Goal: Task Accomplishment & Management: Use online tool/utility

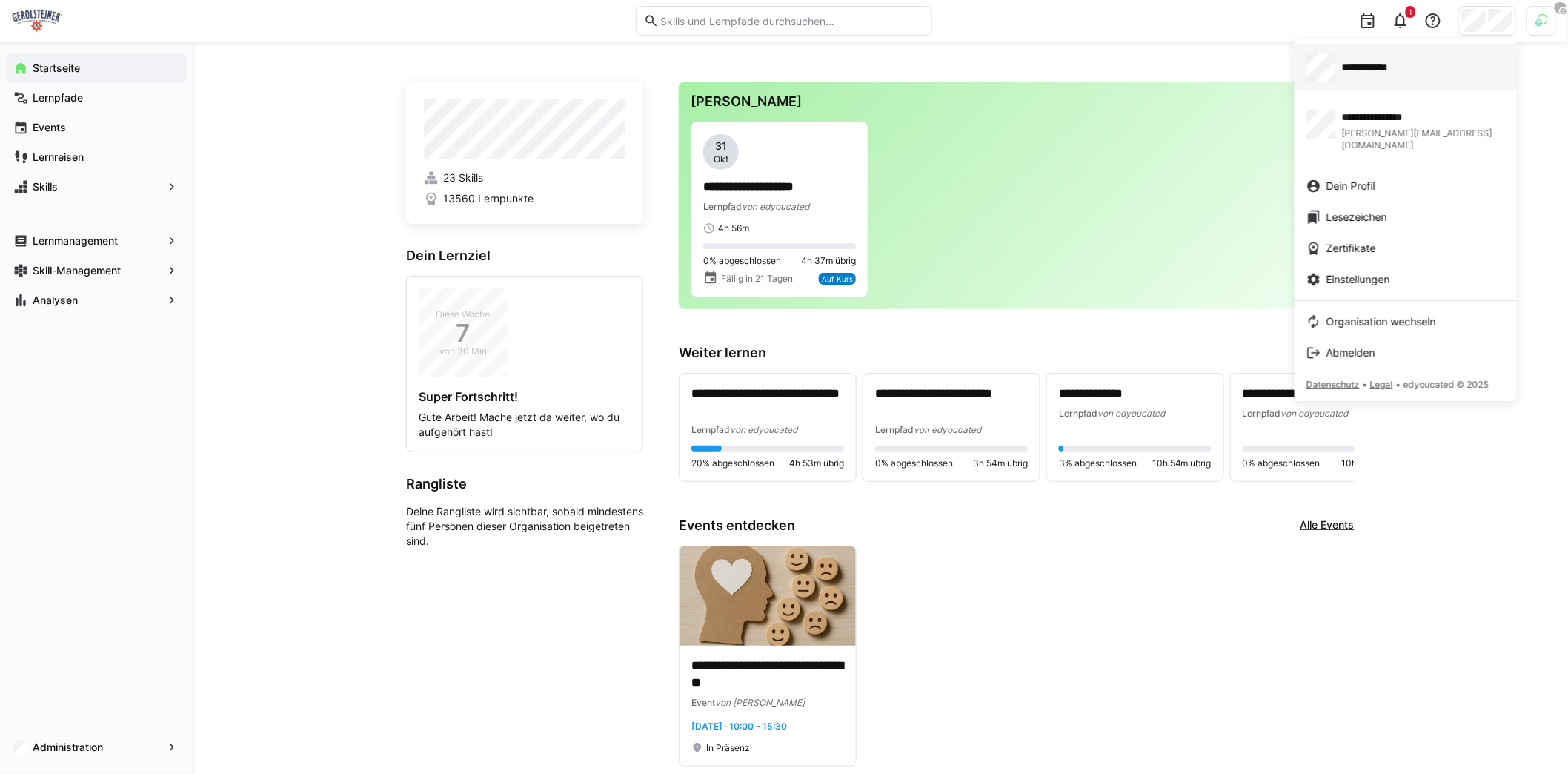
click at [1410, 73] on div "**********" at bounding box center [1405, 68] width 199 height 30
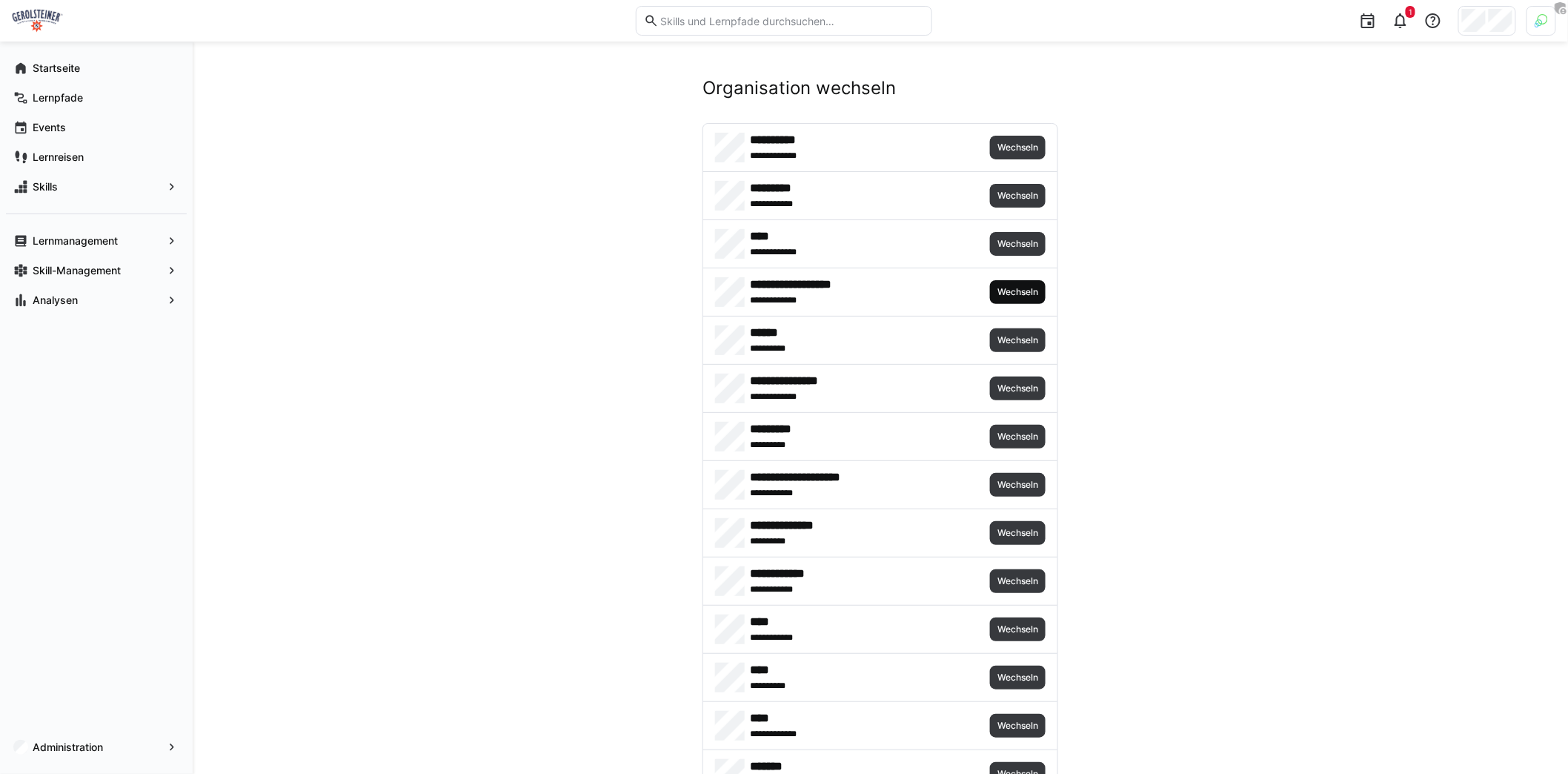
click at [998, 288] on span "Wechseln" at bounding box center [1017, 292] width 44 height 12
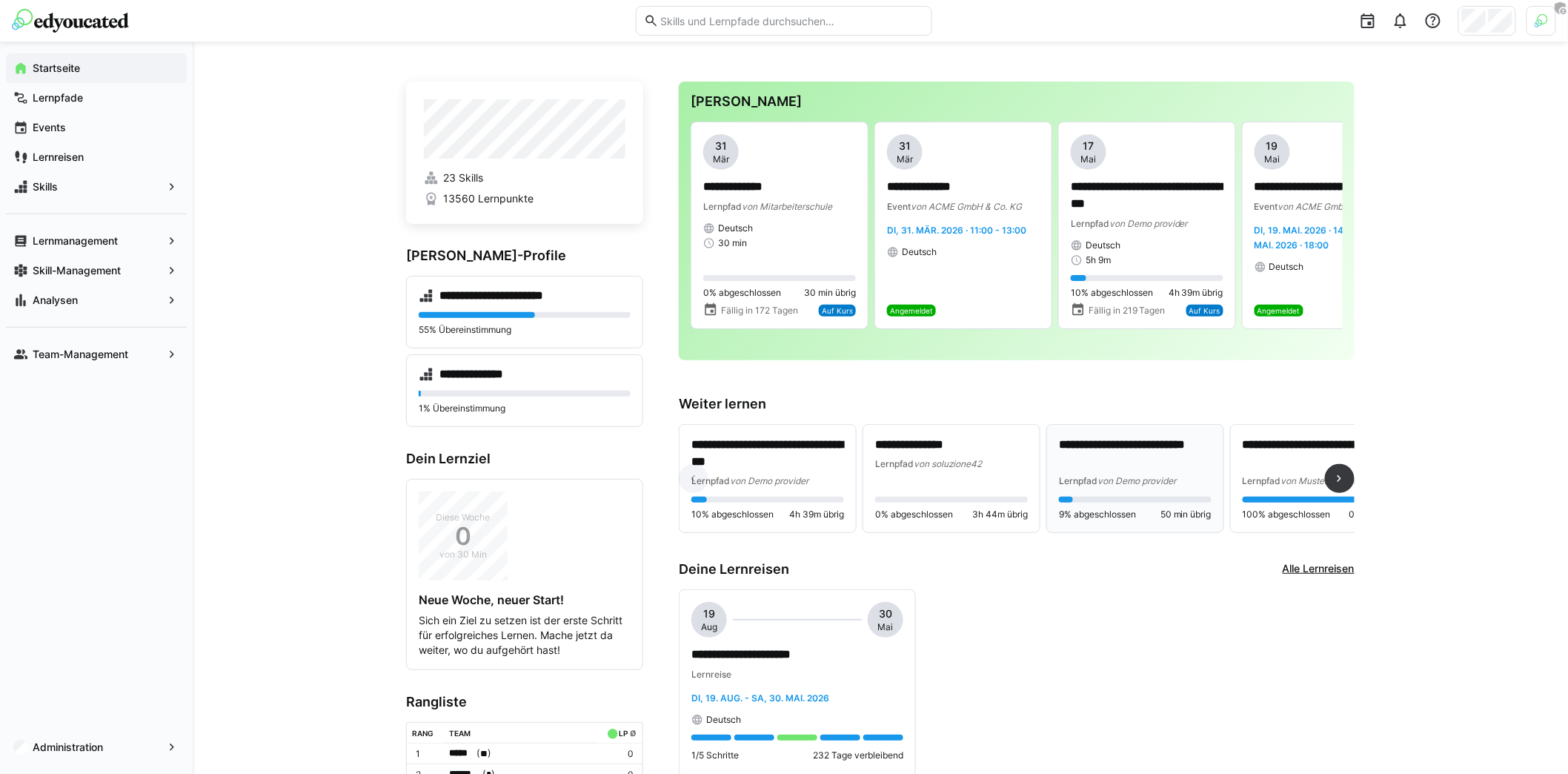
click at [1204, 436] on div "**********" at bounding box center [1134, 479] width 176 height 108
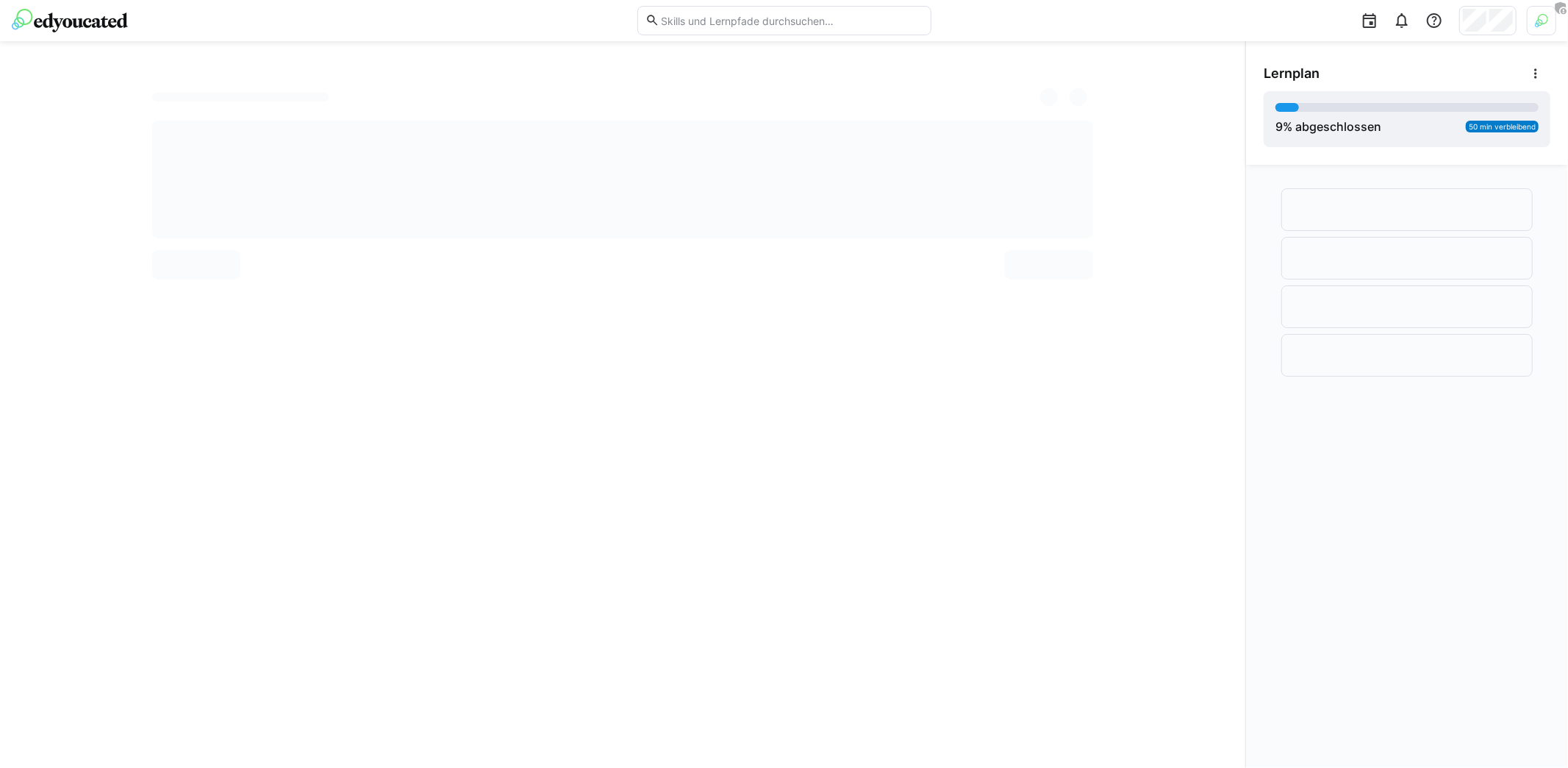
click at [75, 25] on img at bounding box center [69, 21] width 116 height 24
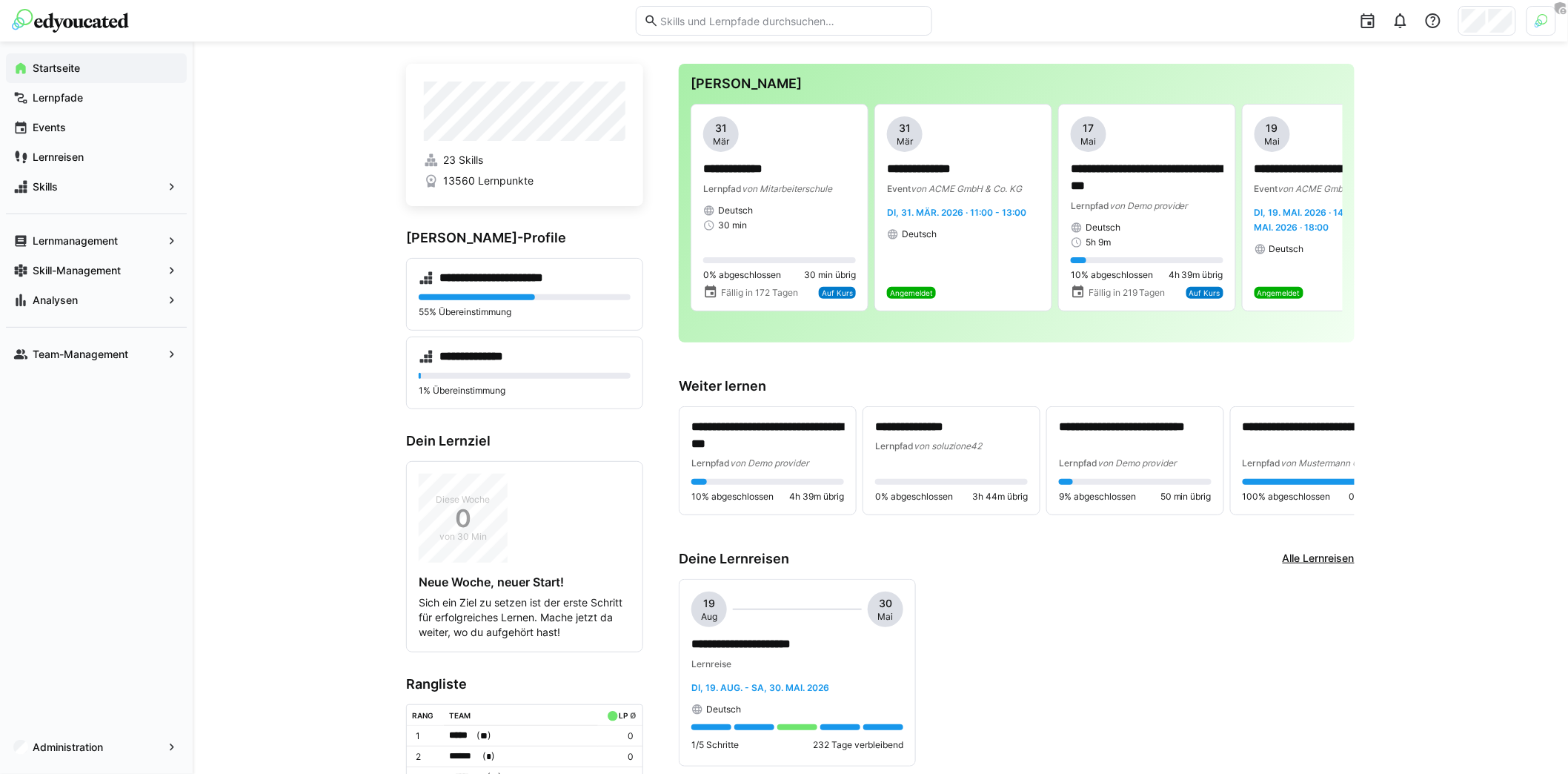
scroll to position [19, 0]
drag, startPoint x: 405, startPoint y: 236, endPoint x: 525, endPoint y: 231, distance: 120.1
click at [537, 232] on h3 "[PERSON_NAME]-Profile" at bounding box center [524, 237] width 237 height 16
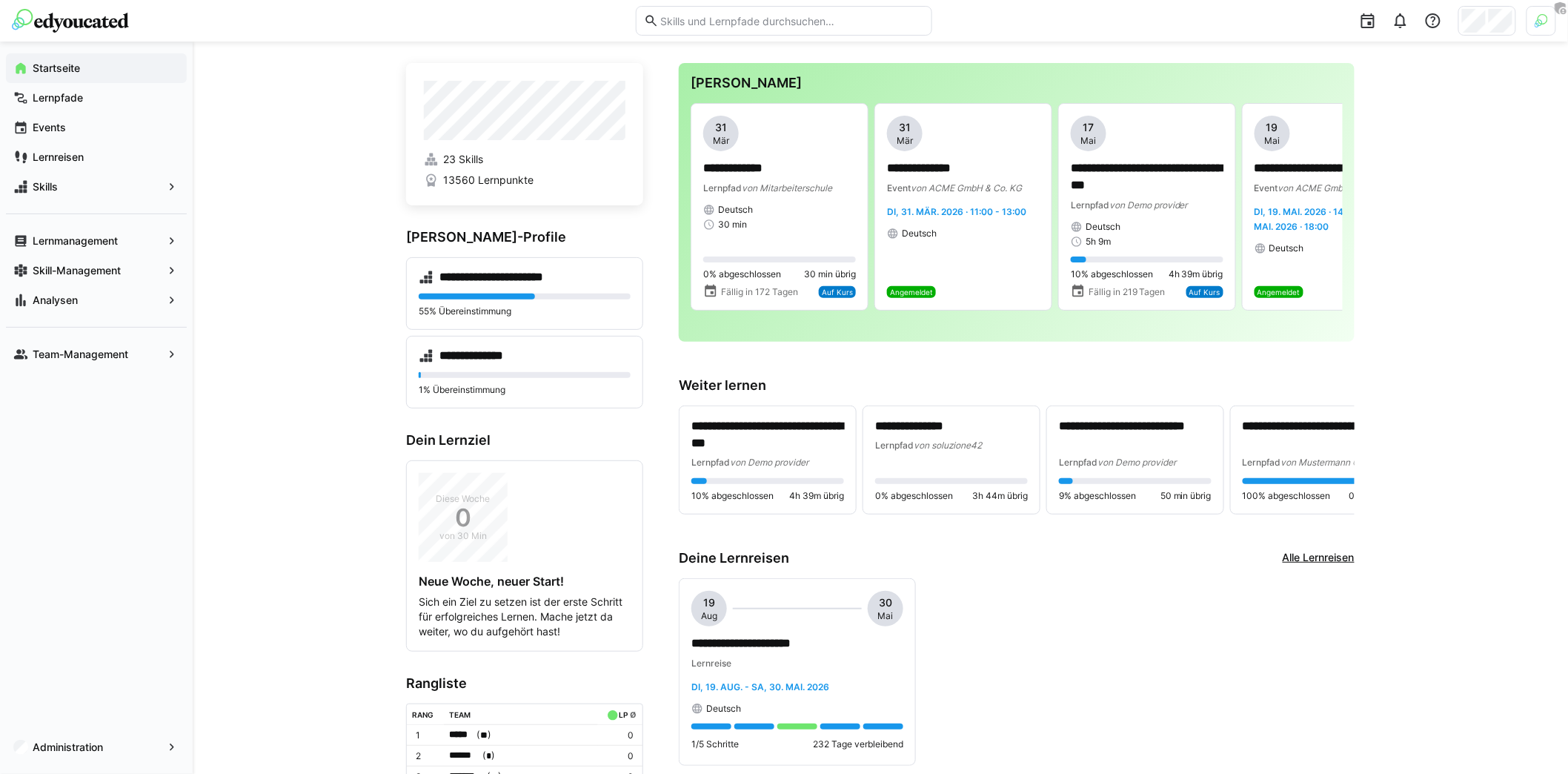
click at [496, 238] on h3 "[PERSON_NAME]-Profile" at bounding box center [524, 237] width 237 height 16
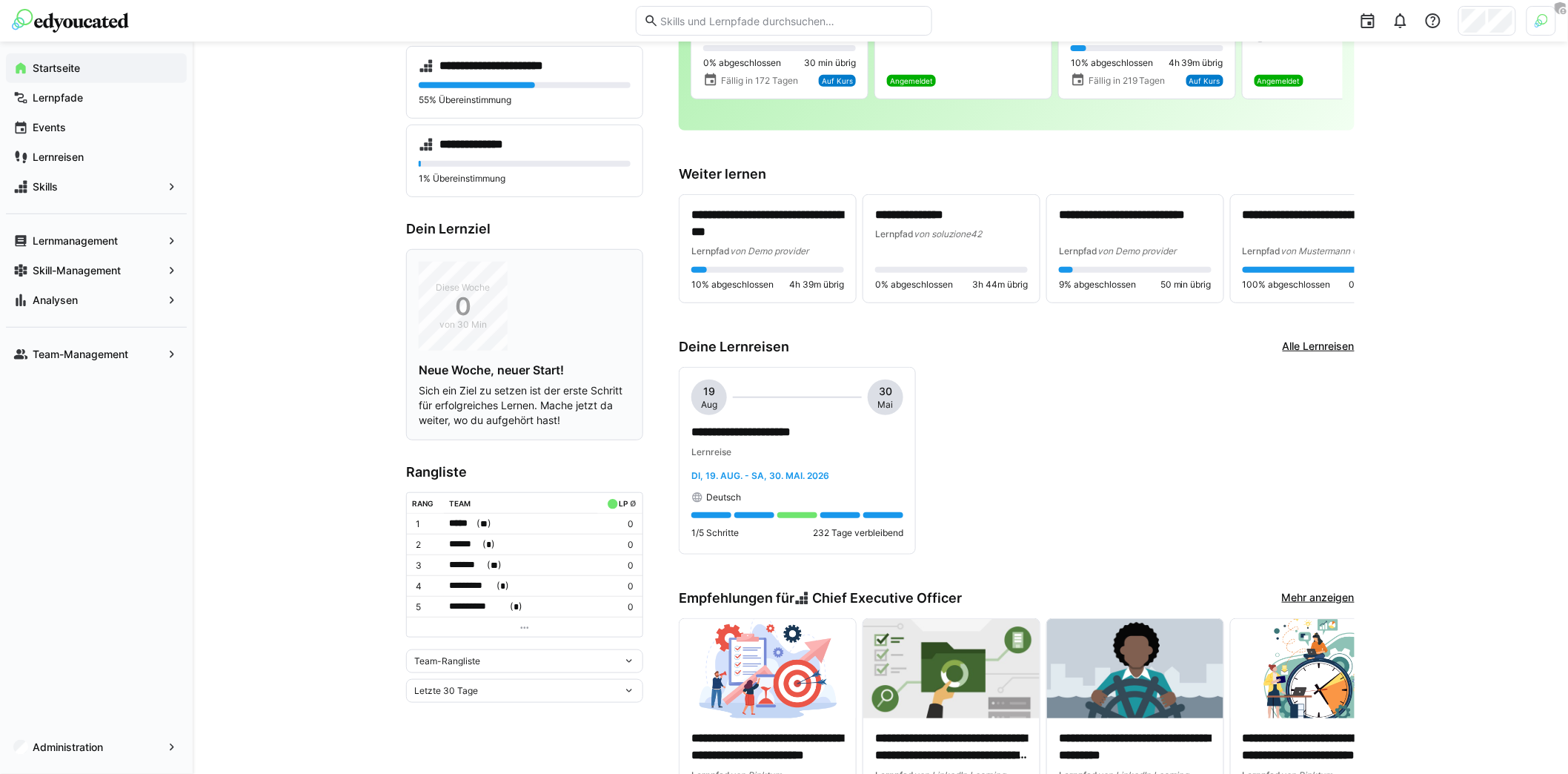
scroll to position [254, 0]
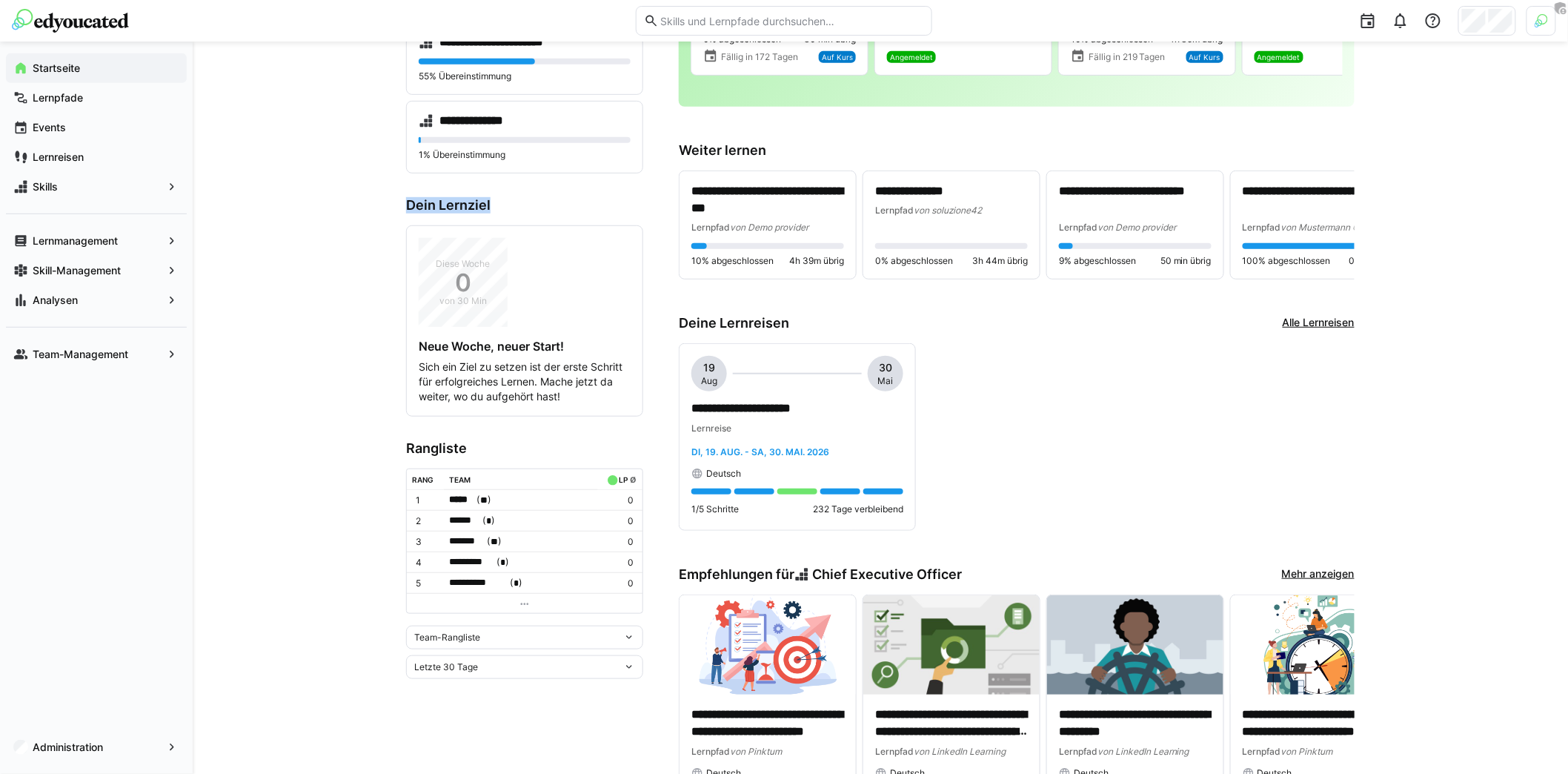
drag, startPoint x: 408, startPoint y: 203, endPoint x: 506, endPoint y: 204, distance: 98.0
click at [506, 204] on h3 "Dein Lernziel" at bounding box center [524, 205] width 237 height 16
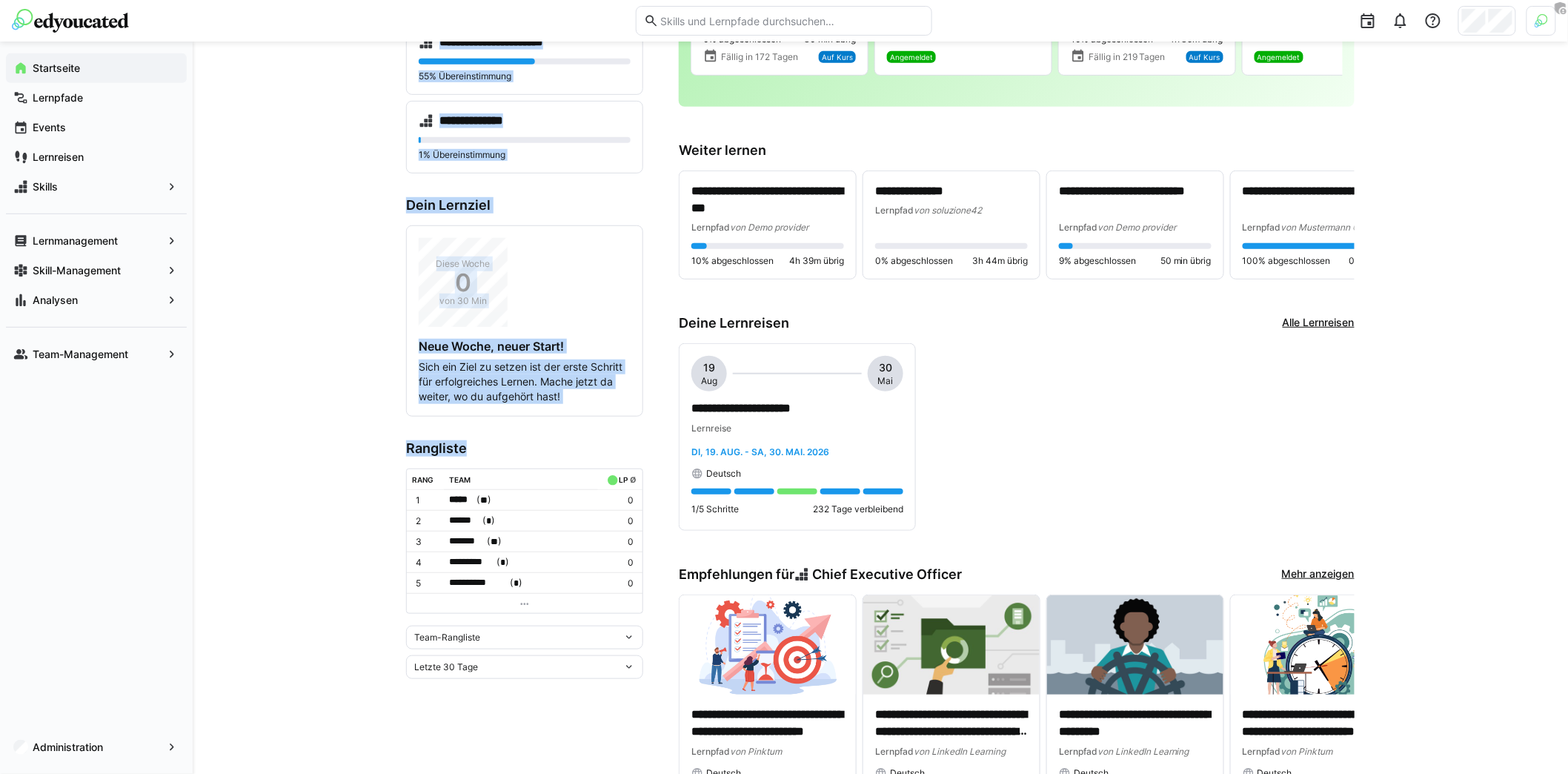
drag, startPoint x: 393, startPoint y: 444, endPoint x: 494, endPoint y: 449, distance: 101.1
click at [494, 449] on h3 "Rangliste" at bounding box center [524, 448] width 237 height 16
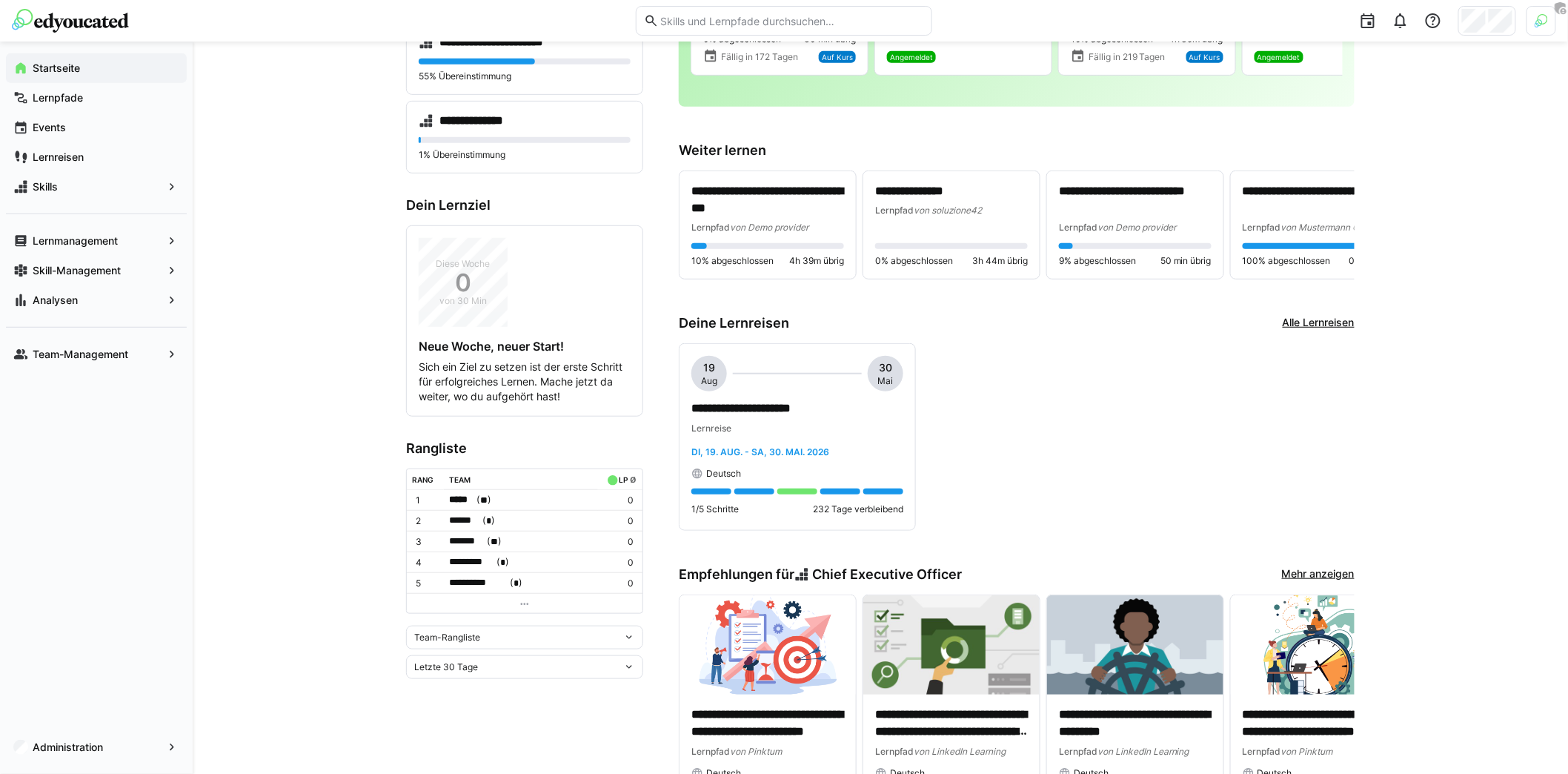
click at [471, 632] on span "Team-Rangliste" at bounding box center [447, 638] width 66 height 12
click at [486, 680] on div "Individuelle Rangliste" at bounding box center [524, 684] width 219 height 12
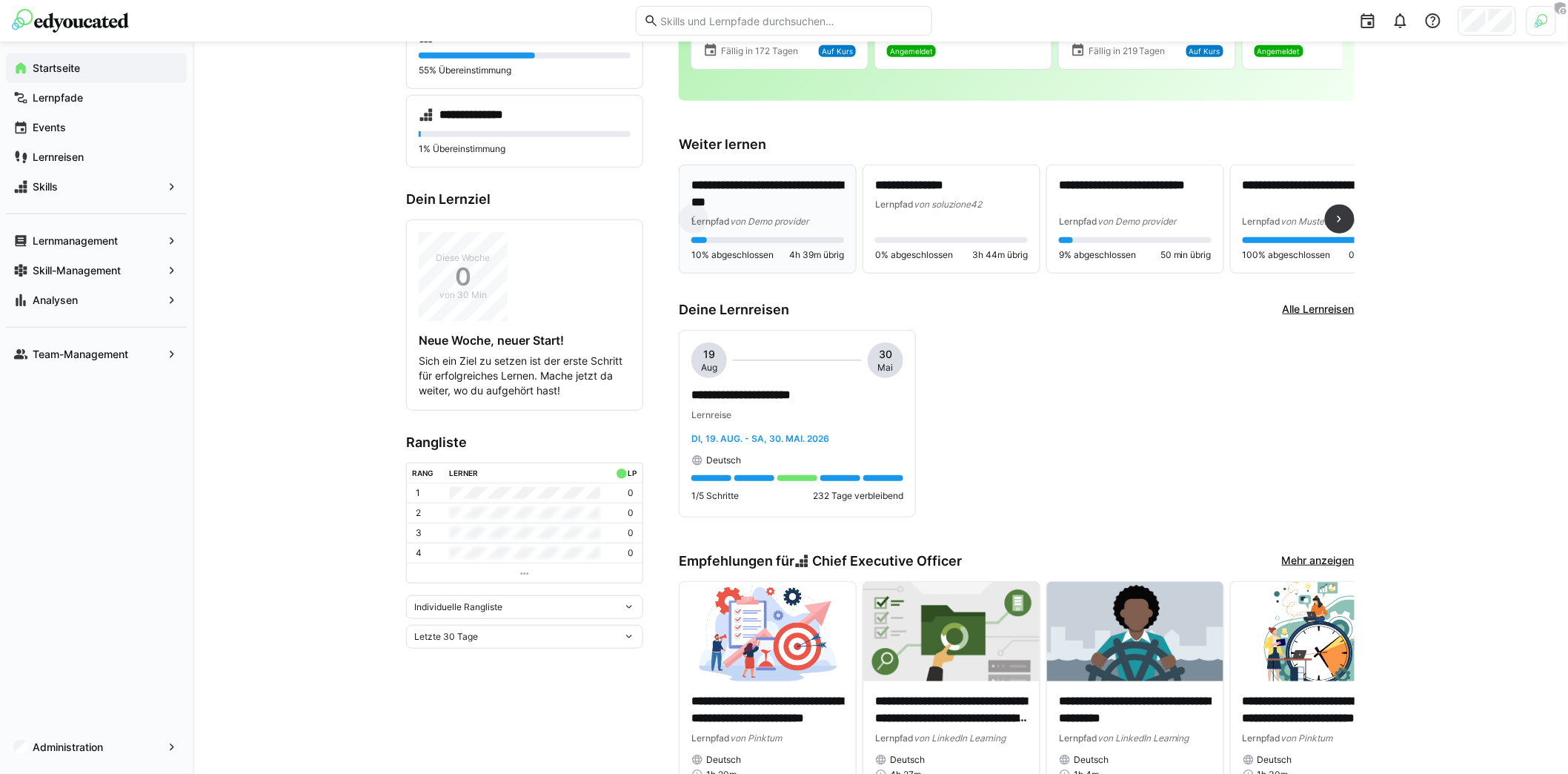
scroll to position [260, 0]
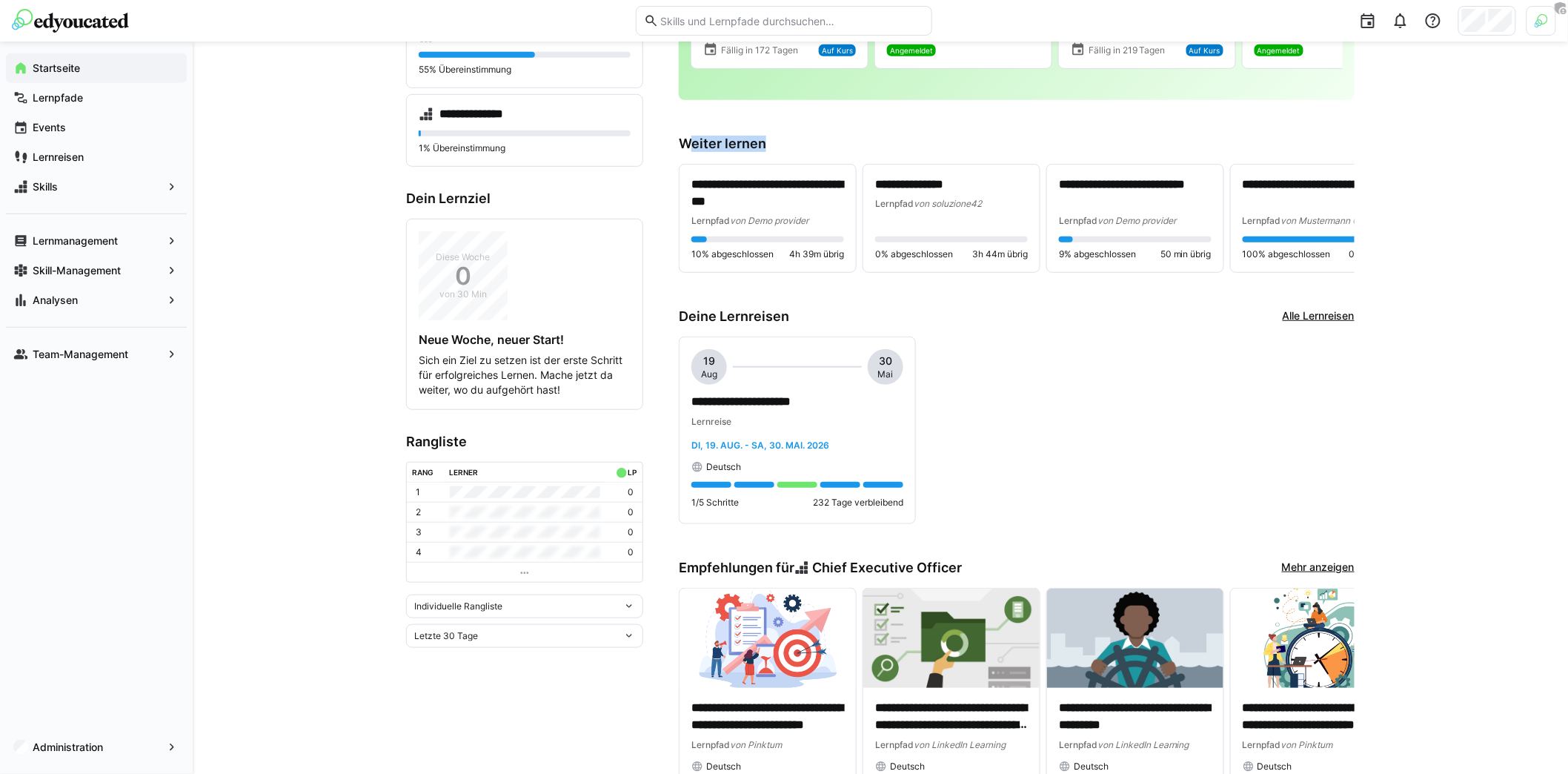
drag, startPoint x: 686, startPoint y: 150, endPoint x: 800, endPoint y: 150, distance: 114.0
click at [800, 150] on h3 "Weiter lernen" at bounding box center [1016, 144] width 676 height 16
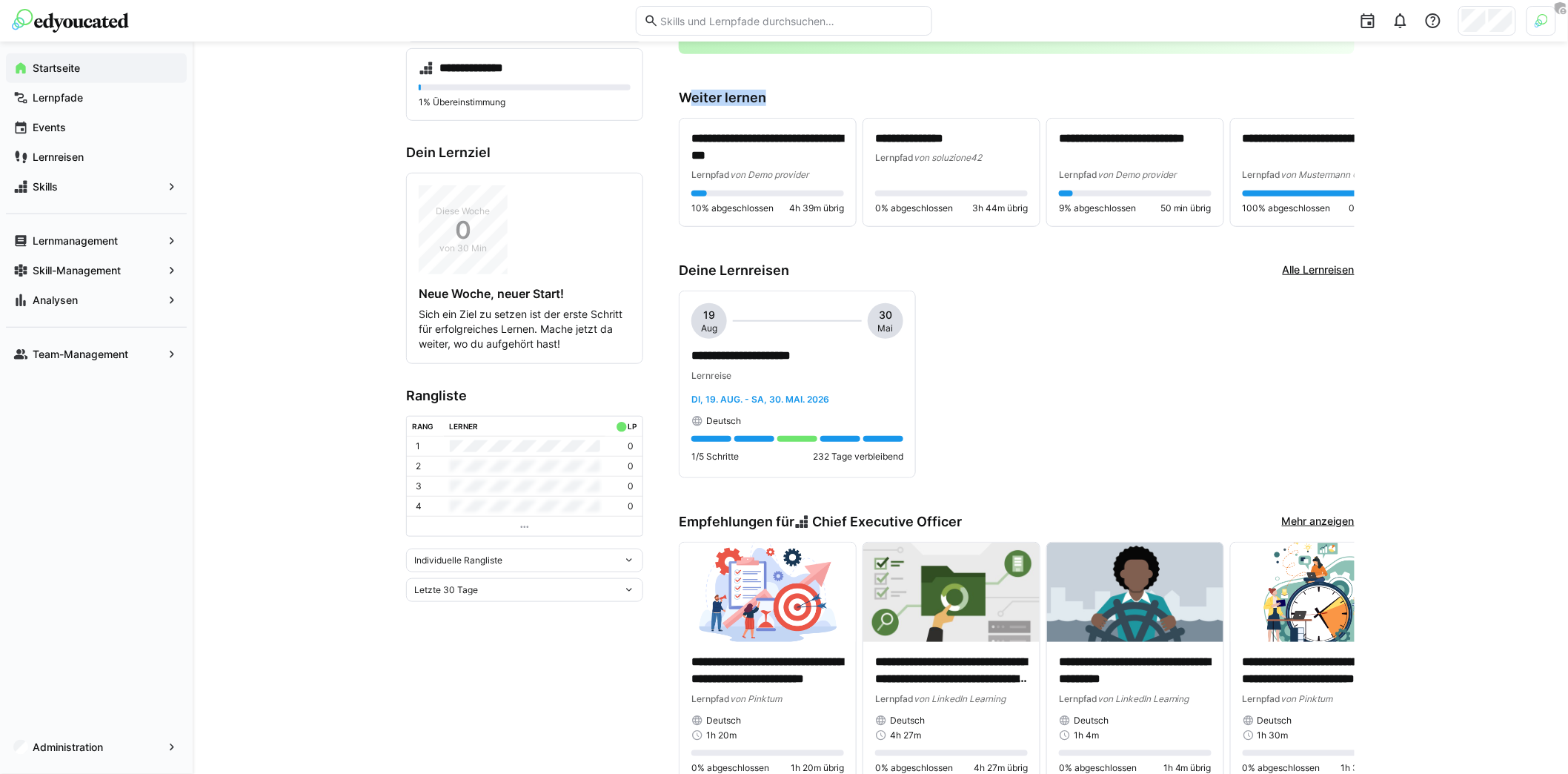
scroll to position [331, 0]
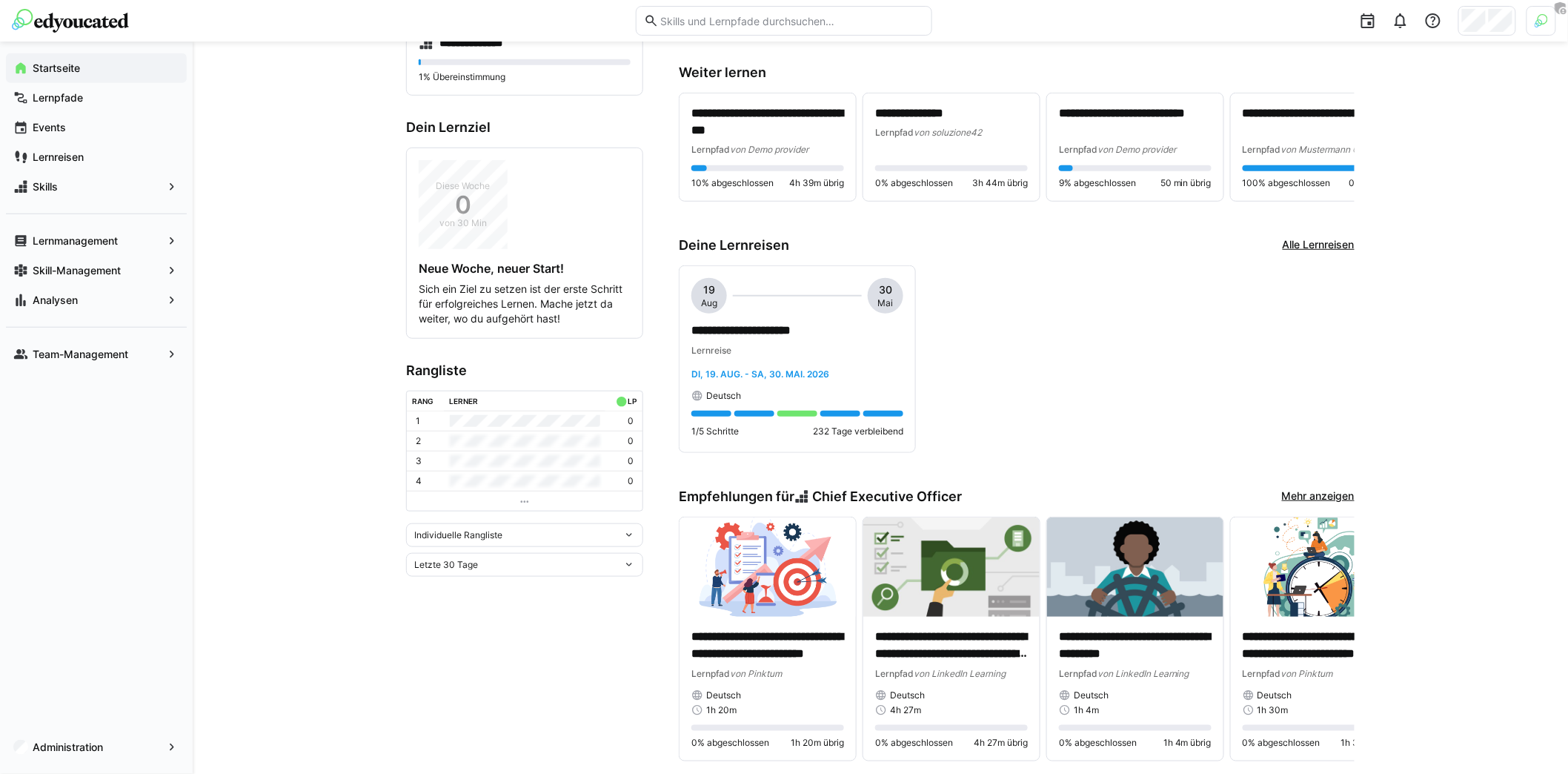
click at [711, 252] on h3 "Deine Lernreisen" at bounding box center [734, 245] width 110 height 16
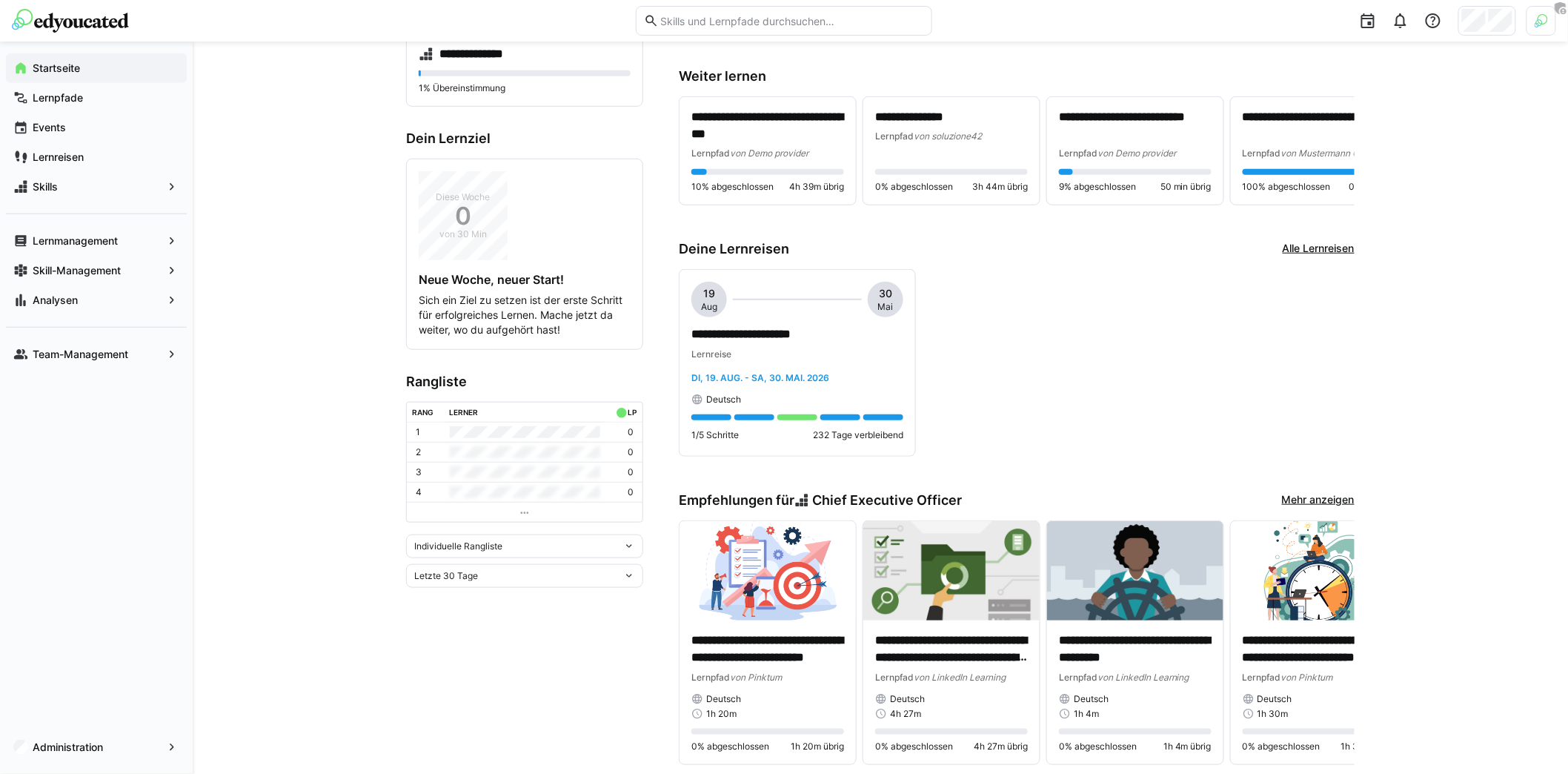
scroll to position [0, 0]
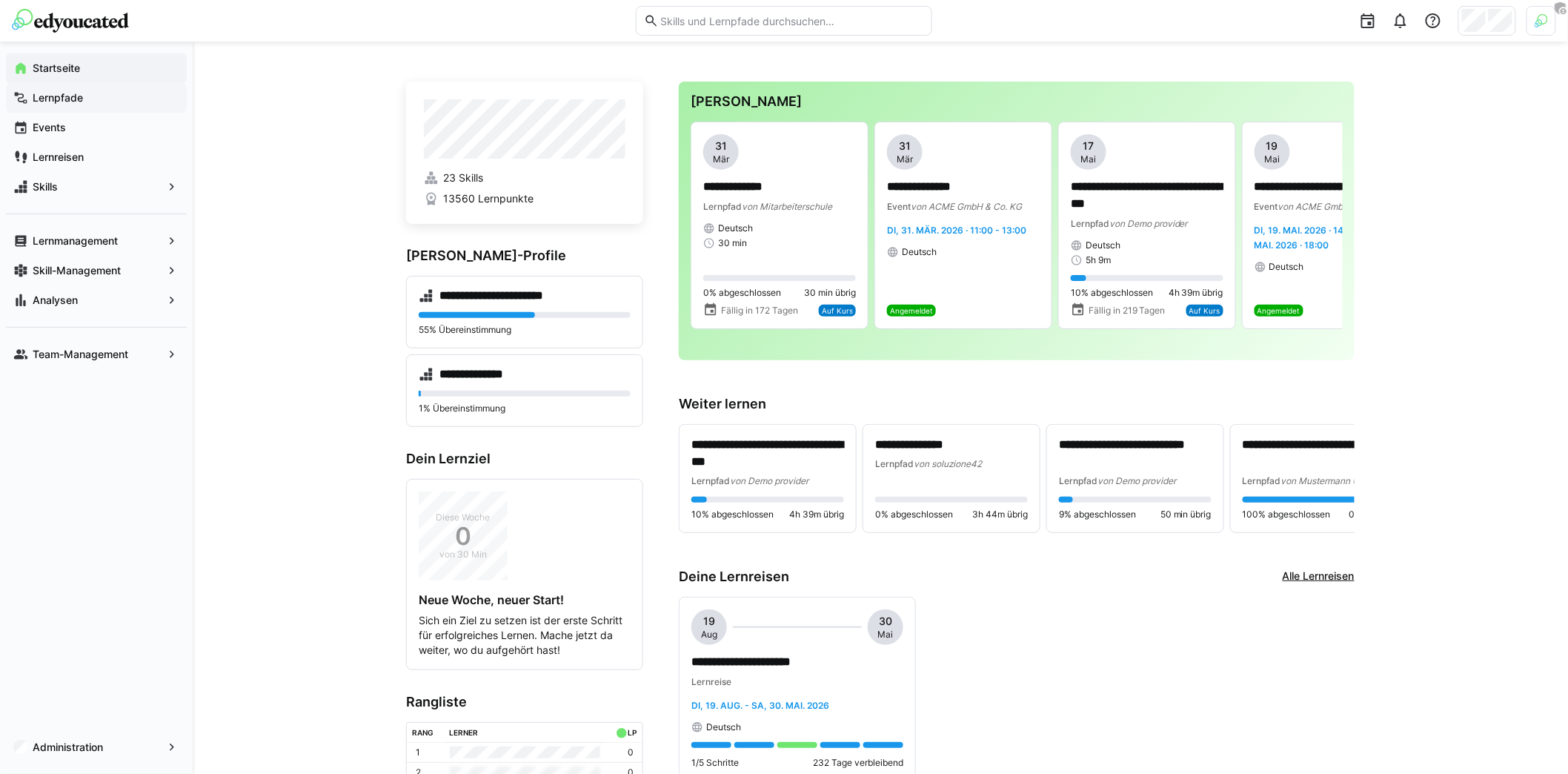
click at [0, 0] on app-navigation-label "Lernpfade" at bounding box center [0, 0] width 0 height 0
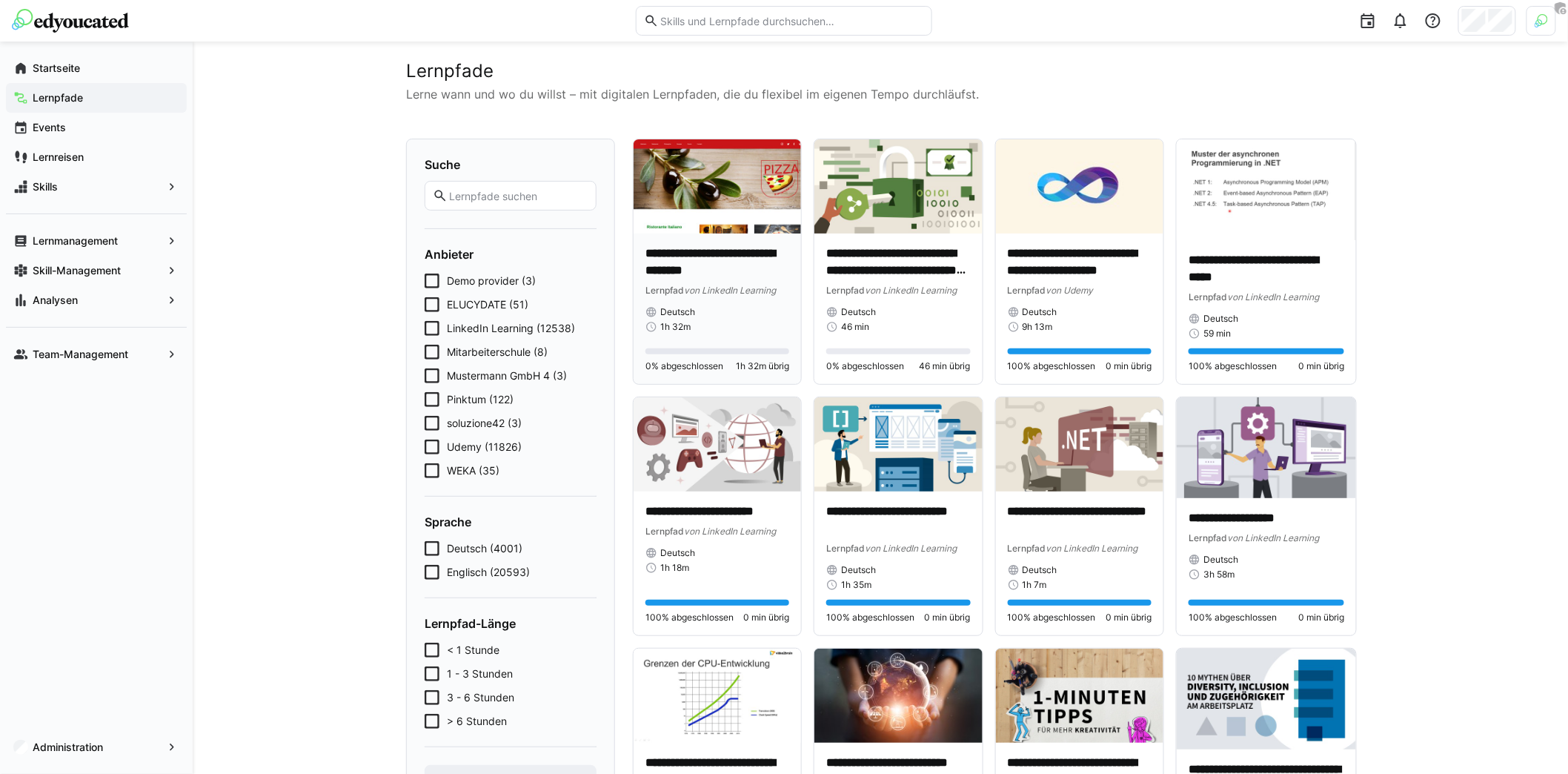
scroll to position [17, 0]
click at [520, 197] on input "text" at bounding box center [518, 195] width 141 height 13
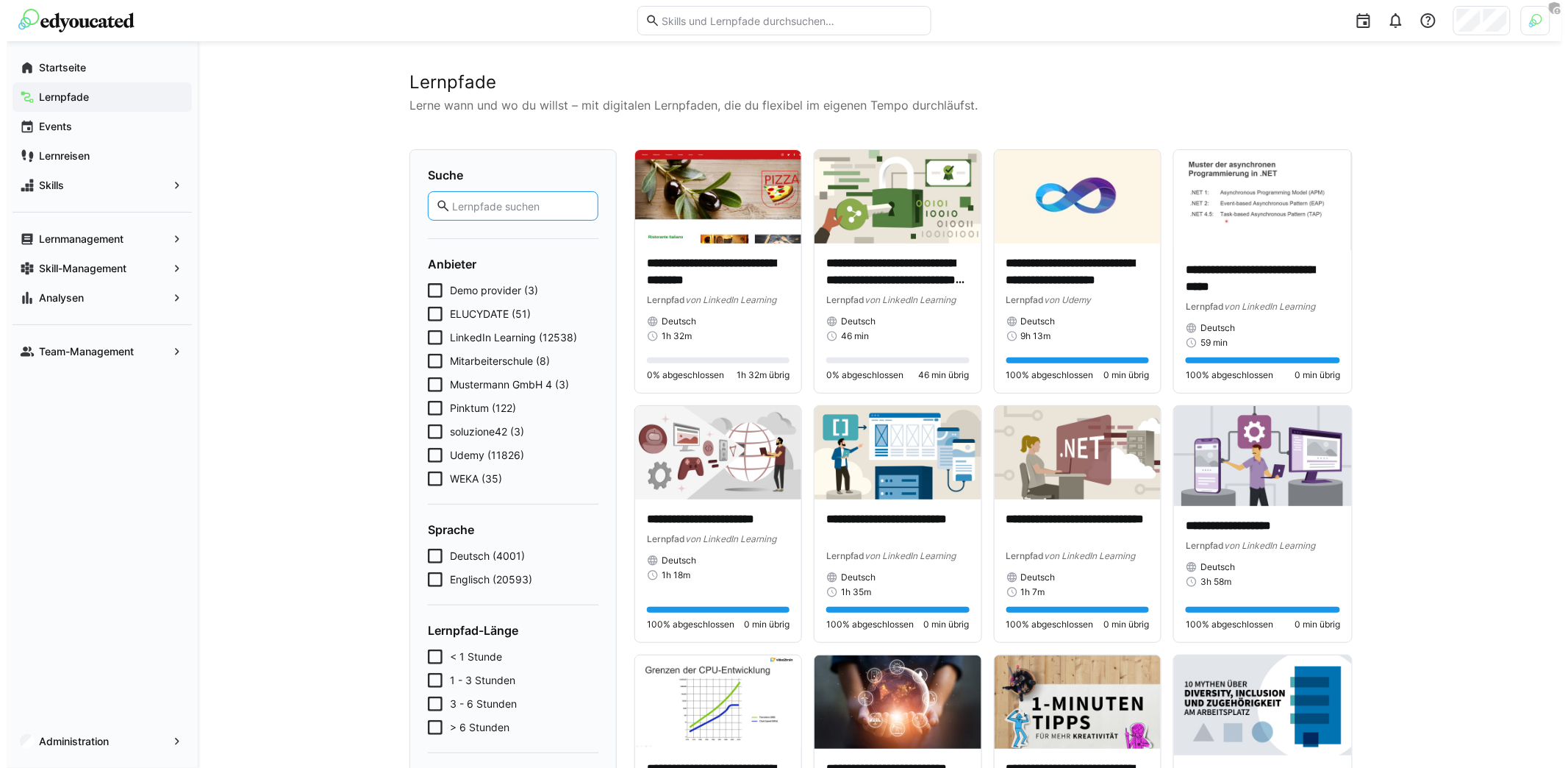
scroll to position [0, 0]
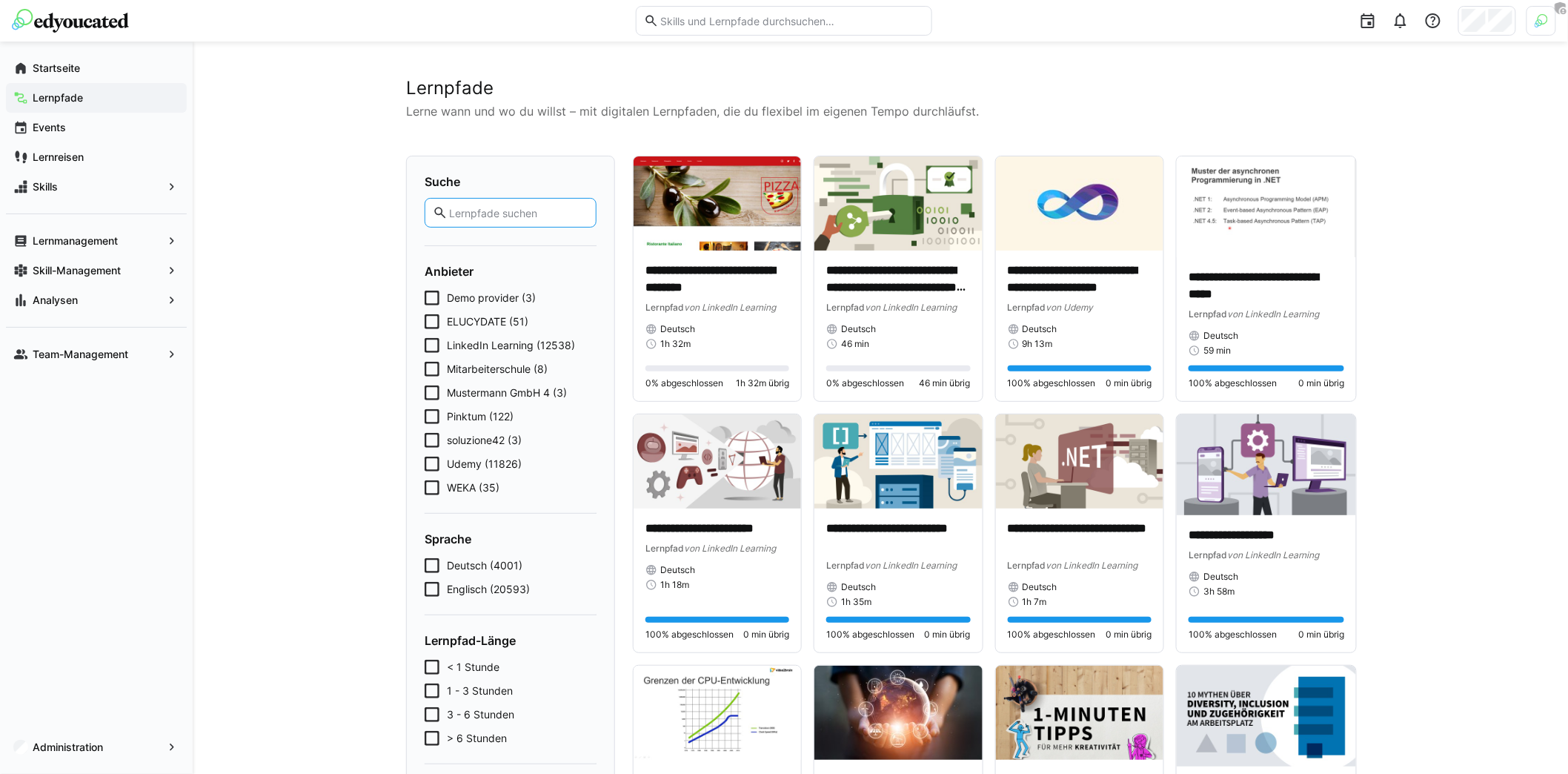
click at [438, 366] on icon at bounding box center [432, 369] width 15 height 15
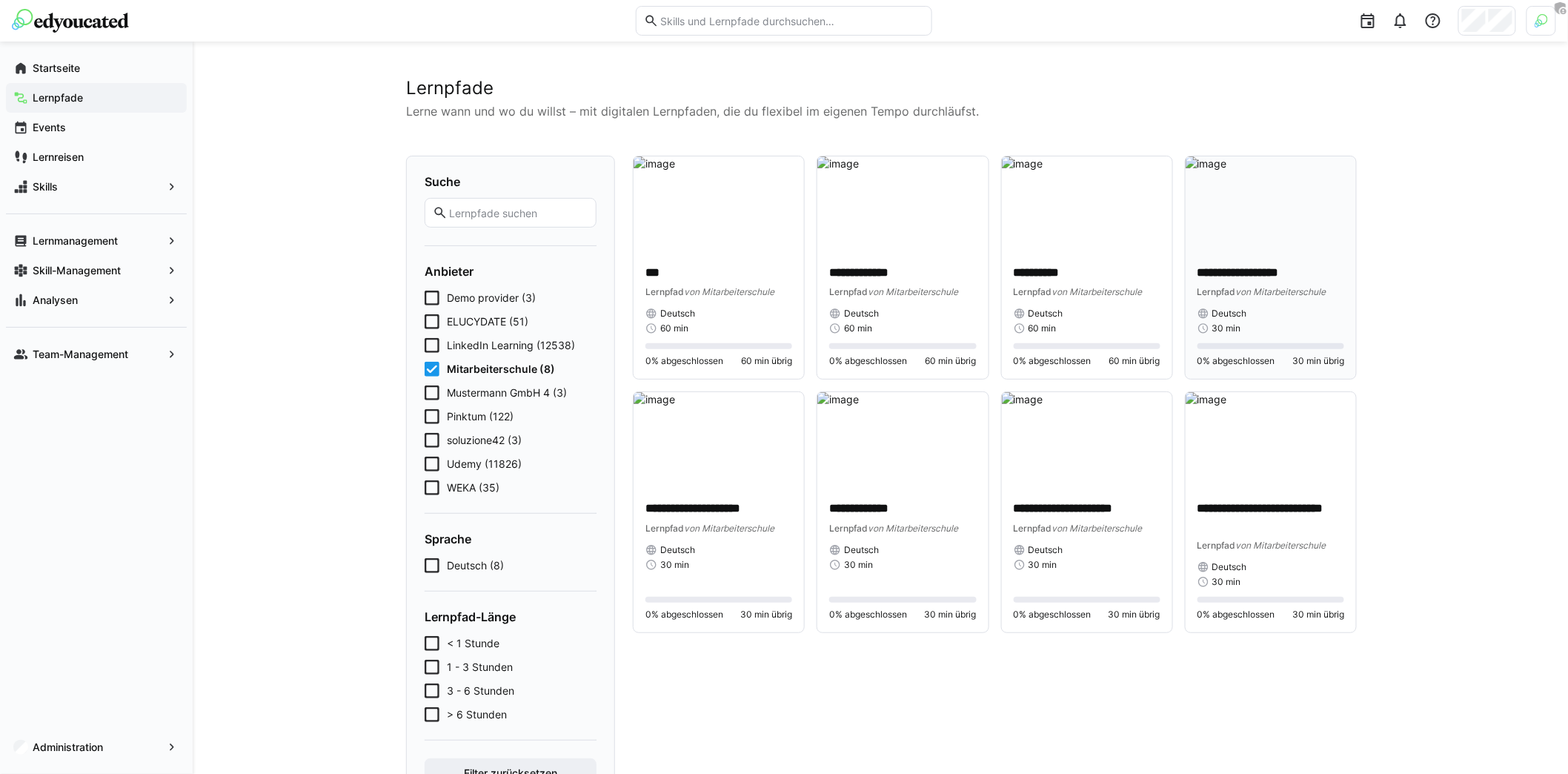
click at [1281, 277] on p "**********" at bounding box center [1270, 273] width 147 height 17
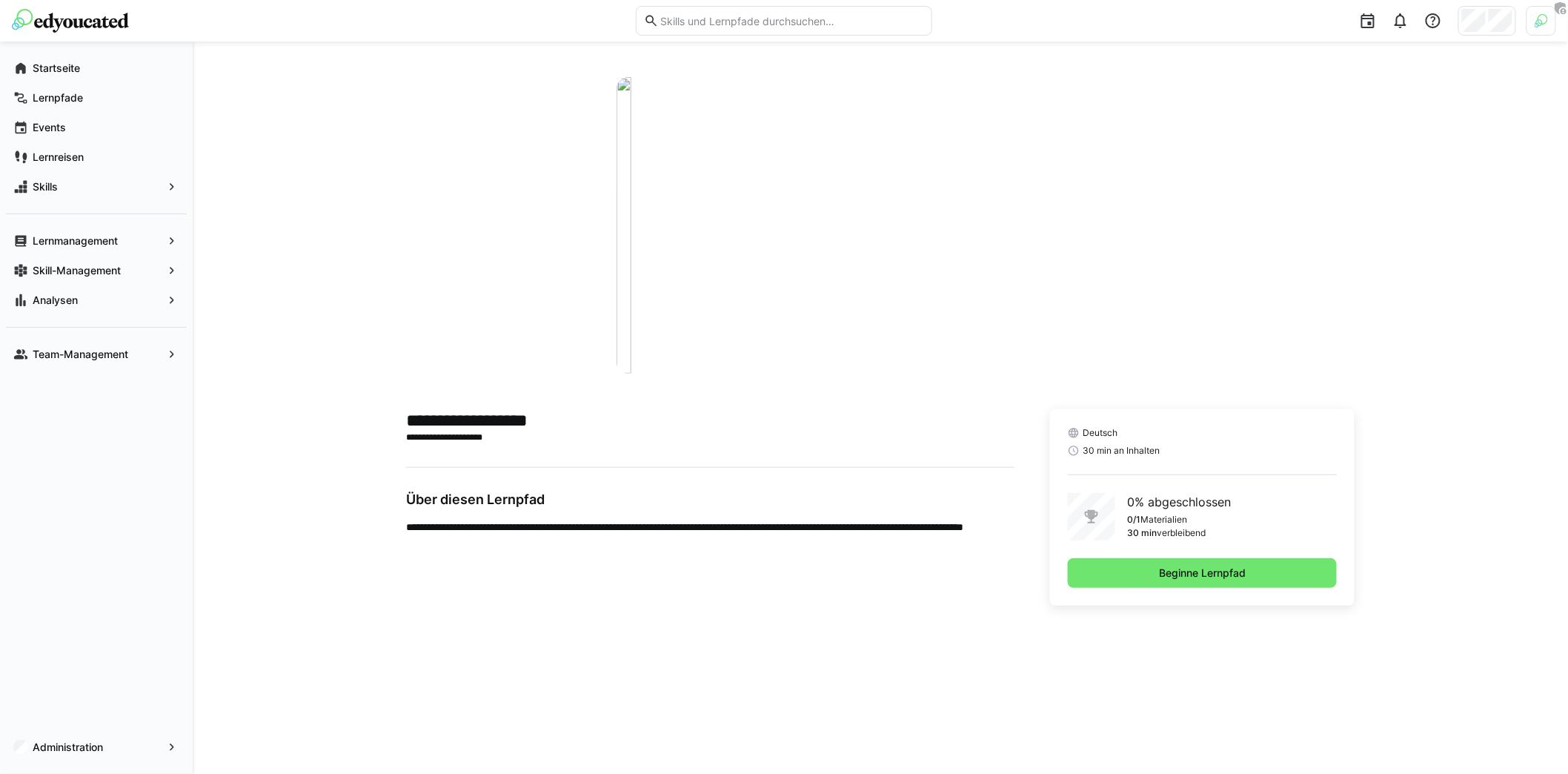
click at [604, 251] on div at bounding box center [879, 225] width 948 height 297
click at [1149, 582] on span "Beginne Lernpfad" at bounding box center [1201, 573] width 269 height 30
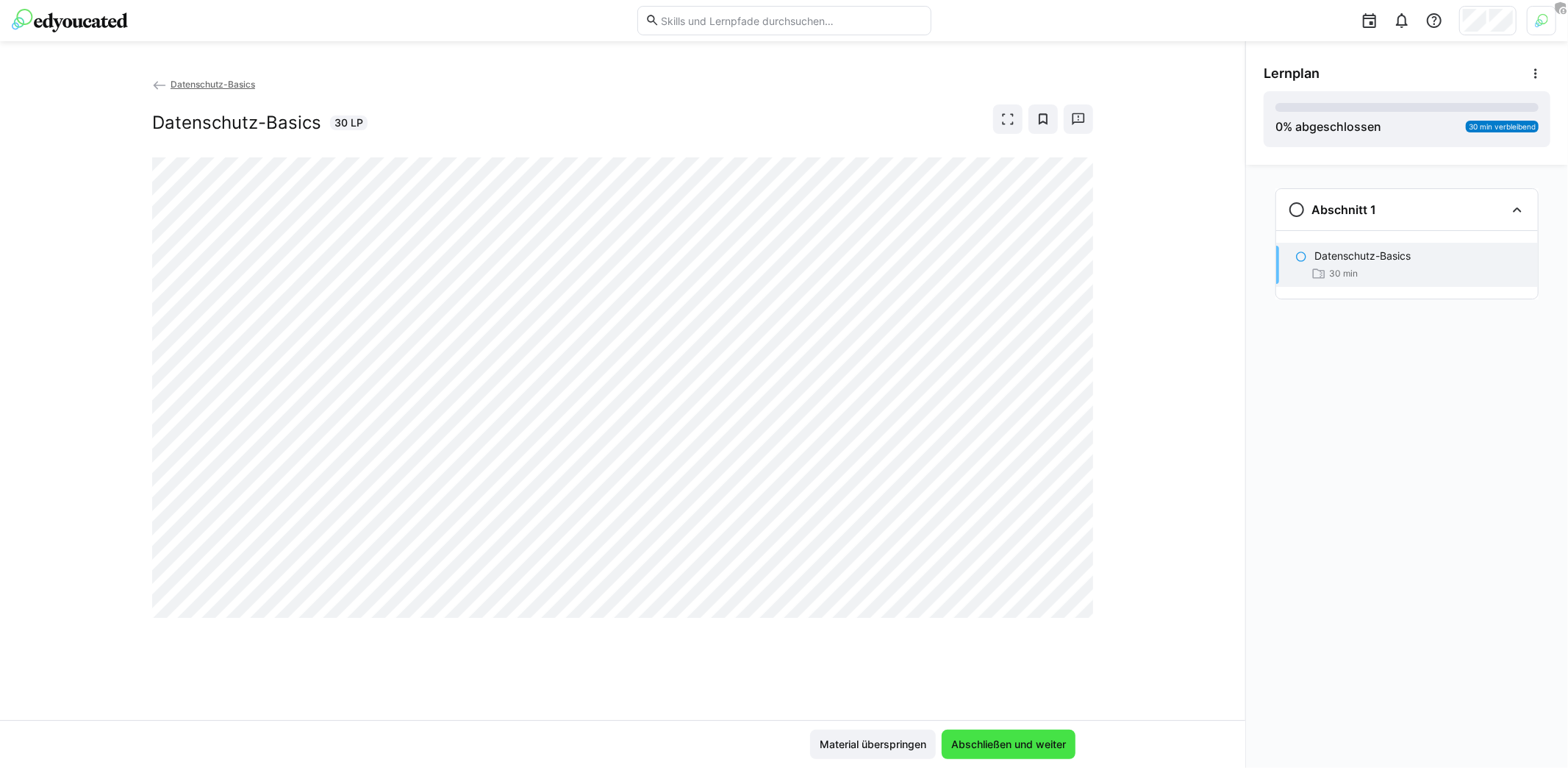
click at [1037, 751] on span "Abschließen und weiter" at bounding box center [1009, 744] width 119 height 15
click at [998, 741] on span "Abschließen und weiter" at bounding box center [1009, 744] width 119 height 15
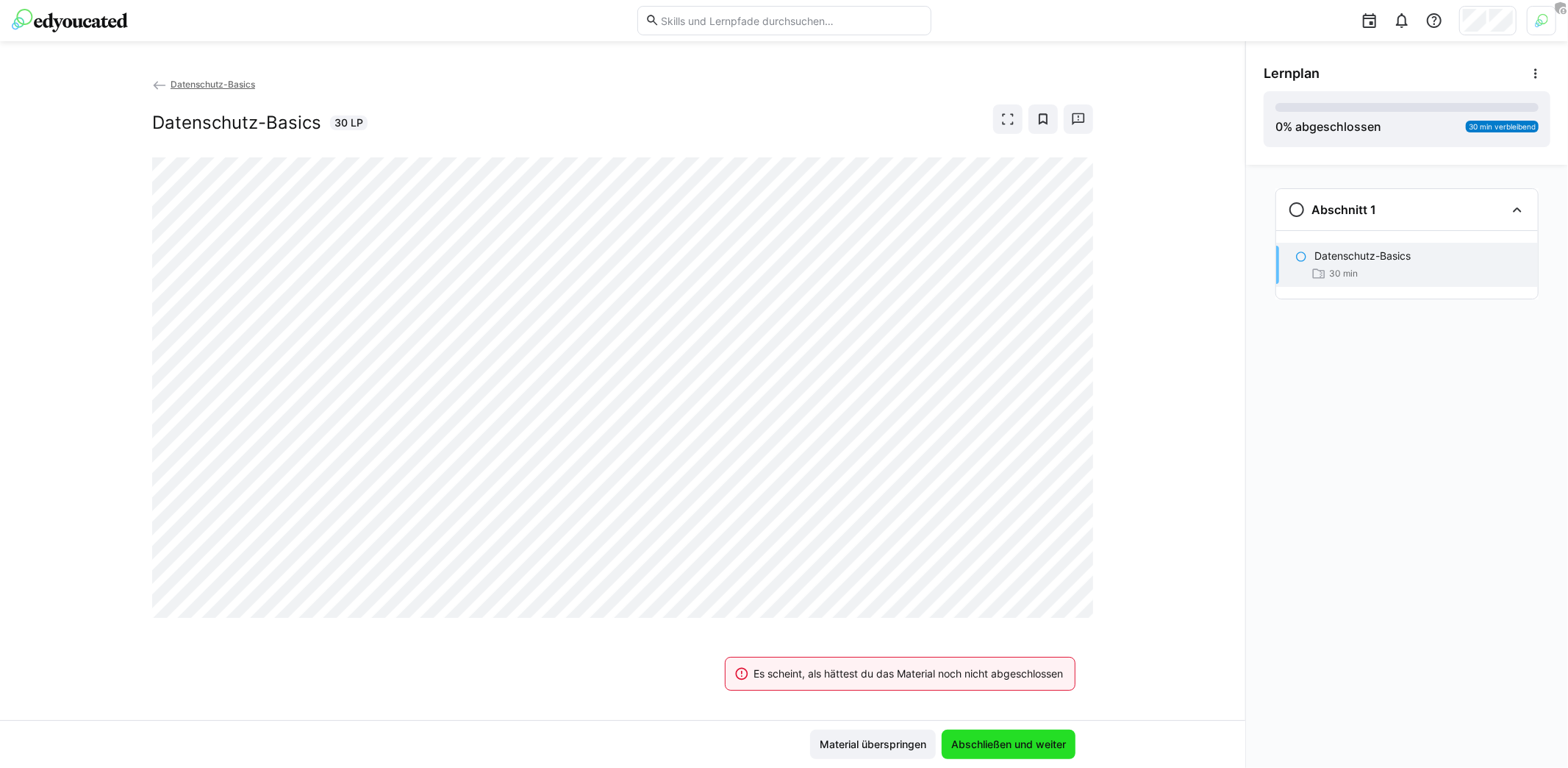
click at [998, 741] on span "Abschließen und weiter" at bounding box center [1009, 744] width 119 height 15
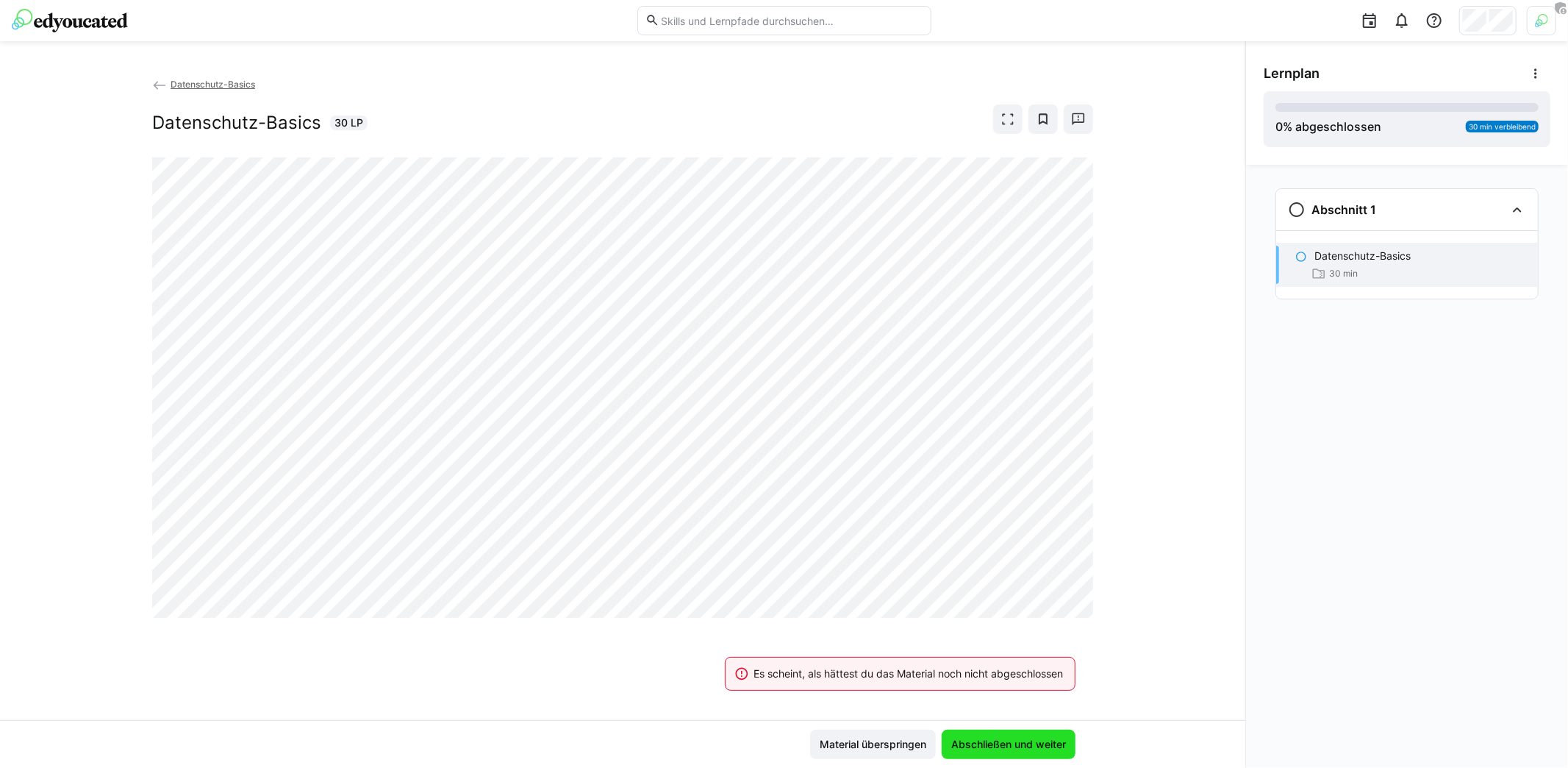
click at [998, 741] on span "Abschließen und weiter" at bounding box center [1009, 744] width 119 height 15
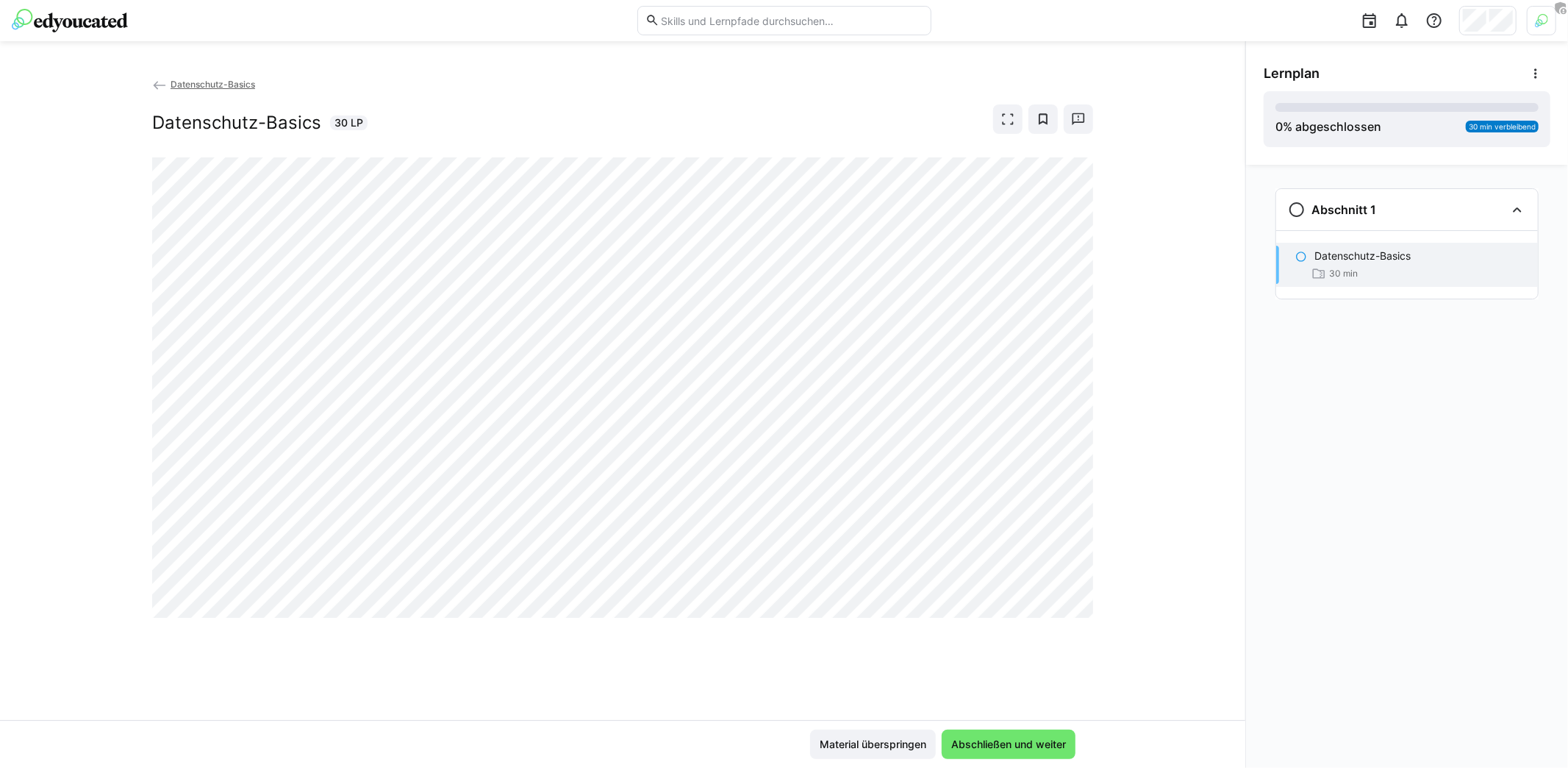
click at [157, 84] on eds-icon at bounding box center [159, 85] width 15 height 15
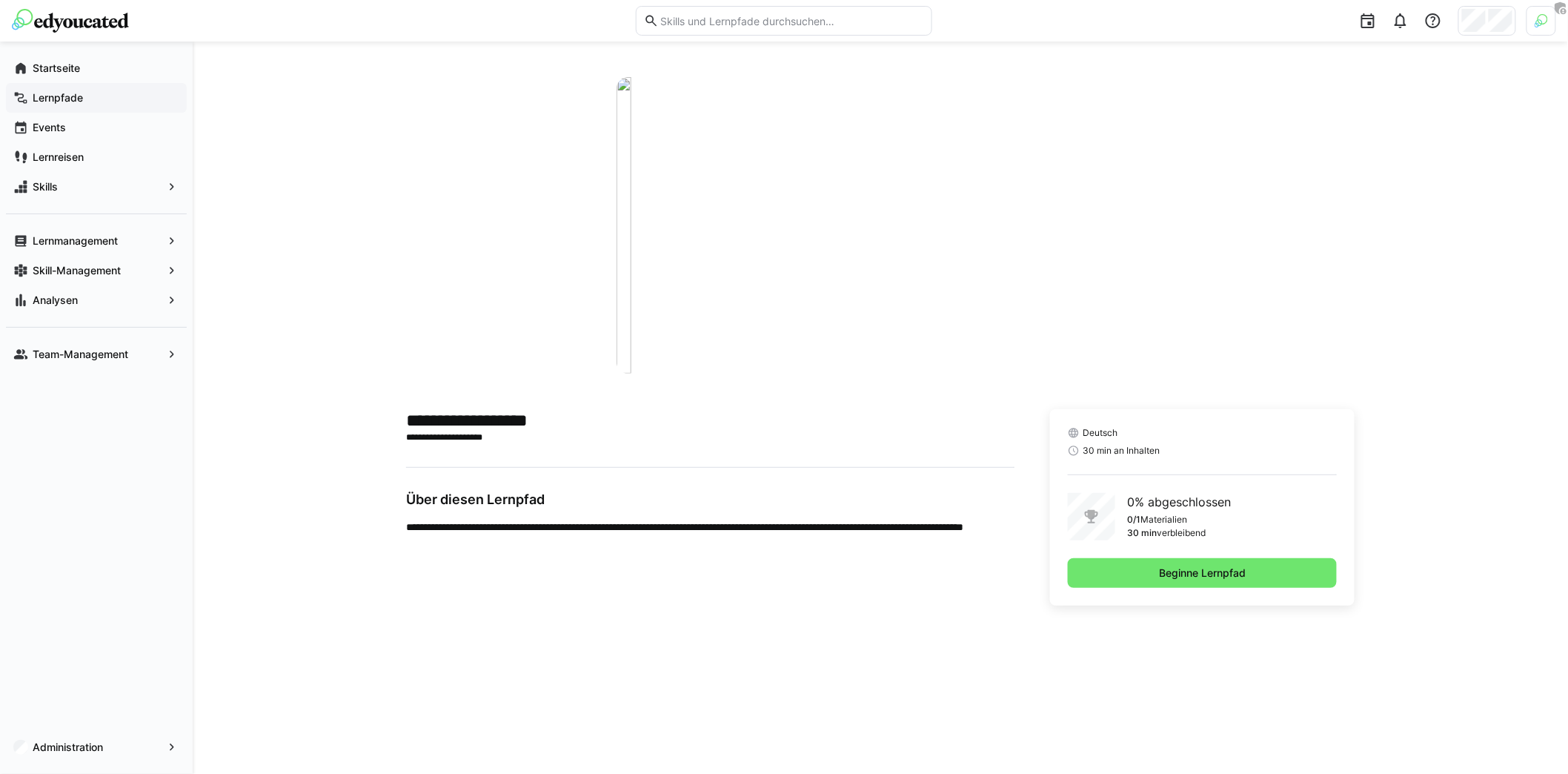
click at [98, 94] on span "Lernpfade" at bounding box center [104, 97] width 149 height 15
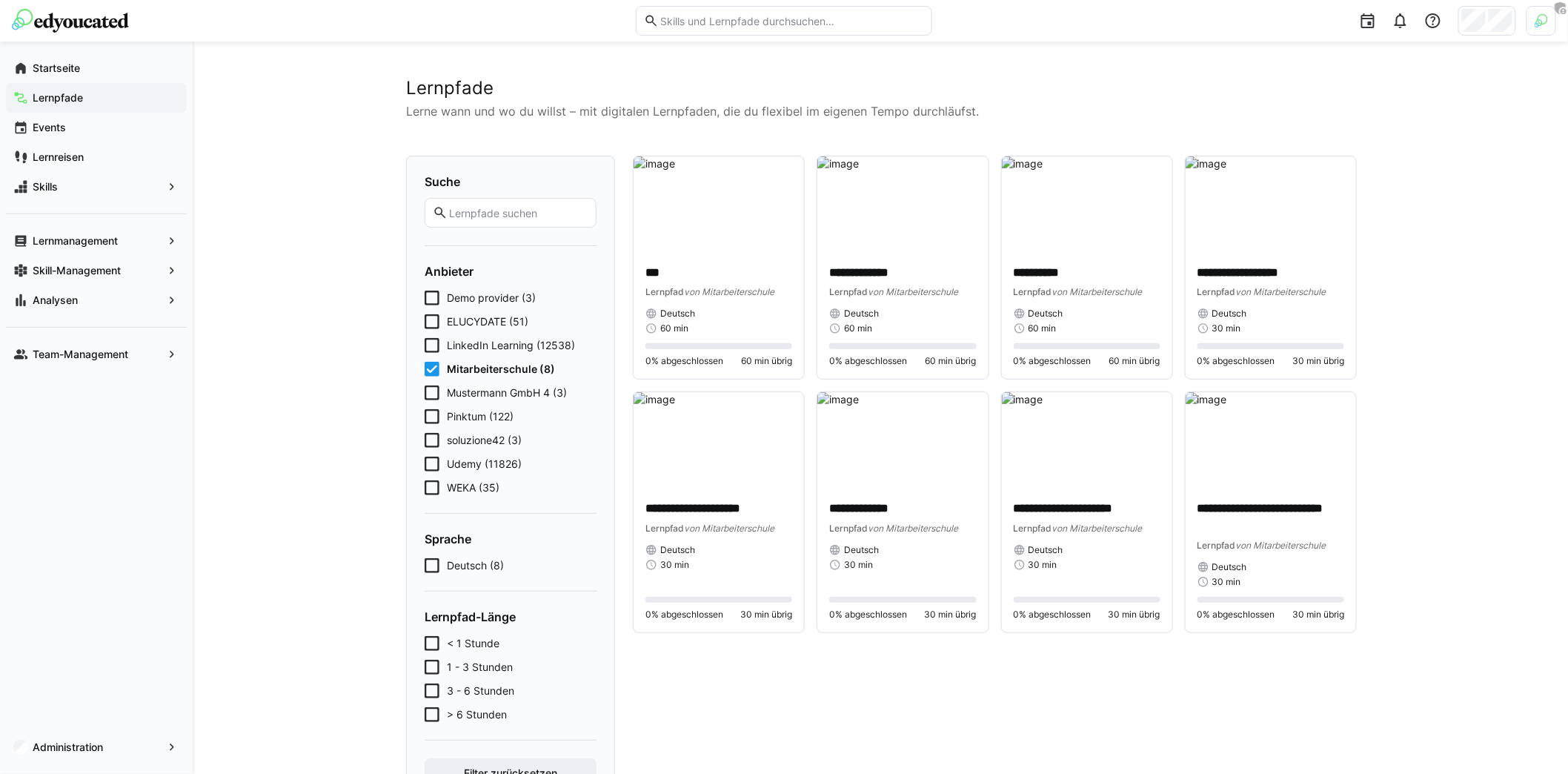
click at [498, 368] on span "Mitarbeiterschule (8)" at bounding box center [501, 369] width 108 height 15
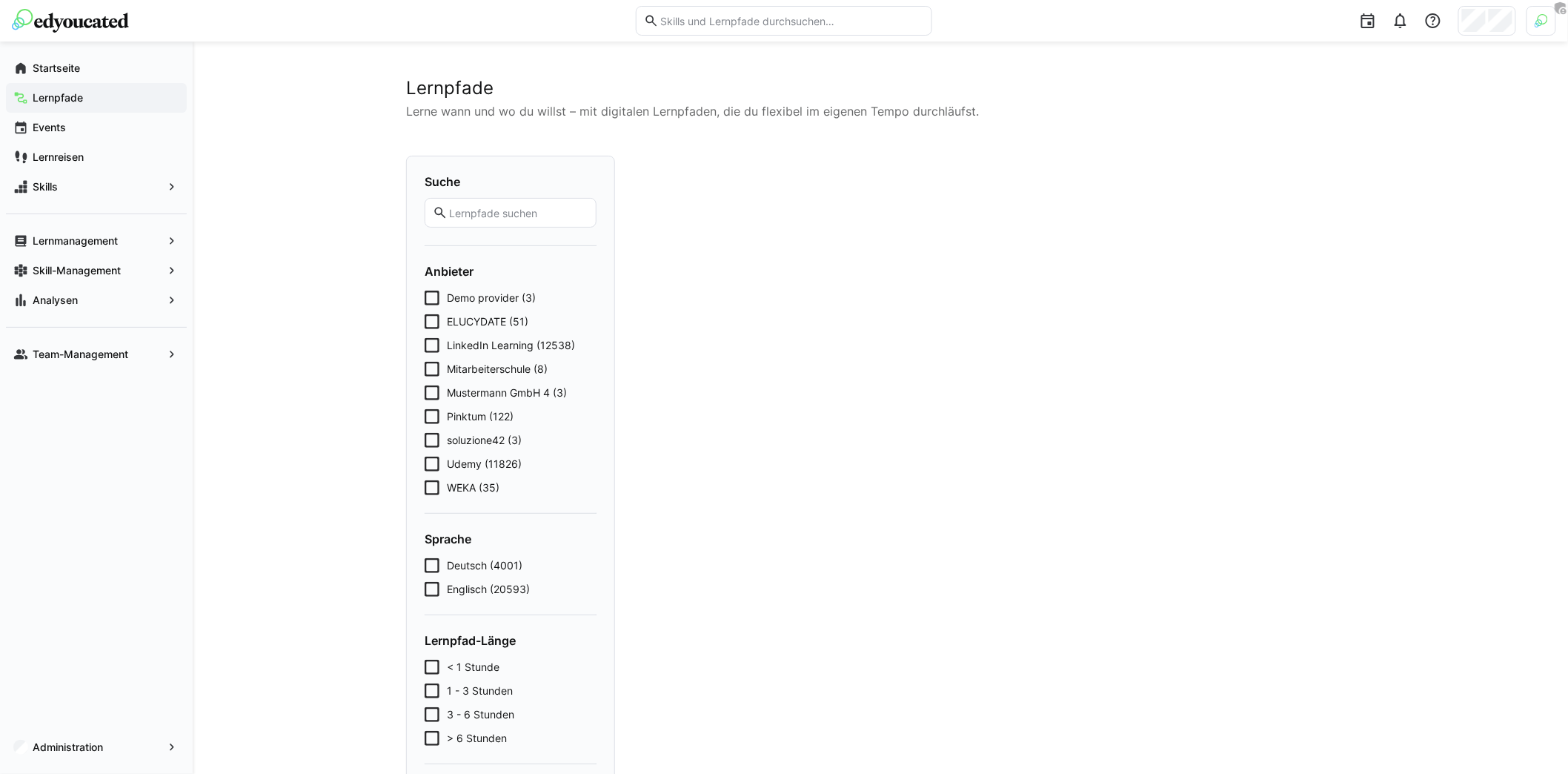
click at [480, 292] on span "Demo provider (3)" at bounding box center [491, 298] width 89 height 15
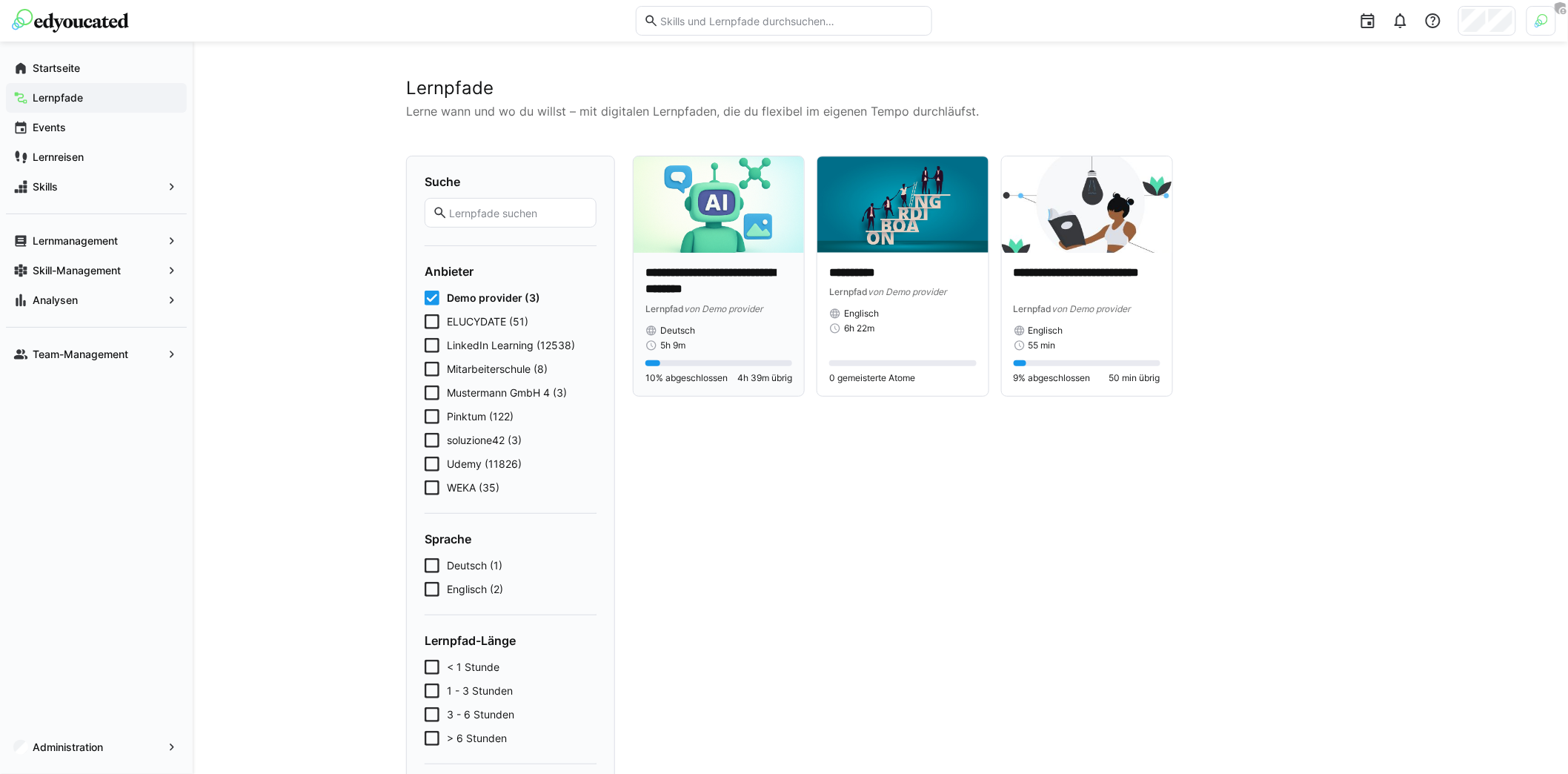
click at [744, 285] on p "**********" at bounding box center [719, 282] width 147 height 34
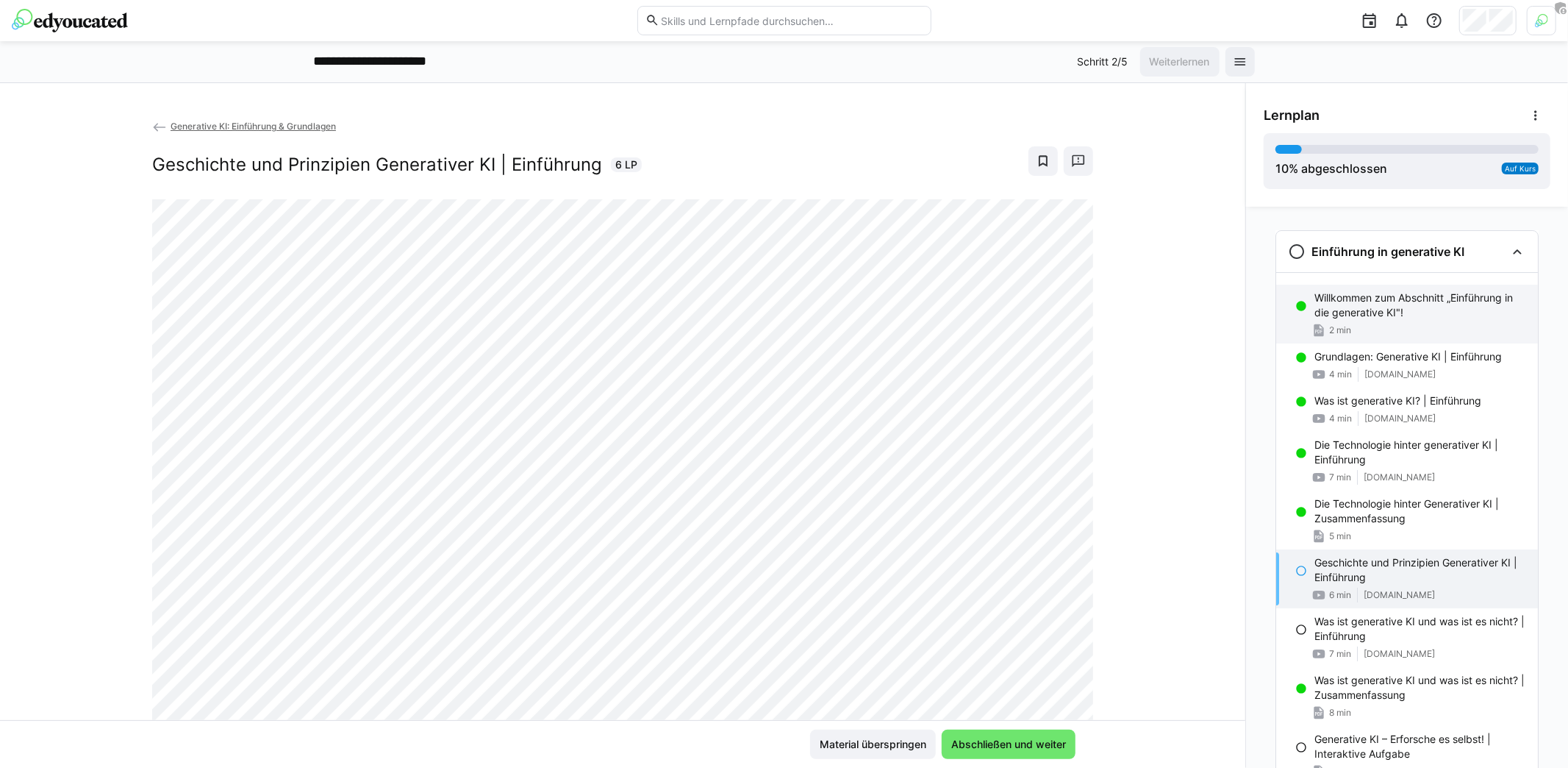
click at [1408, 325] on div "2 min" at bounding box center [1419, 329] width 211 height 15
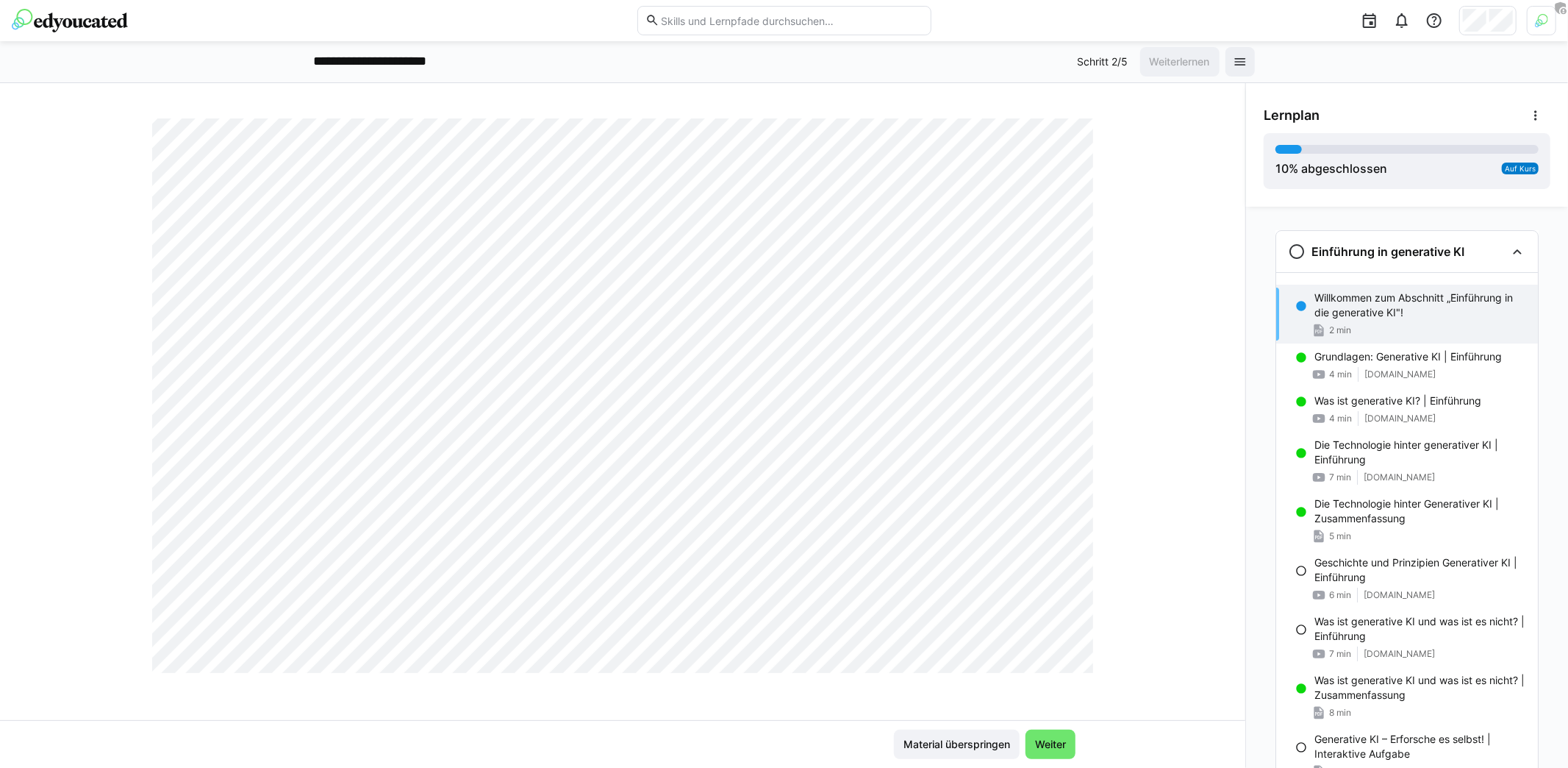
scroll to position [815, 0]
click at [1430, 370] on div "4 min [DOMAIN_NAME]" at bounding box center [1419, 374] width 211 height 15
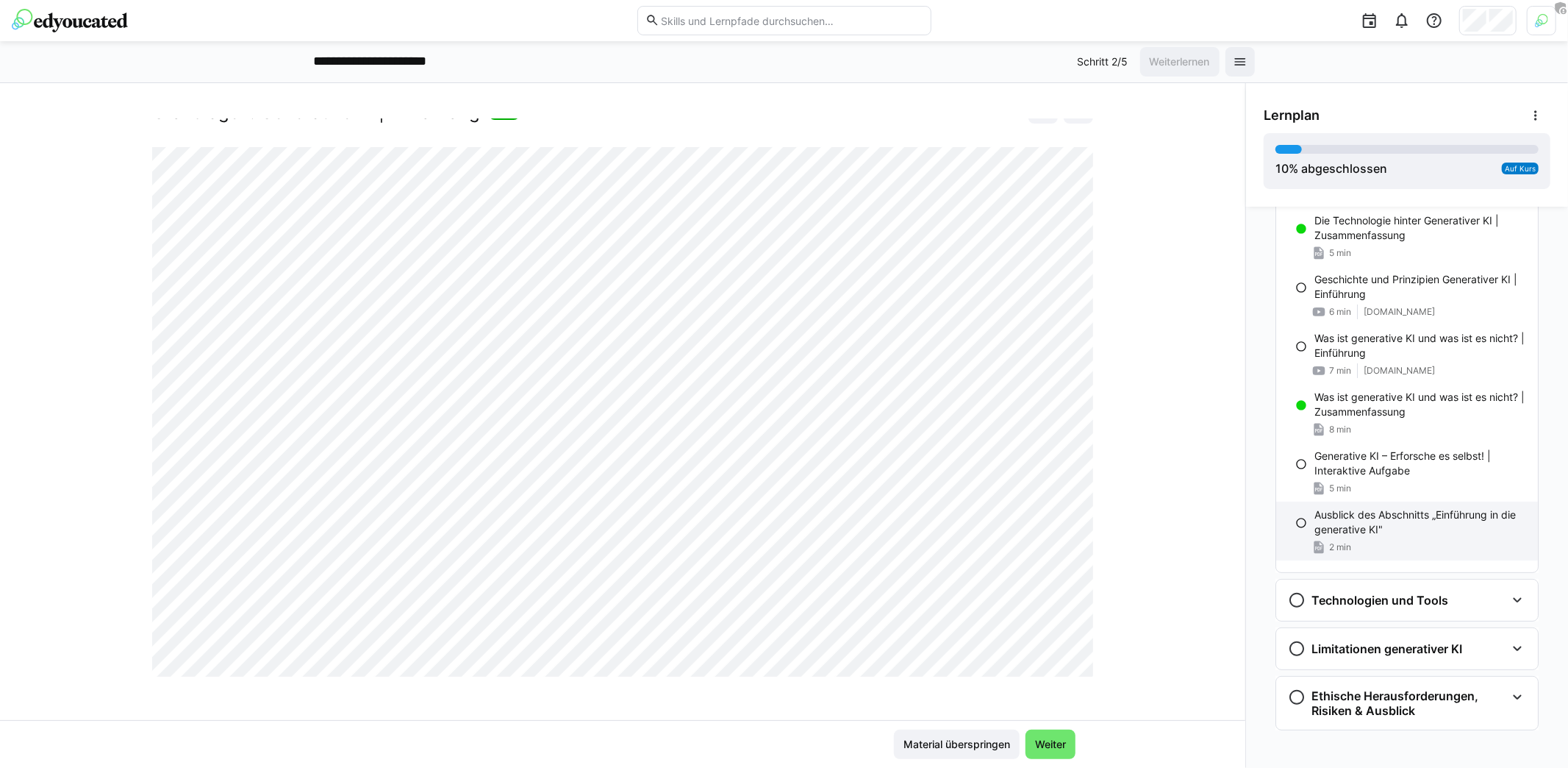
scroll to position [287, 0]
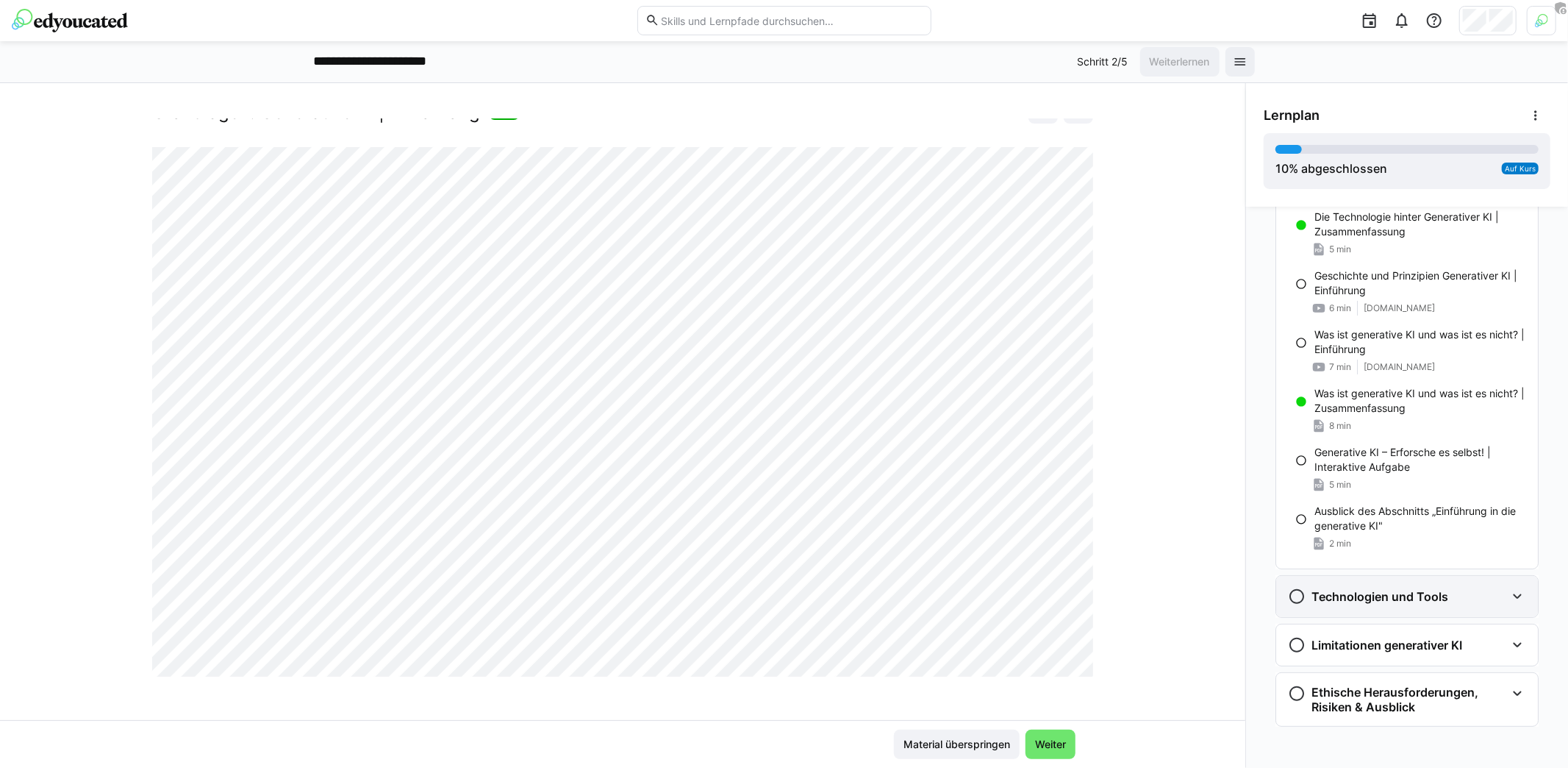
click at [1391, 584] on div "Technologien und Tools" at bounding box center [1407, 596] width 262 height 42
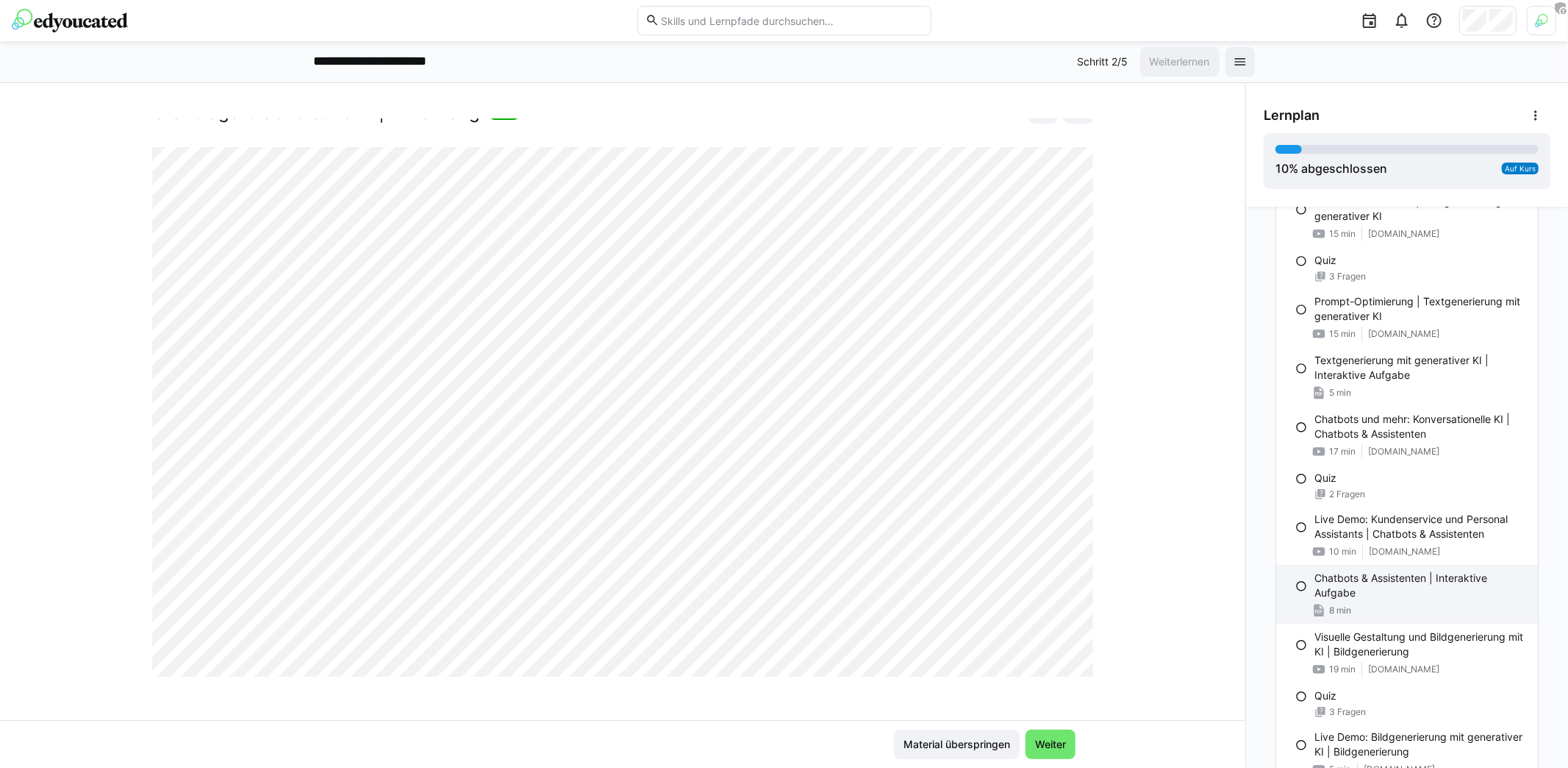
scroll to position [800, 0]
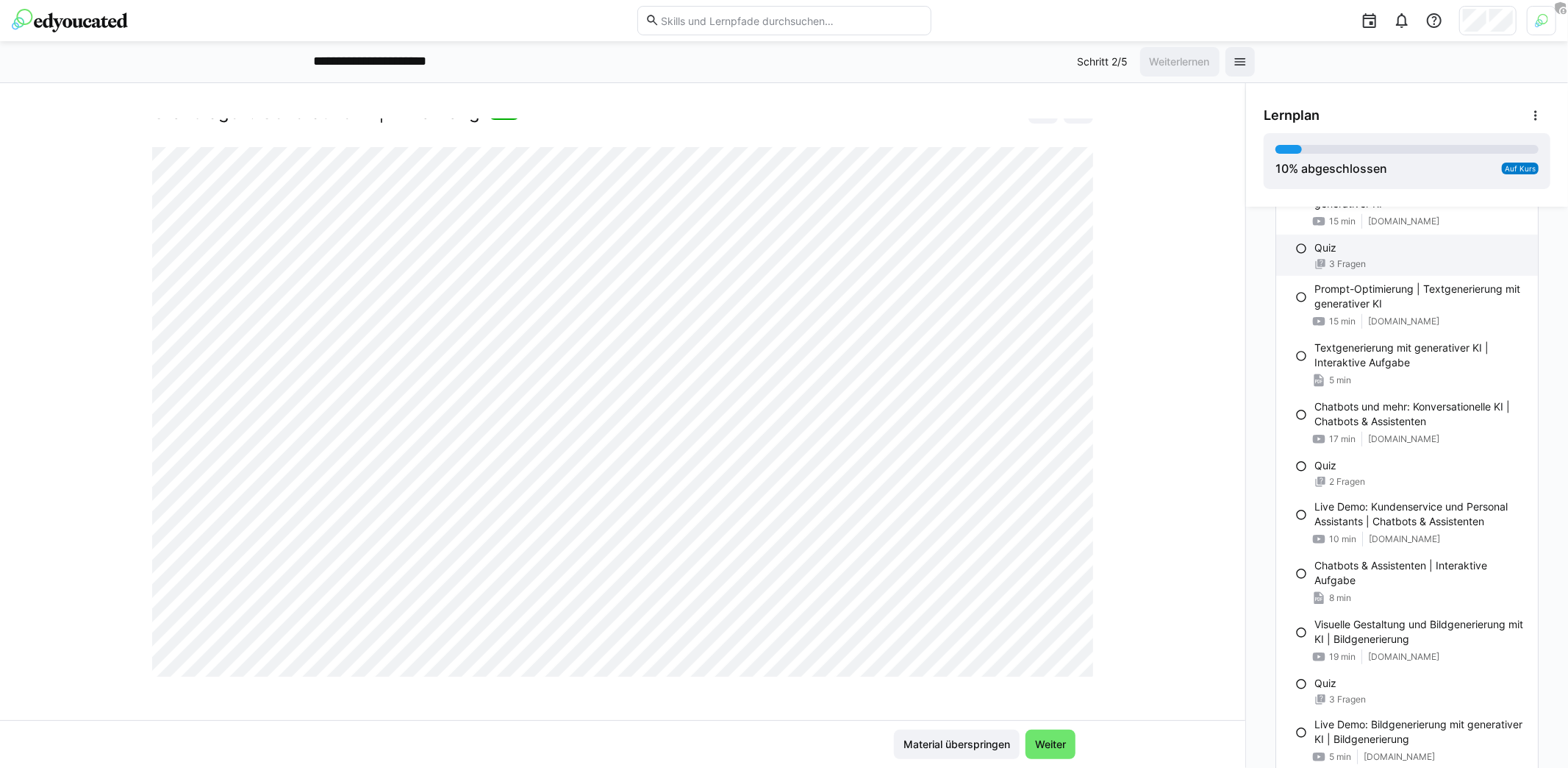
click at [1349, 261] on span "3 Fragen" at bounding box center [1347, 264] width 37 height 12
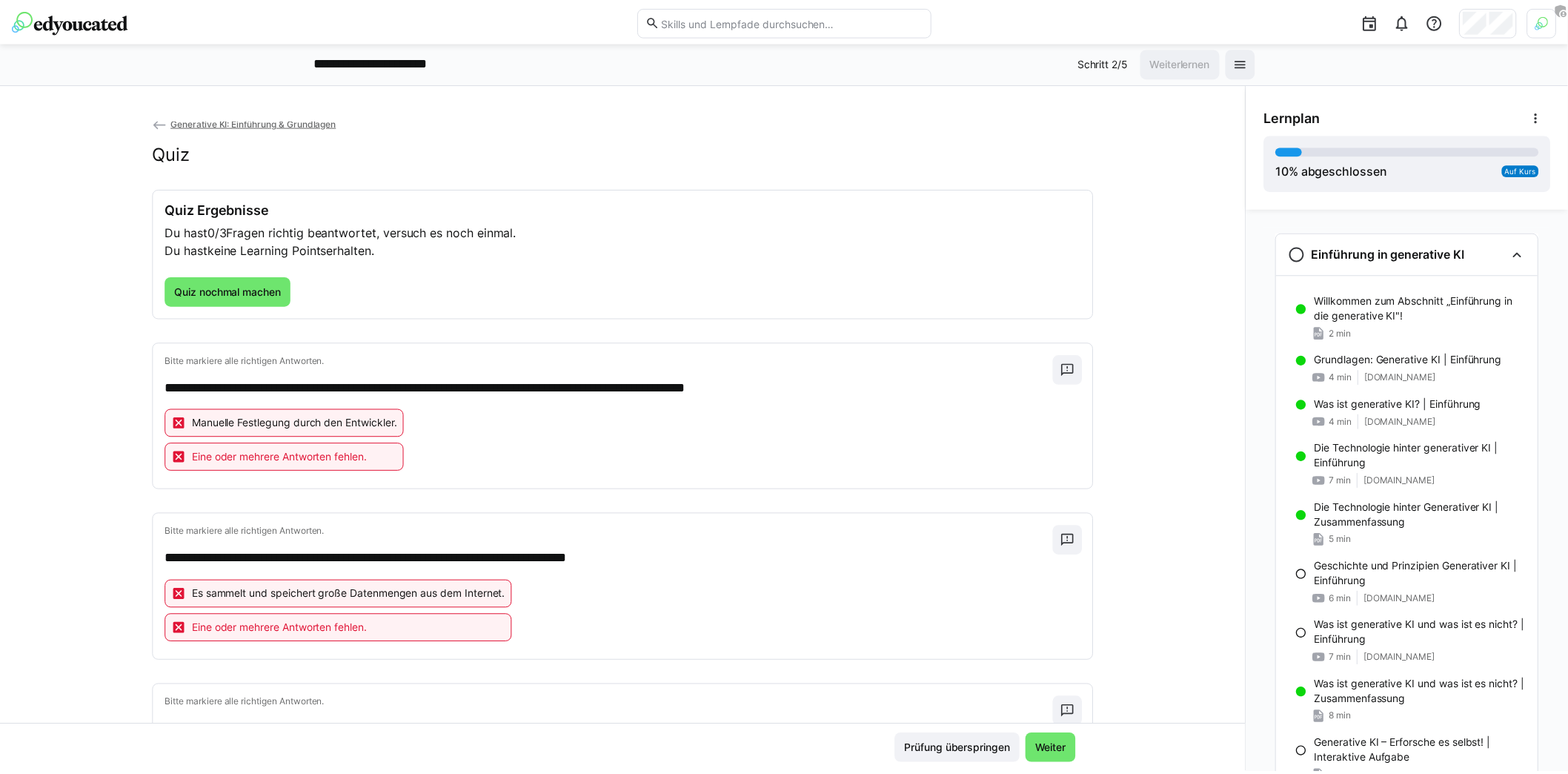
scroll to position [0, 0]
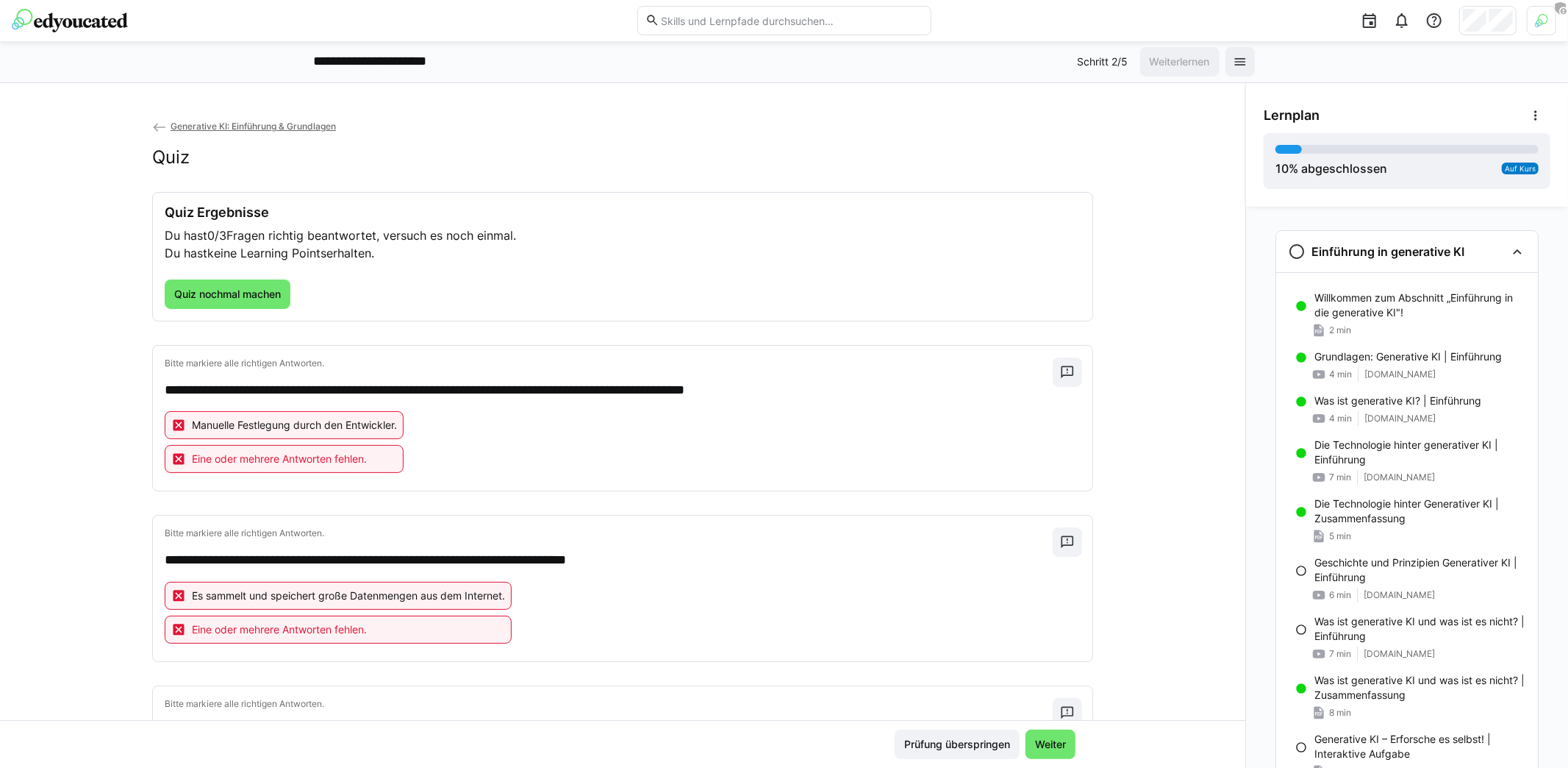
click at [91, 19] on img at bounding box center [69, 21] width 116 height 24
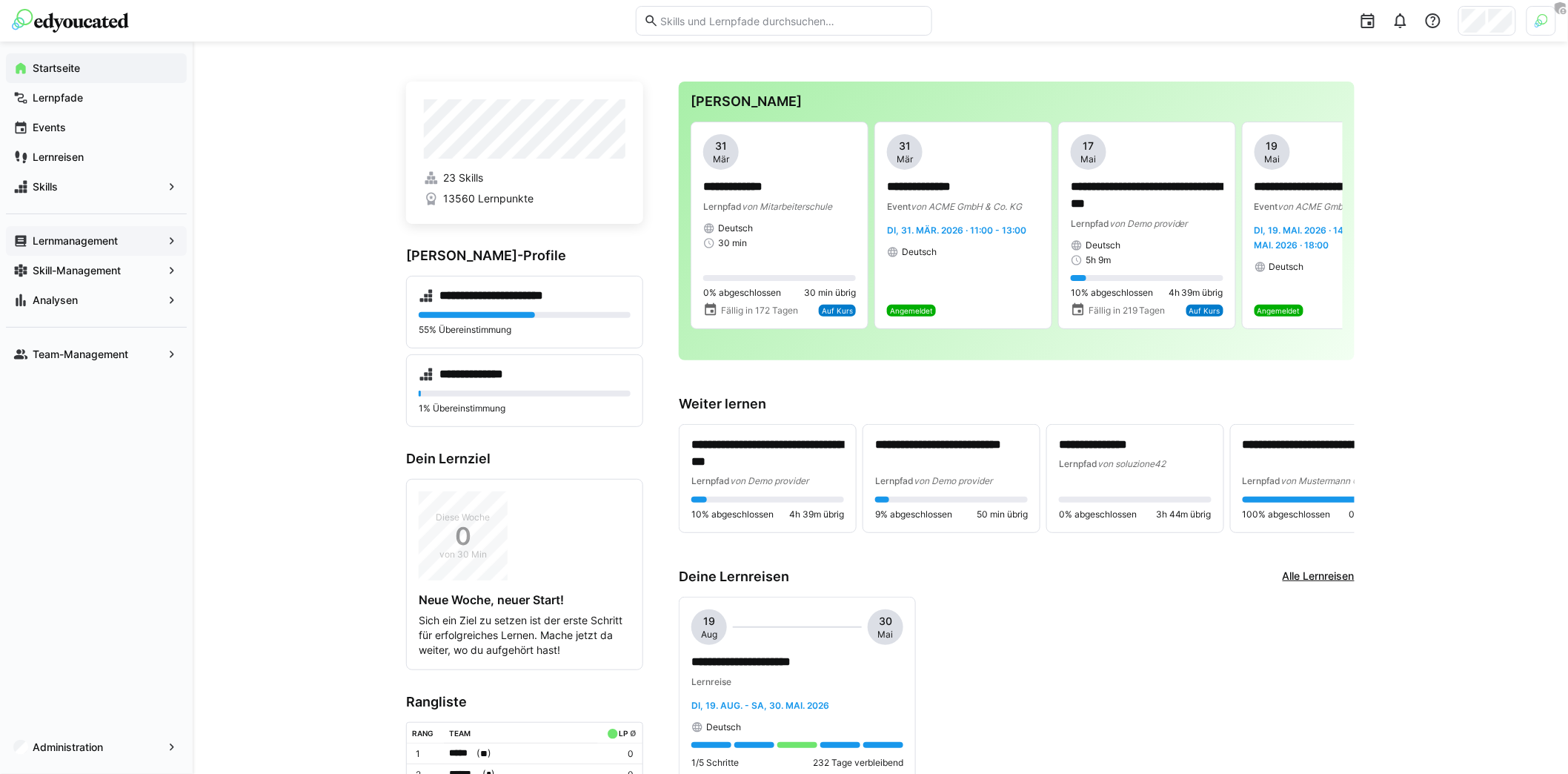
click at [0, 0] on app-navigation-label "Lernmanagement" at bounding box center [0, 0] width 0 height 0
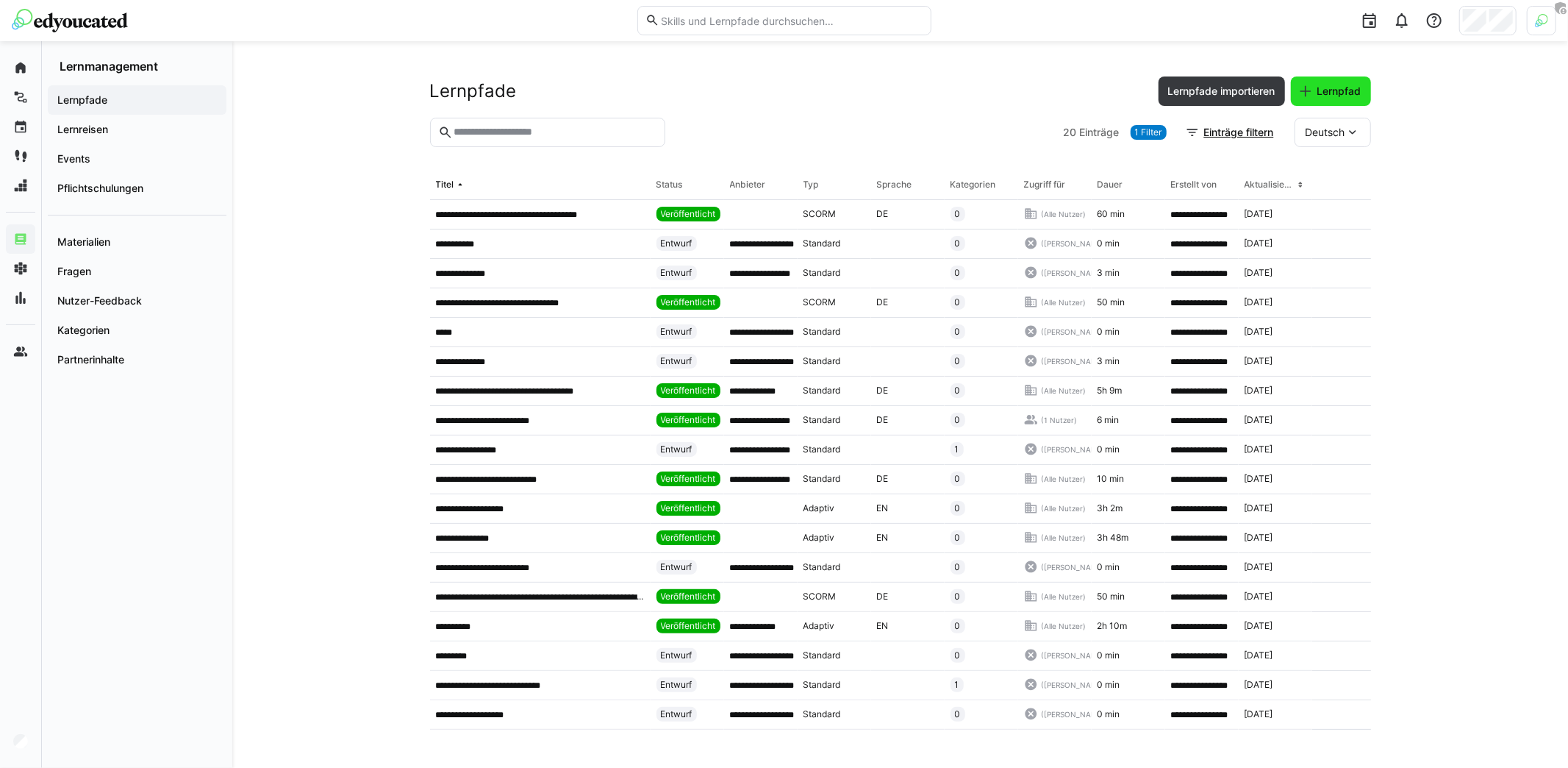
click at [1335, 95] on span "Lernpfad" at bounding box center [1339, 91] width 49 height 15
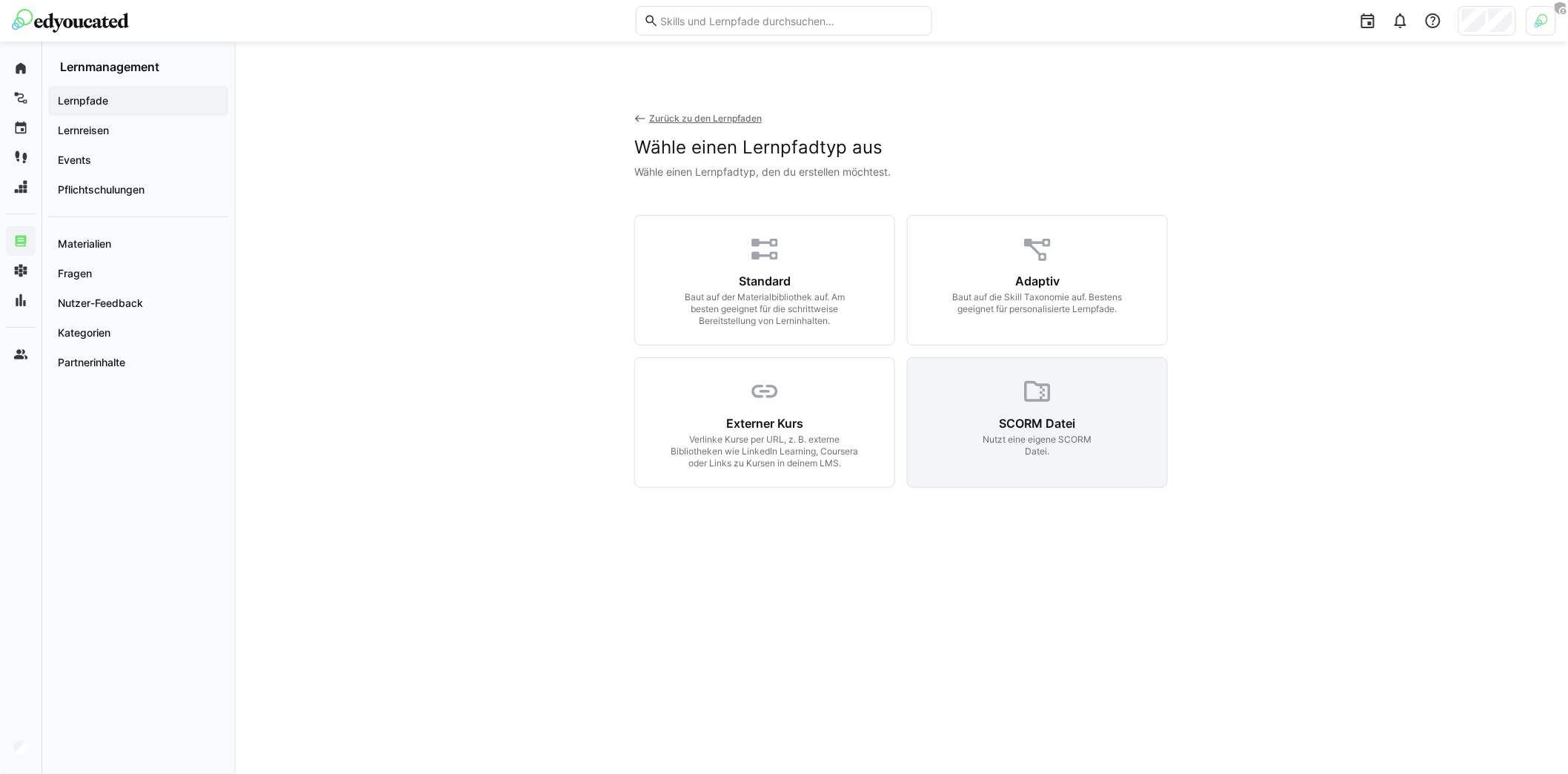
click at [1064, 453] on div "Nutzt eine eigene SCORM Datei." at bounding box center [1037, 446] width 116 height 24
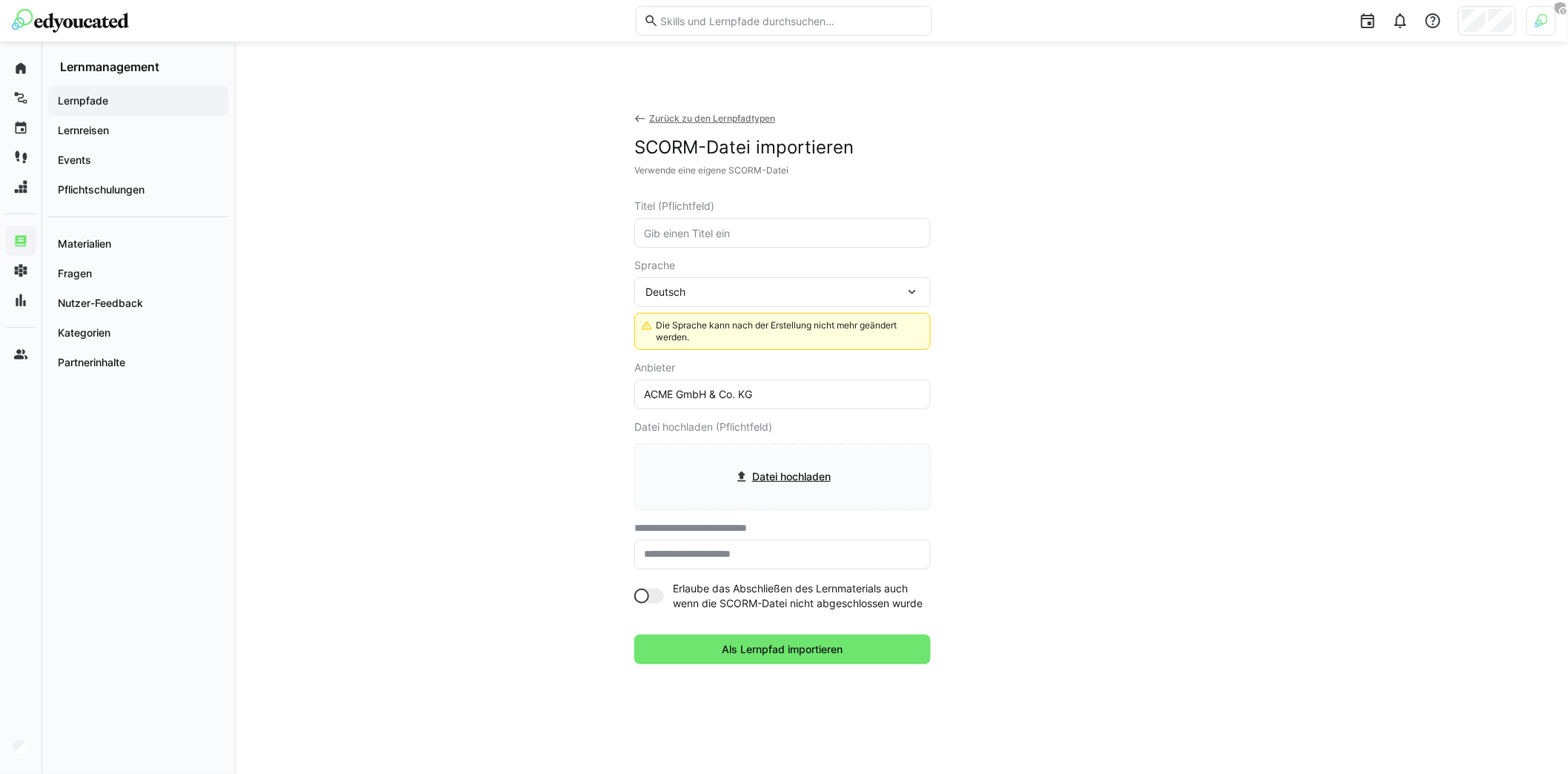
click at [655, 599] on div at bounding box center [650, 596] width 30 height 15
click at [655, 599] on div at bounding box center [656, 596] width 15 height 15
drag, startPoint x: 696, startPoint y: 591, endPoint x: 940, endPoint y: 603, distance: 244.3
click at [940, 603] on app-create-learning-path-type-wrapper "**********" at bounding box center [901, 400] width 534 height 528
click at [644, 121] on eds-icon at bounding box center [641, 119] width 12 height 12
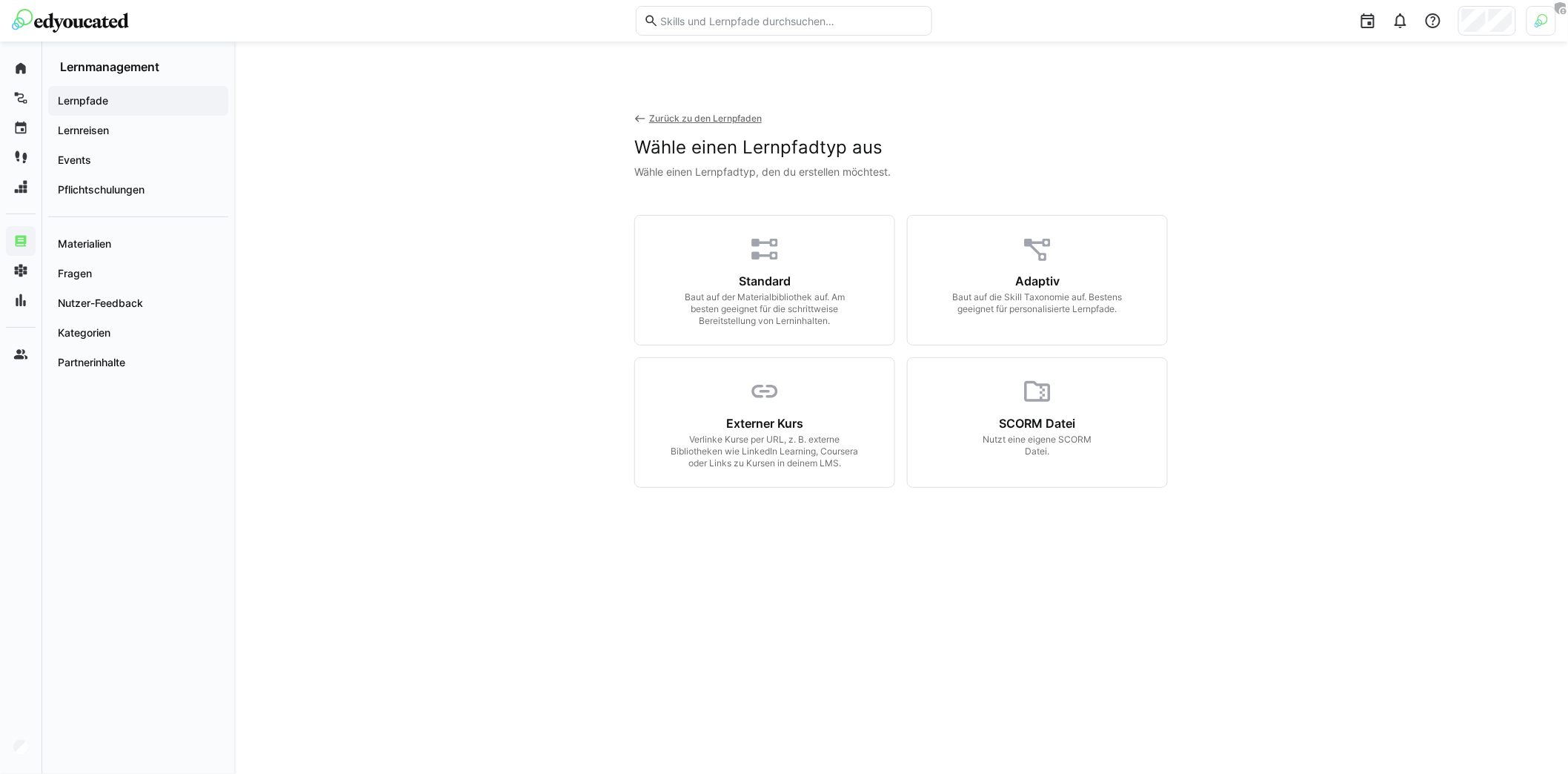
click at [132, 102] on span "Lernpfade" at bounding box center [138, 100] width 165 height 15
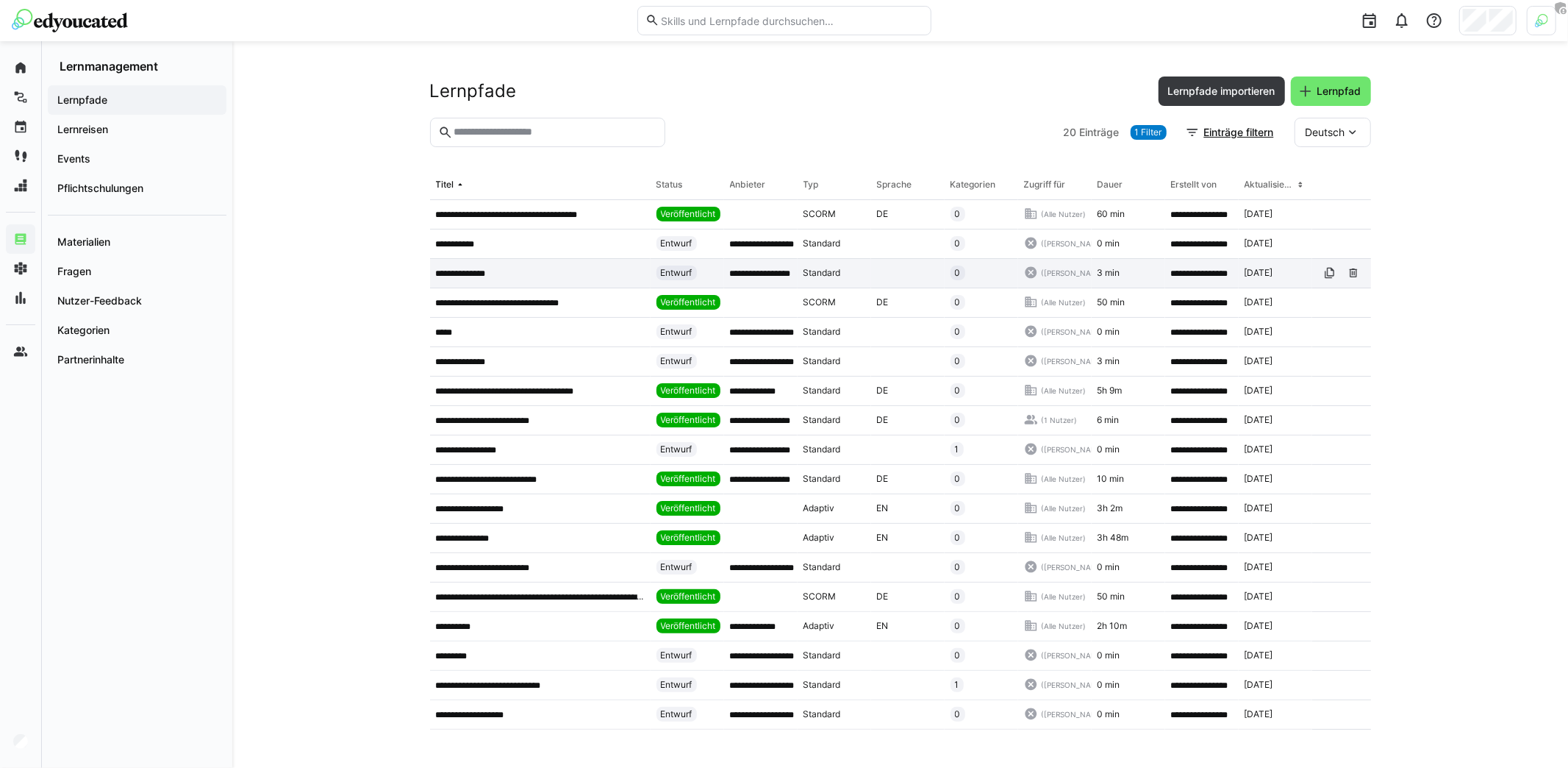
click at [547, 279] on div "**********" at bounding box center [541, 274] width 220 height 30
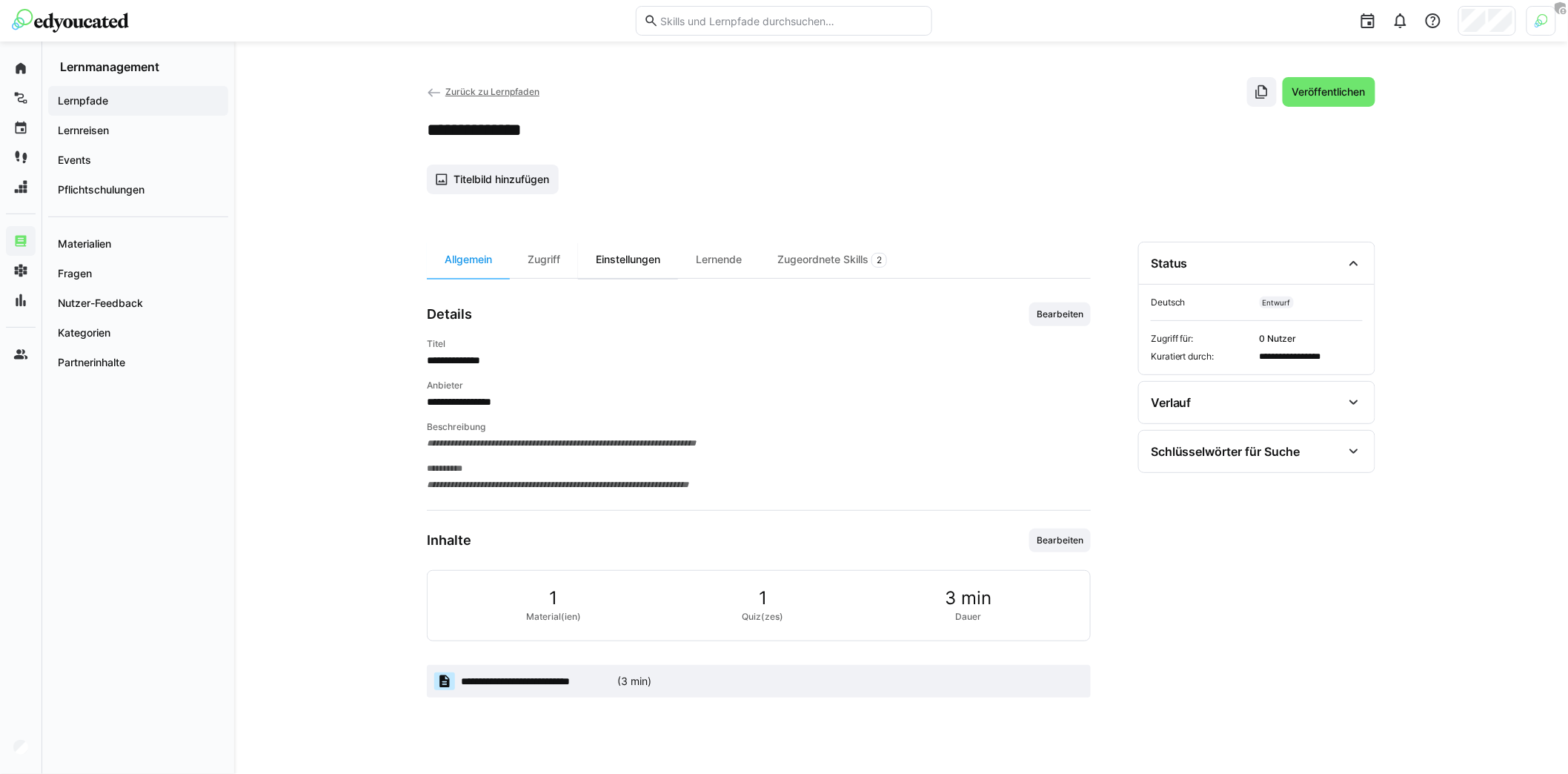
click at [648, 265] on div "Einstellungen" at bounding box center [628, 260] width 100 height 36
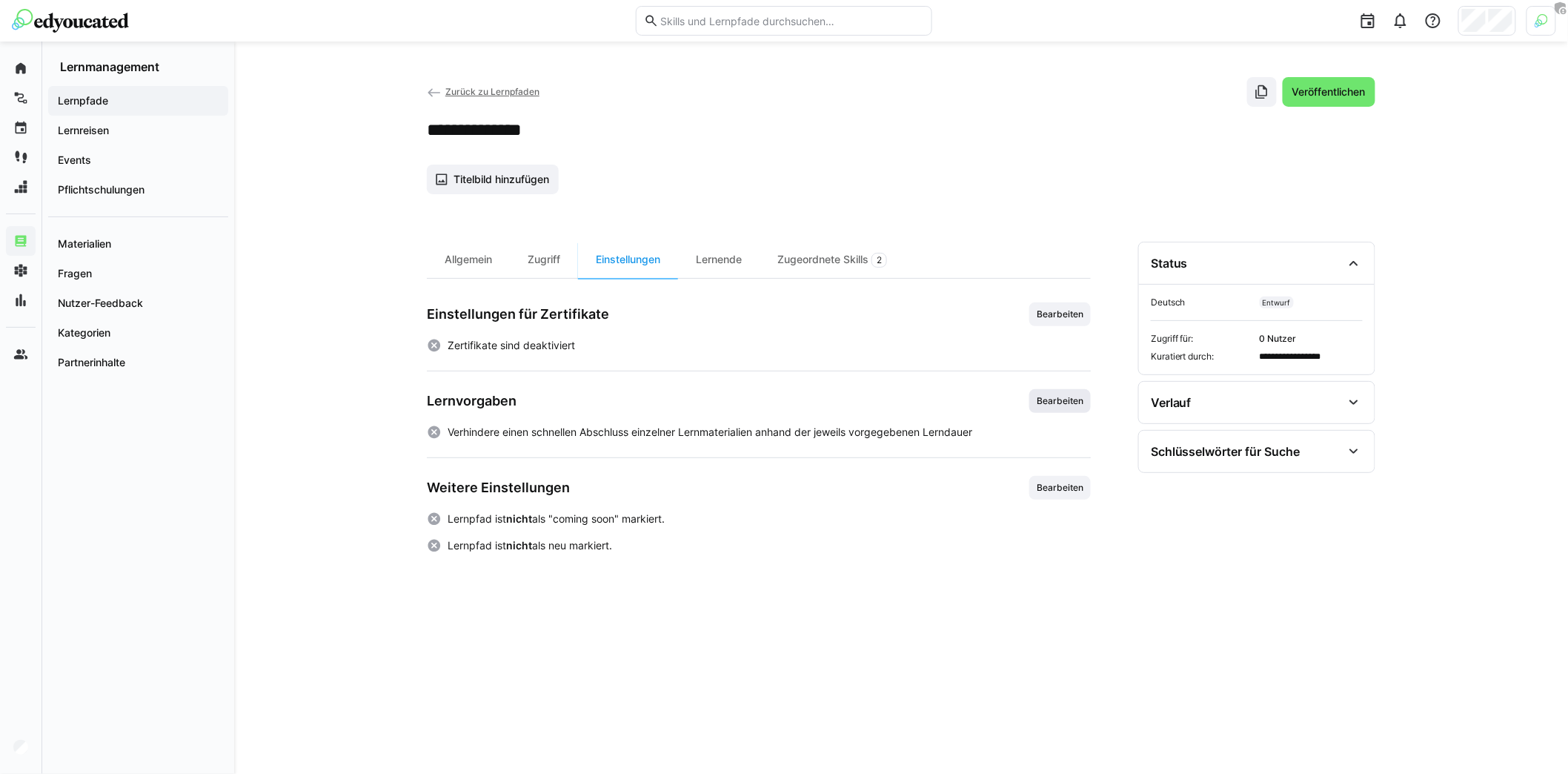
click at [1081, 395] on span "Bearbeiten" at bounding box center [1060, 401] width 50 height 12
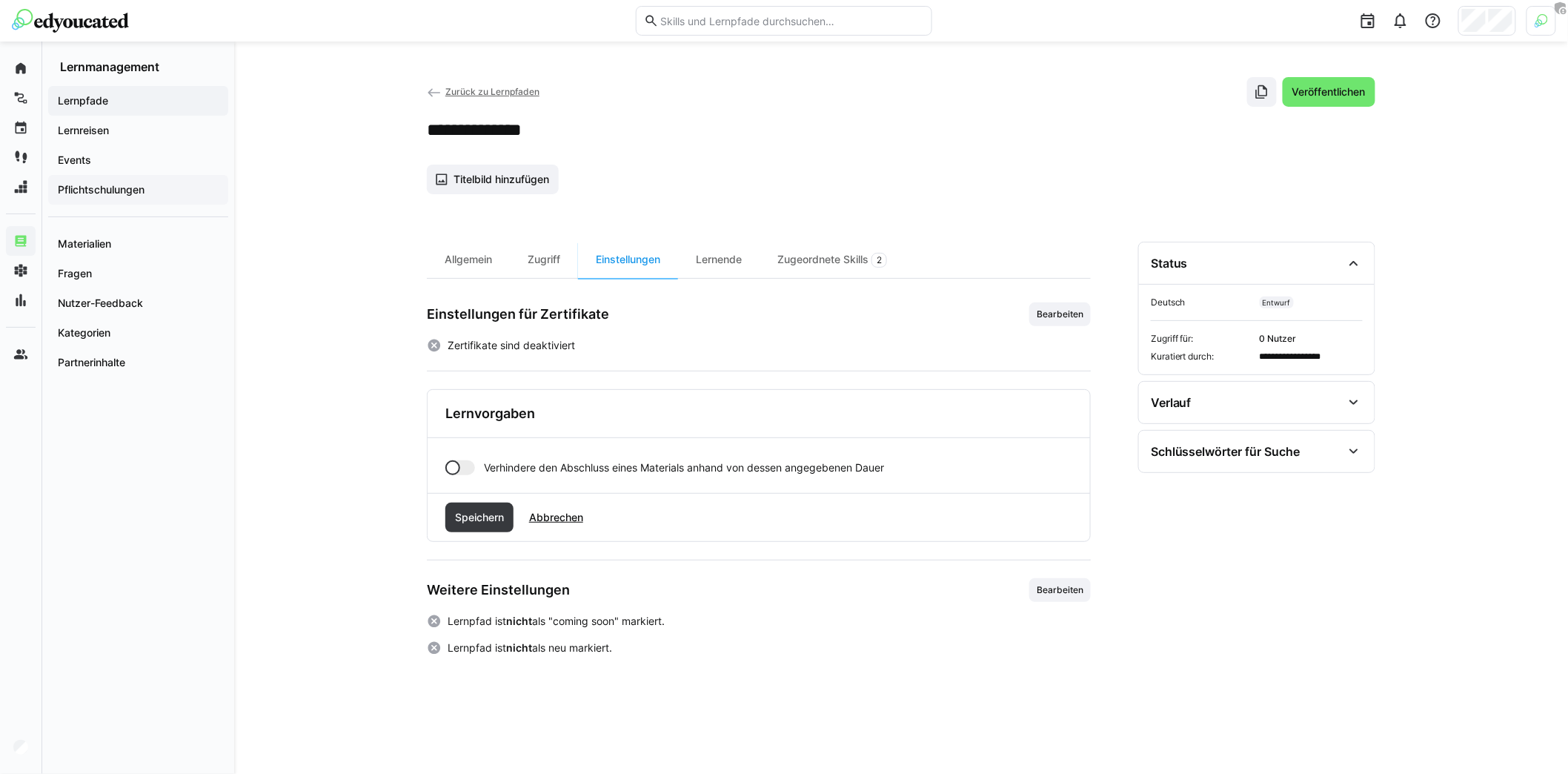
click at [0, 0] on app-navigation-label "Pflichtschulungen" at bounding box center [0, 0] width 0 height 0
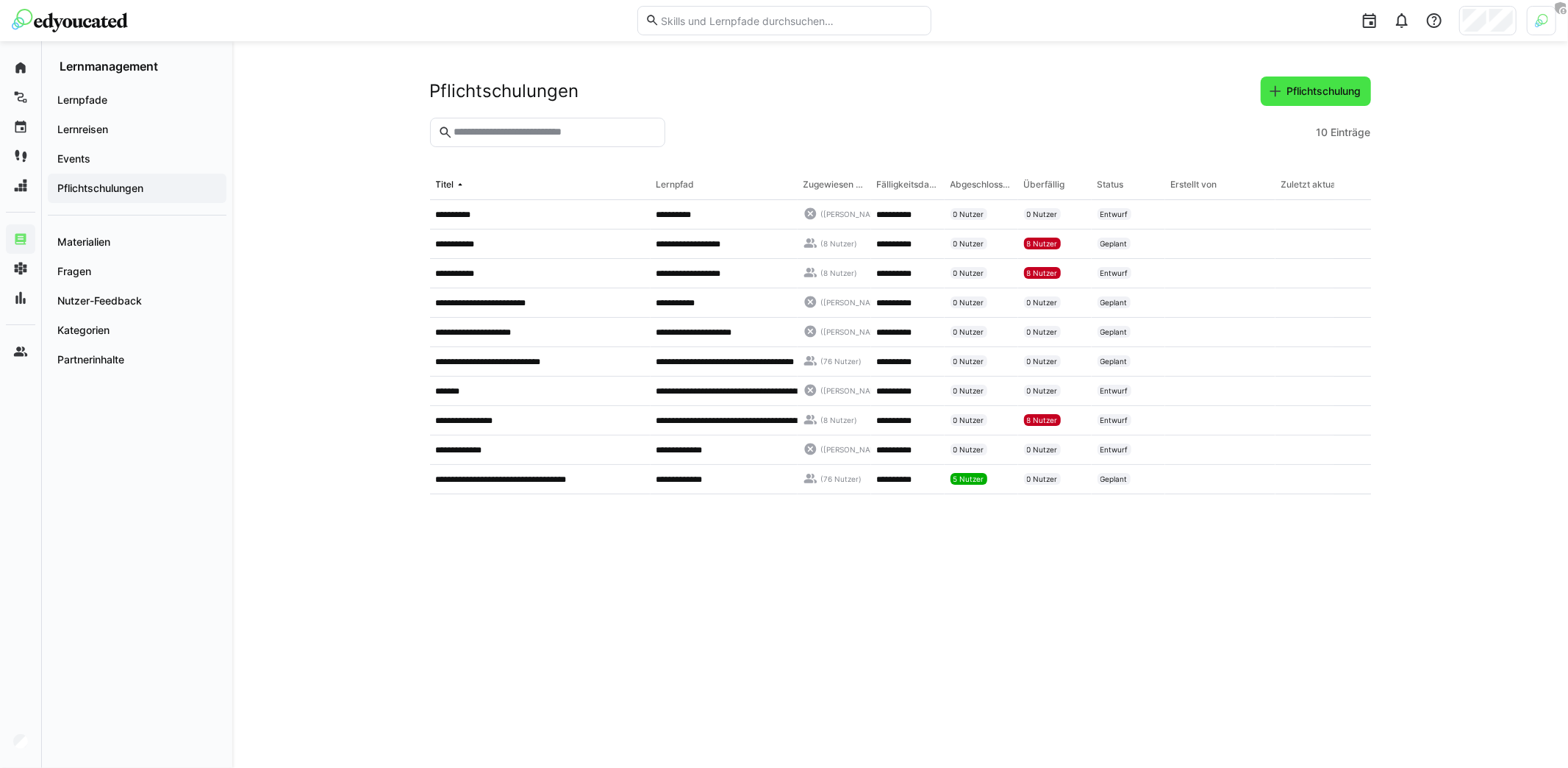
click at [1275, 90] on eds-icon at bounding box center [1275, 91] width 15 height 15
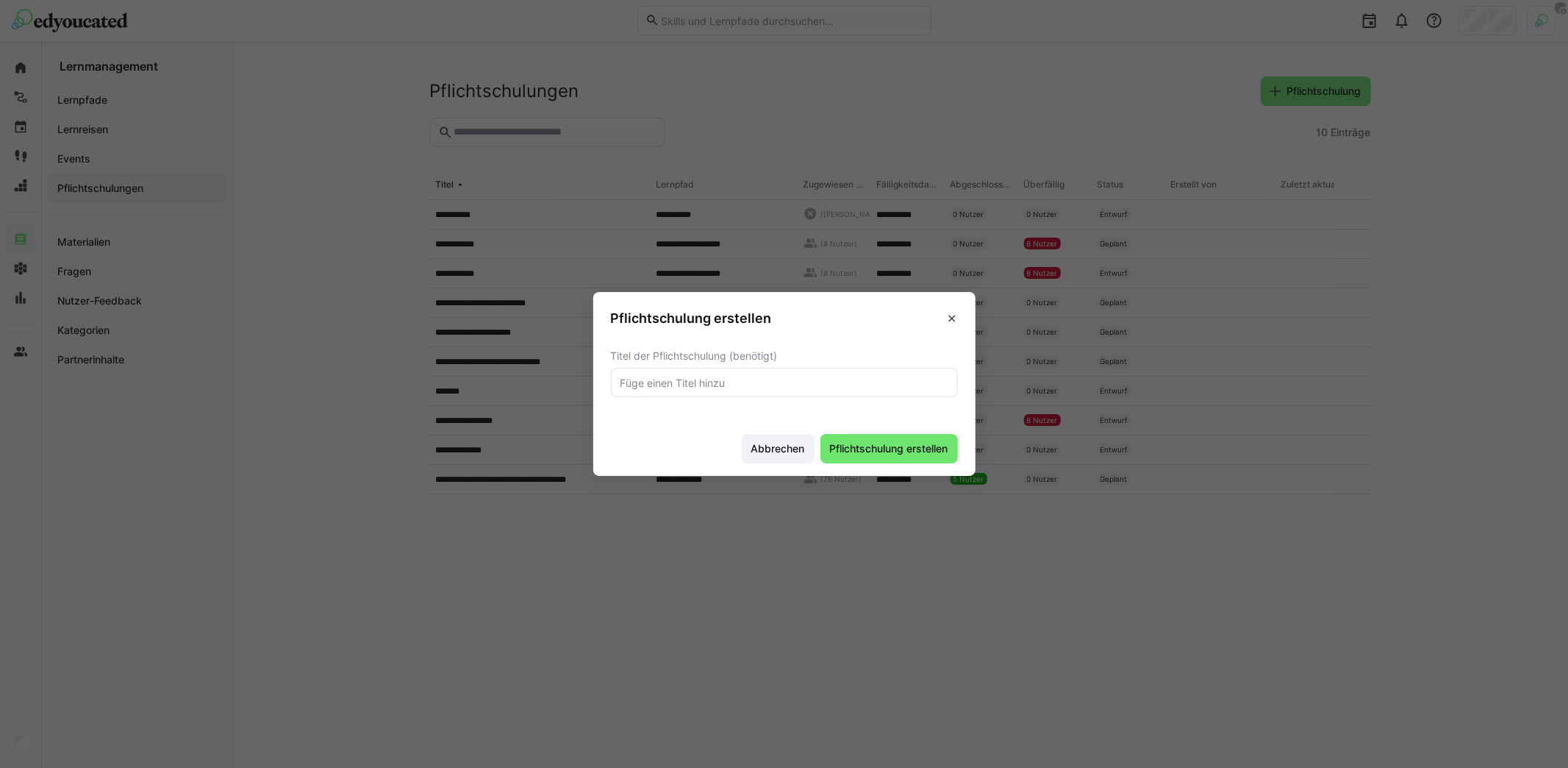
click at [778, 382] on input "text" at bounding box center [784, 382] width 331 height 13
type input "Datenschutz-Grundlagenschulung"
click at [820, 434] on button "Pflichtschulung erstellen" at bounding box center [889, 448] width 138 height 30
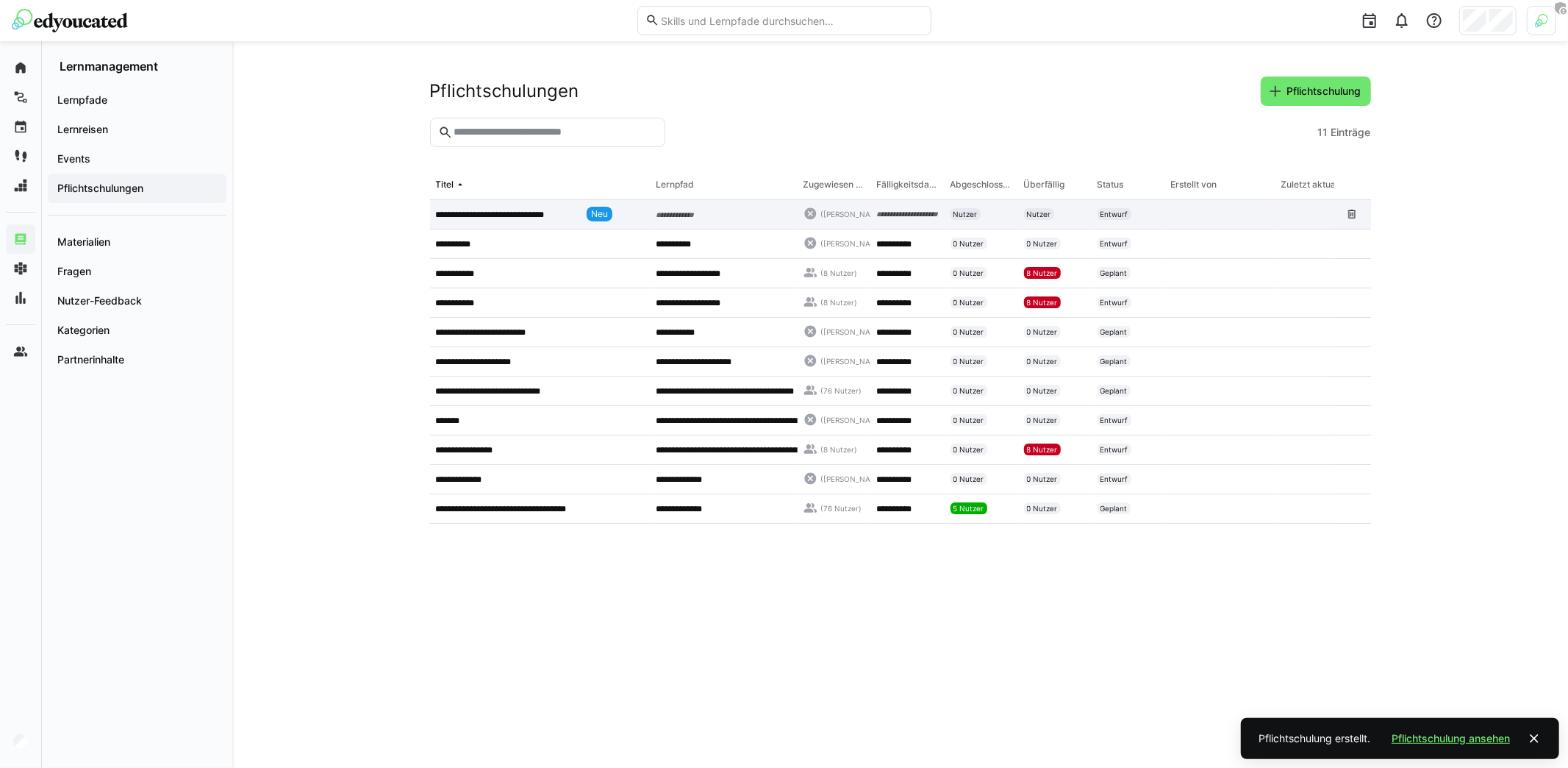
click at [538, 218] on p "**********" at bounding box center [509, 215] width 145 height 12
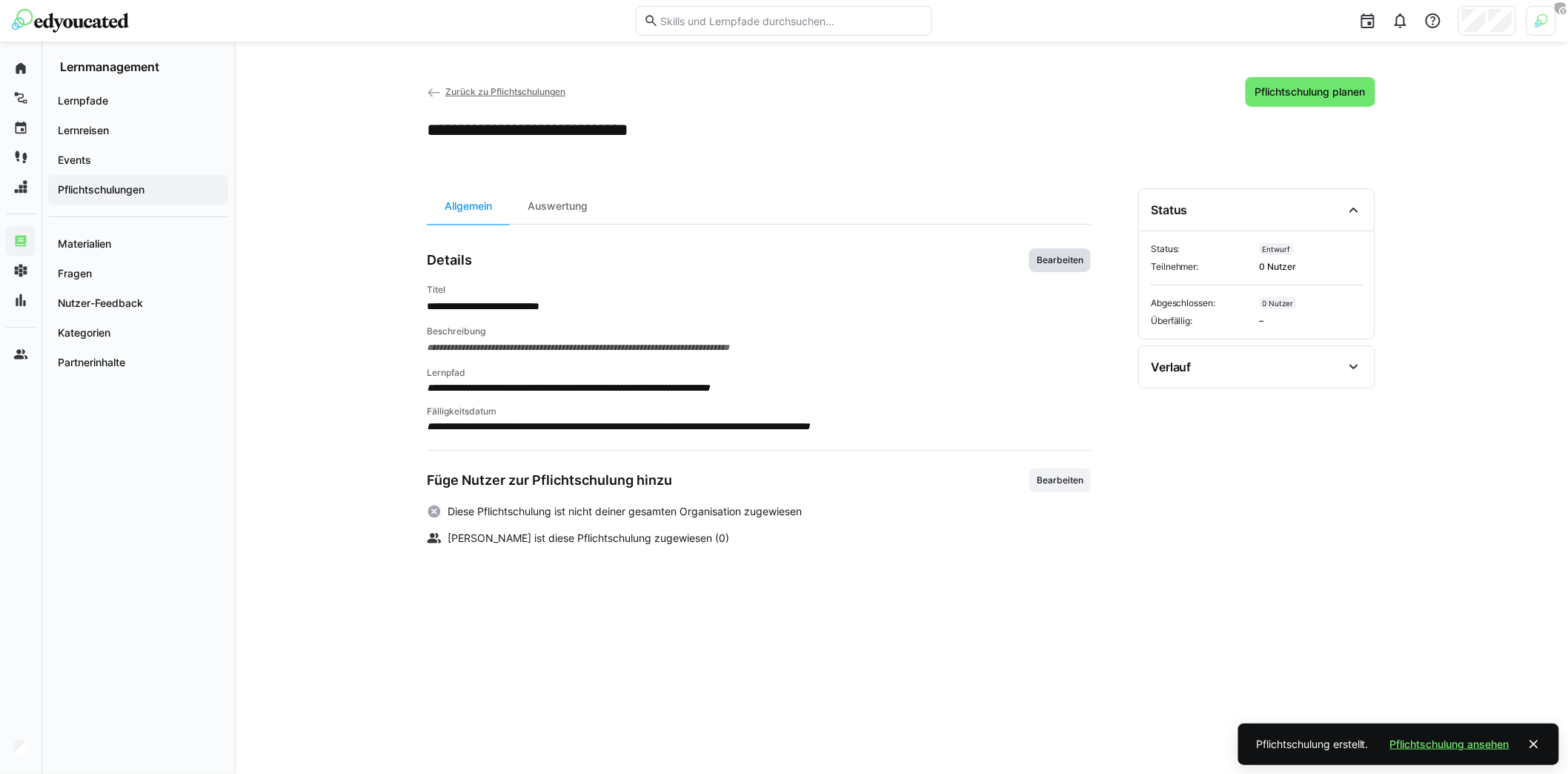
click at [1055, 262] on span "Bearbeiten" at bounding box center [1060, 260] width 50 height 12
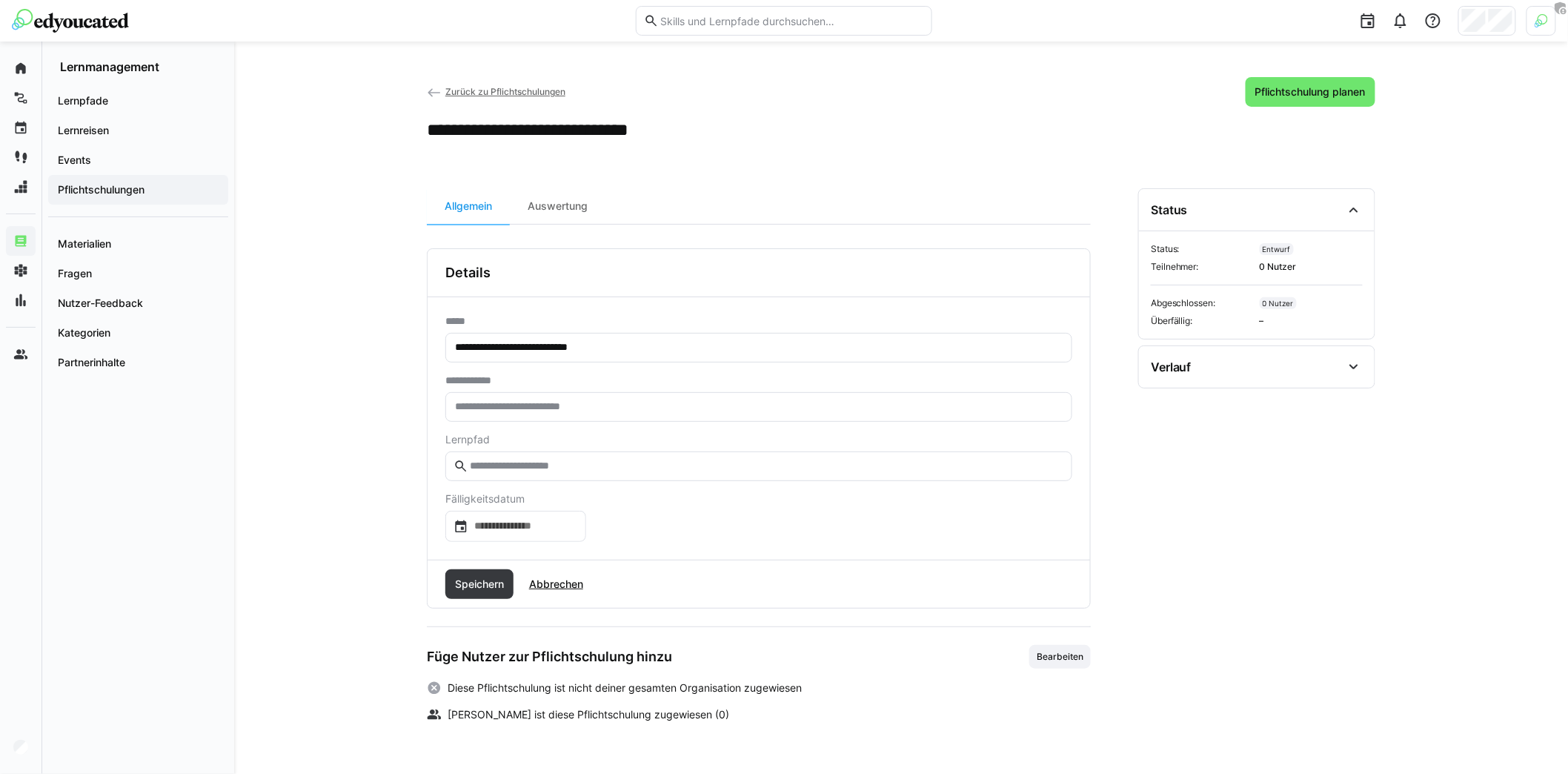
click at [620, 411] on input "text" at bounding box center [759, 406] width 611 height 13
type input "**********"
click at [633, 474] on eds-input at bounding box center [759, 466] width 627 height 30
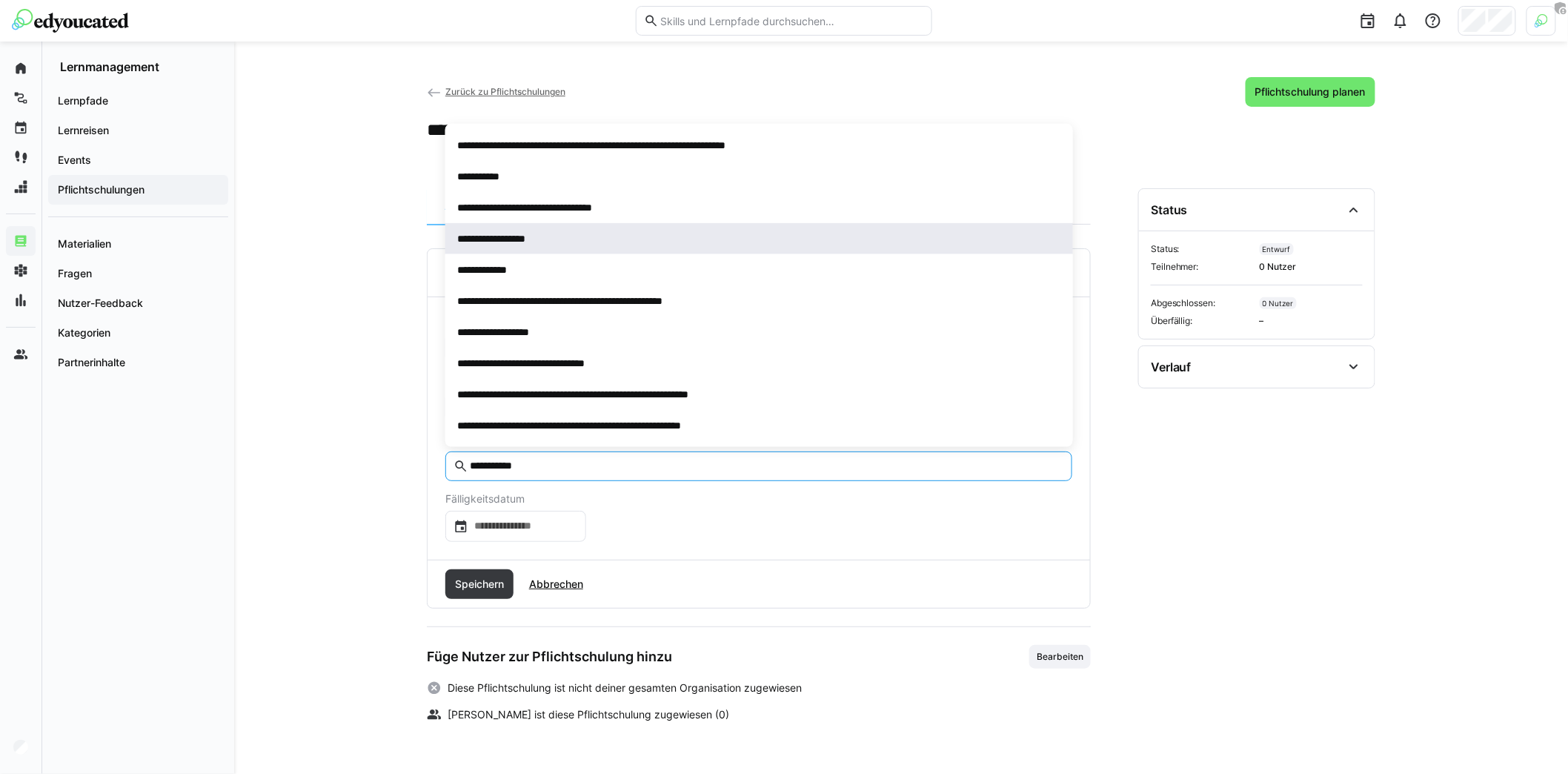
type input "**********"
click at [564, 234] on div "**********" at bounding box center [759, 238] width 604 height 15
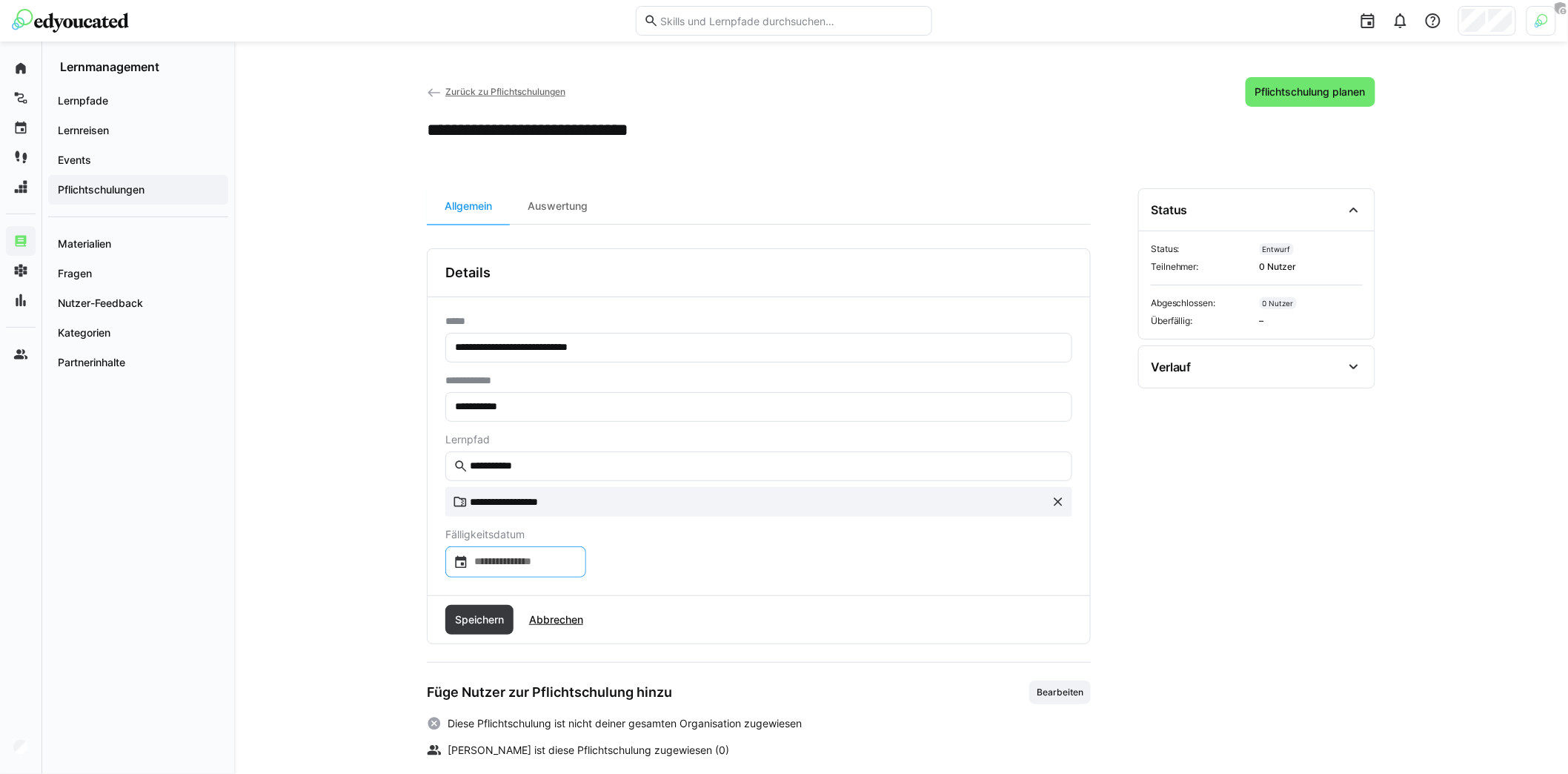
click at [526, 562] on input at bounding box center [523, 561] width 110 height 15
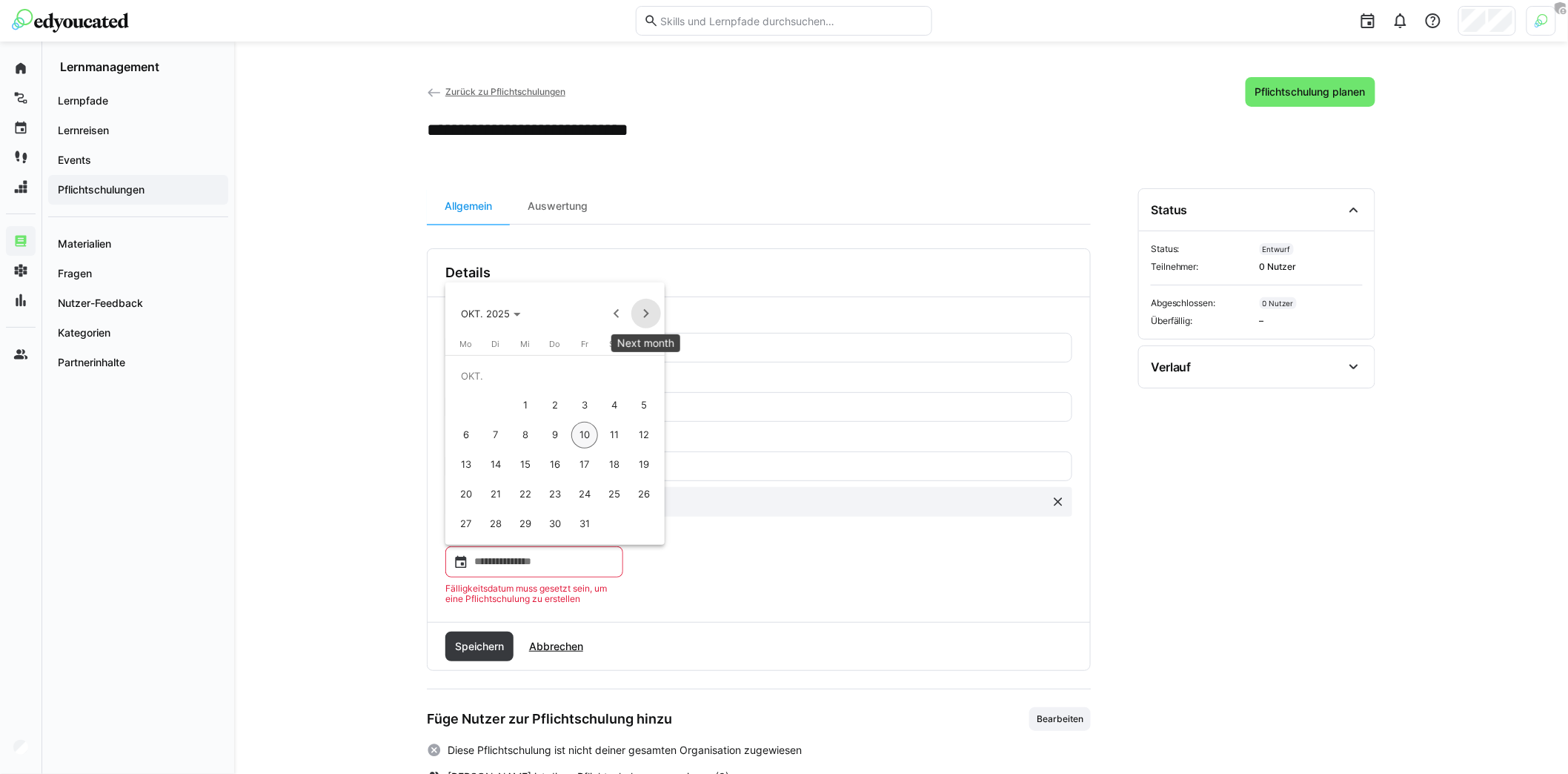
click at [649, 317] on span "Next month" at bounding box center [647, 314] width 30 height 30
click at [523, 521] on span "31" at bounding box center [525, 524] width 27 height 27
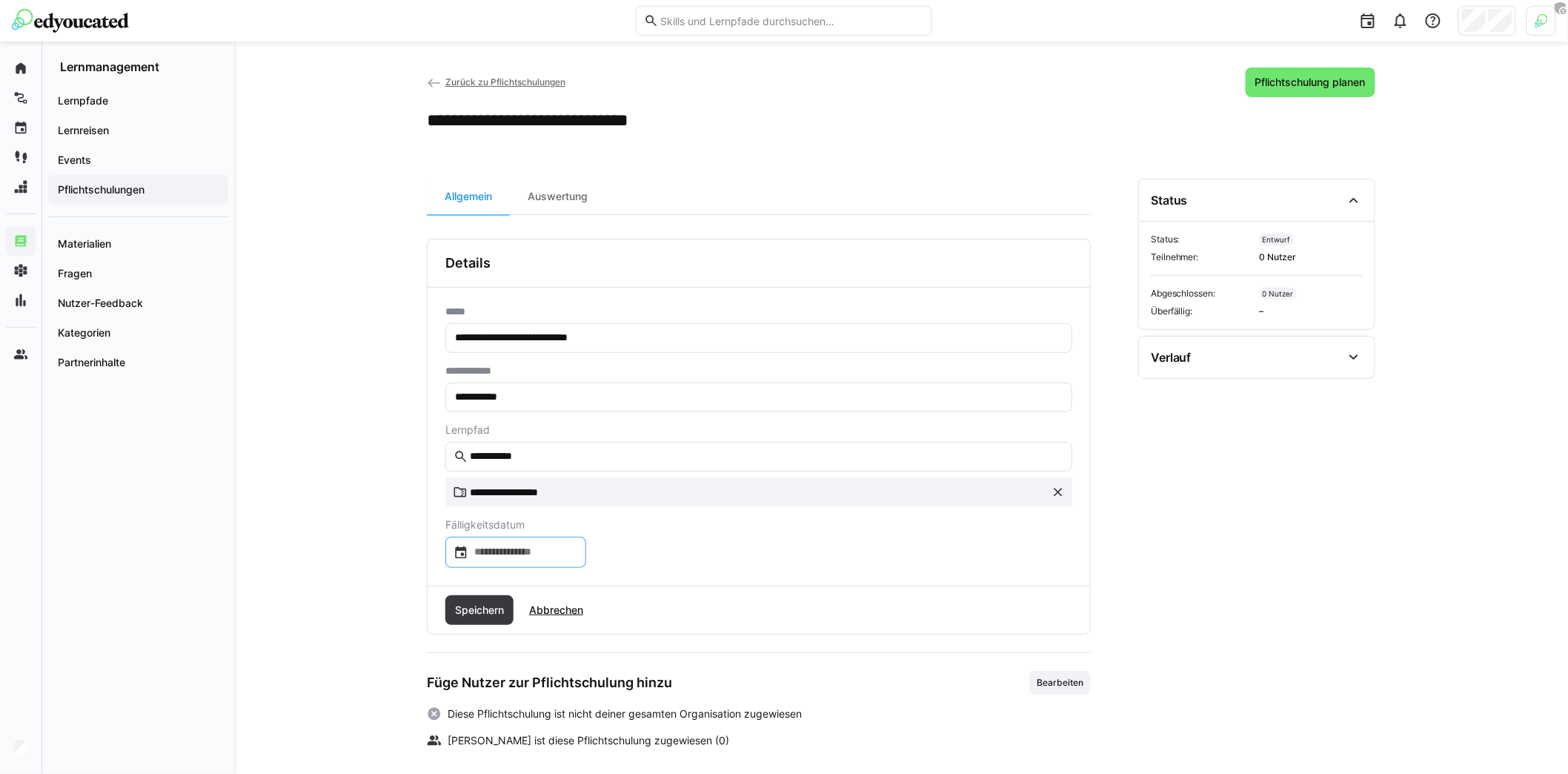
scroll to position [15, 0]
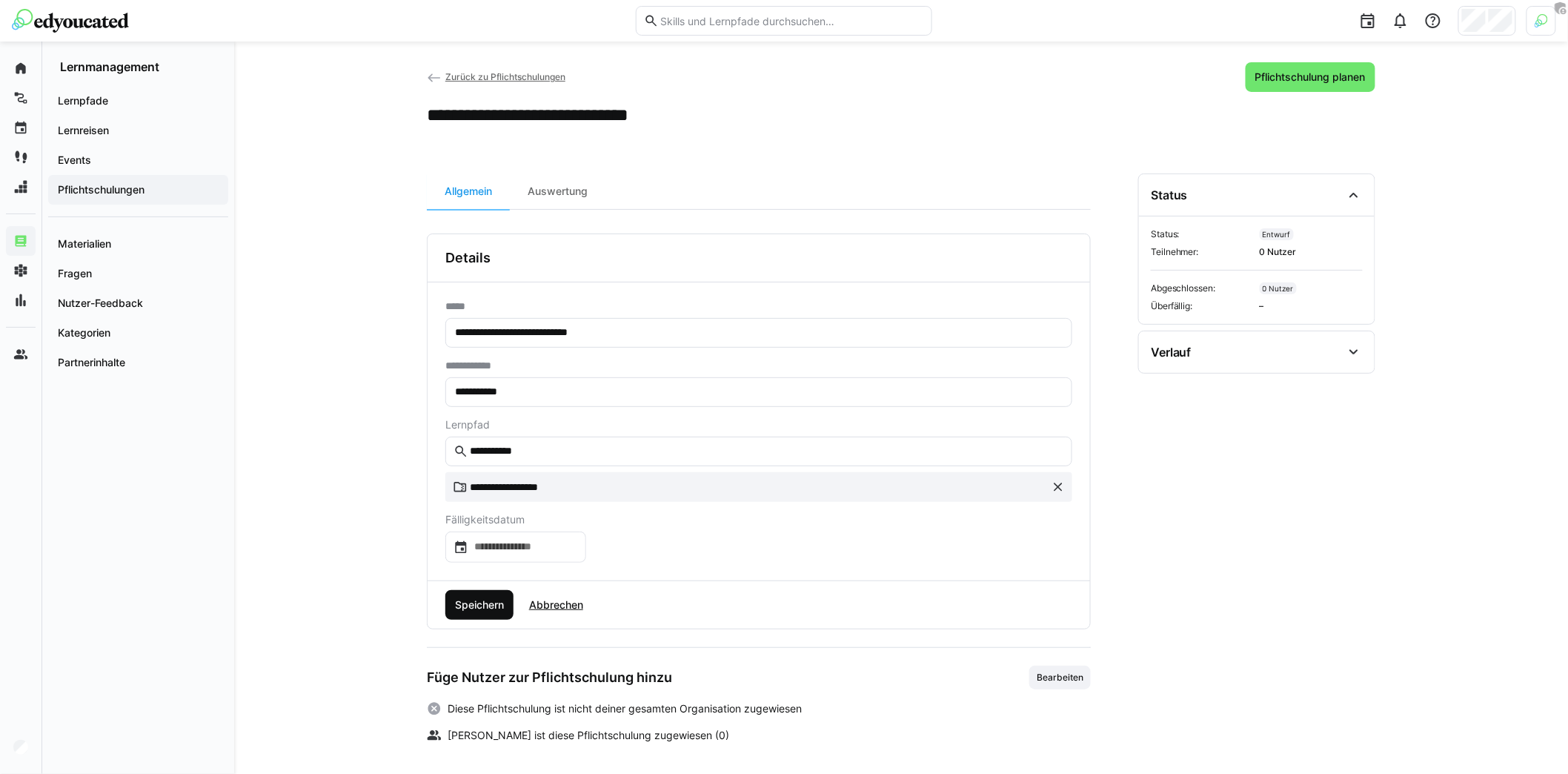
click at [492, 606] on span "Speichern" at bounding box center [479, 604] width 53 height 15
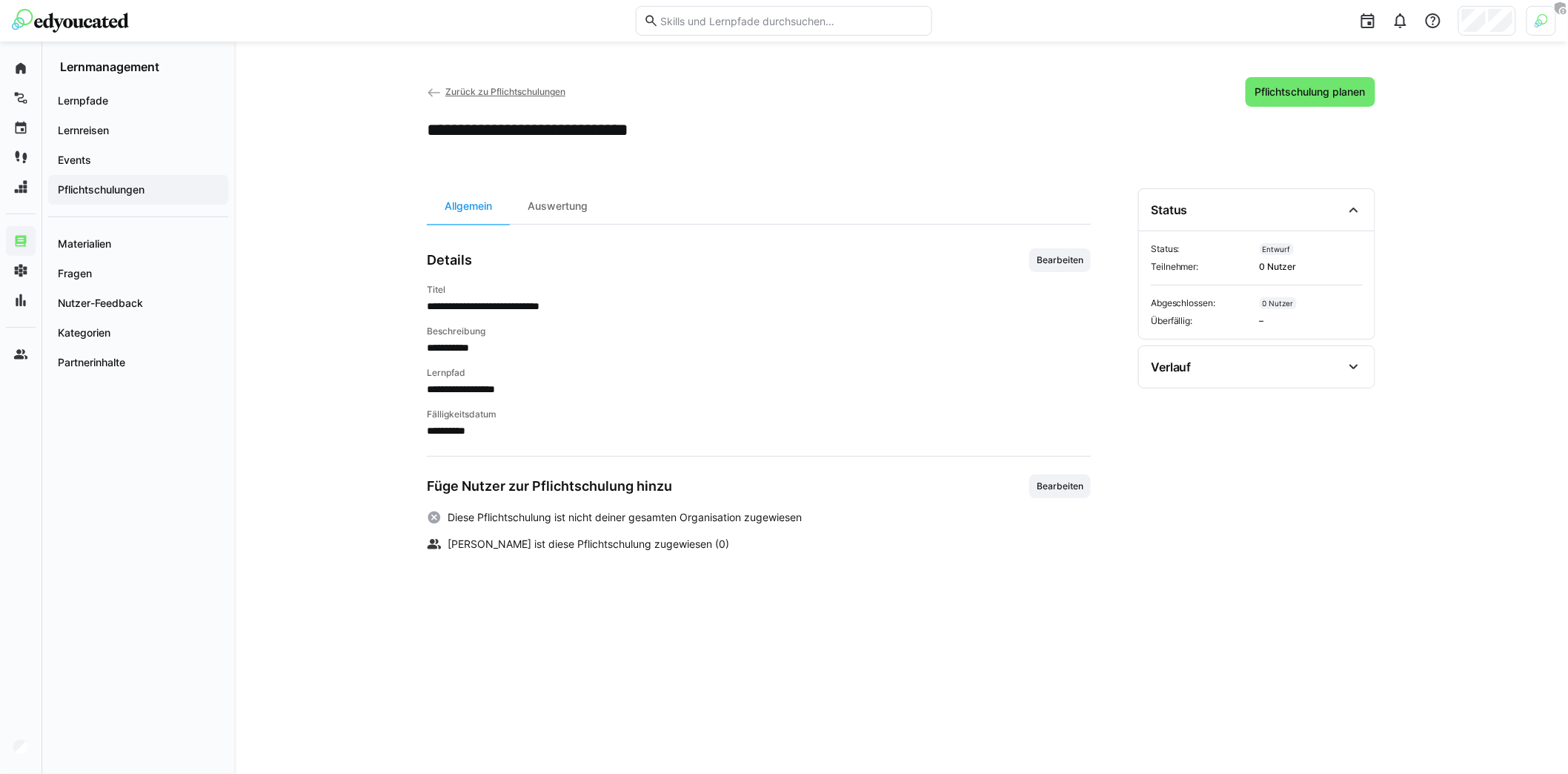
scroll to position [0, 0]
click at [1054, 484] on span "Bearbeiten" at bounding box center [1060, 486] width 50 height 12
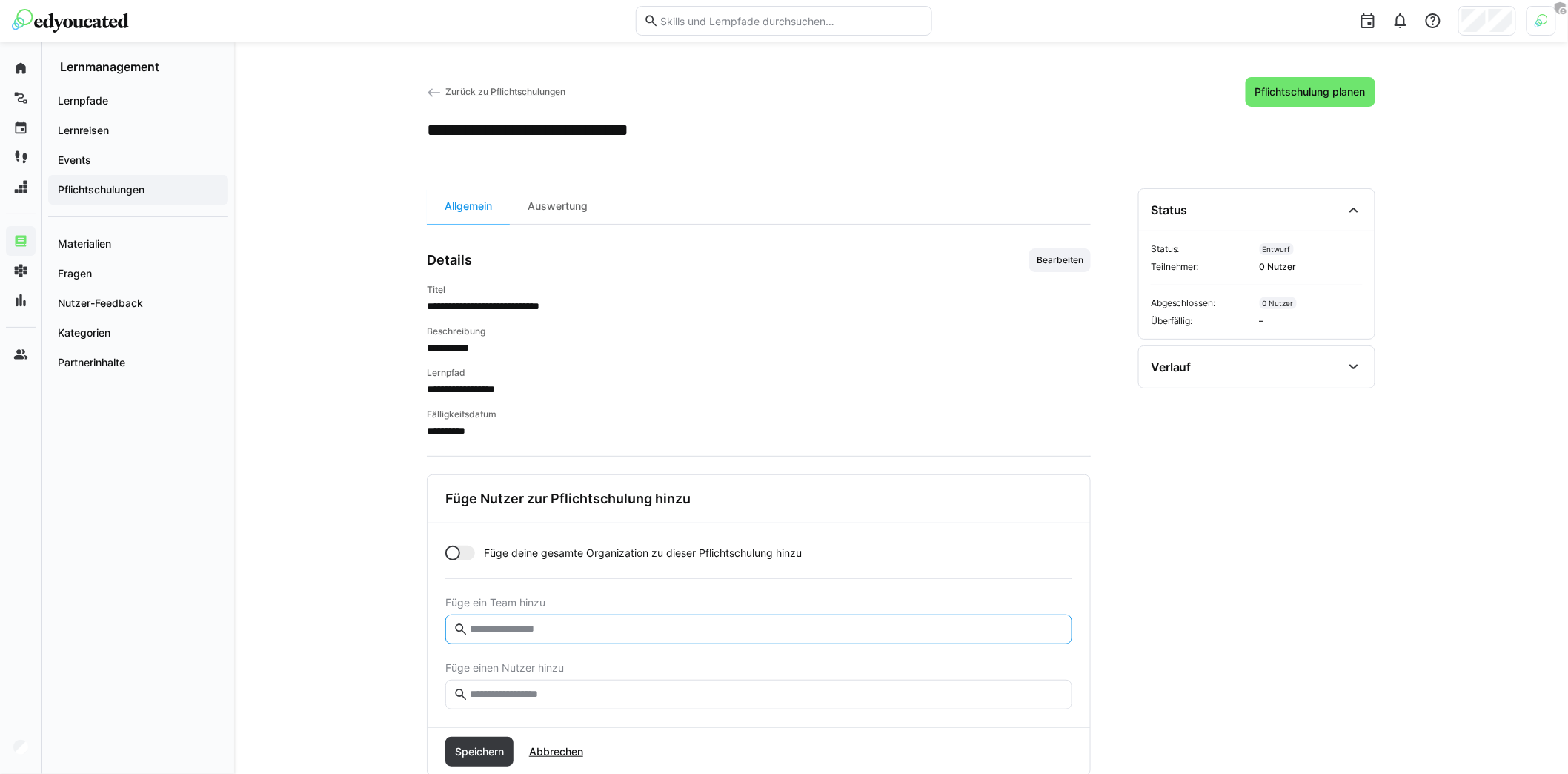
click at [572, 624] on input "text" at bounding box center [766, 629] width 596 height 13
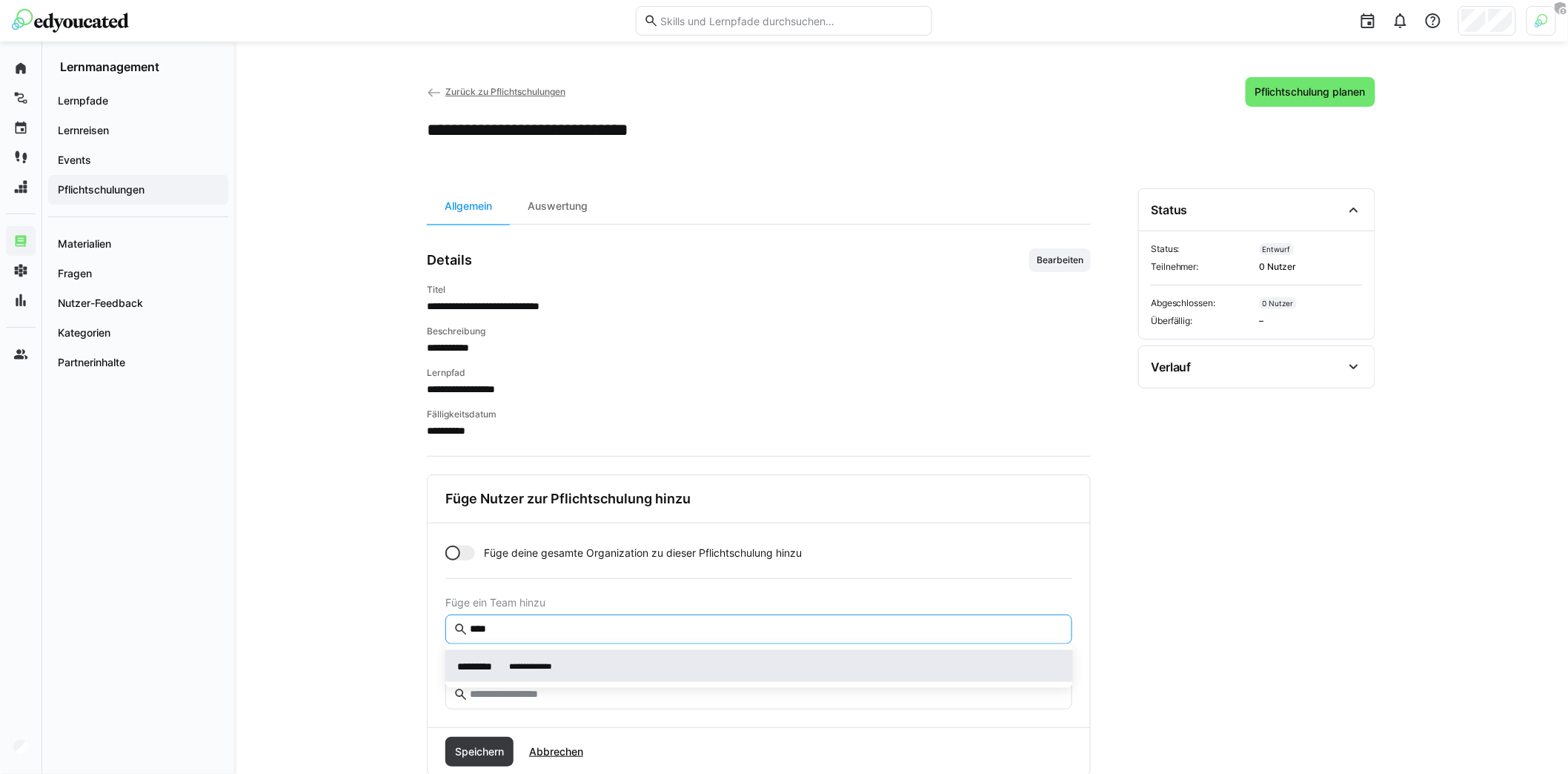
type input "****"
click at [565, 654] on span "**********" at bounding box center [760, 666] width 628 height 32
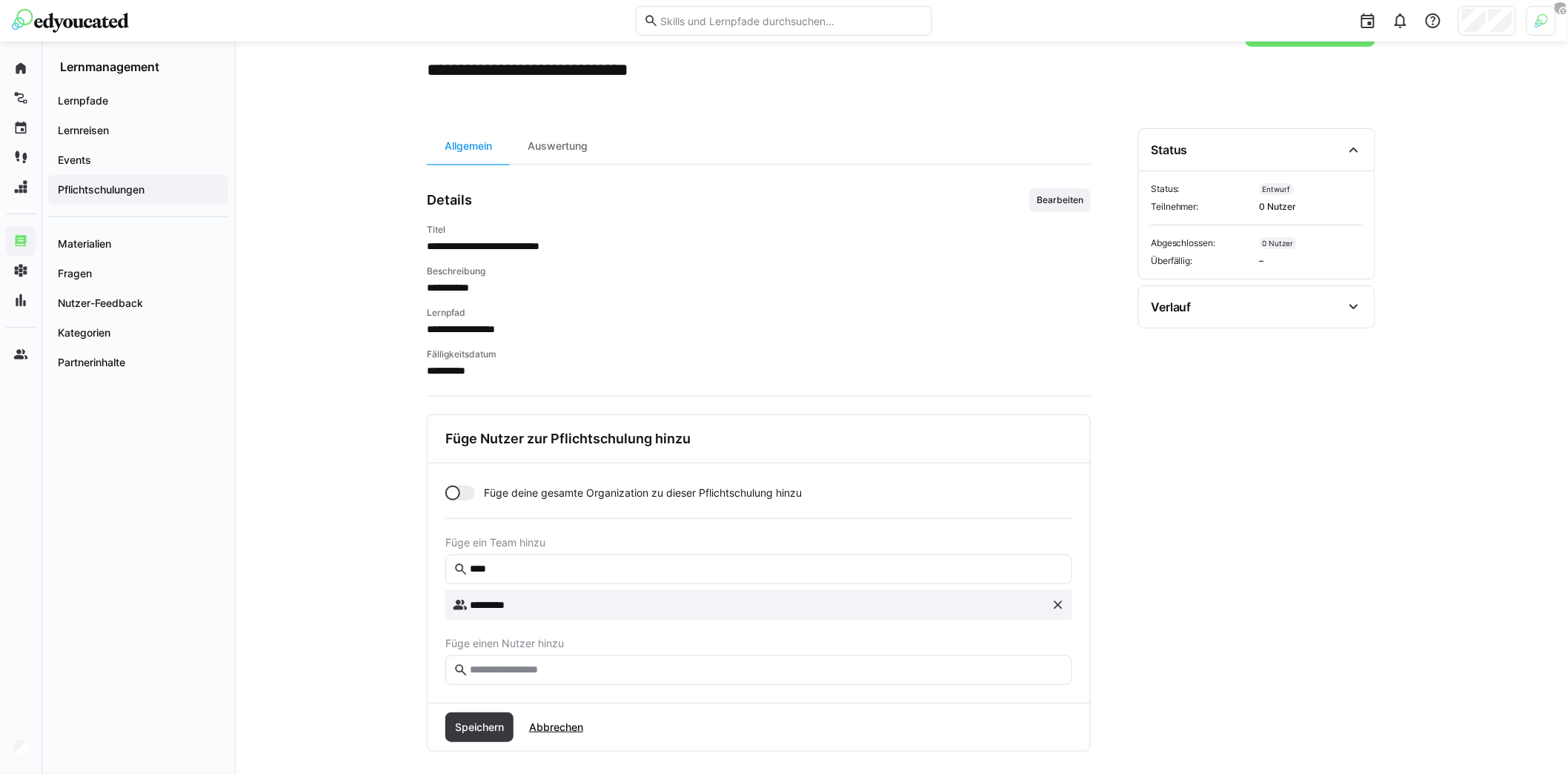
scroll to position [69, 0]
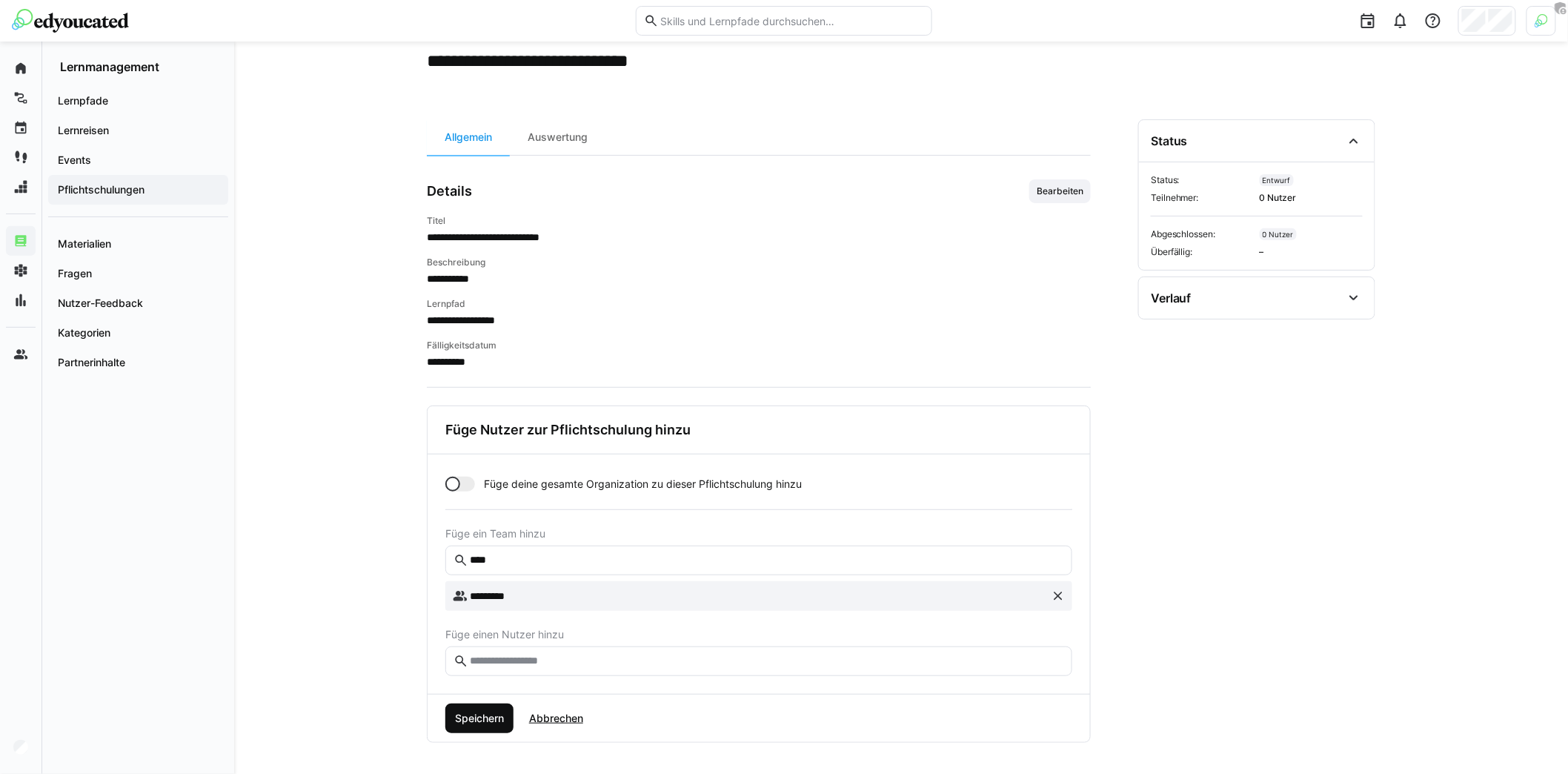
click at [486, 716] on span "Speichern" at bounding box center [479, 718] width 53 height 15
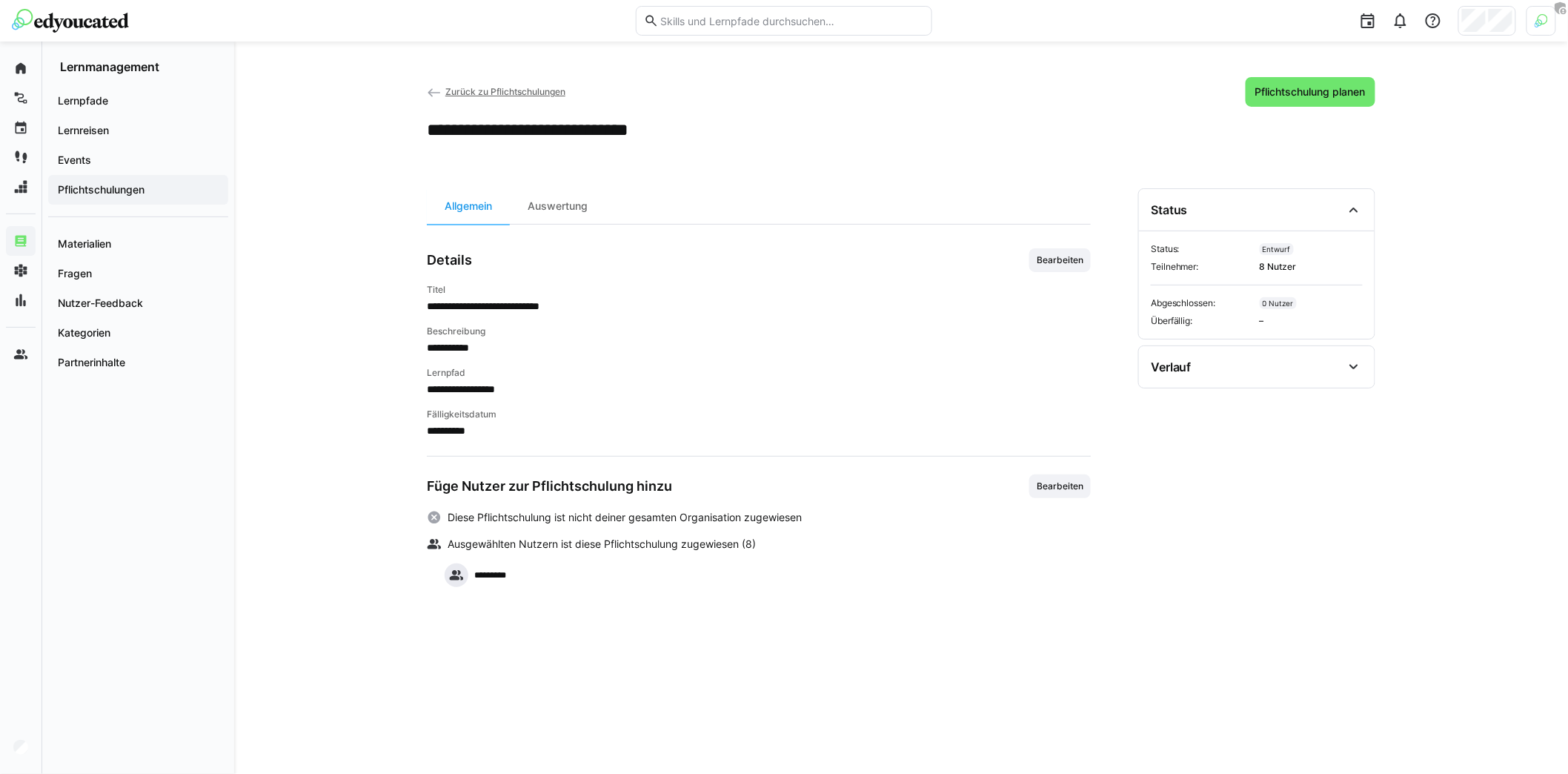
scroll to position [0, 0]
drag, startPoint x: 577, startPoint y: 579, endPoint x: 457, endPoint y: 544, distance: 125.0
click at [454, 544] on div "Diese Pflichtschulung ist nicht deiner gesamten Organisation zugewiesen Ausgewä…" at bounding box center [759, 548] width 664 height 77
click at [673, 575] on app-team-badge "*********" at bounding box center [768, 575] width 646 height 24
click at [1292, 100] on span "Pflichtschulung planen" at bounding box center [1310, 92] width 130 height 30
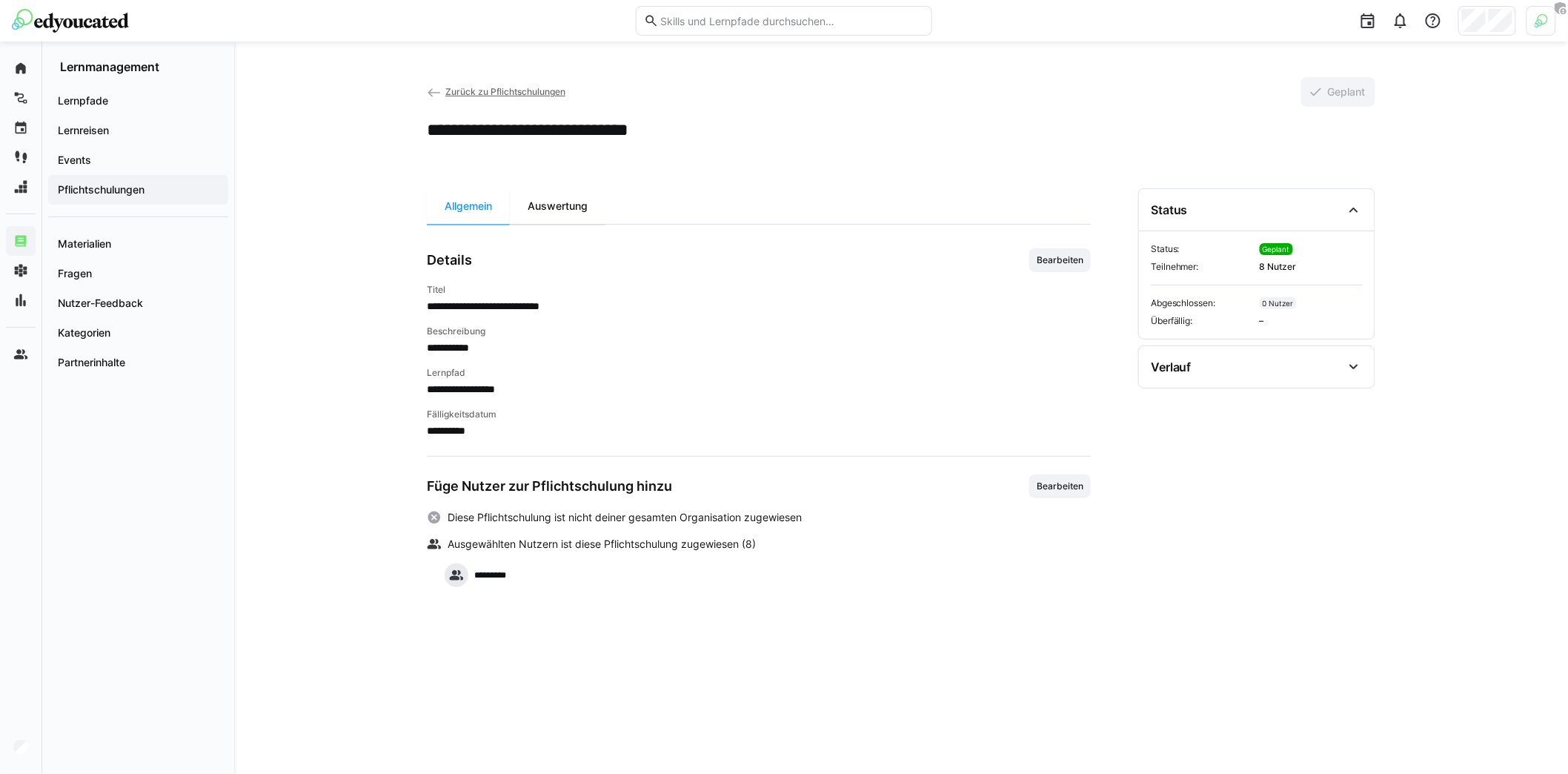
click at [569, 220] on div "Auswertung" at bounding box center [558, 206] width 96 height 36
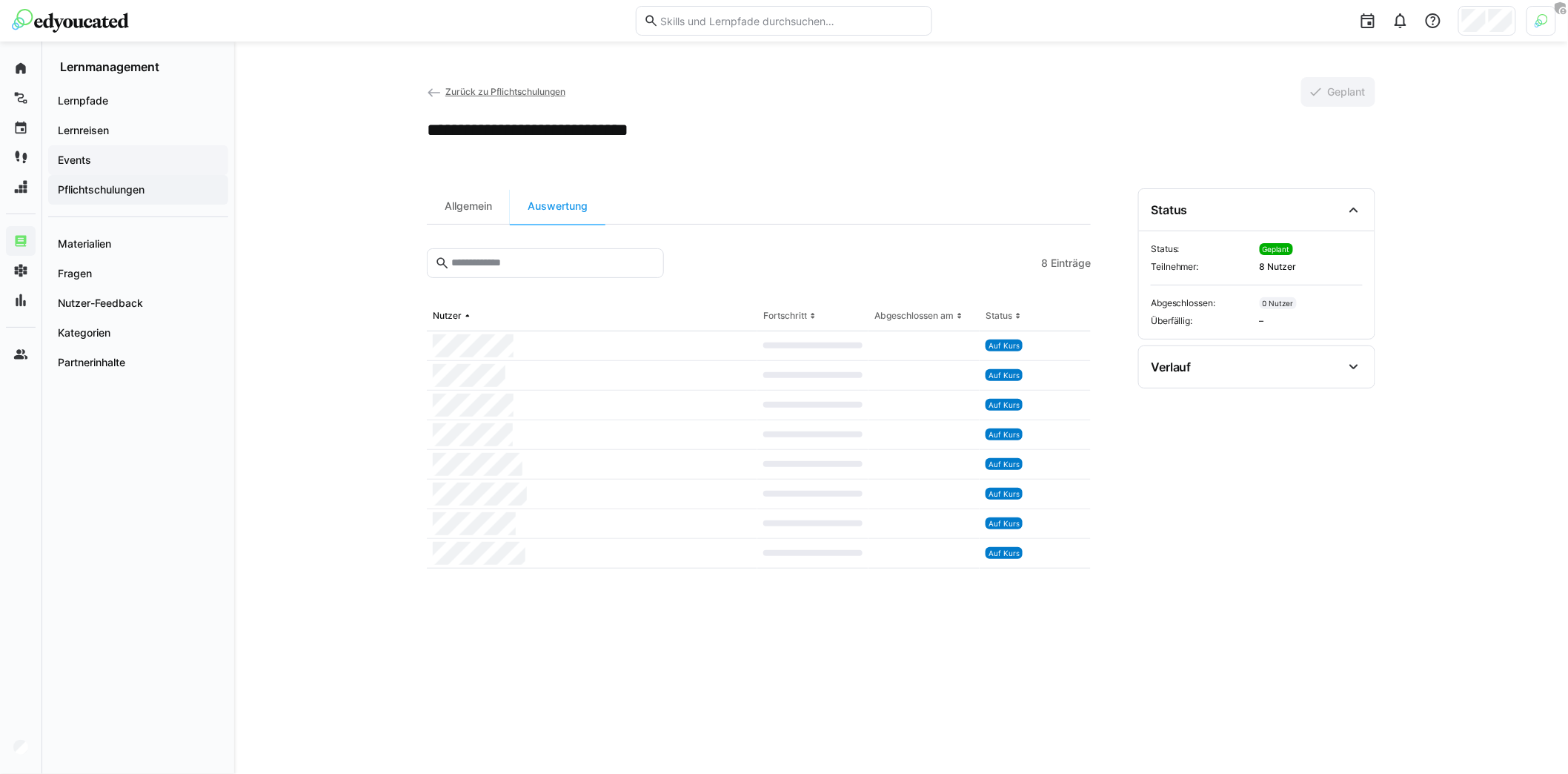
click at [133, 165] on span "Events" at bounding box center [138, 160] width 165 height 15
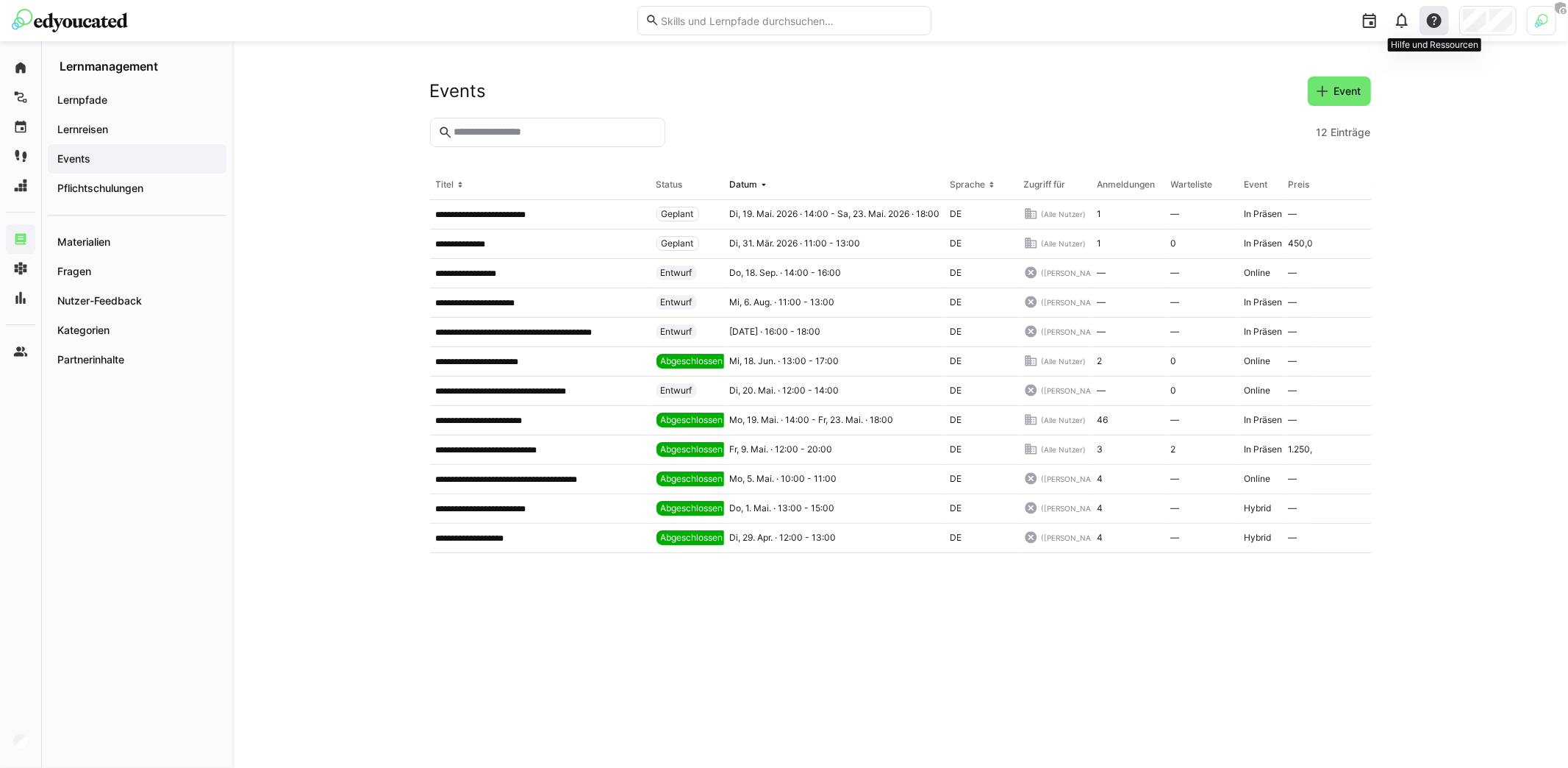
click at [1435, 27] on eds-icon at bounding box center [1434, 21] width 18 height 18
click at [1386, 59] on div "Hilfecenter besuchen" at bounding box center [1365, 60] width 102 height 15
click at [1326, 93] on eds-icon at bounding box center [1322, 91] width 15 height 15
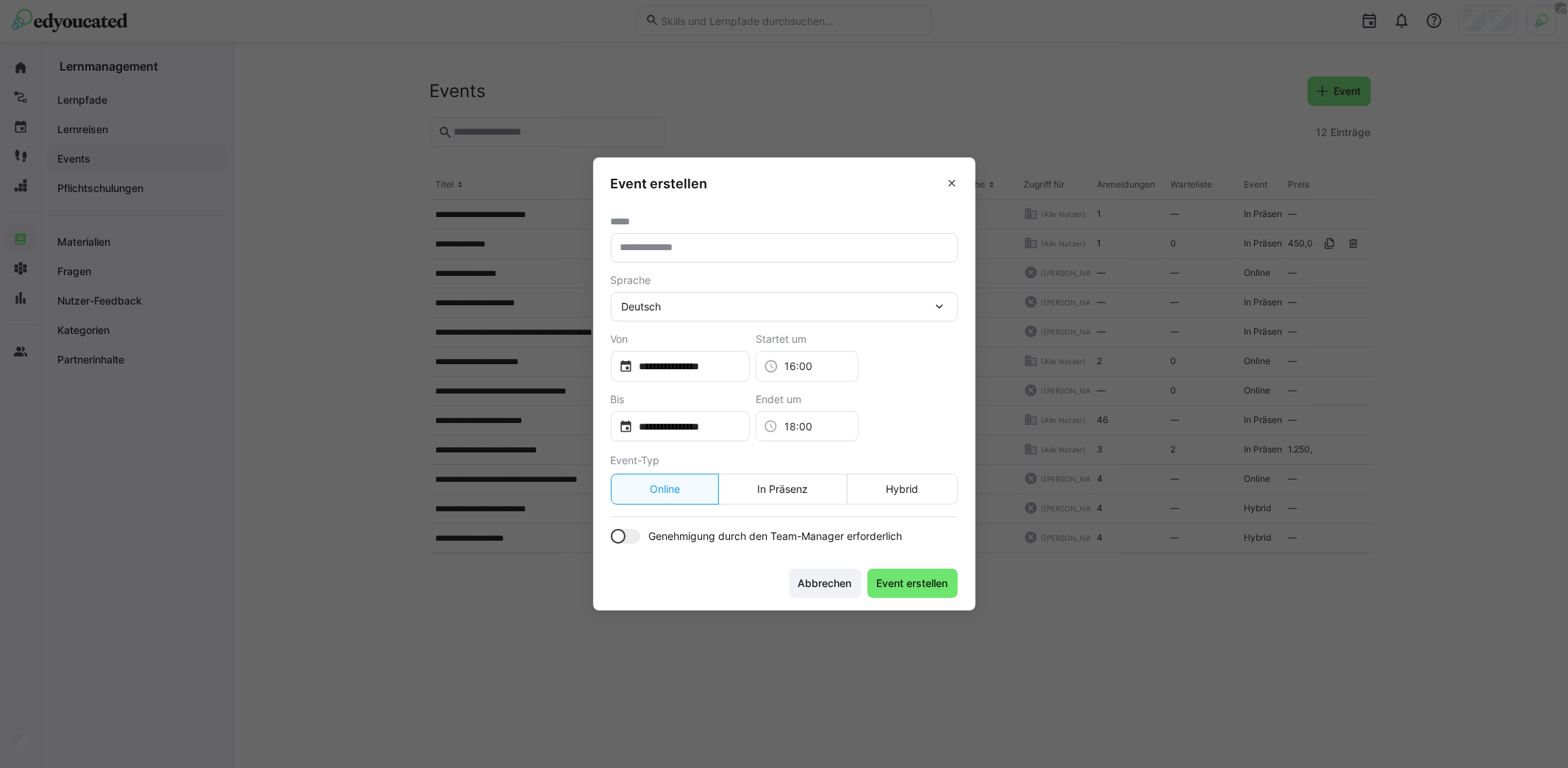
click at [834, 248] on input "text" at bounding box center [784, 247] width 331 height 13
click at [737, 367] on input "**********" at bounding box center [687, 366] width 109 height 15
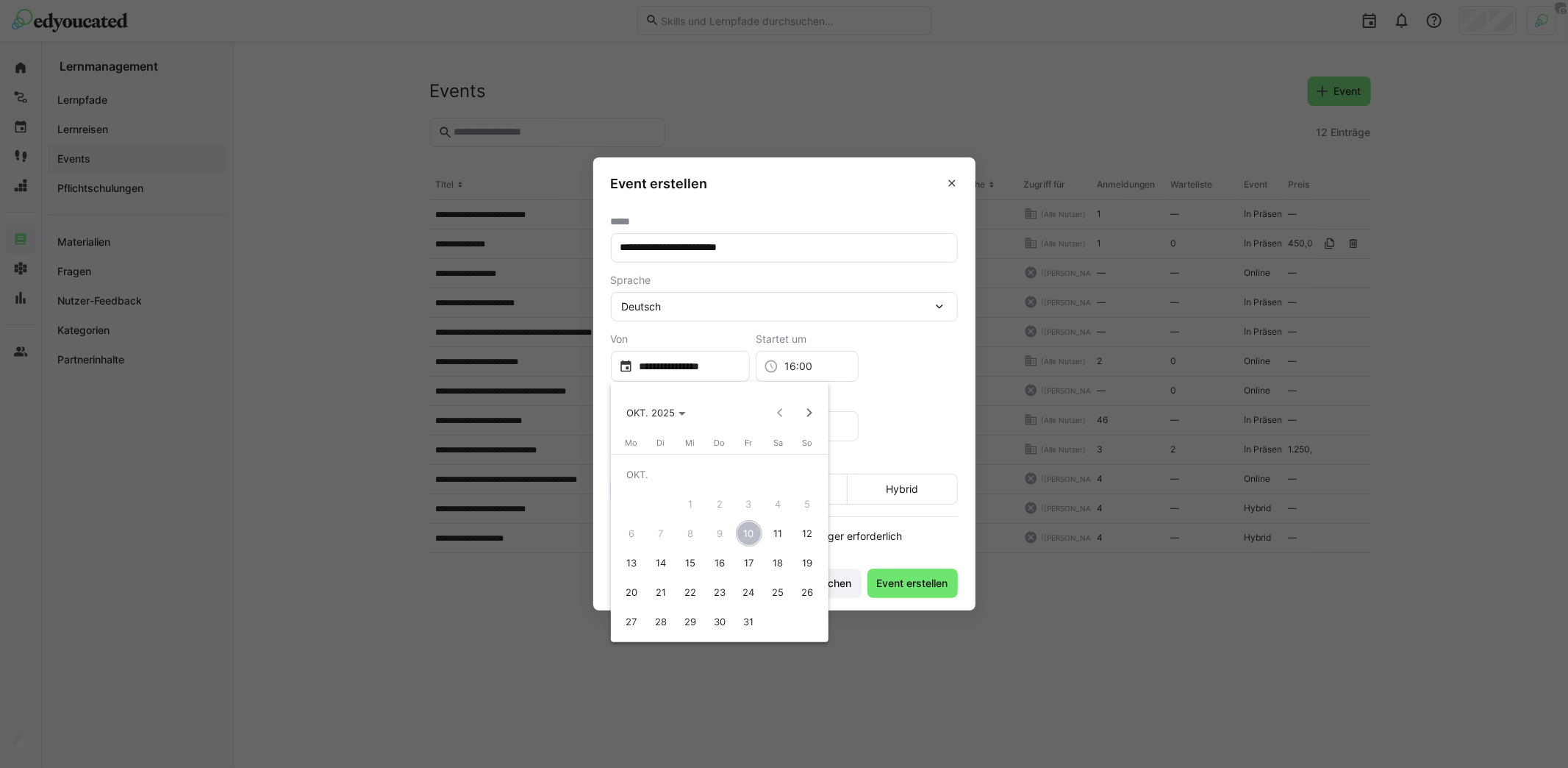
click at [716, 565] on span "16" at bounding box center [719, 563] width 27 height 27
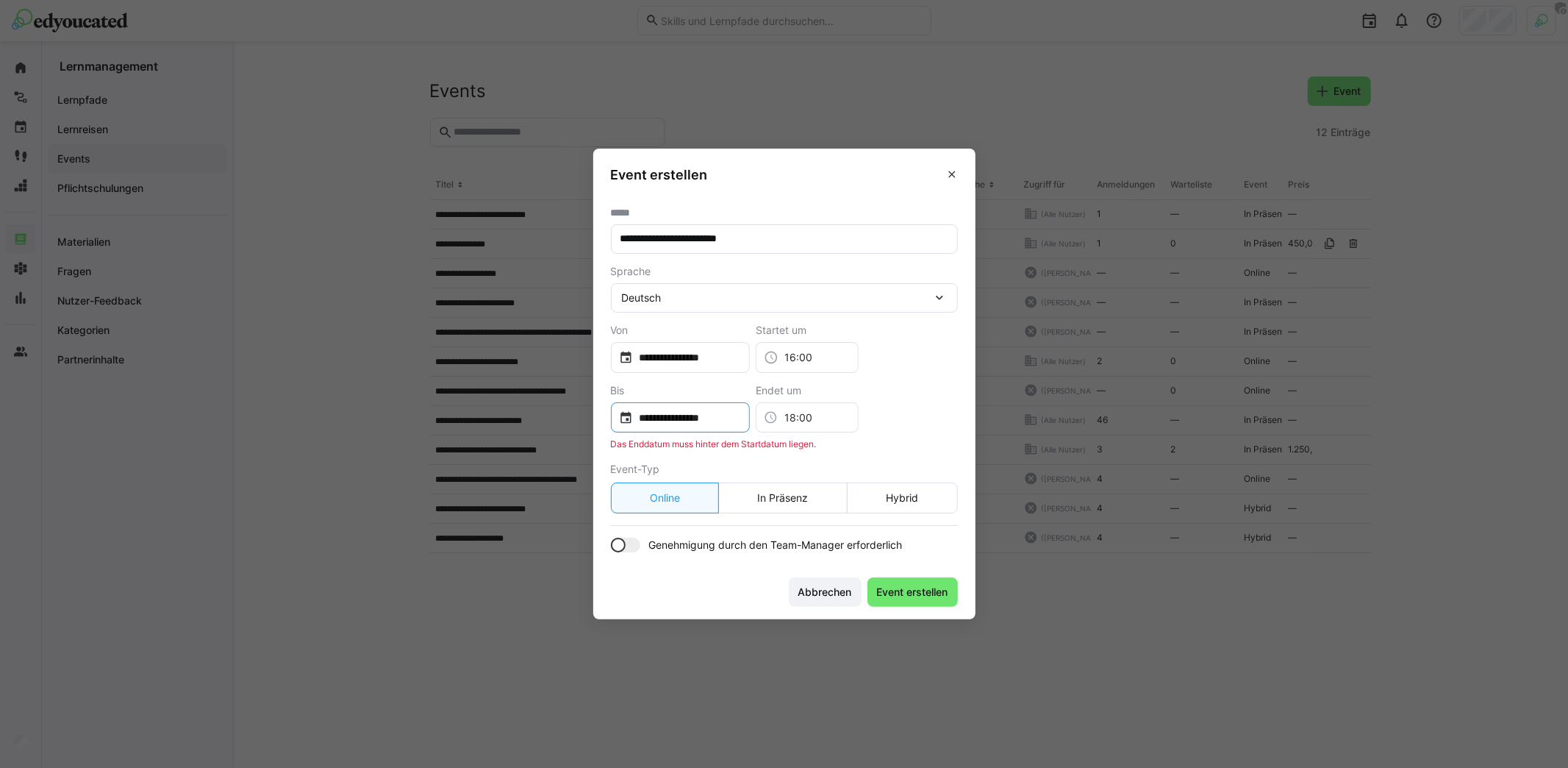
click at [683, 429] on div "**********" at bounding box center [680, 417] width 140 height 31
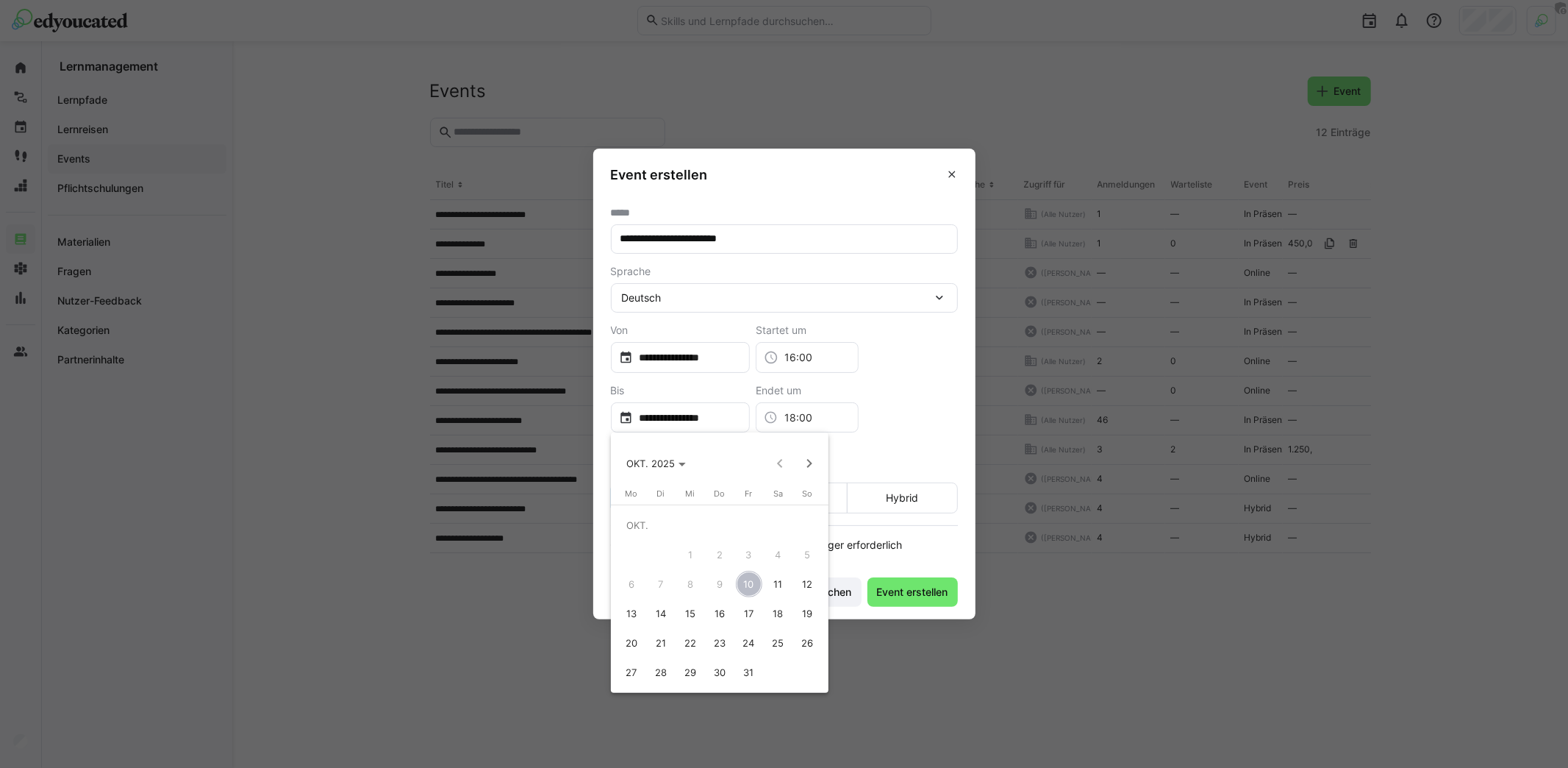
click at [721, 611] on span "16" at bounding box center [719, 613] width 27 height 27
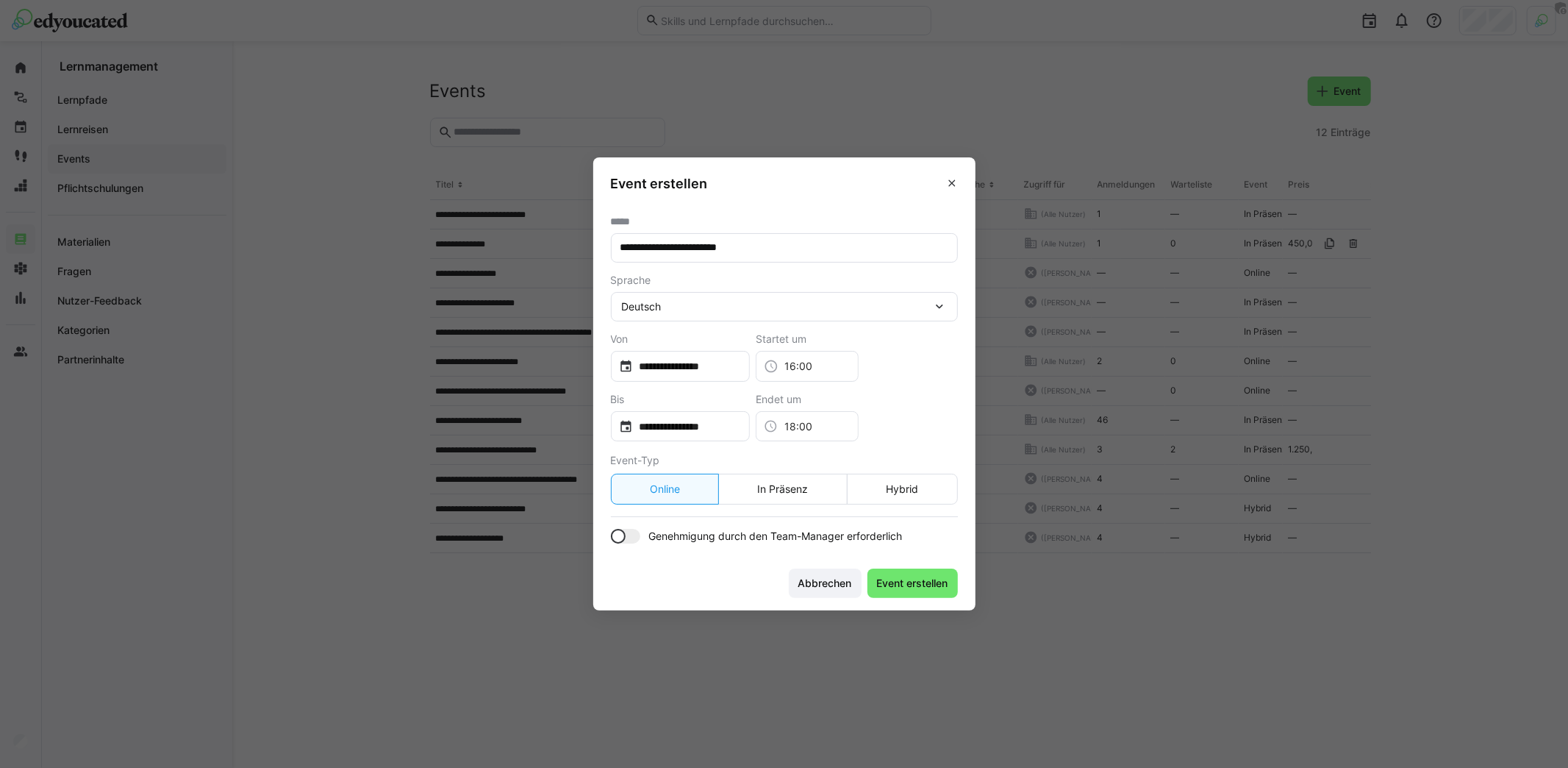
click at [794, 250] on input "**********" at bounding box center [784, 247] width 331 height 13
type input "**********"
click at [821, 496] on eds-button-option "In Präsenz" at bounding box center [783, 488] width 129 height 31
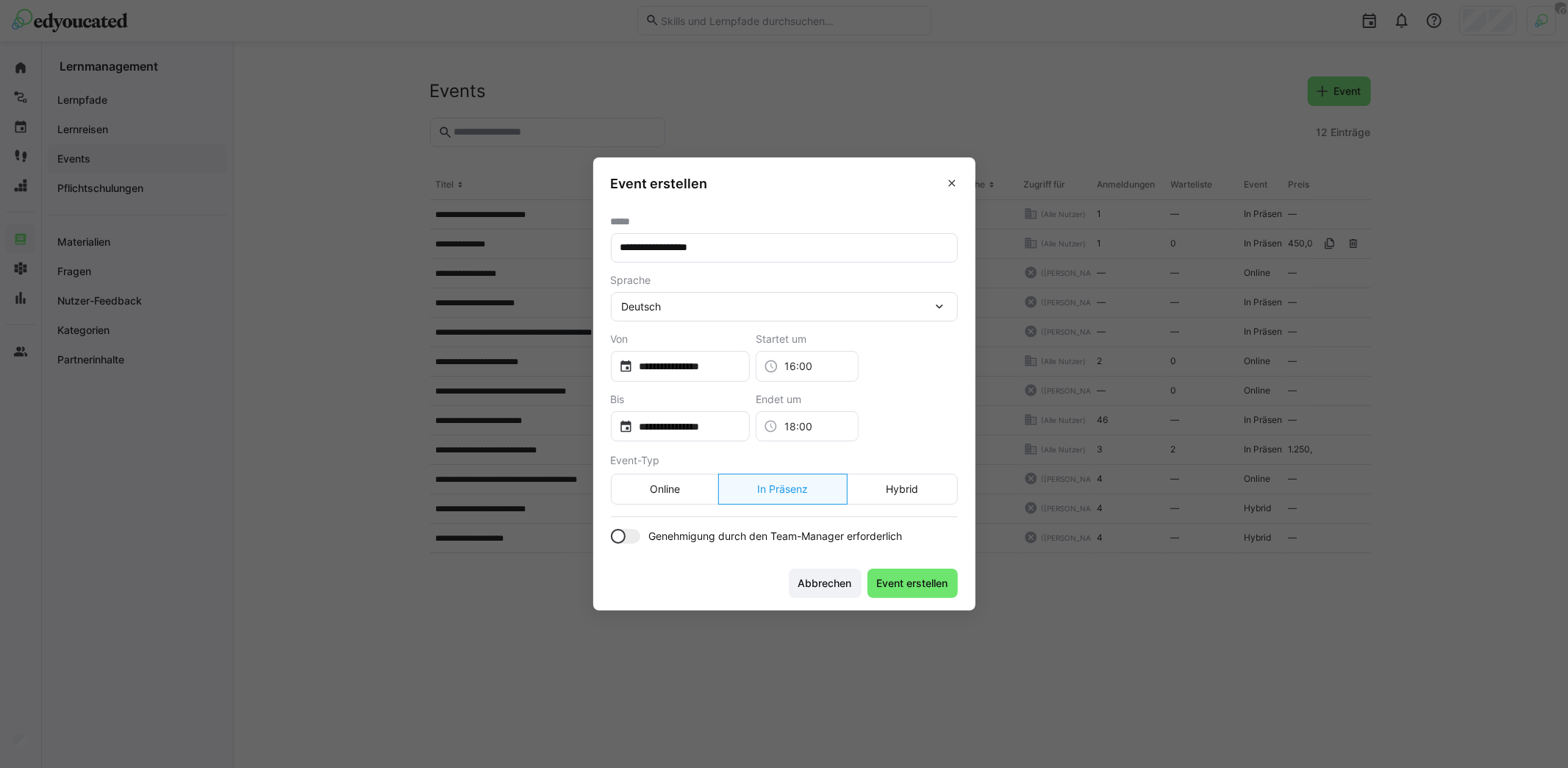
click at [634, 540] on div at bounding box center [626, 536] width 30 height 15
click at [910, 582] on span "Event erstellen" at bounding box center [912, 582] width 75 height 15
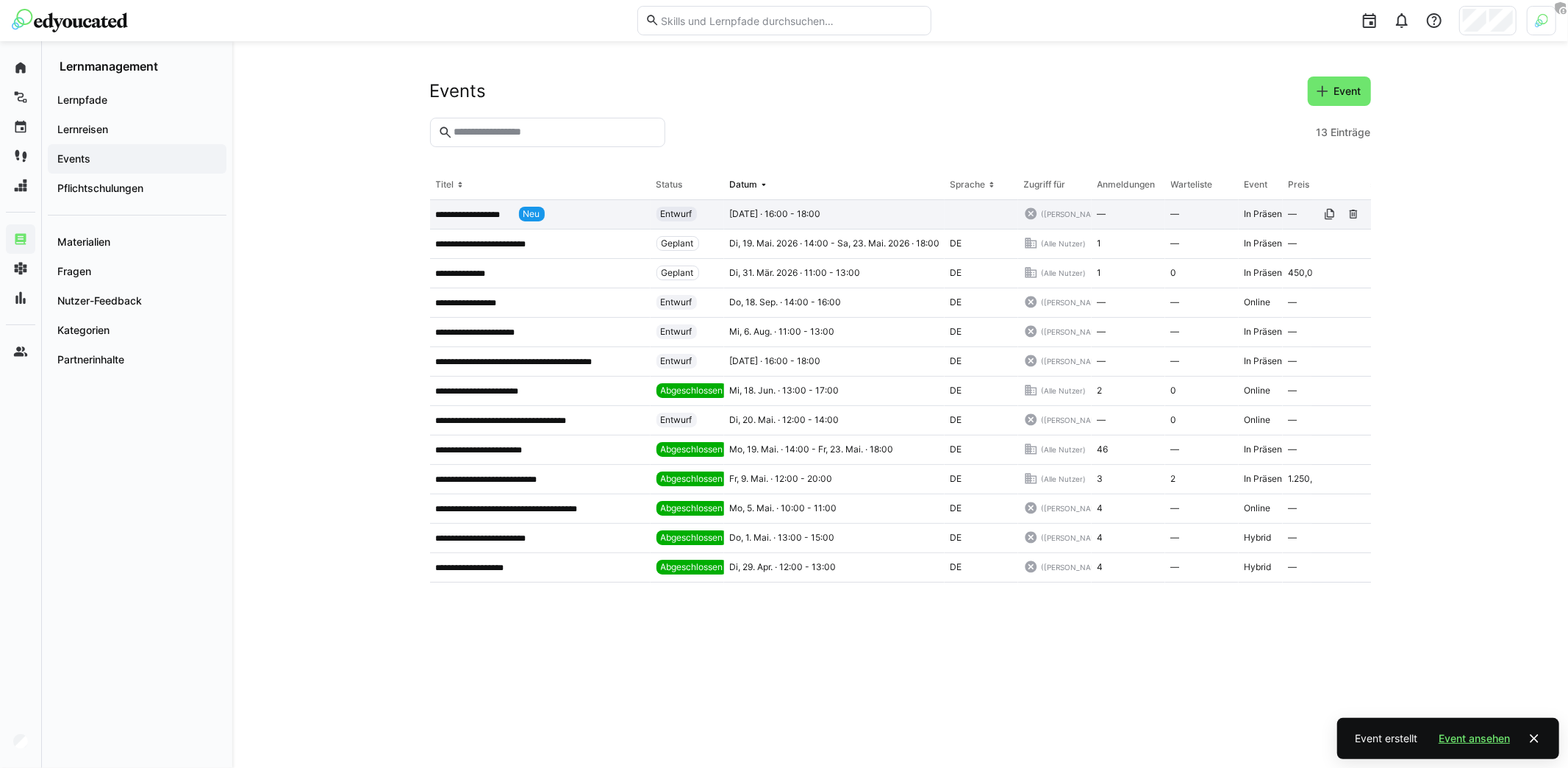
click at [632, 215] on app-table-first-column "**********" at bounding box center [541, 213] width 209 height 15
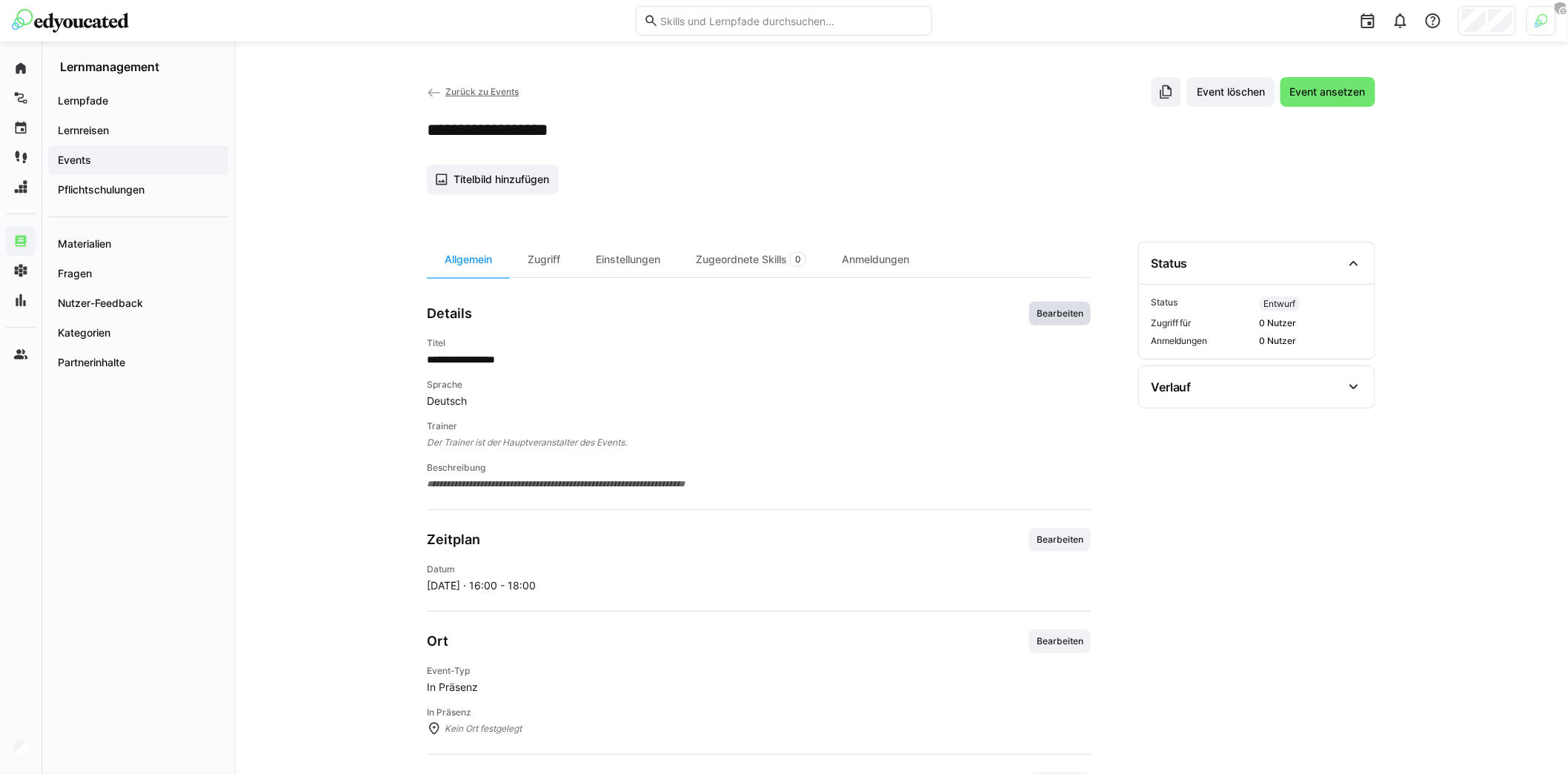
click at [1077, 320] on span "Bearbeiten" at bounding box center [1060, 314] width 62 height 24
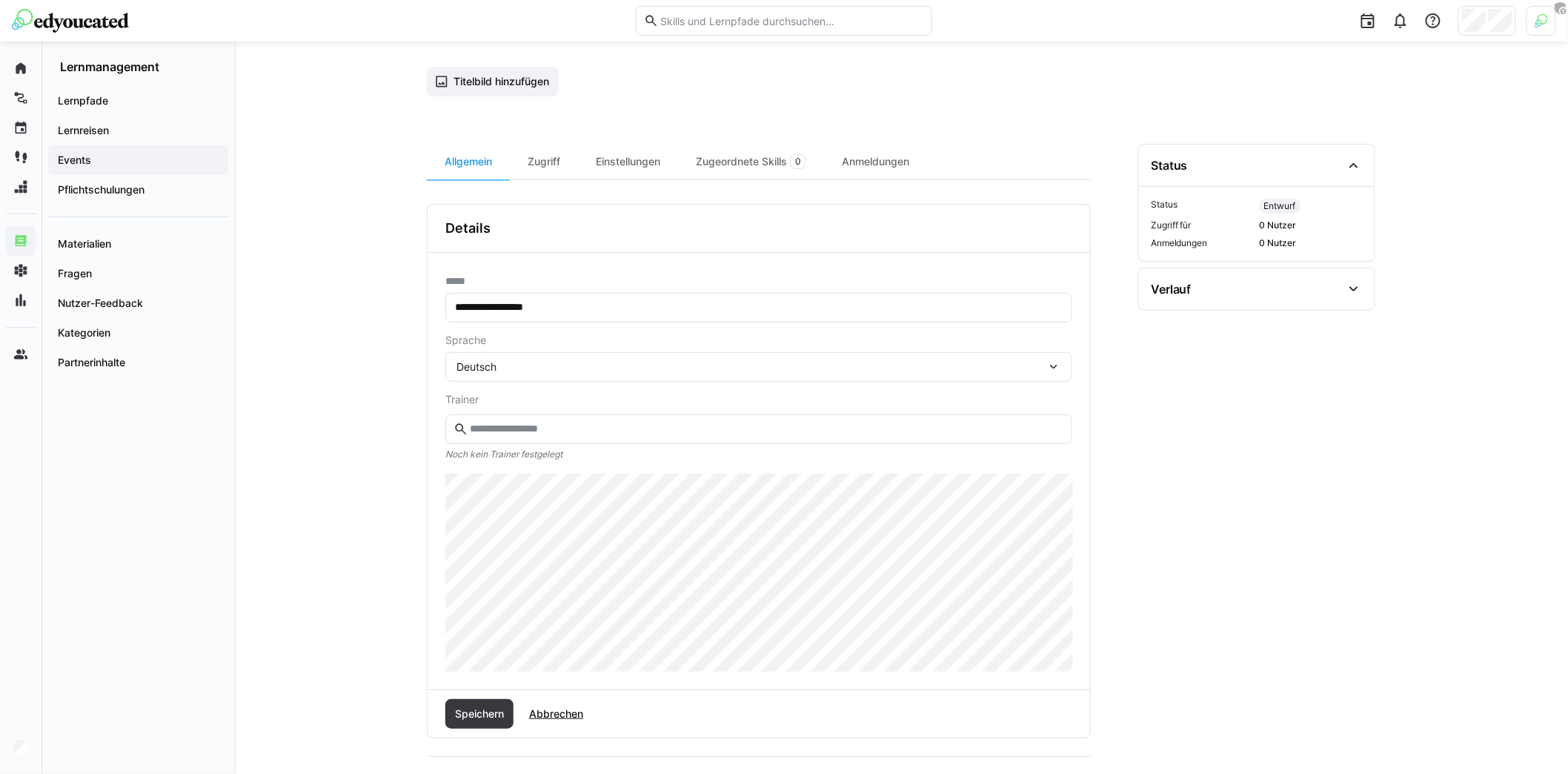
scroll to position [111, 0]
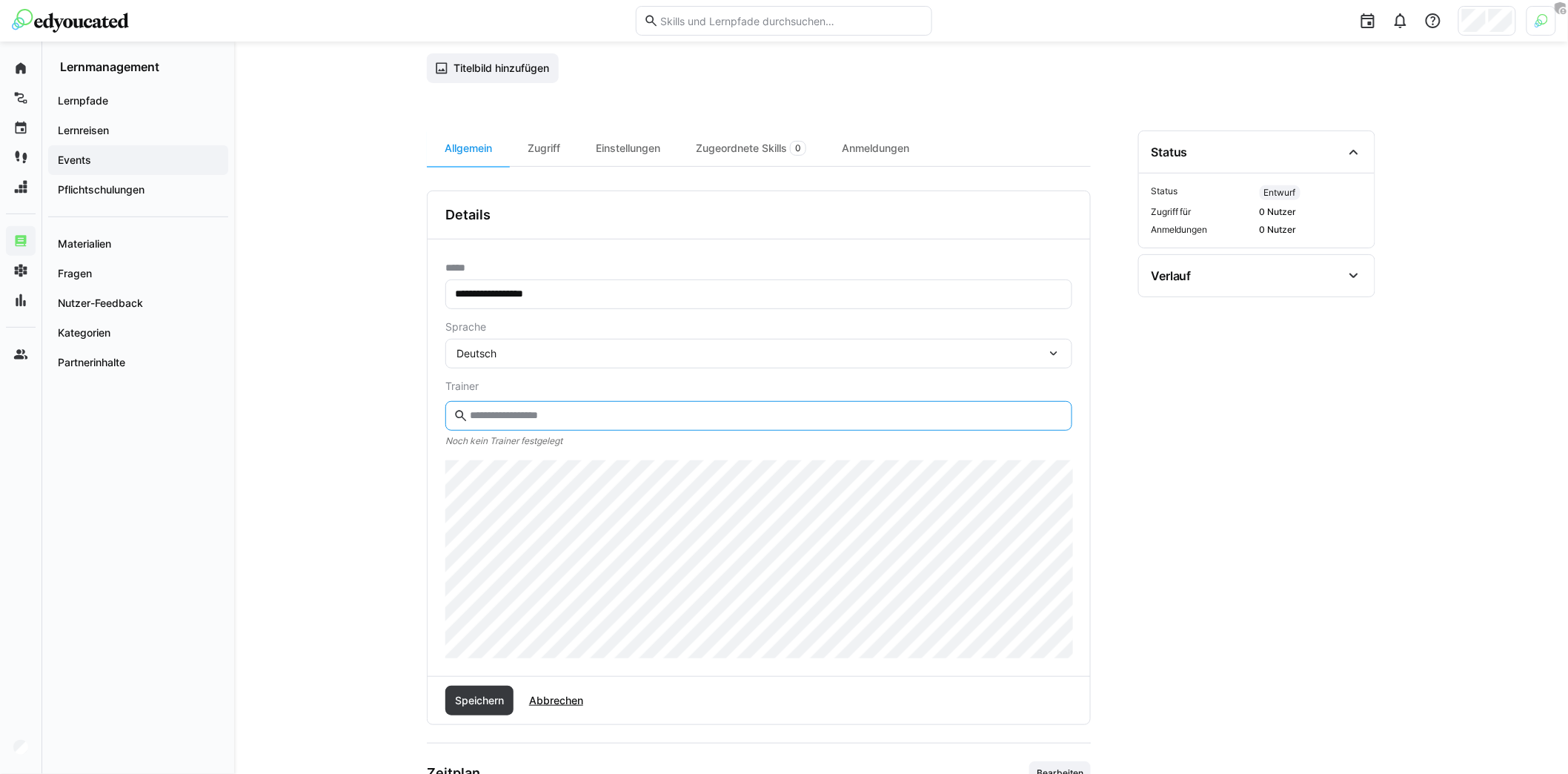
click at [526, 409] on input "text" at bounding box center [766, 415] width 596 height 13
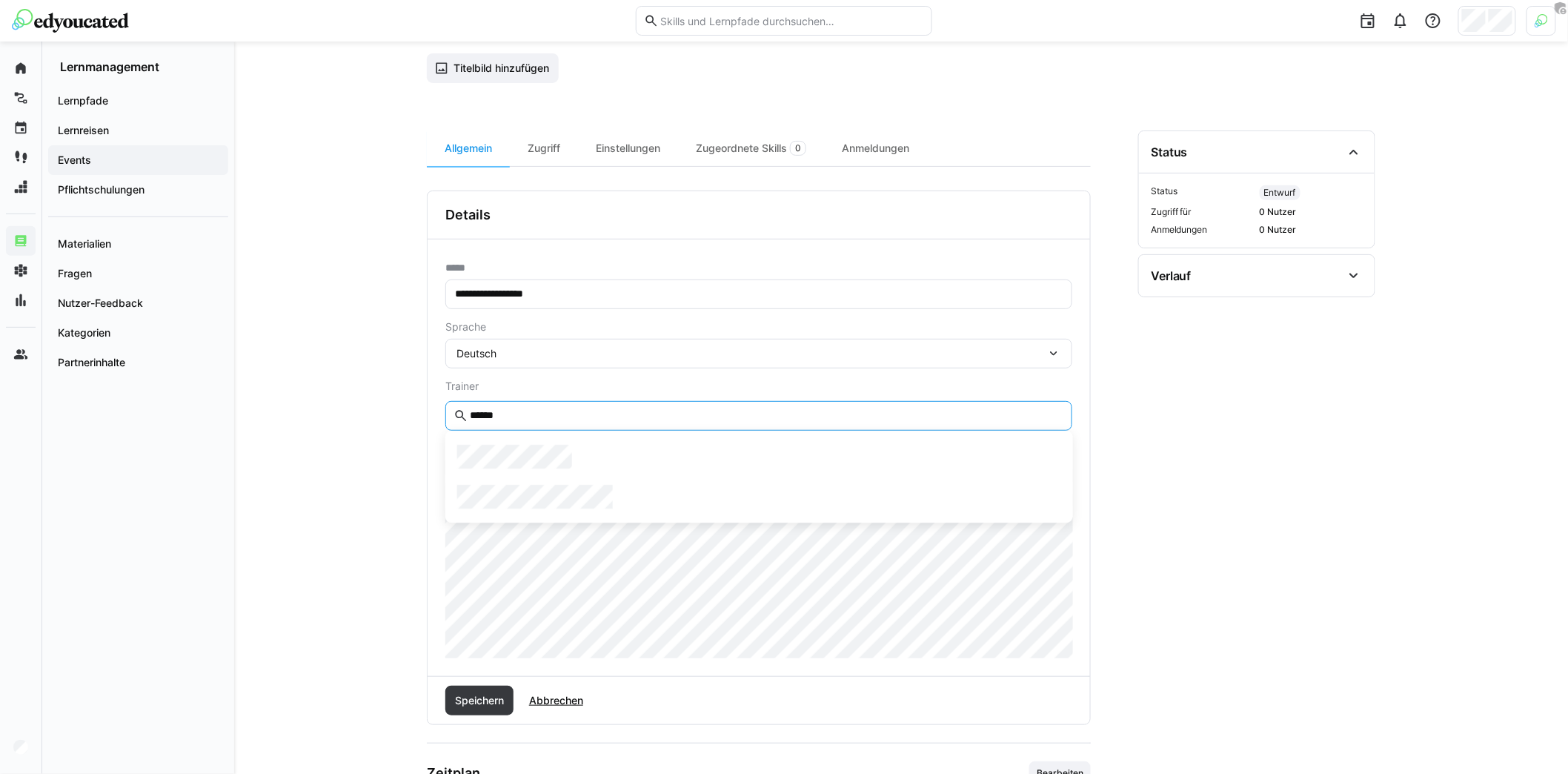
type input "******"
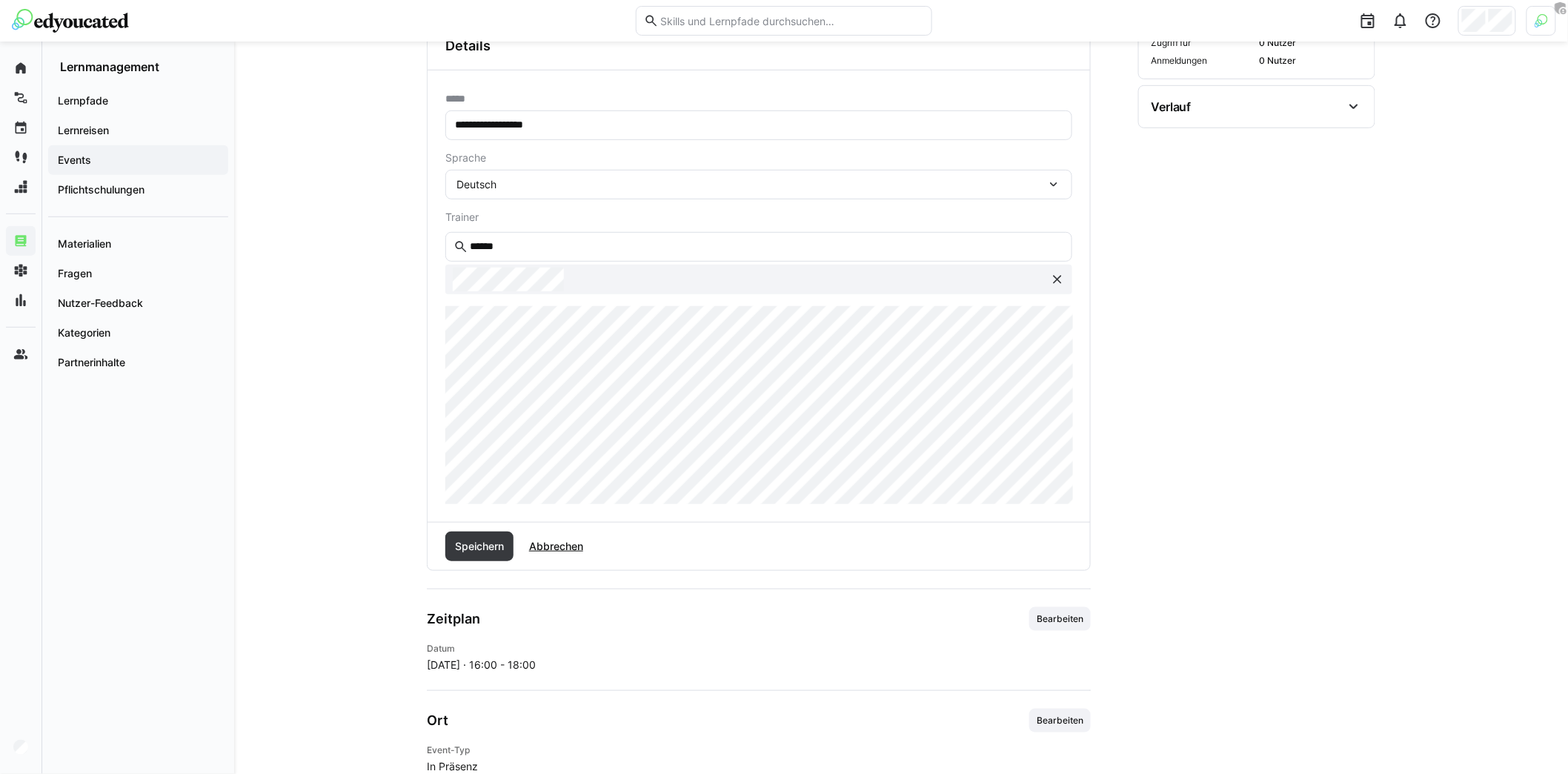
scroll to position [255, 0]
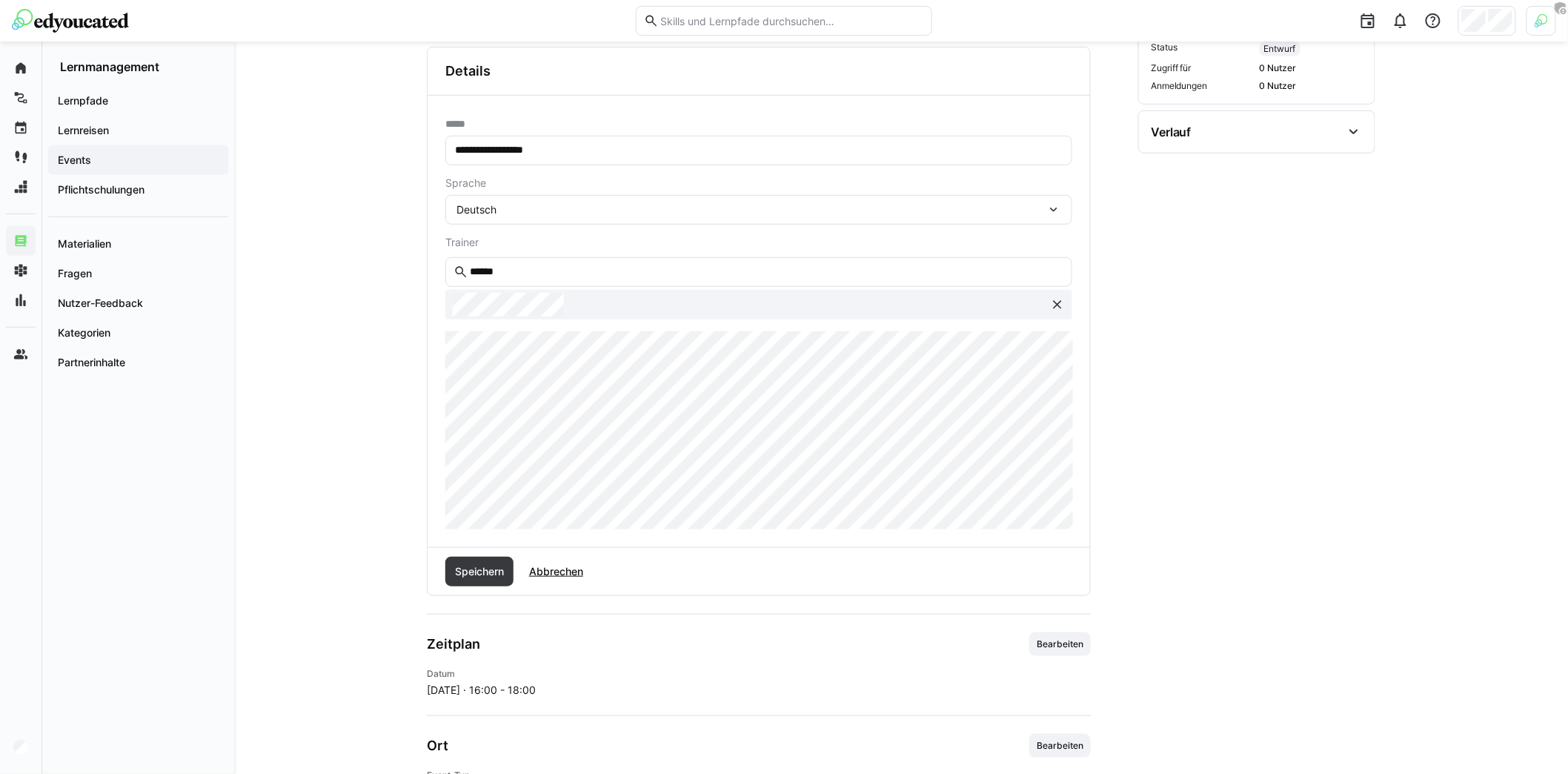
click at [521, 150] on input "**********" at bounding box center [759, 150] width 611 height 13
click at [522, 150] on input "**********" at bounding box center [759, 150] width 611 height 13
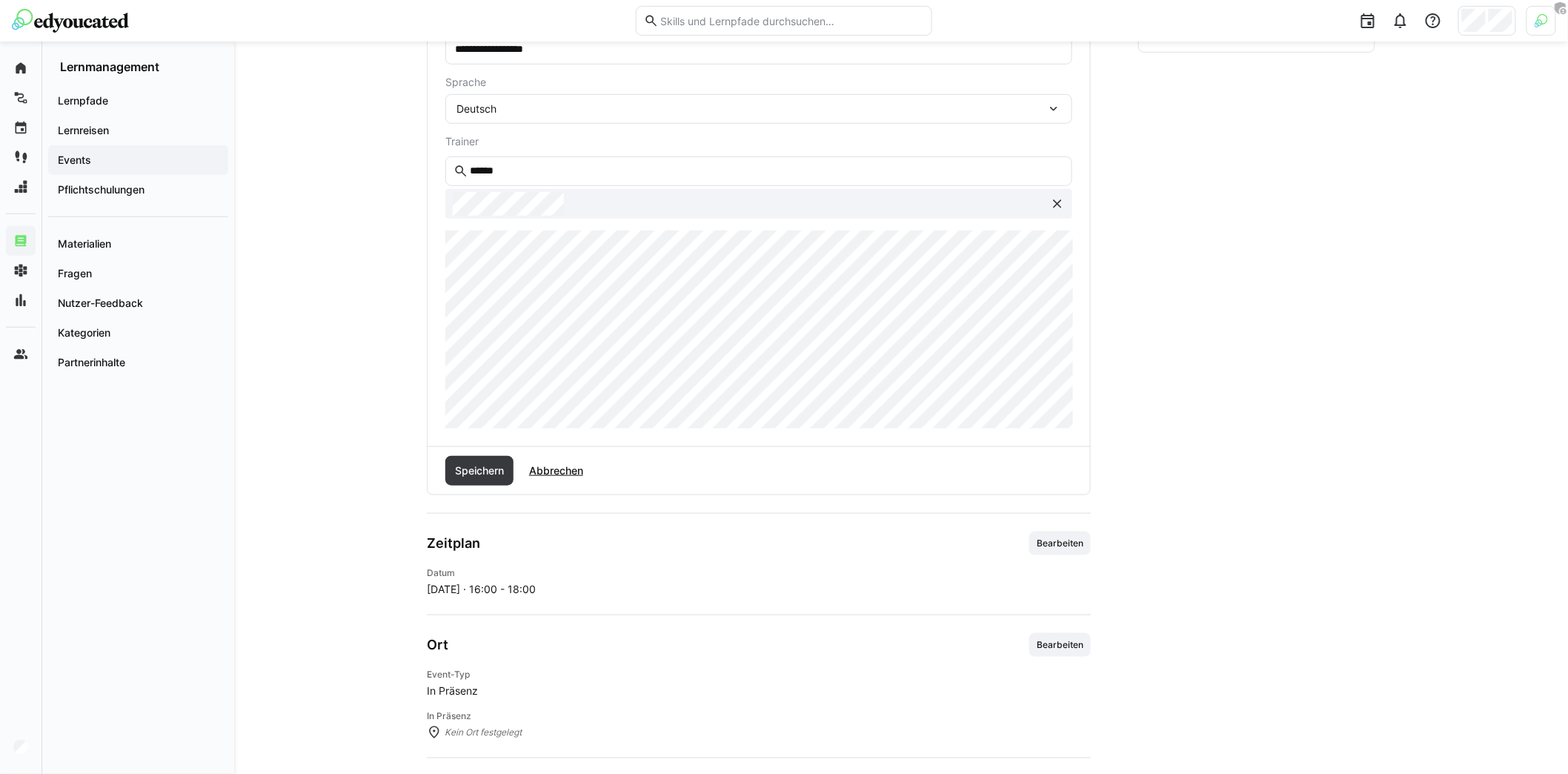
scroll to position [354, 0]
click at [492, 465] on span "Speichern" at bounding box center [479, 472] width 53 height 15
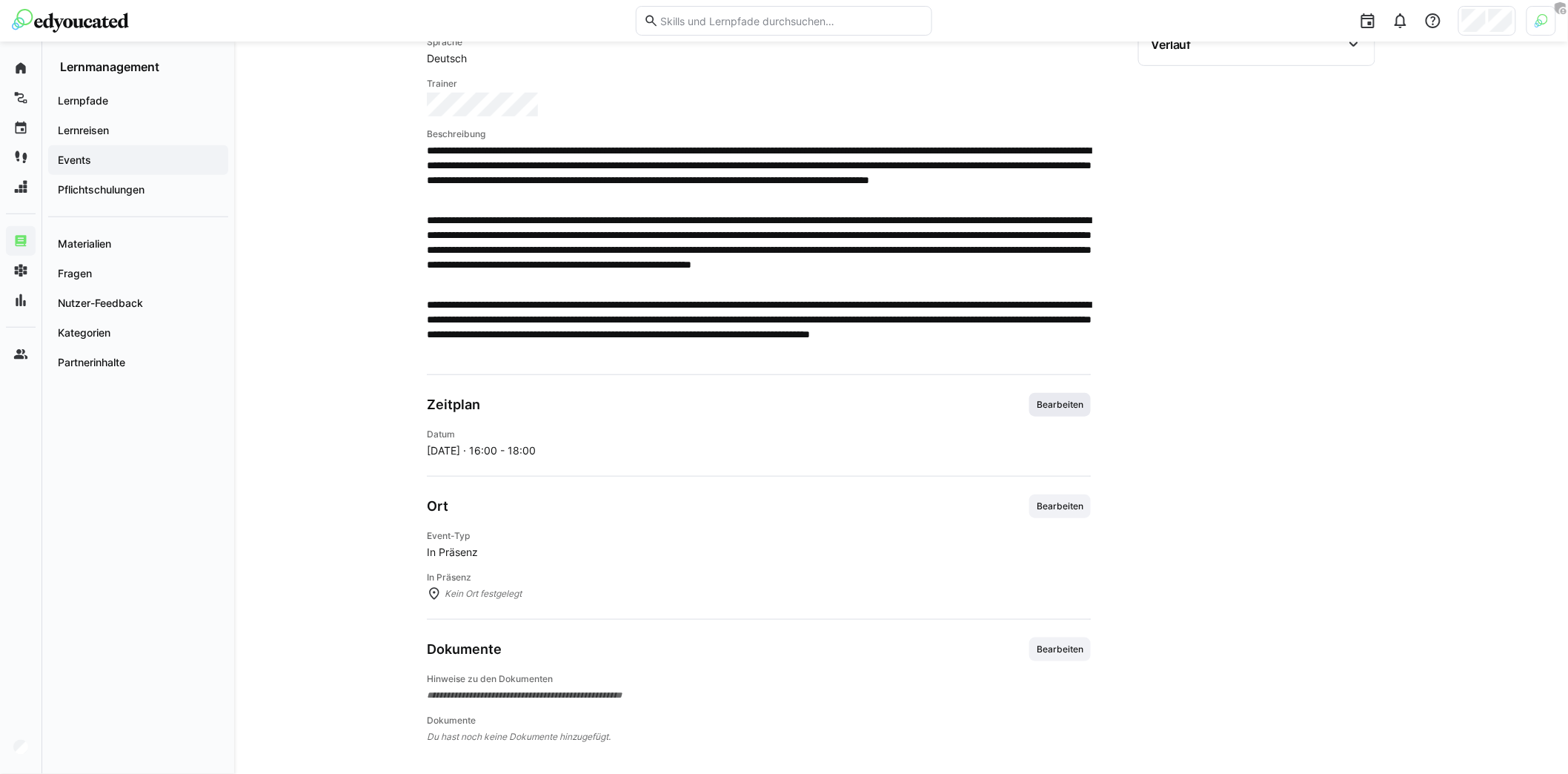
click at [1040, 409] on span "Bearbeiten" at bounding box center [1060, 405] width 62 height 24
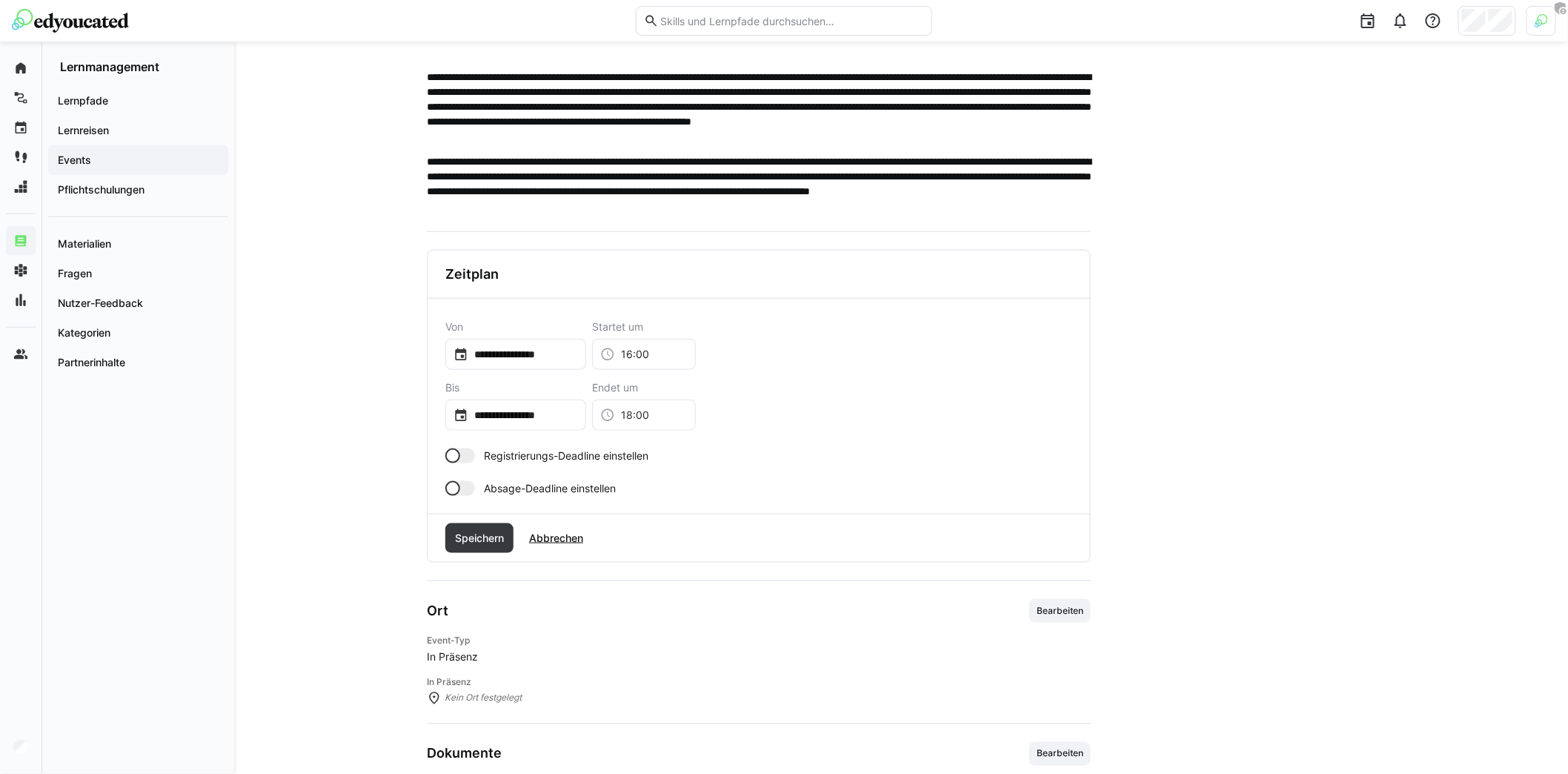
scroll to position [487, 0]
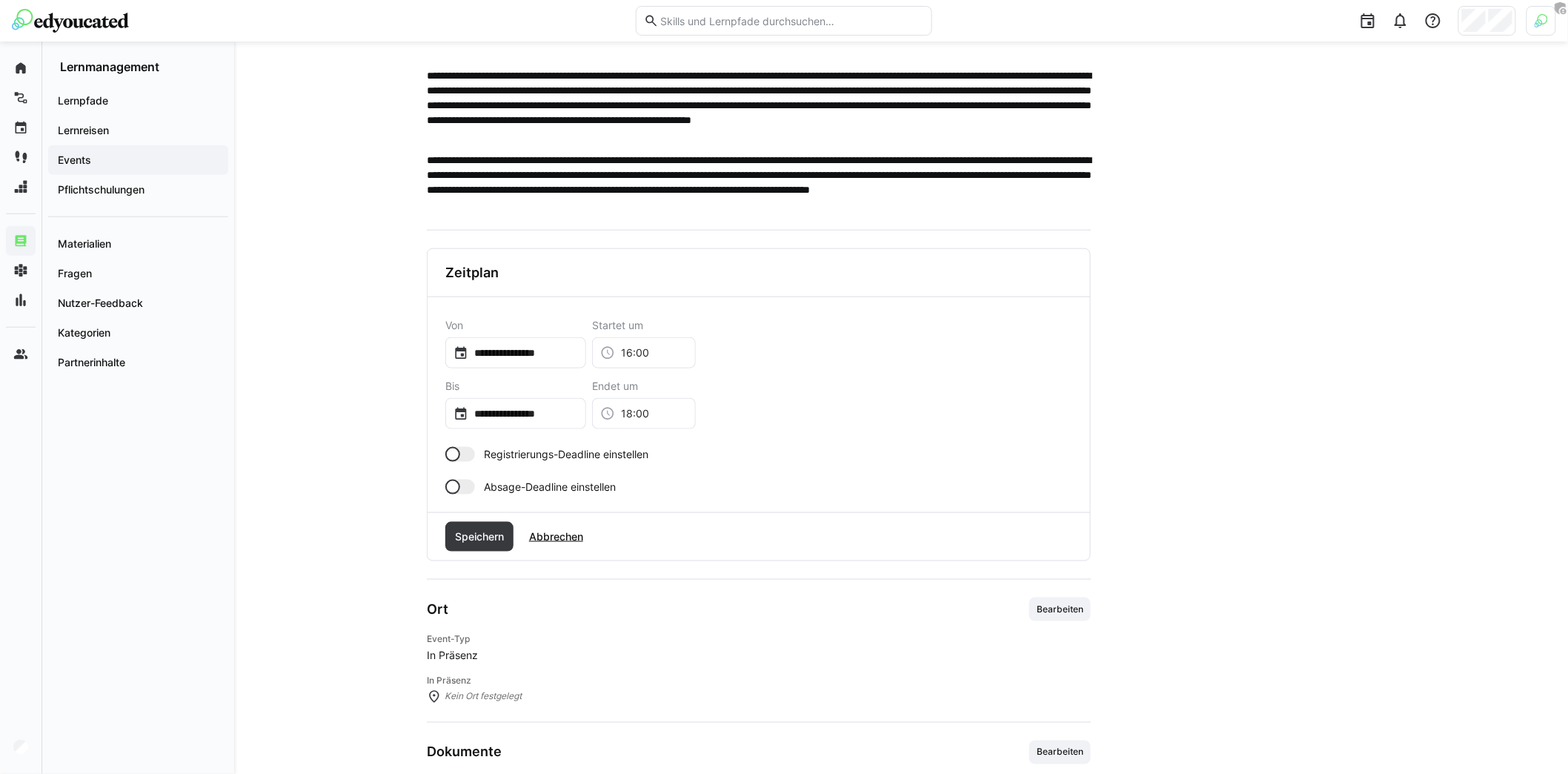
click at [470, 449] on div at bounding box center [461, 454] width 30 height 15
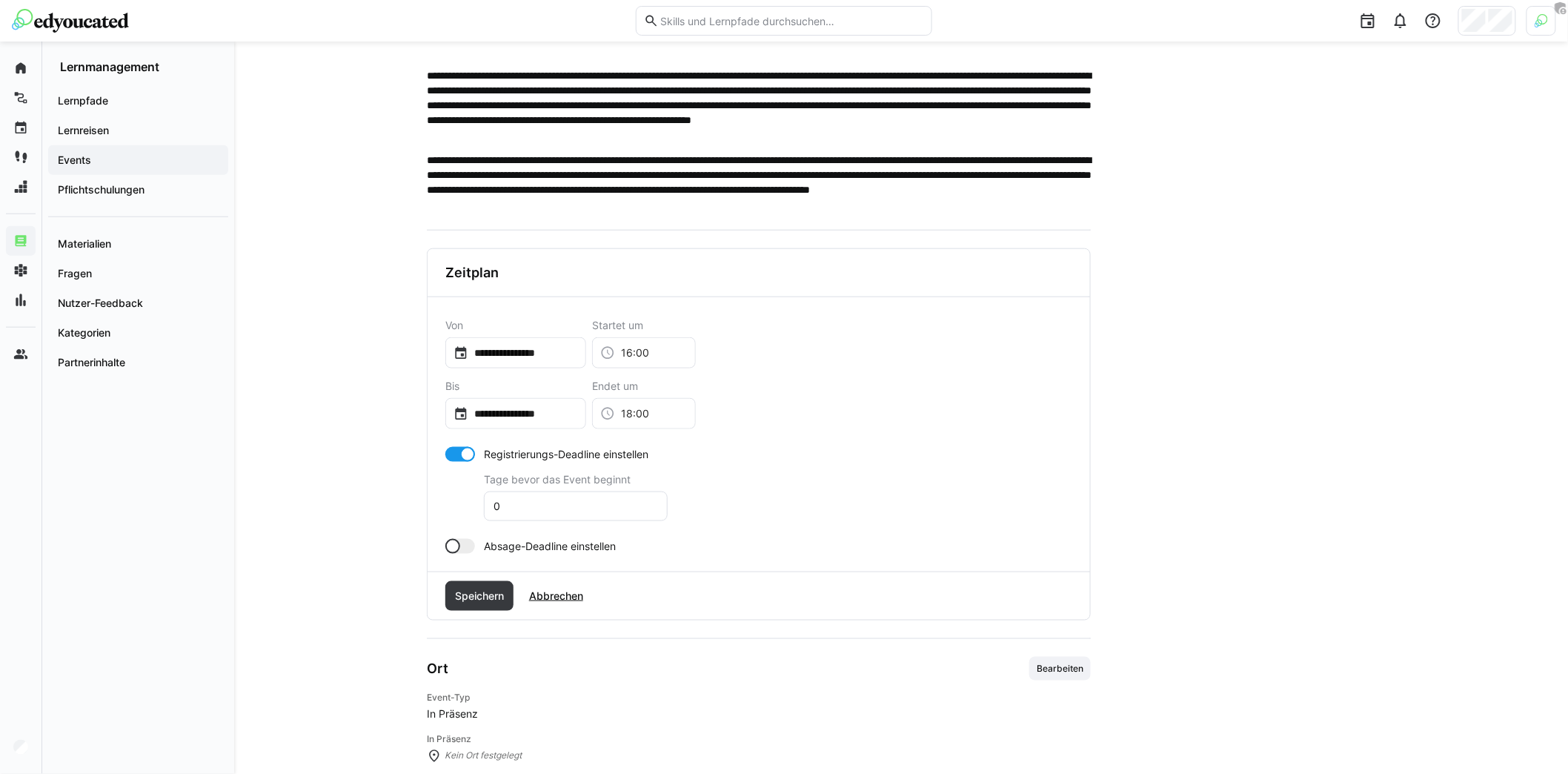
click at [465, 542] on div at bounding box center [461, 546] width 30 height 15
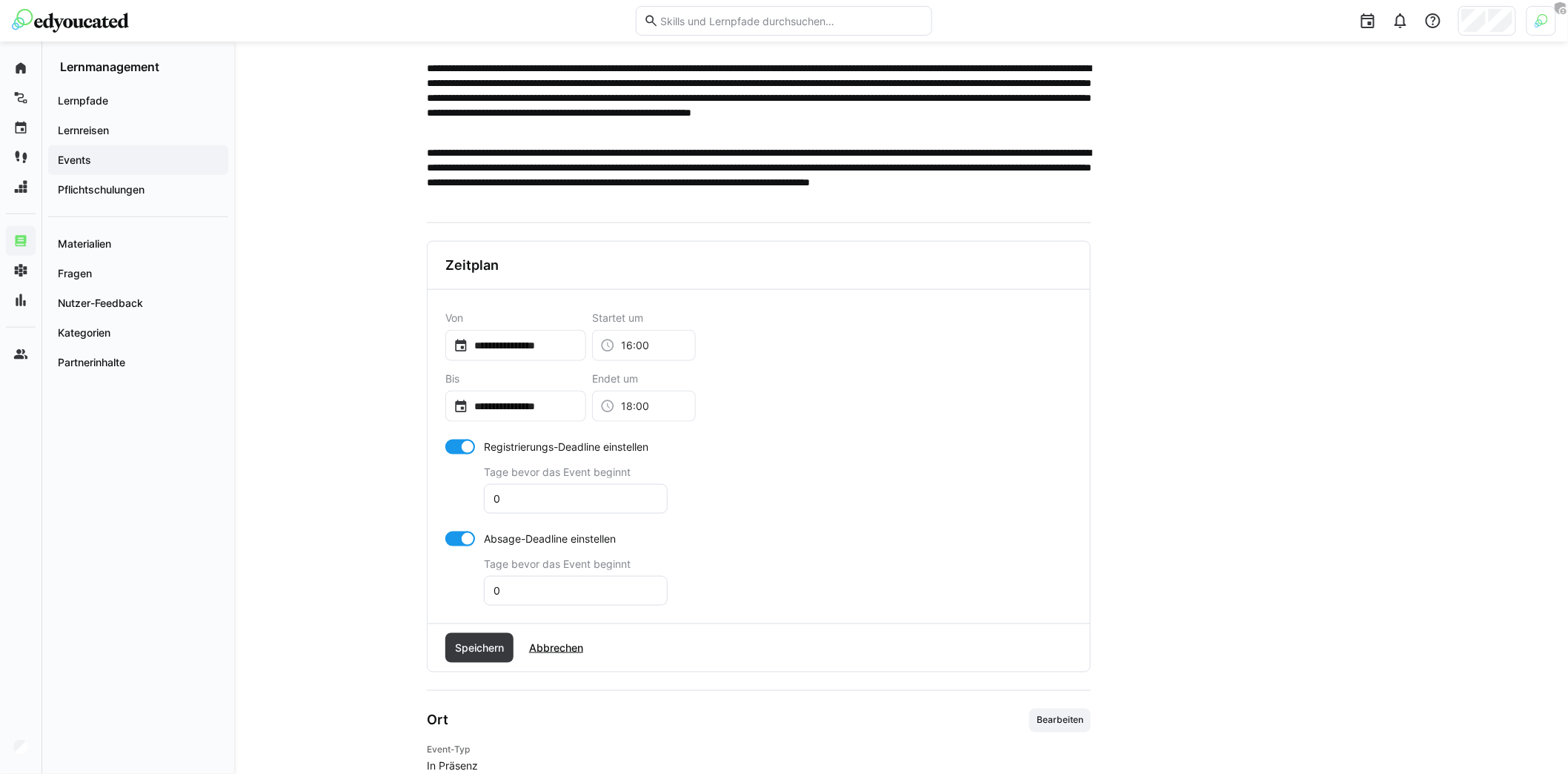
scroll to position [497, 0]
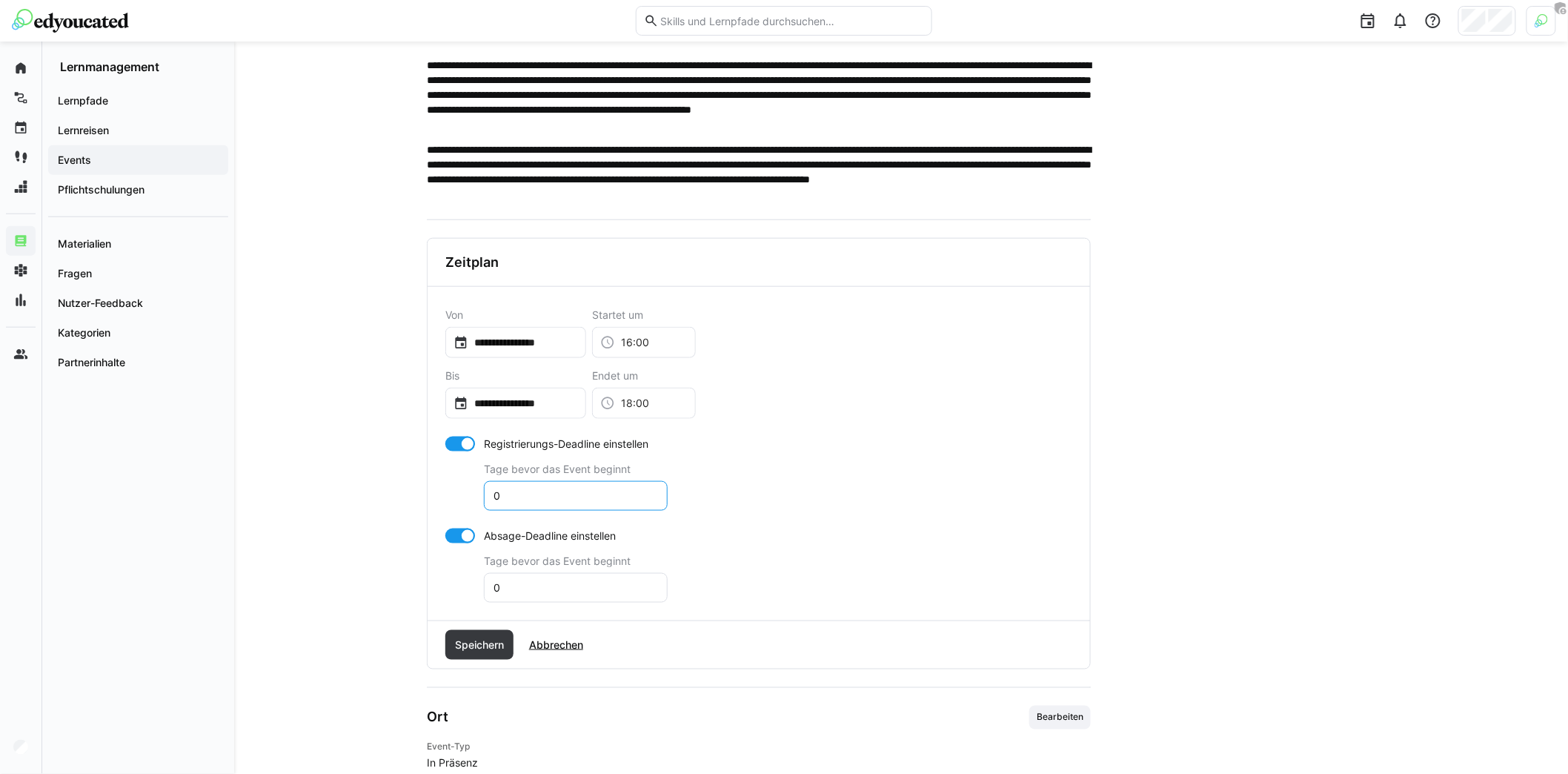
drag, startPoint x: 537, startPoint y: 489, endPoint x: 482, endPoint y: 492, distance: 55.1
click at [482, 492] on app-toggle-and-input "Registrierungs-Deadline einstellen Tage bevor das Event beginnt 0" at bounding box center [557, 474] width 222 height 74
type input "5"
click at [557, 581] on input "0" at bounding box center [576, 587] width 168 height 13
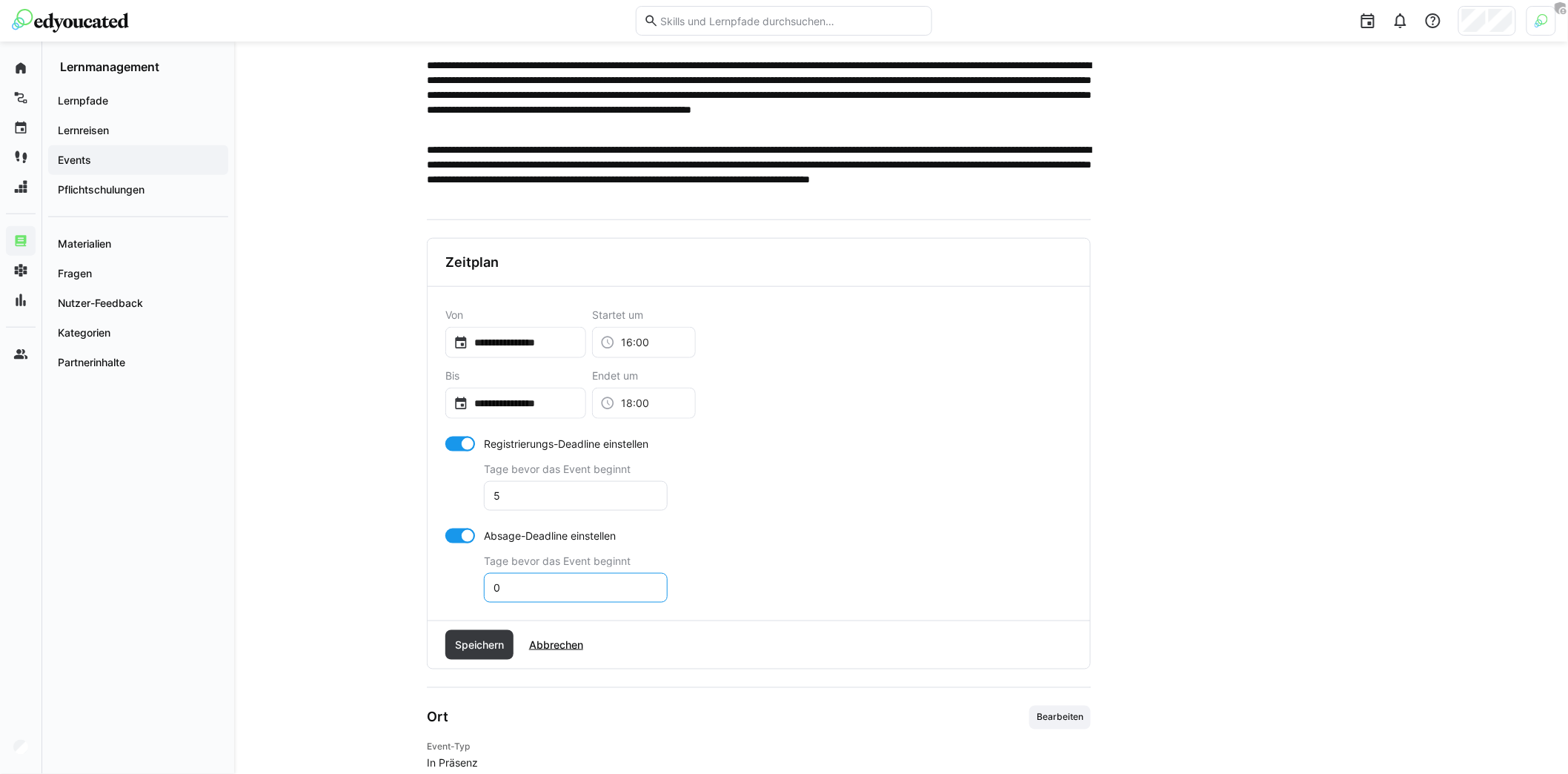
click at [557, 581] on input "0" at bounding box center [576, 587] width 168 height 13
type input "3"
click at [492, 638] on span "Speichern" at bounding box center [479, 645] width 53 height 15
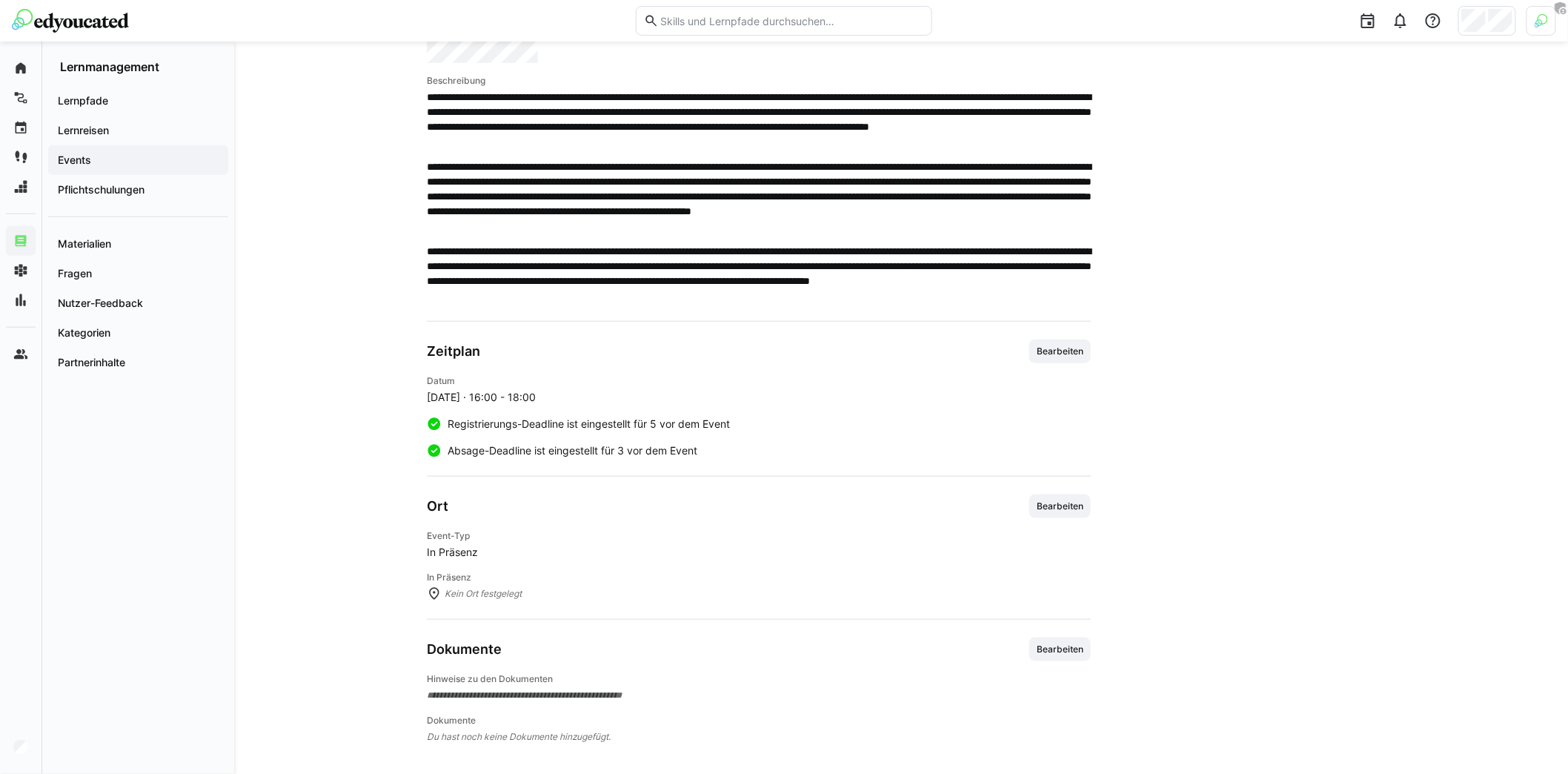
drag, startPoint x: 438, startPoint y: 509, endPoint x: 486, endPoint y: 503, distance: 48.4
click at [465, 503] on div "Ort Bearbeiten" at bounding box center [759, 506] width 664 height 24
click at [1035, 495] on span "Bearbeiten" at bounding box center [1060, 506] width 62 height 24
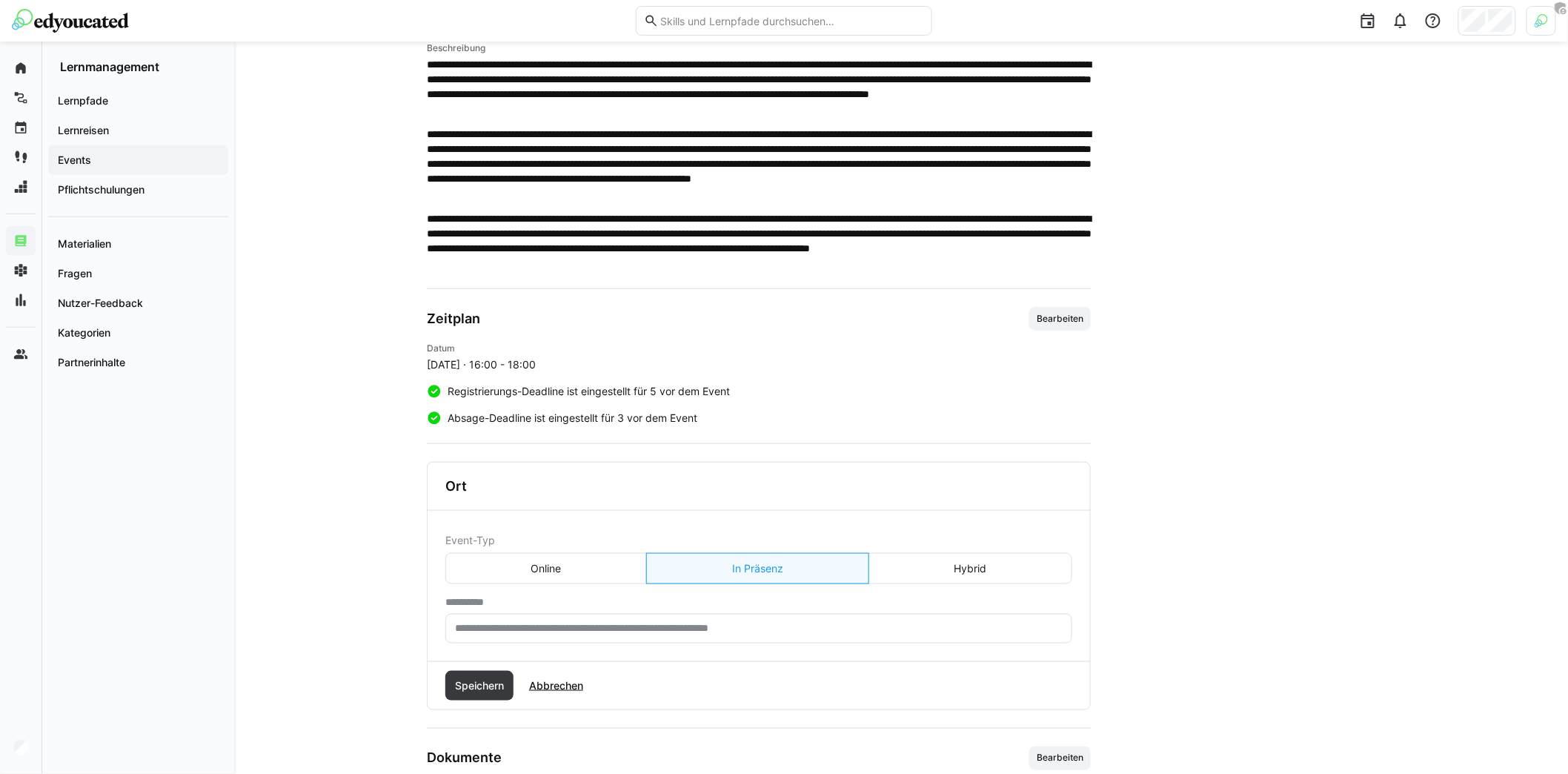
scroll to position [516, 0]
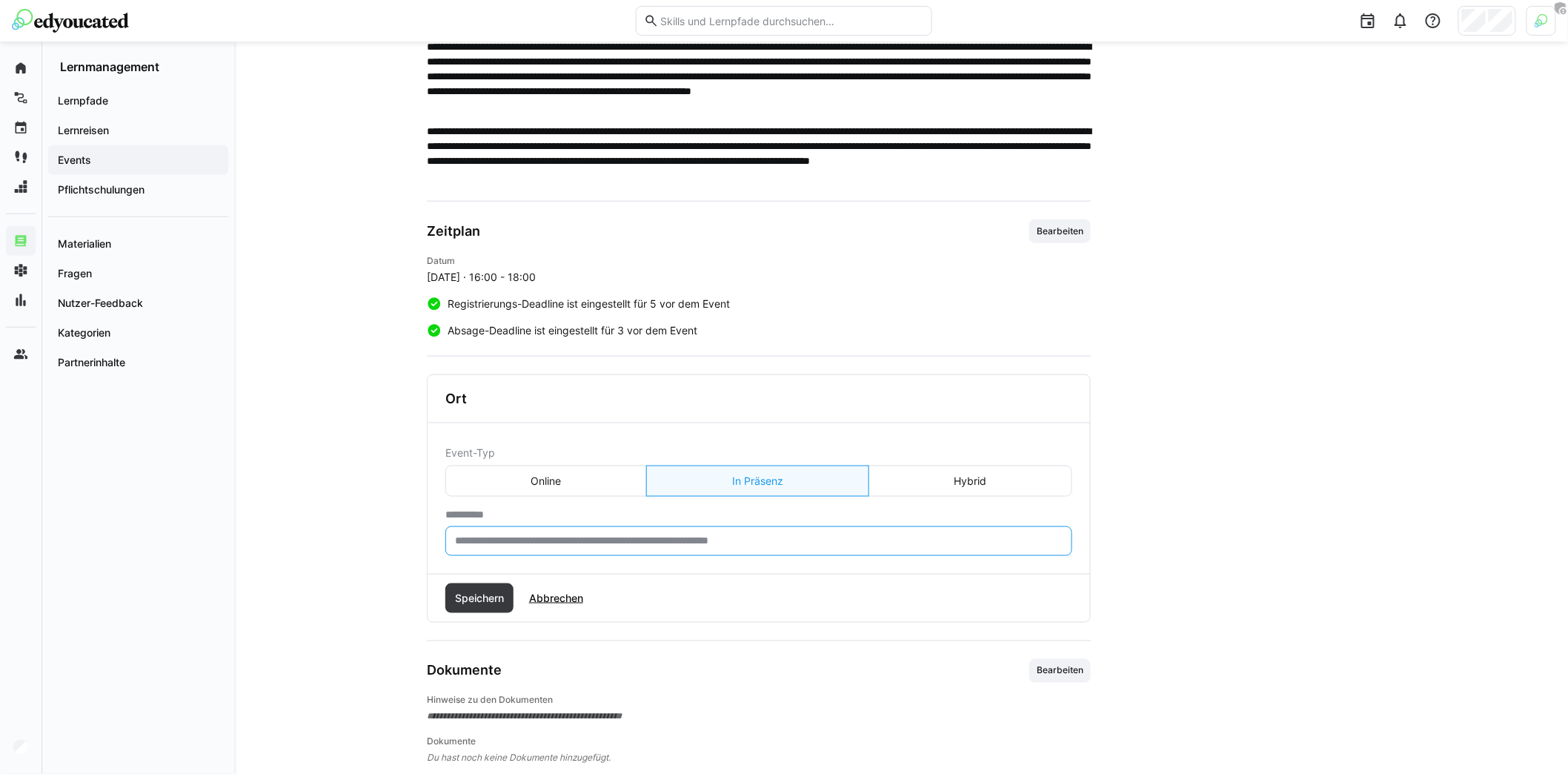
click at [611, 534] on input "text" at bounding box center [759, 540] width 611 height 13
type input "**********"
click at [489, 591] on span "Speichern" at bounding box center [479, 598] width 53 height 15
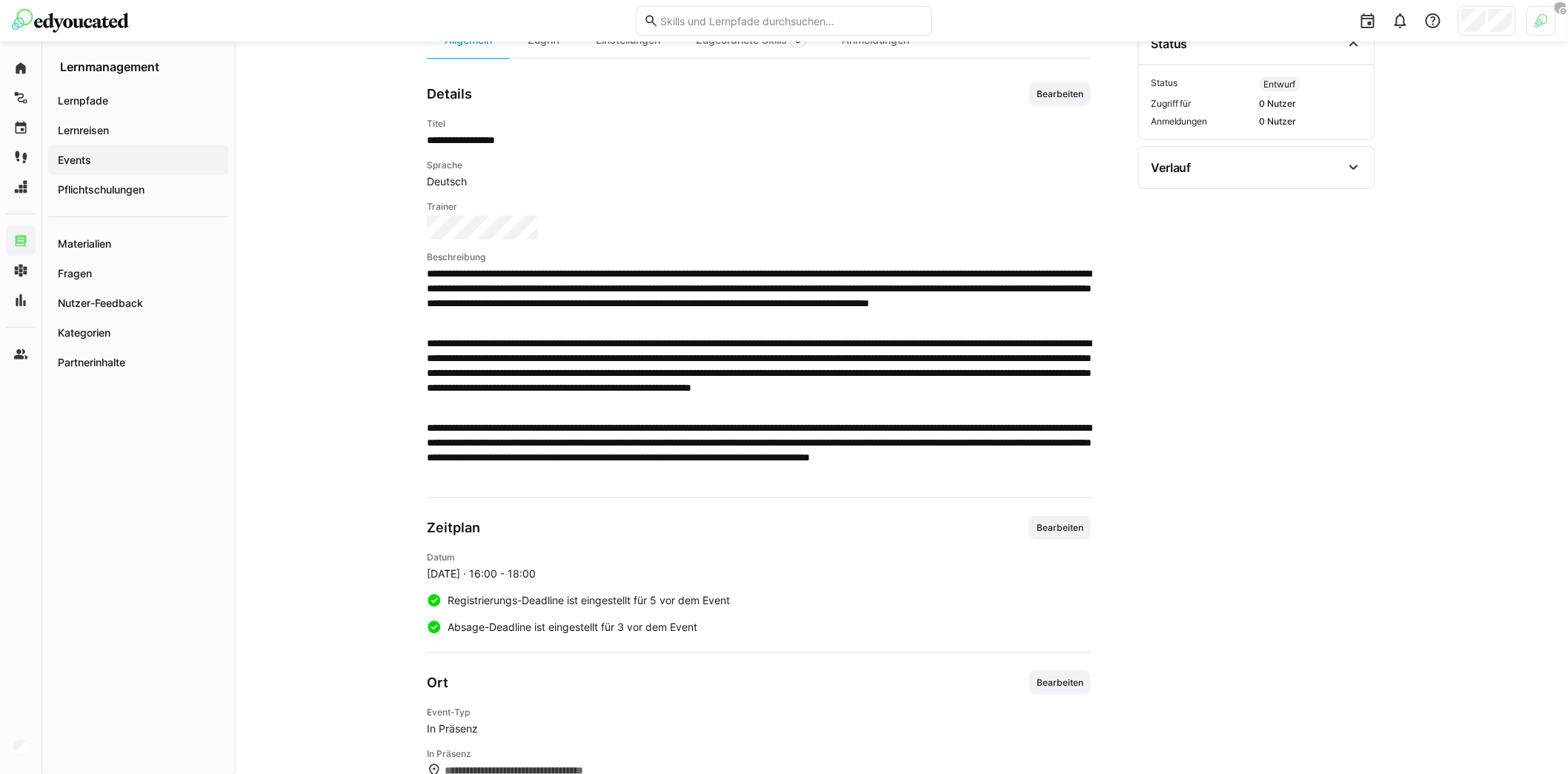
scroll to position [0, 0]
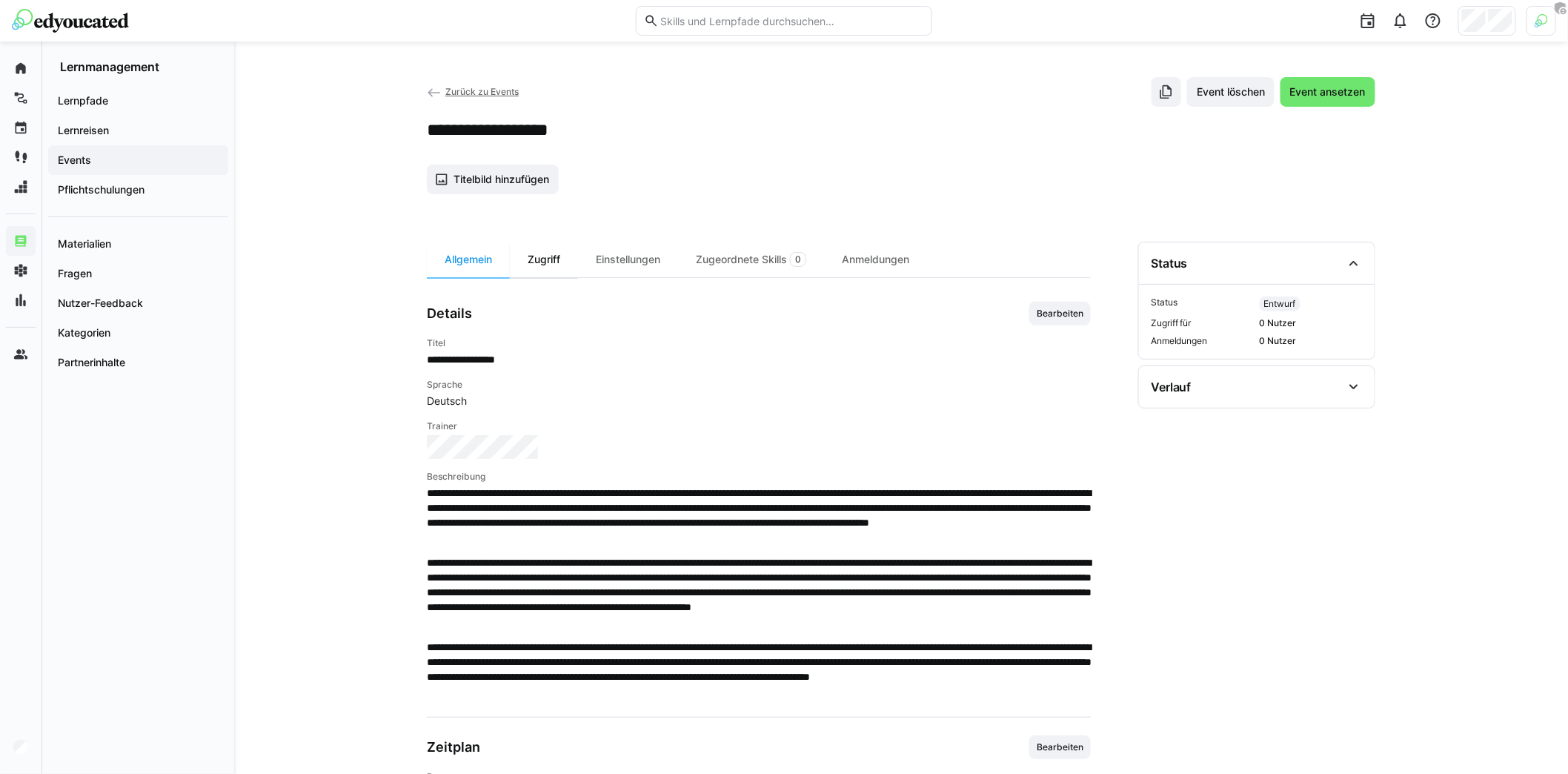
click at [570, 264] on div "Zugriff" at bounding box center [544, 260] width 68 height 36
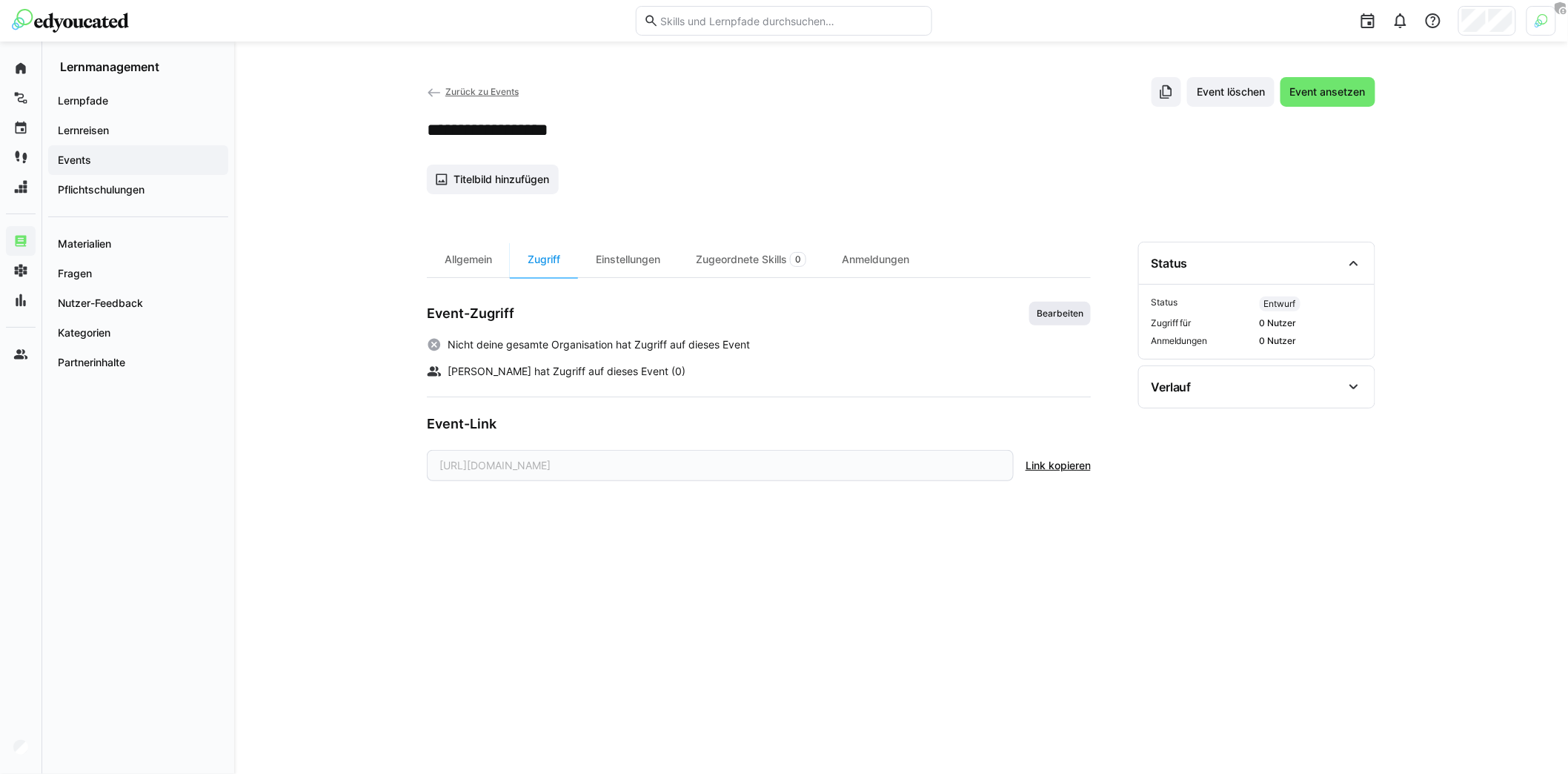
click at [1033, 313] on span "Bearbeiten" at bounding box center [1060, 314] width 62 height 24
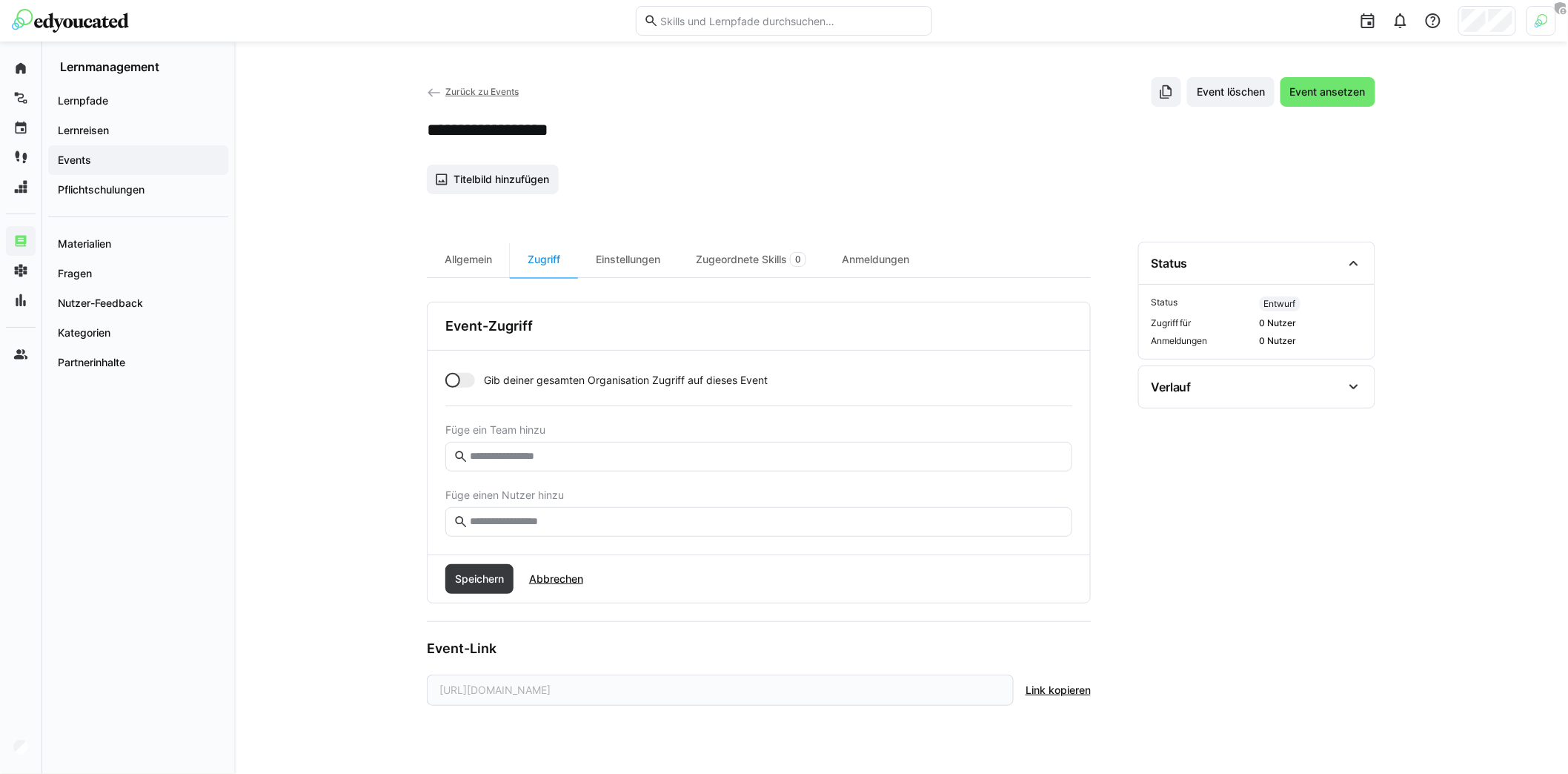
click at [721, 515] on input "text" at bounding box center [766, 521] width 596 height 13
type input "*****"
click at [468, 374] on div at bounding box center [461, 380] width 30 height 15
click at [503, 572] on span "Speichern" at bounding box center [479, 579] width 53 height 15
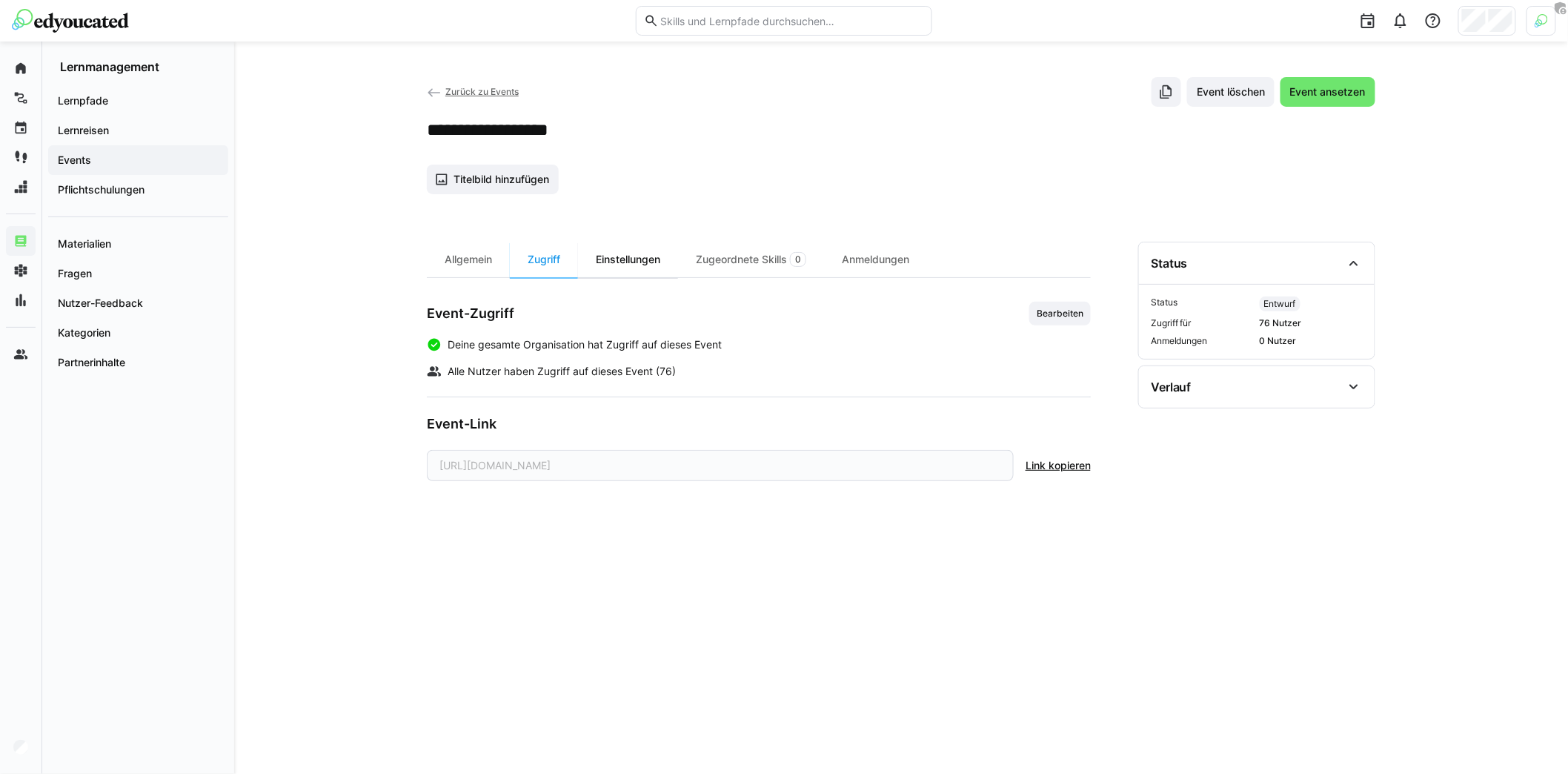
click at [649, 255] on div "Einstellungen" at bounding box center [628, 260] width 100 height 36
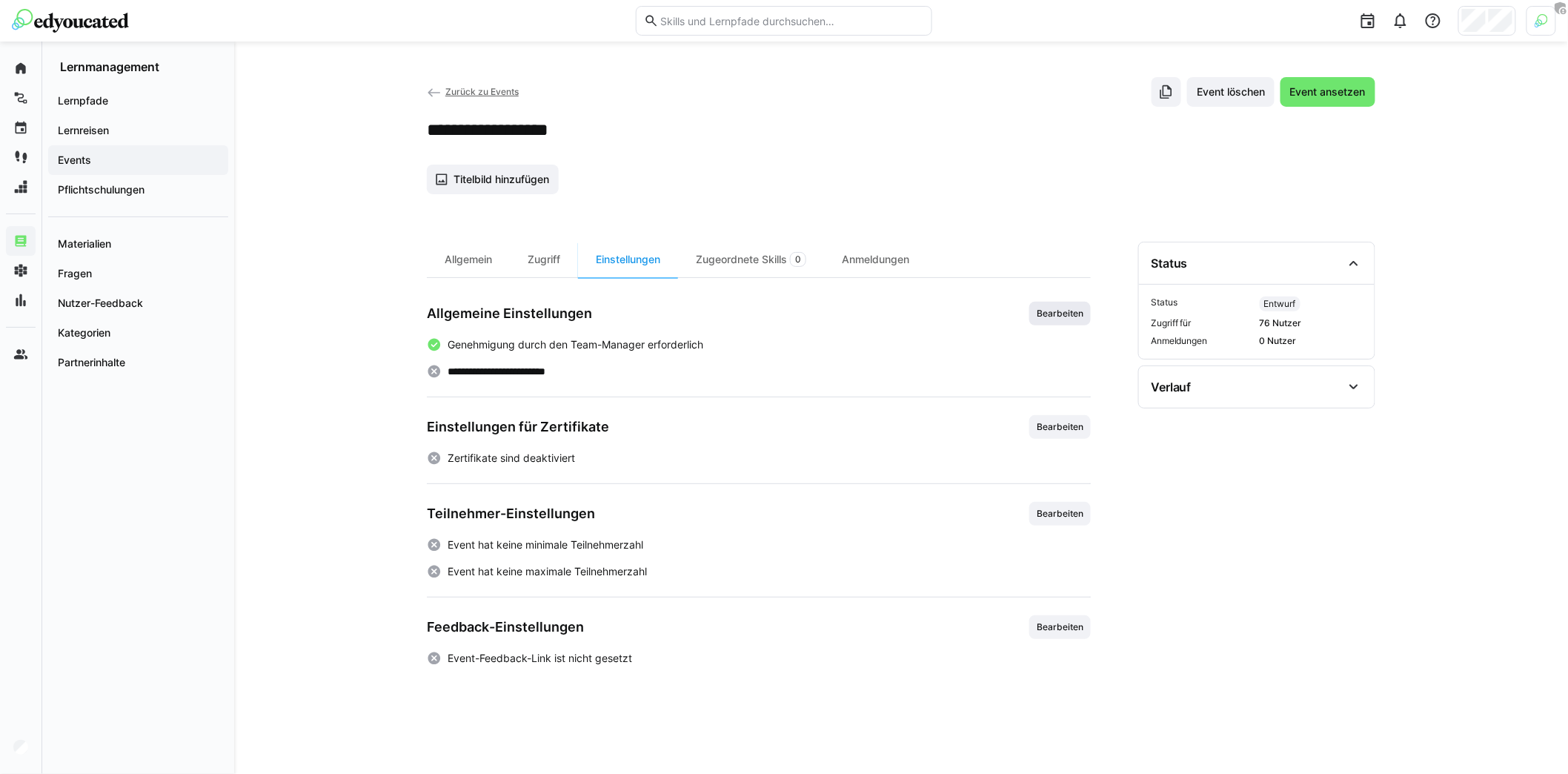
click at [1063, 311] on span "Bearbeiten" at bounding box center [1060, 314] width 50 height 12
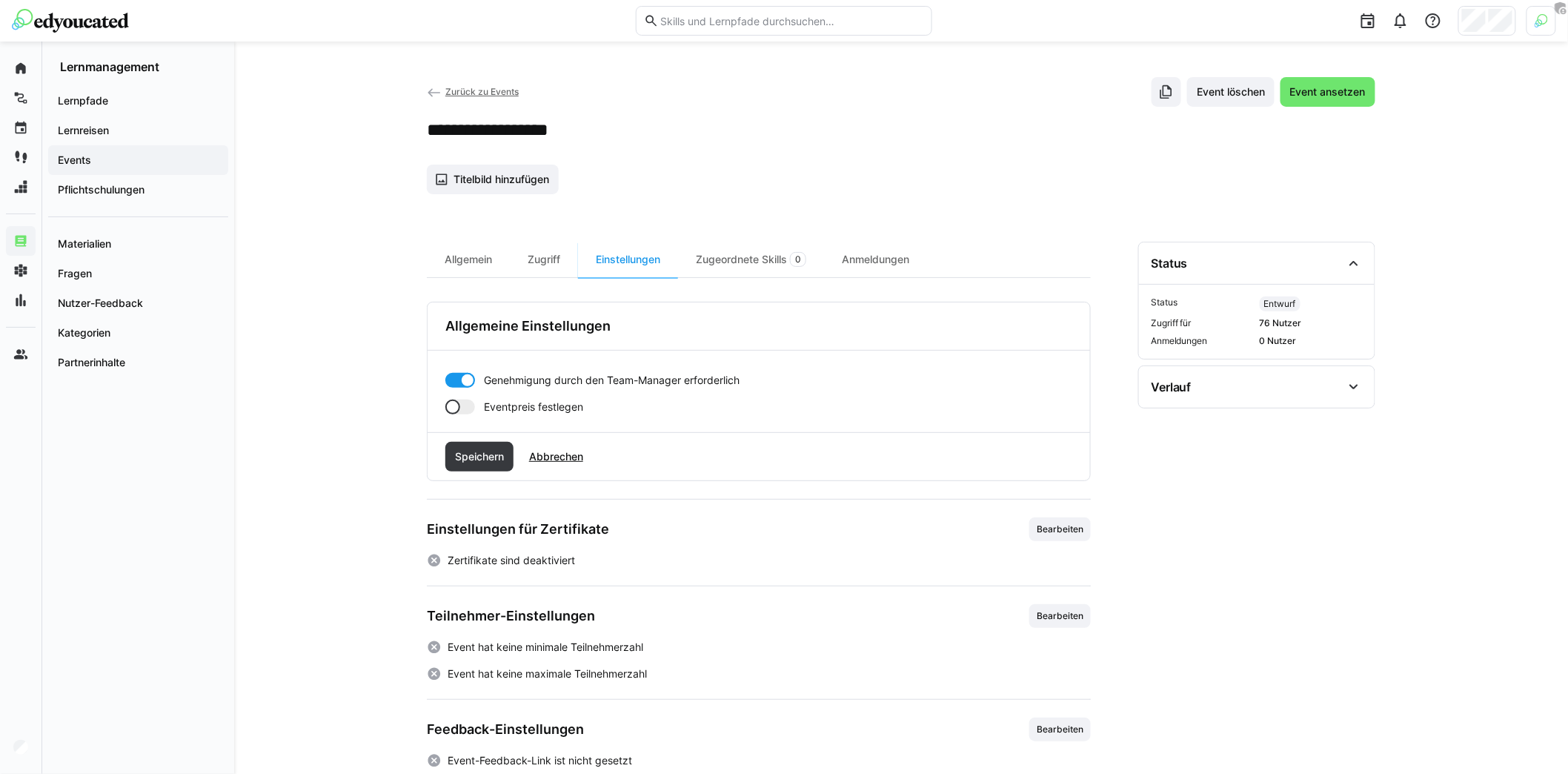
click at [468, 403] on div at bounding box center [461, 407] width 30 height 15
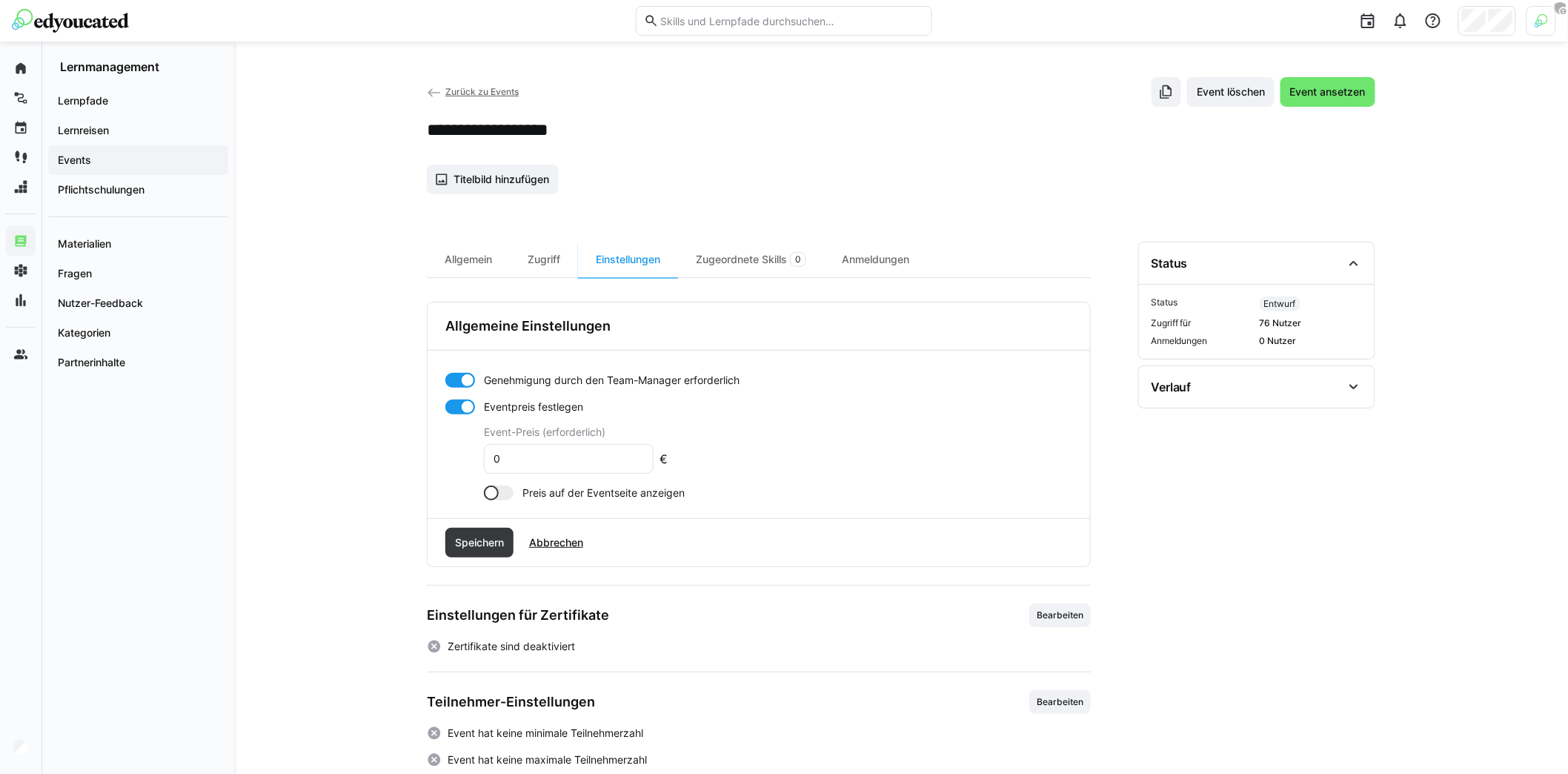
click at [576, 463] on input "0" at bounding box center [568, 458] width 153 height 13
click at [575, 463] on input "0" at bounding box center [568, 458] width 153 height 13
type input "450"
click at [509, 491] on div at bounding box center [499, 493] width 30 height 15
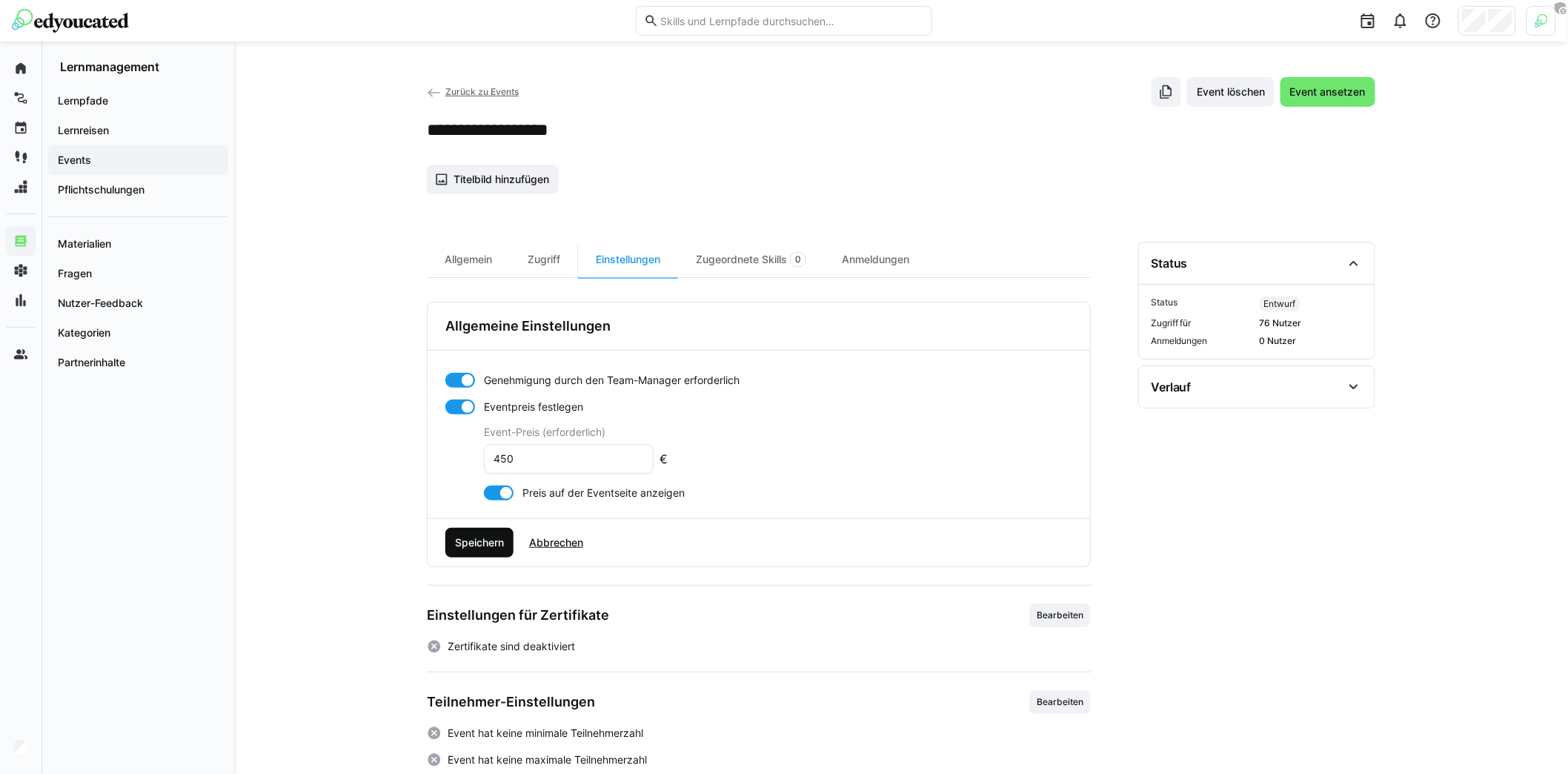
click at [490, 546] on span "Speichern" at bounding box center [479, 542] width 53 height 15
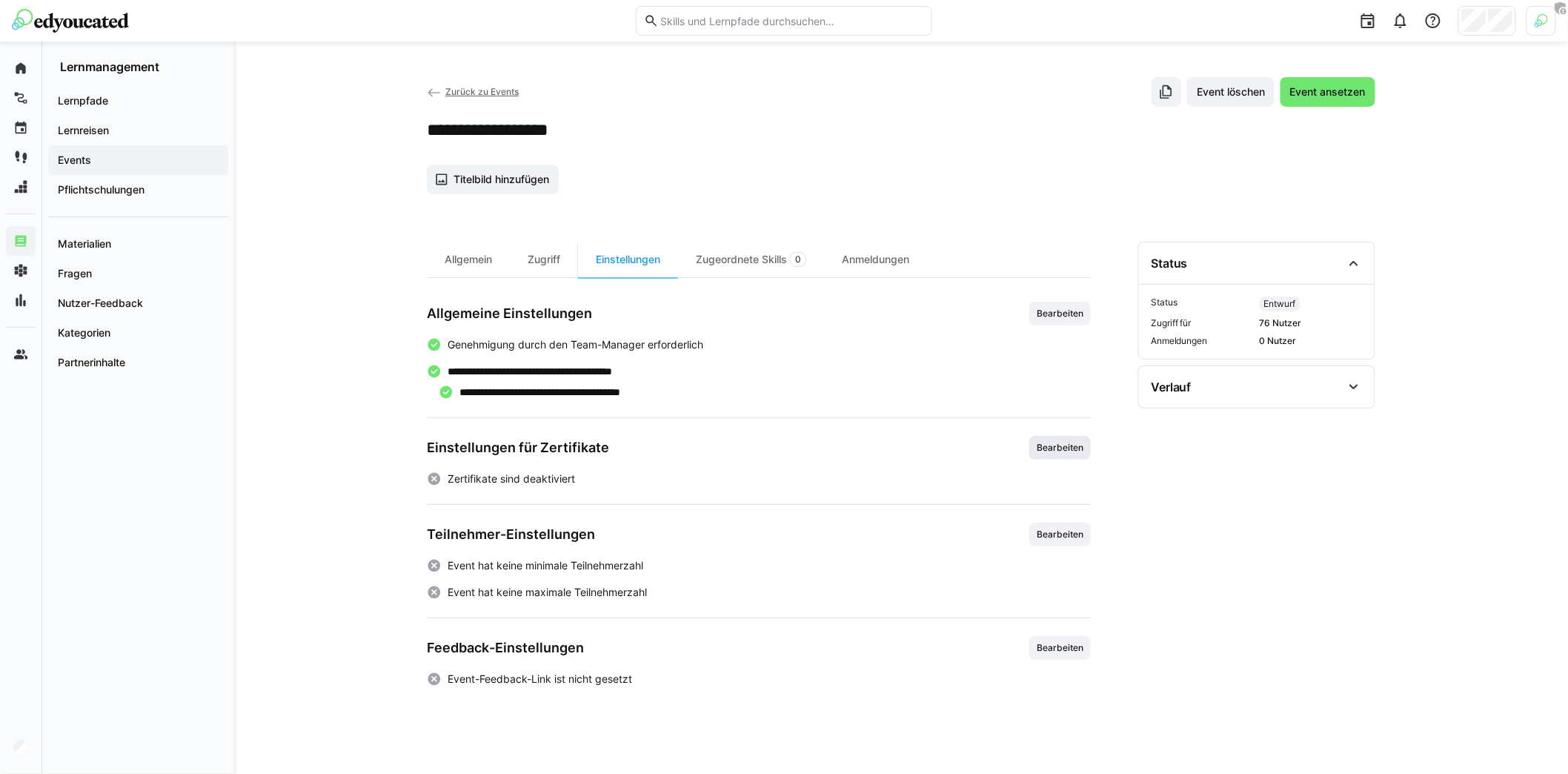
click at [1048, 451] on span "Bearbeiten" at bounding box center [1060, 448] width 62 height 24
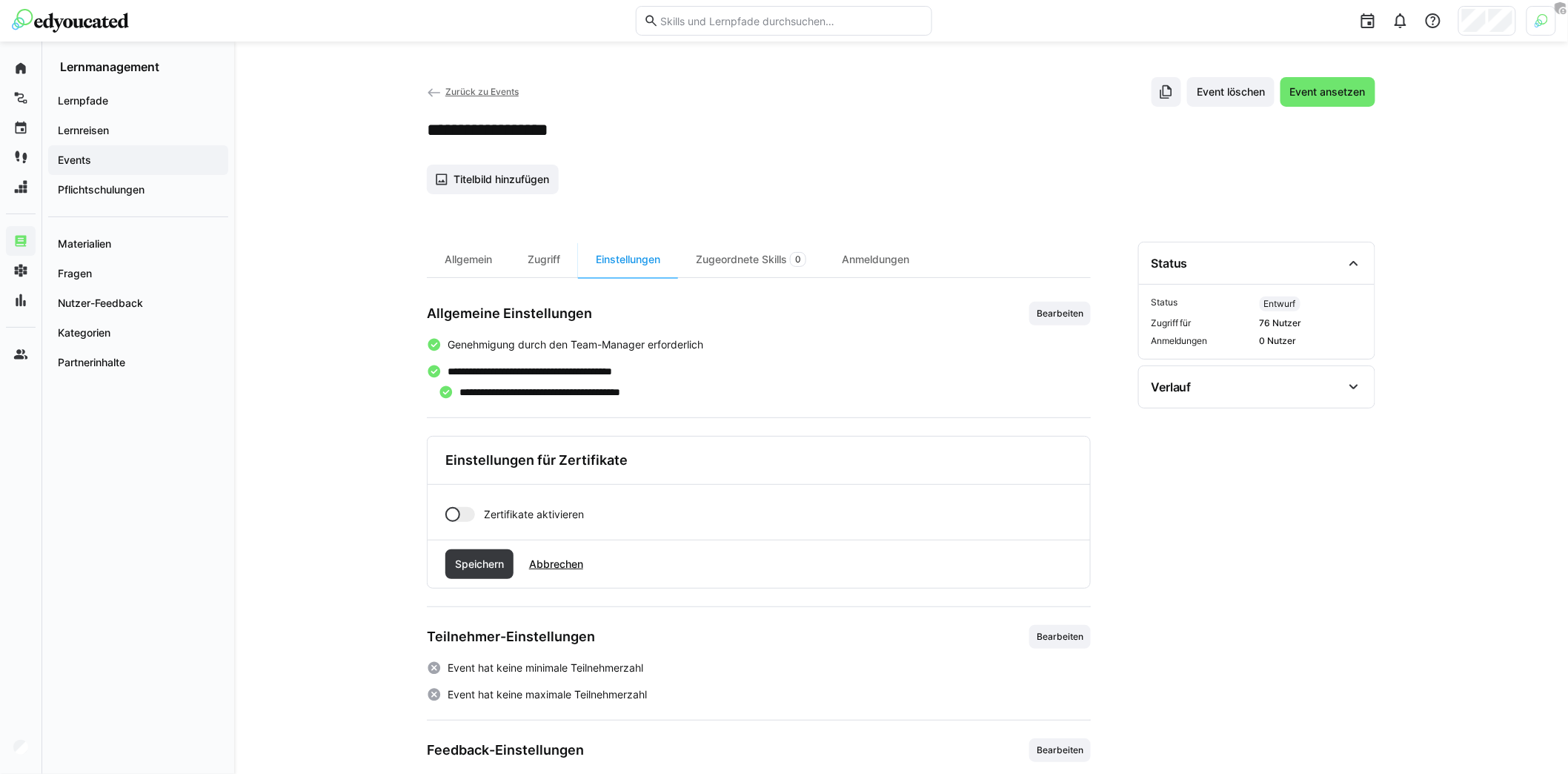
click at [460, 513] on div at bounding box center [461, 514] width 30 height 15
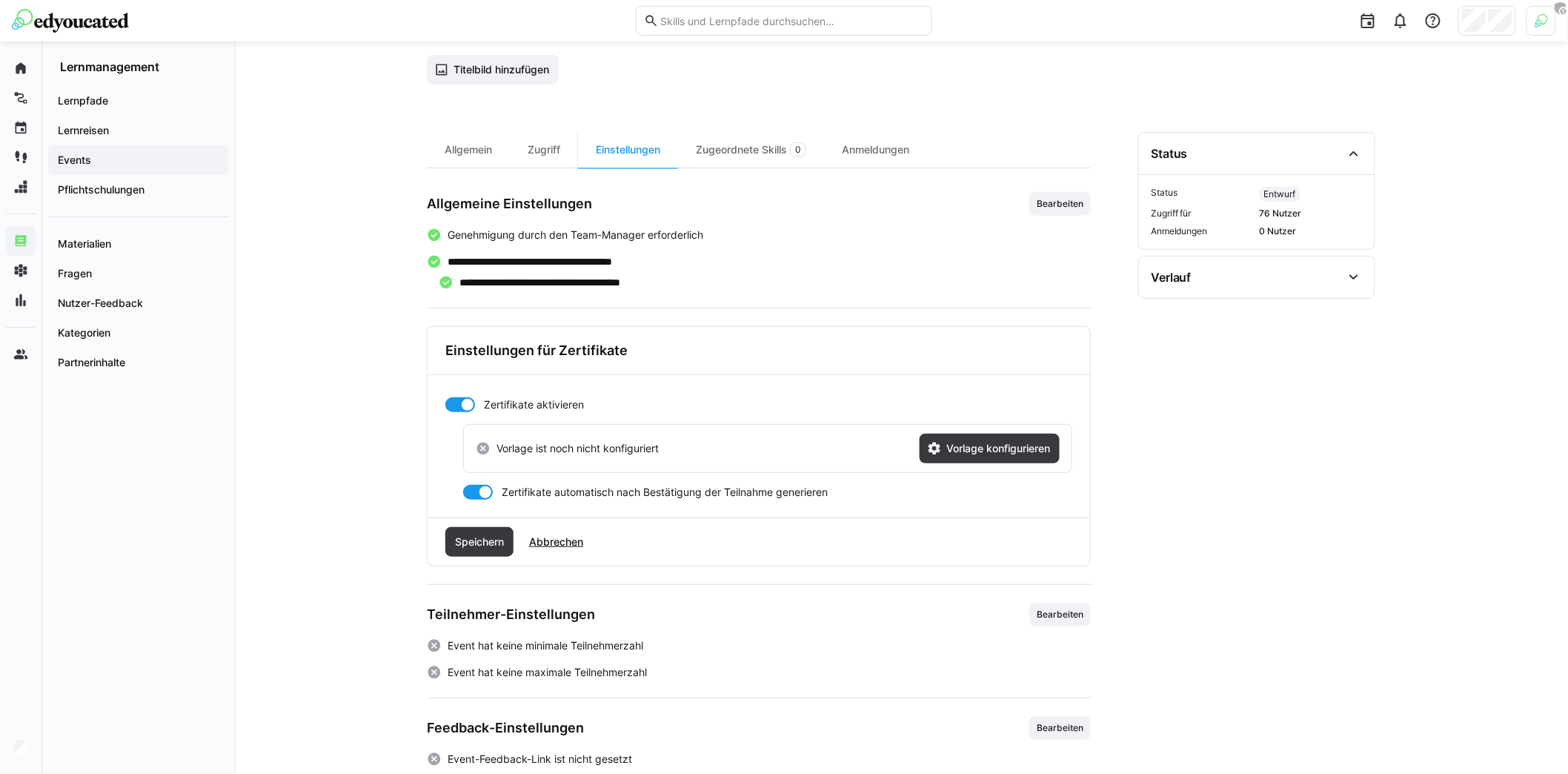
scroll to position [113, 0]
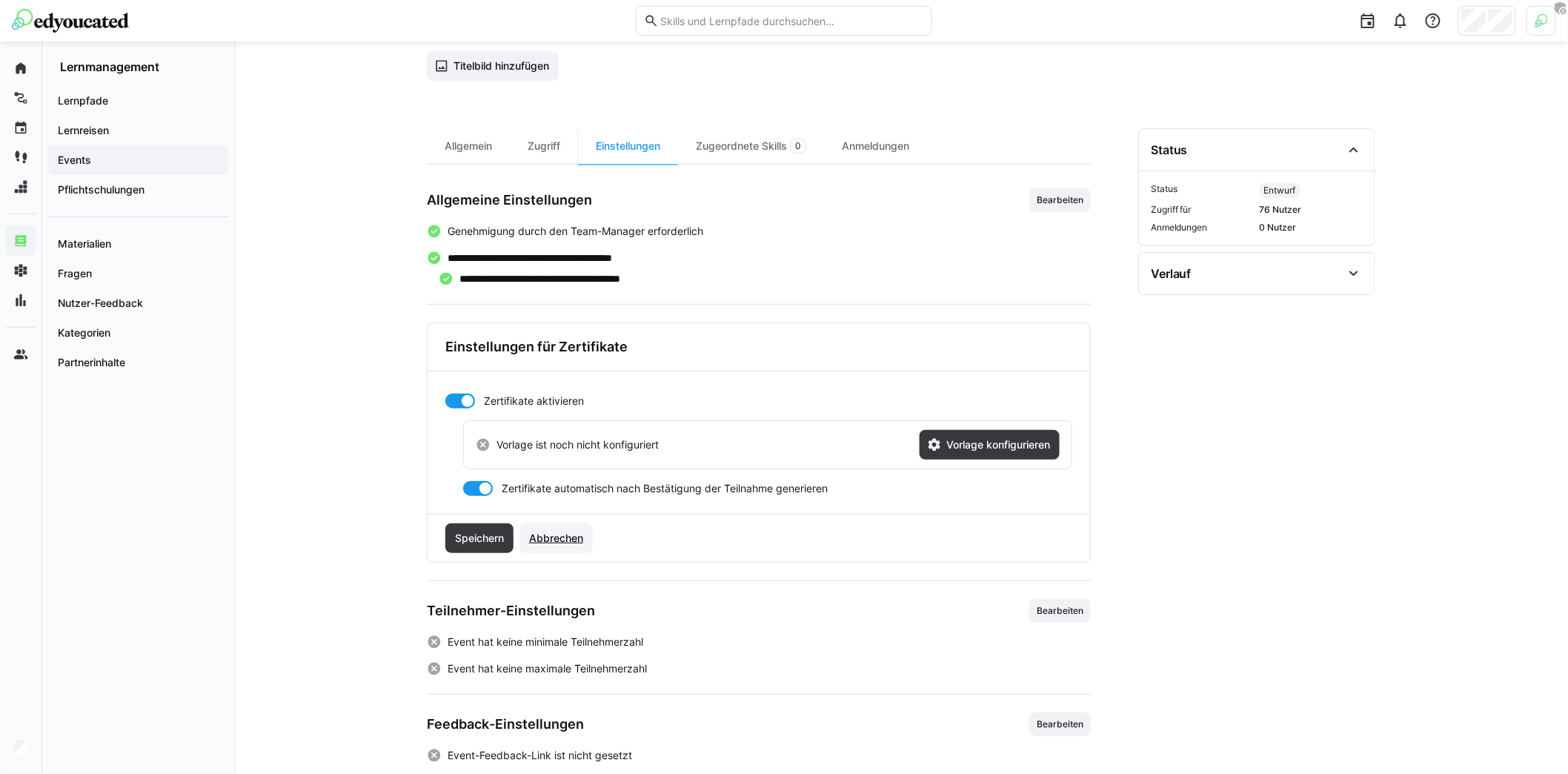
click at [574, 533] on span "Abbrechen" at bounding box center [556, 538] width 59 height 15
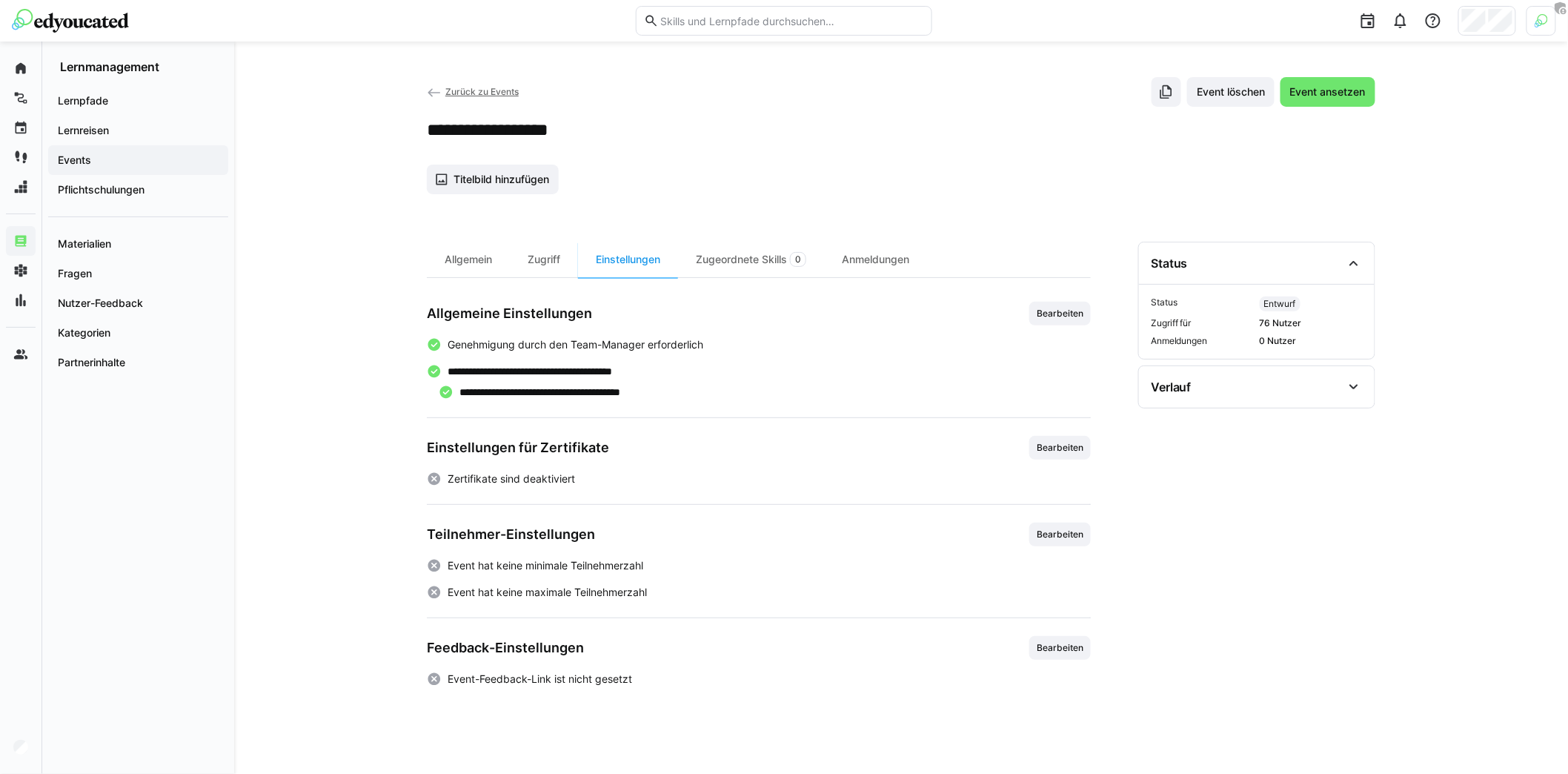
scroll to position [0, 0]
click at [1052, 515] on app-learning-event-details-settings "**********" at bounding box center [759, 494] width 664 height 385
click at [1049, 523] on span "Bearbeiten" at bounding box center [1060, 535] width 62 height 24
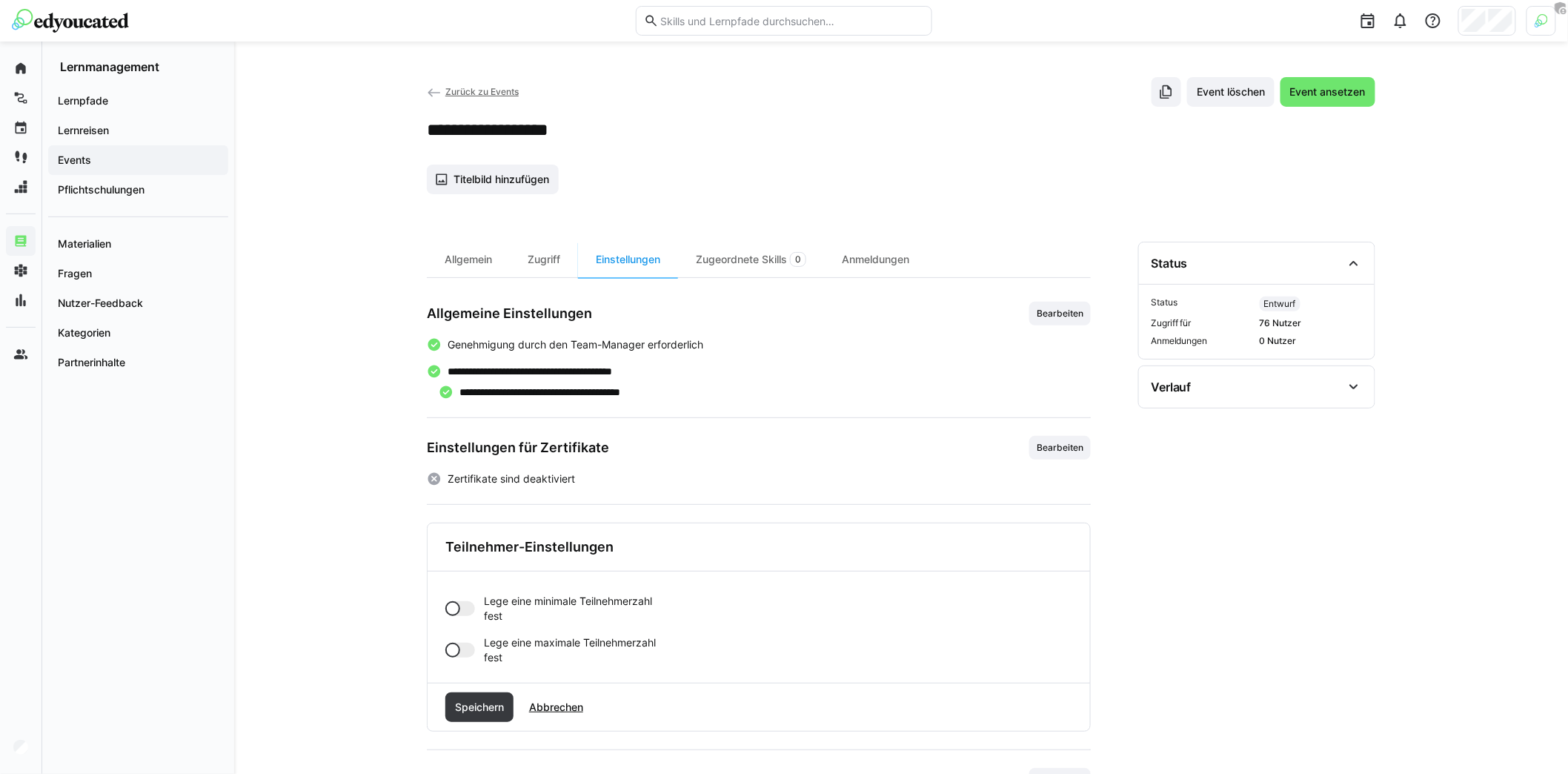
scroll to position [73, 0]
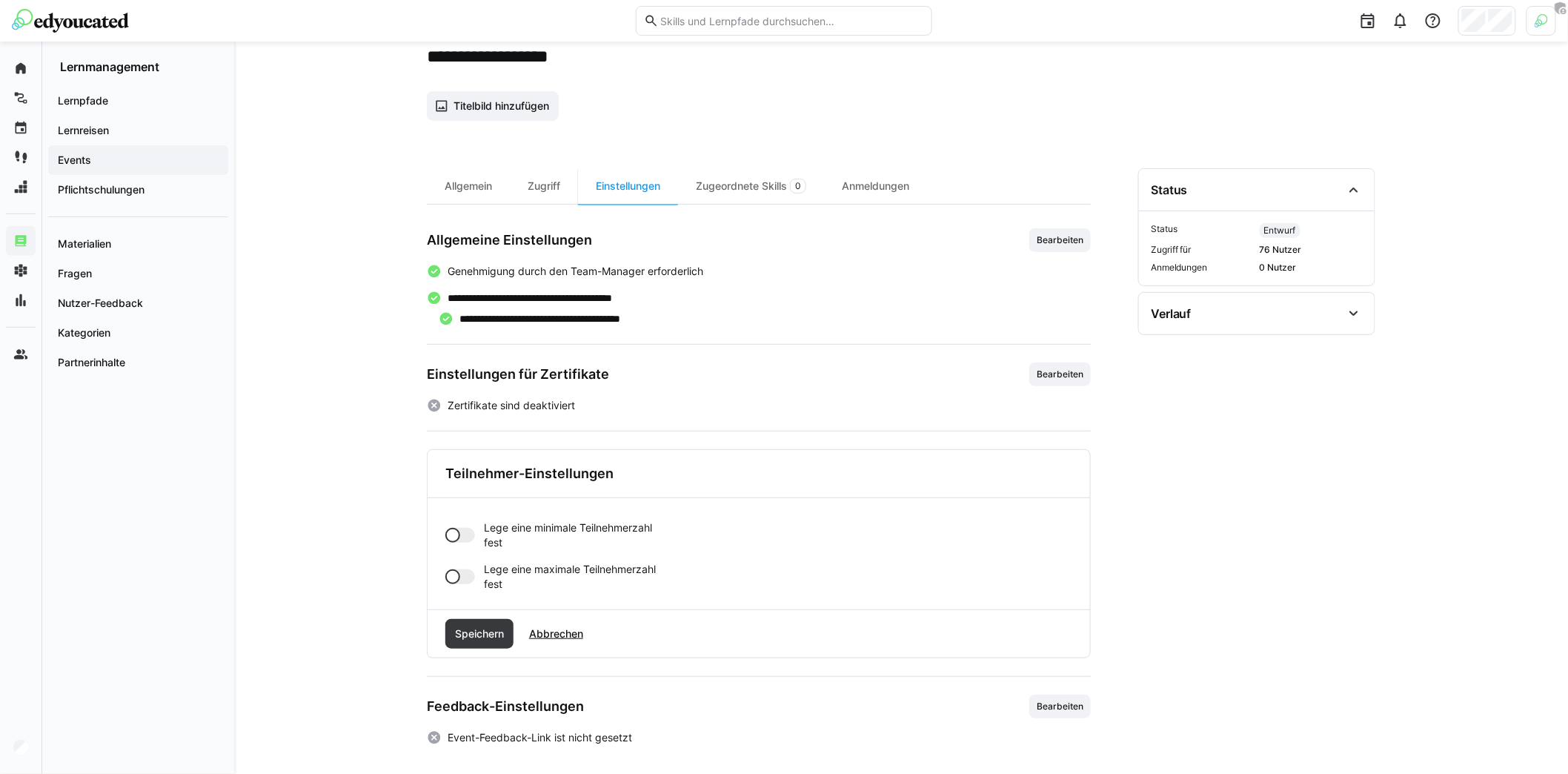
click at [453, 528] on div at bounding box center [453, 535] width 15 height 15
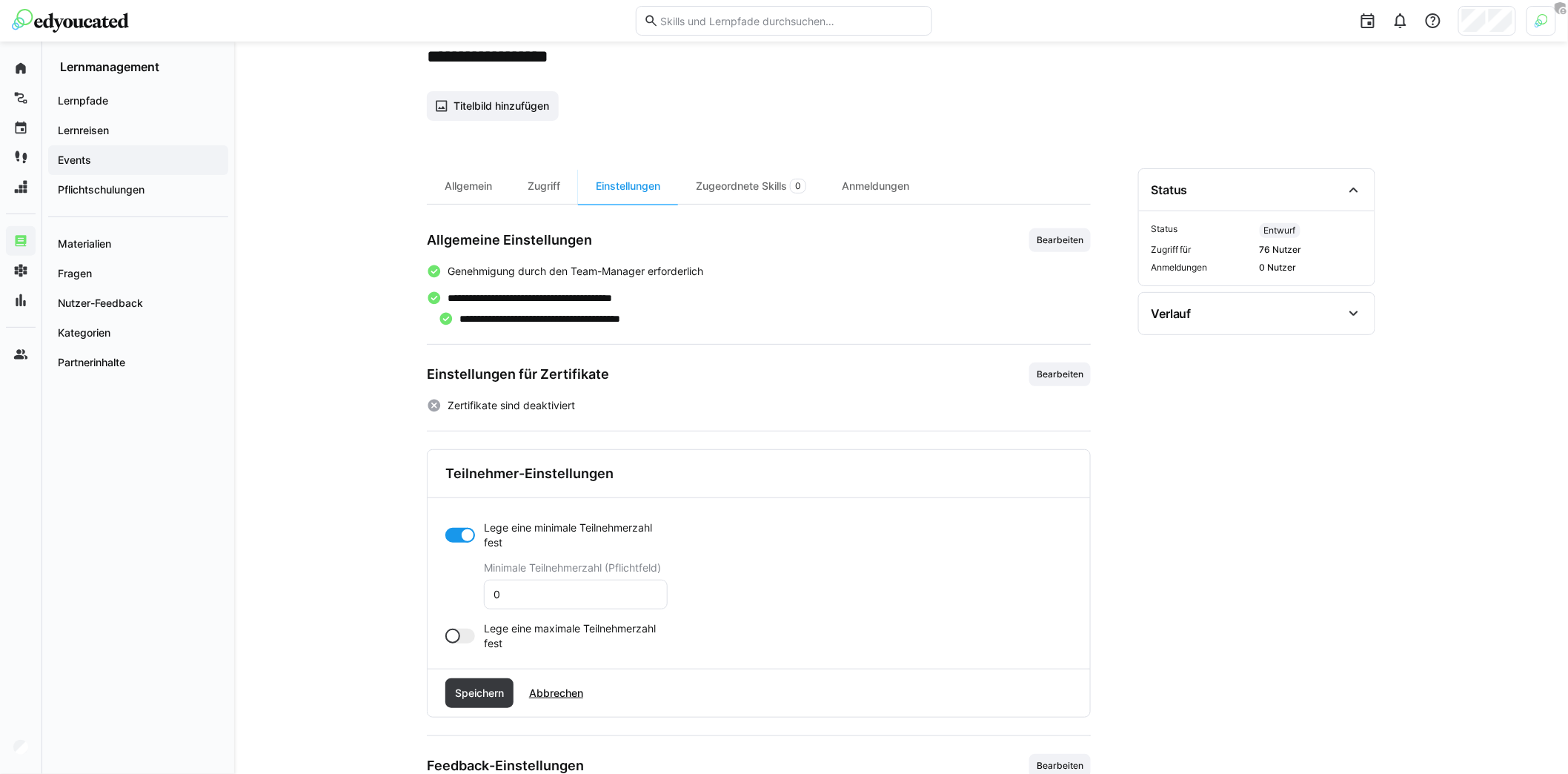
click at [463, 623] on app-toggle "Lege eine maximale Teilnehmerzahl fest" at bounding box center [557, 636] width 222 height 30
drag, startPoint x: 539, startPoint y: 595, endPoint x: 439, endPoint y: 595, distance: 100.0
click at [437, 595] on div "Lege eine minimale Teilnehmerzahl fest Minimale Teilnehmerzahl (Pflichtfeld) 0 …" at bounding box center [759, 613] width 663 height 230
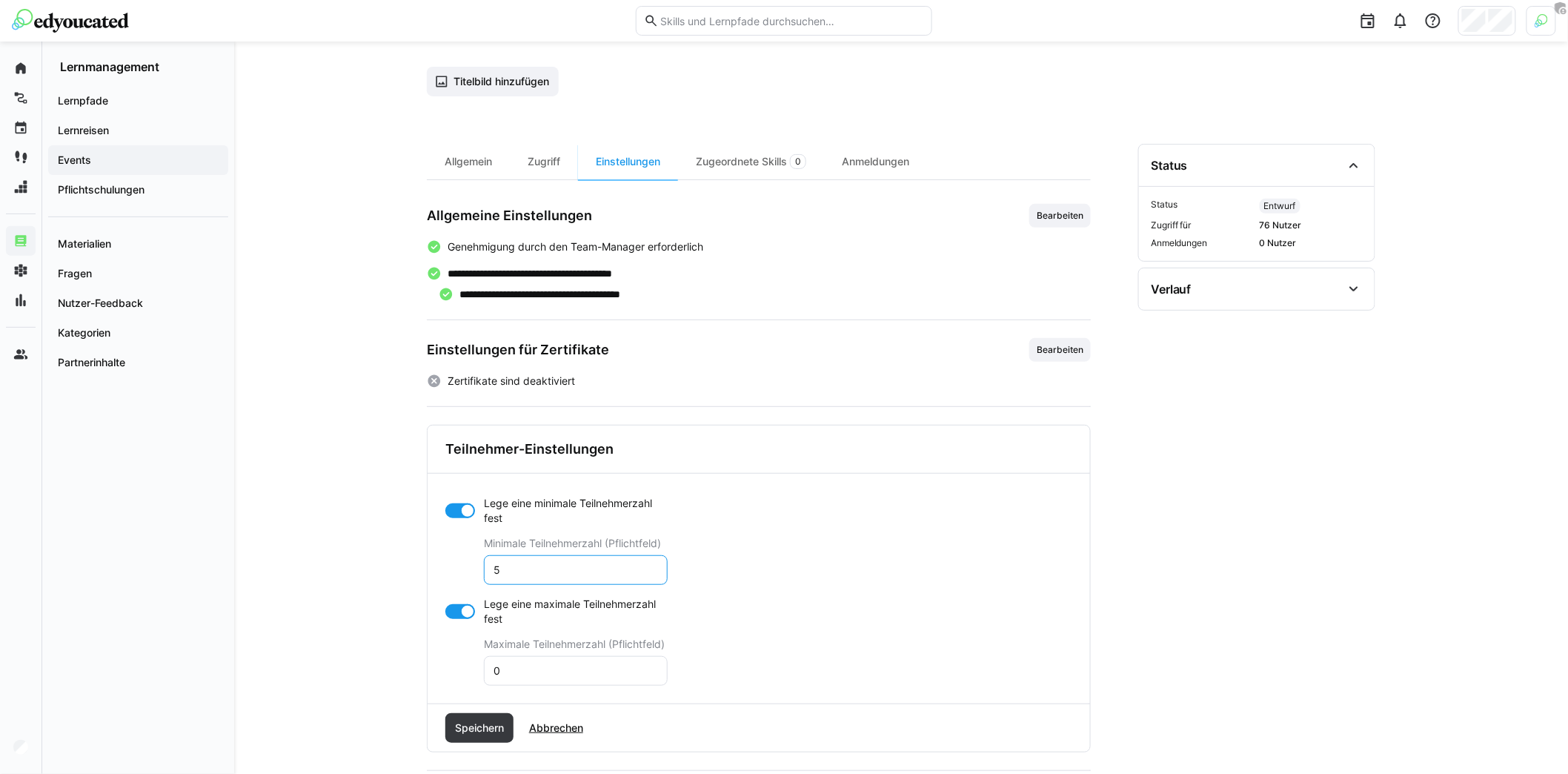
scroll to position [102, 0]
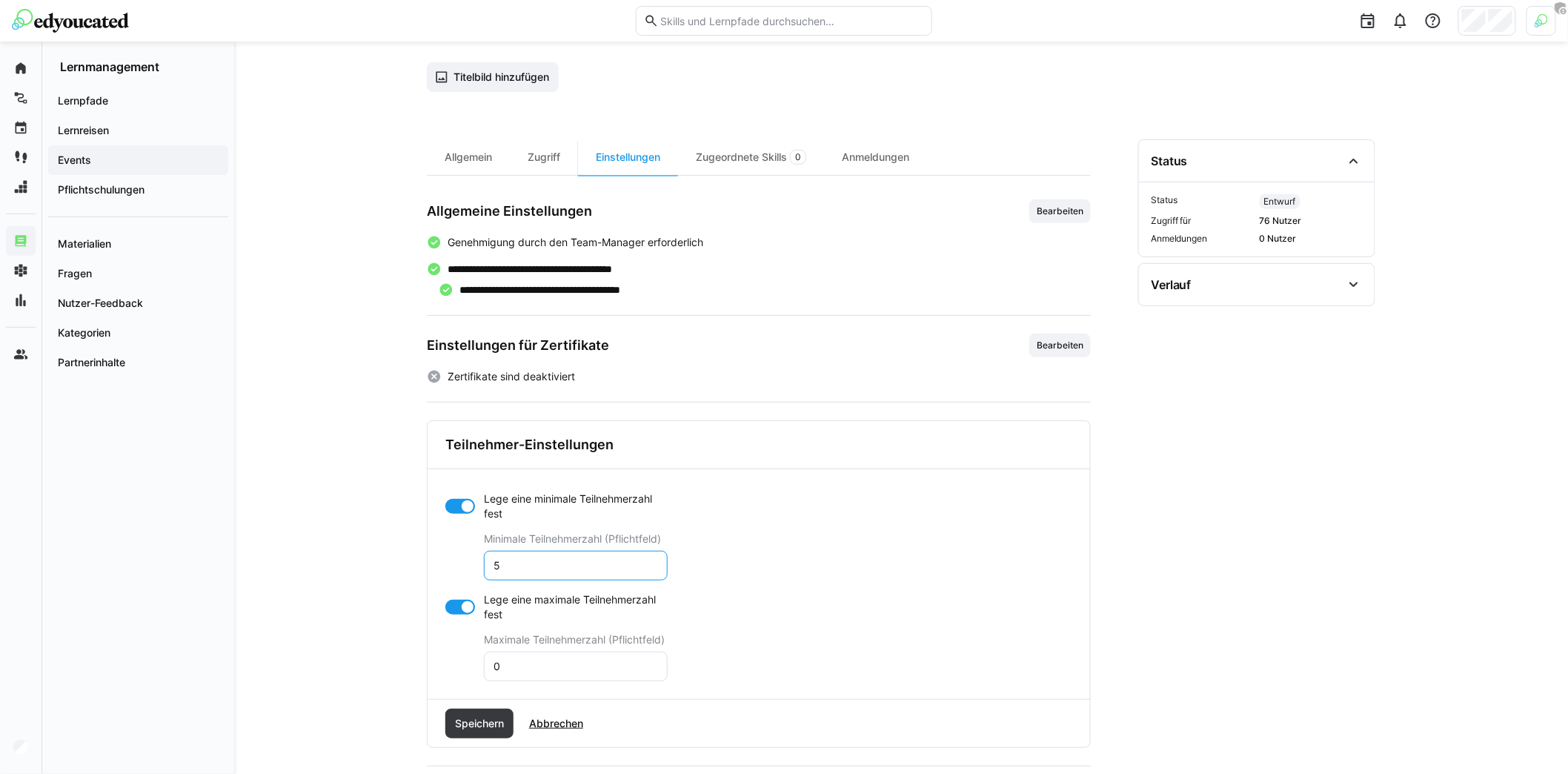
type input "5"
drag, startPoint x: 553, startPoint y: 660, endPoint x: 485, endPoint y: 660, distance: 68.0
click at [484, 660] on eds-input "0" at bounding box center [576, 667] width 184 height 30
type input "10"
click at [478, 723] on span "Speichern" at bounding box center [479, 723] width 53 height 15
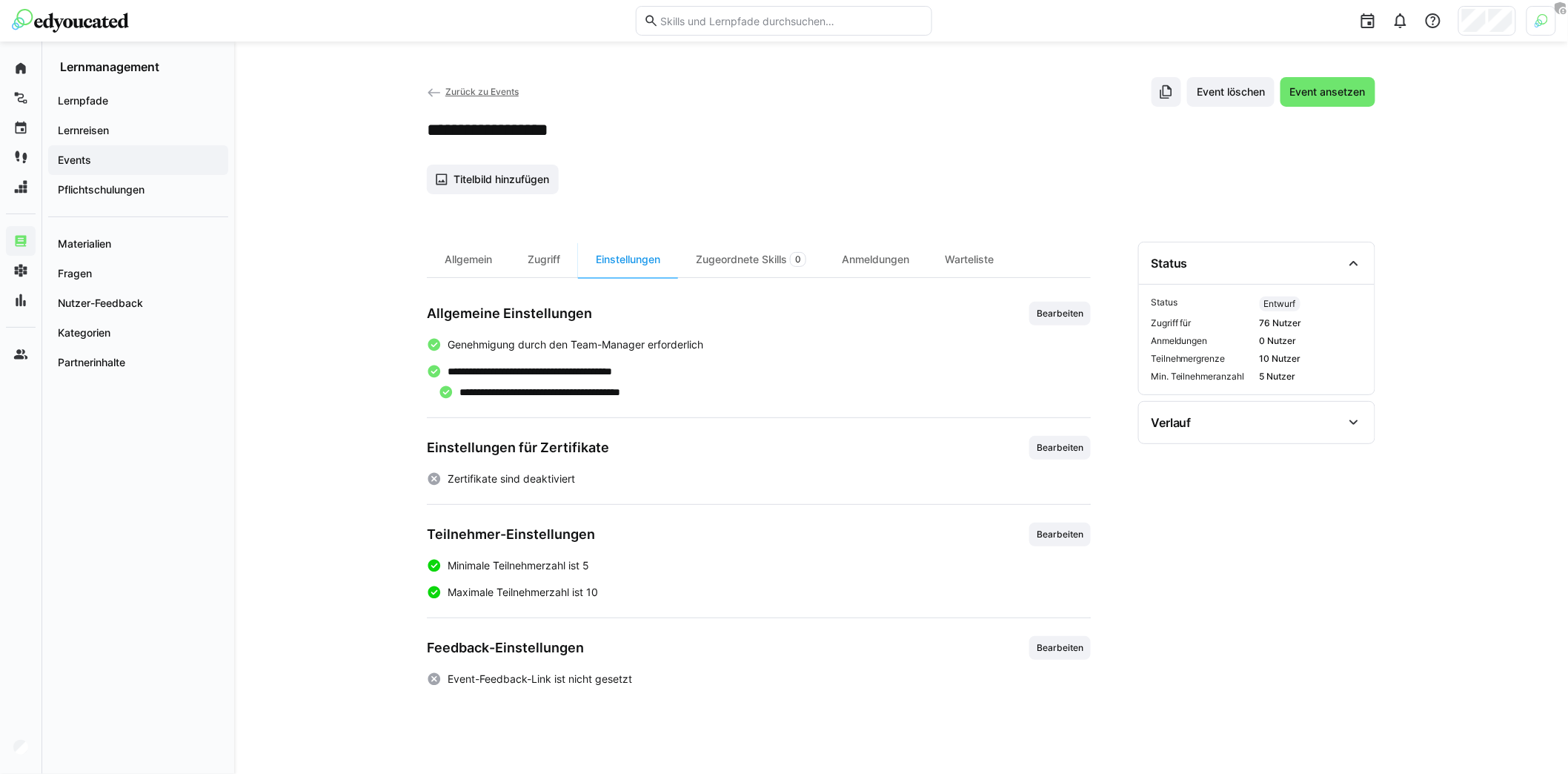
scroll to position [0, 0]
click at [1038, 644] on span "Bearbeiten" at bounding box center [1060, 648] width 50 height 12
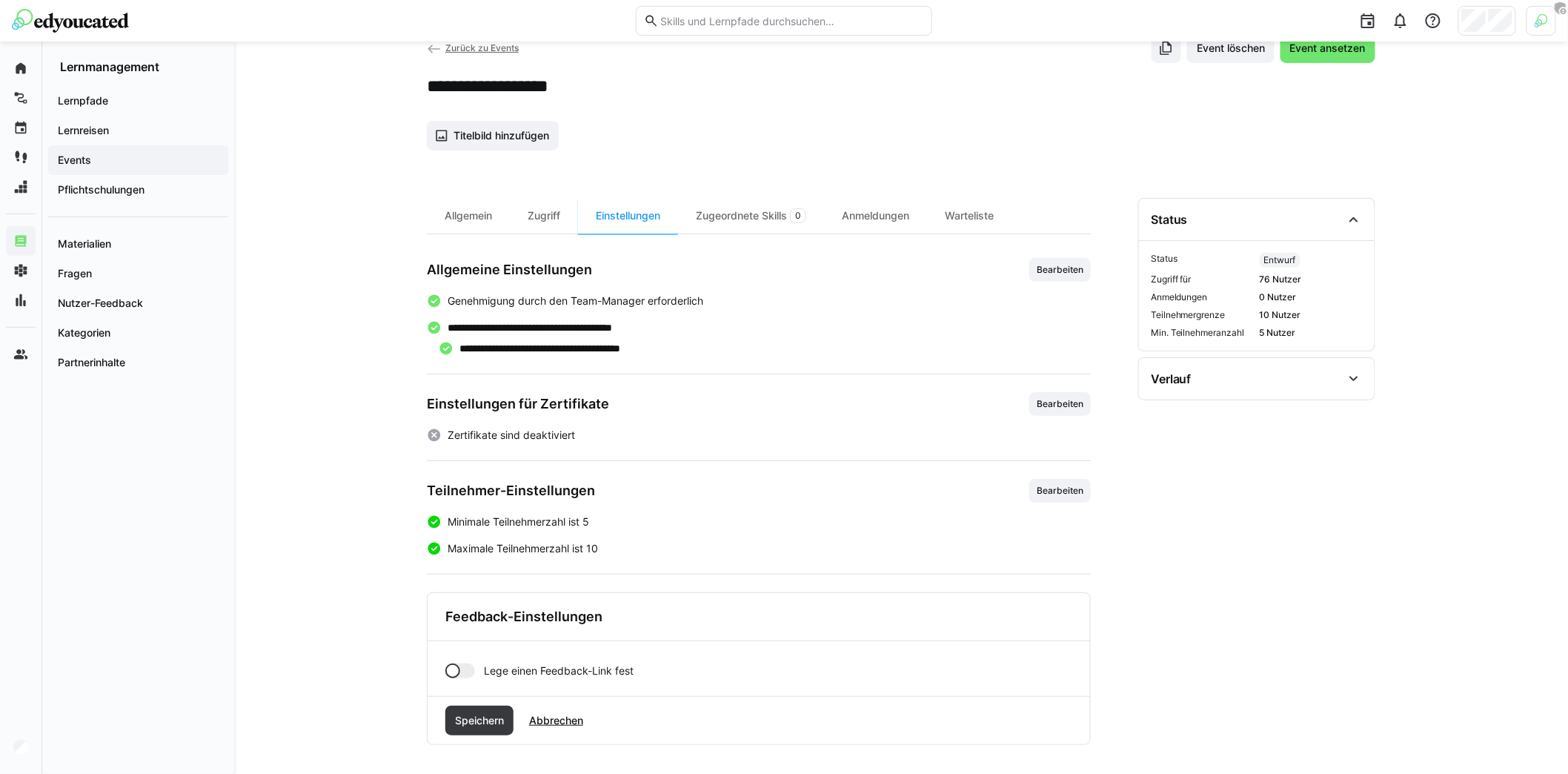
click at [466, 667] on div at bounding box center [461, 670] width 30 height 15
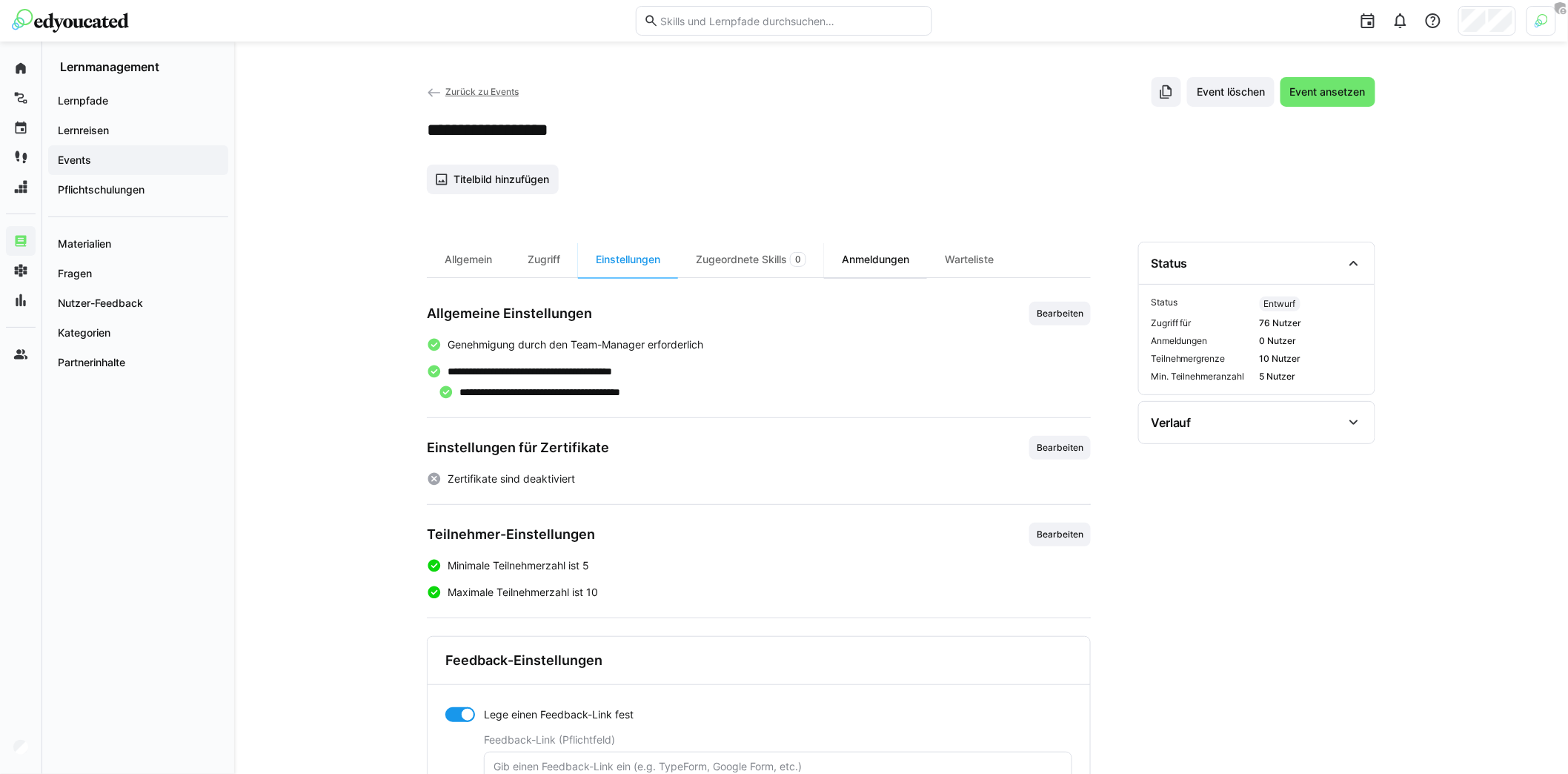
click at [860, 265] on div "Anmeldungen" at bounding box center [874, 260] width 103 height 36
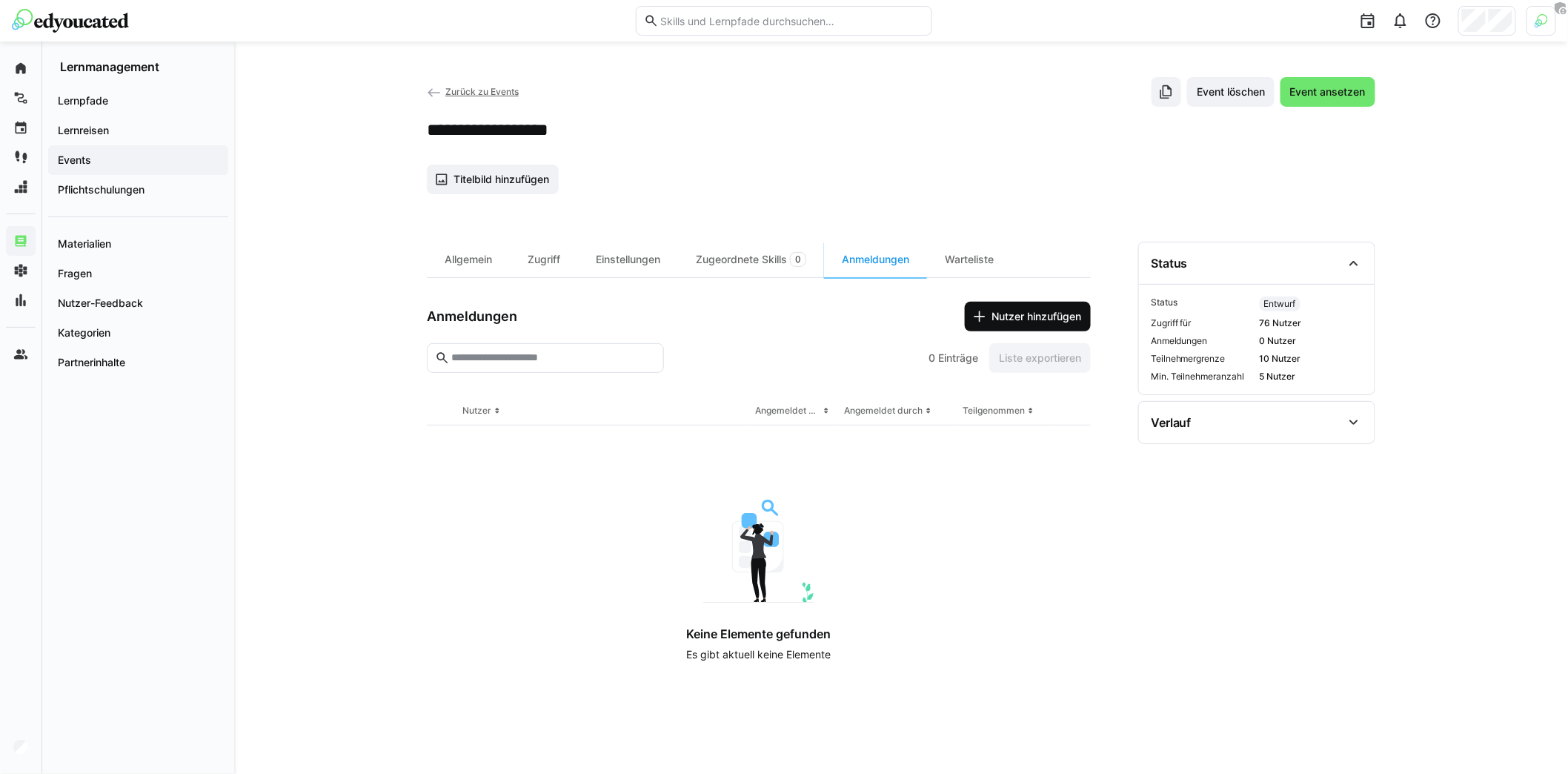
click at [1036, 316] on span "Nutzer hinzufügen" at bounding box center [1036, 316] width 94 height 15
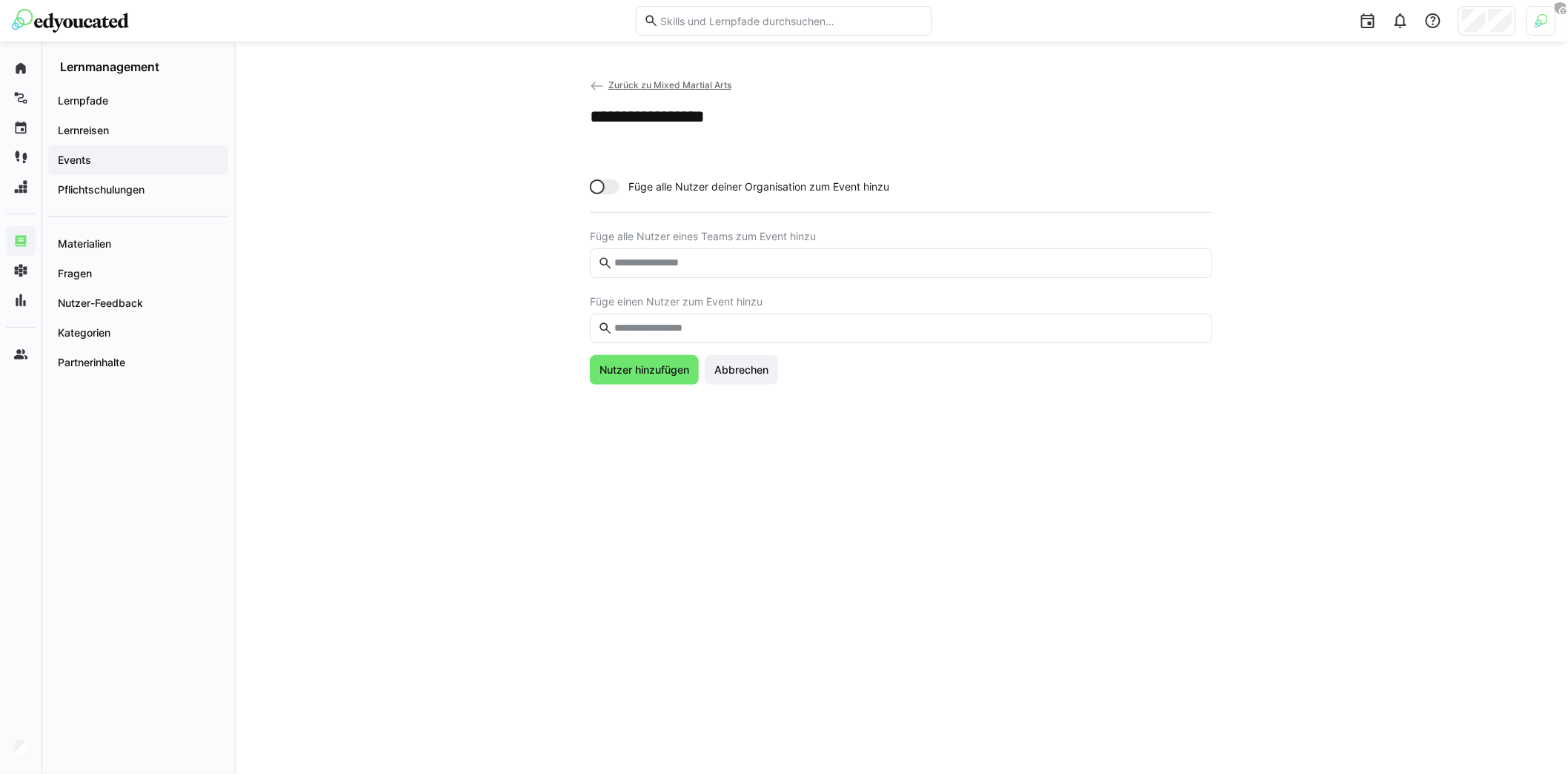
click at [608, 187] on div at bounding box center [605, 186] width 30 height 15
click at [608, 185] on div at bounding box center [612, 186] width 15 height 15
click at [695, 265] on input "text" at bounding box center [908, 262] width 592 height 13
click at [738, 328] on input "text" at bounding box center [908, 328] width 592 height 13
click at [744, 372] on span "Abbrechen" at bounding box center [741, 369] width 59 height 15
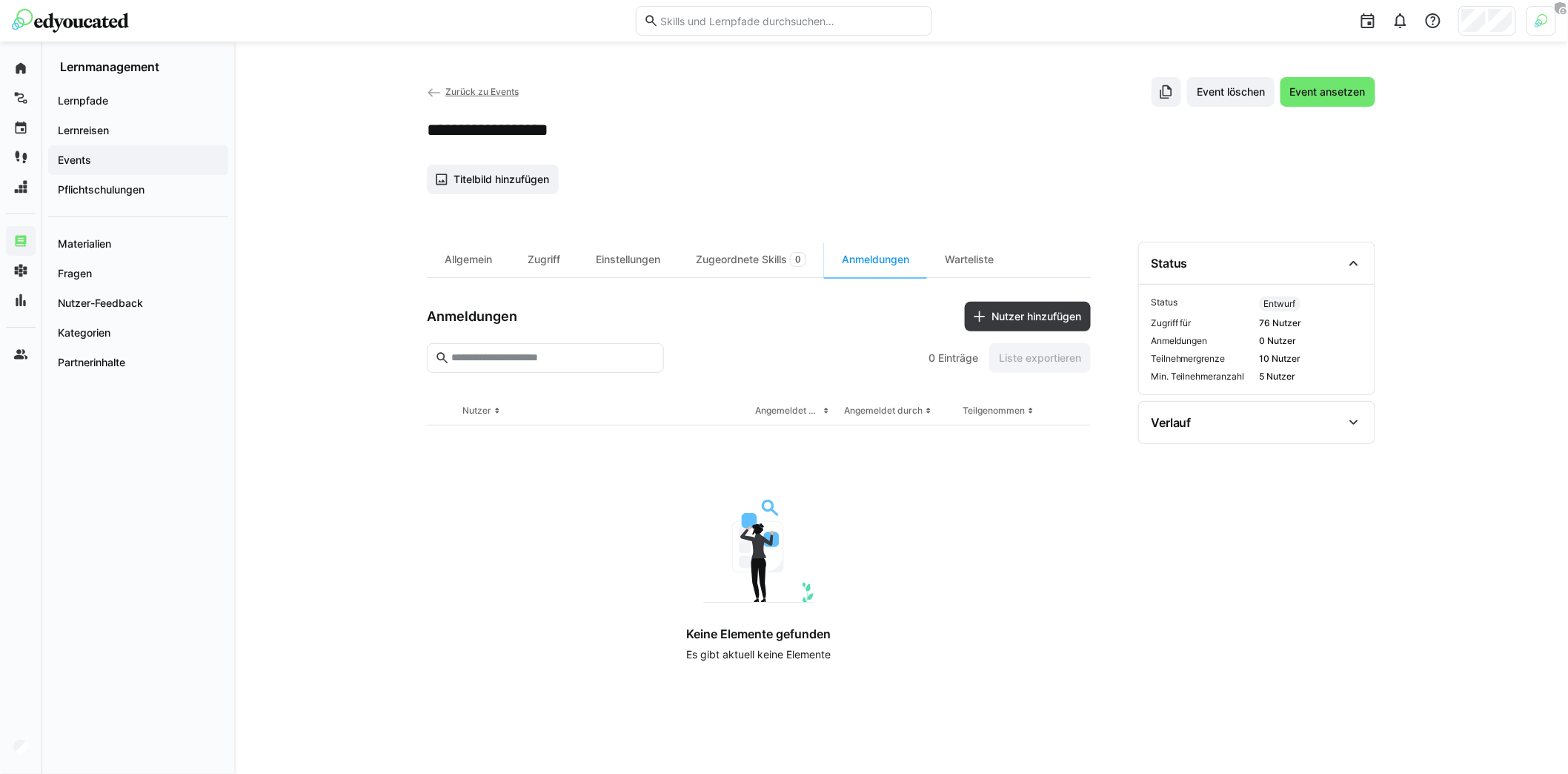
click at [335, 239] on div "**********" at bounding box center [900, 408] width 1333 height 732
click at [643, 259] on div "Einstellungen" at bounding box center [628, 260] width 100 height 36
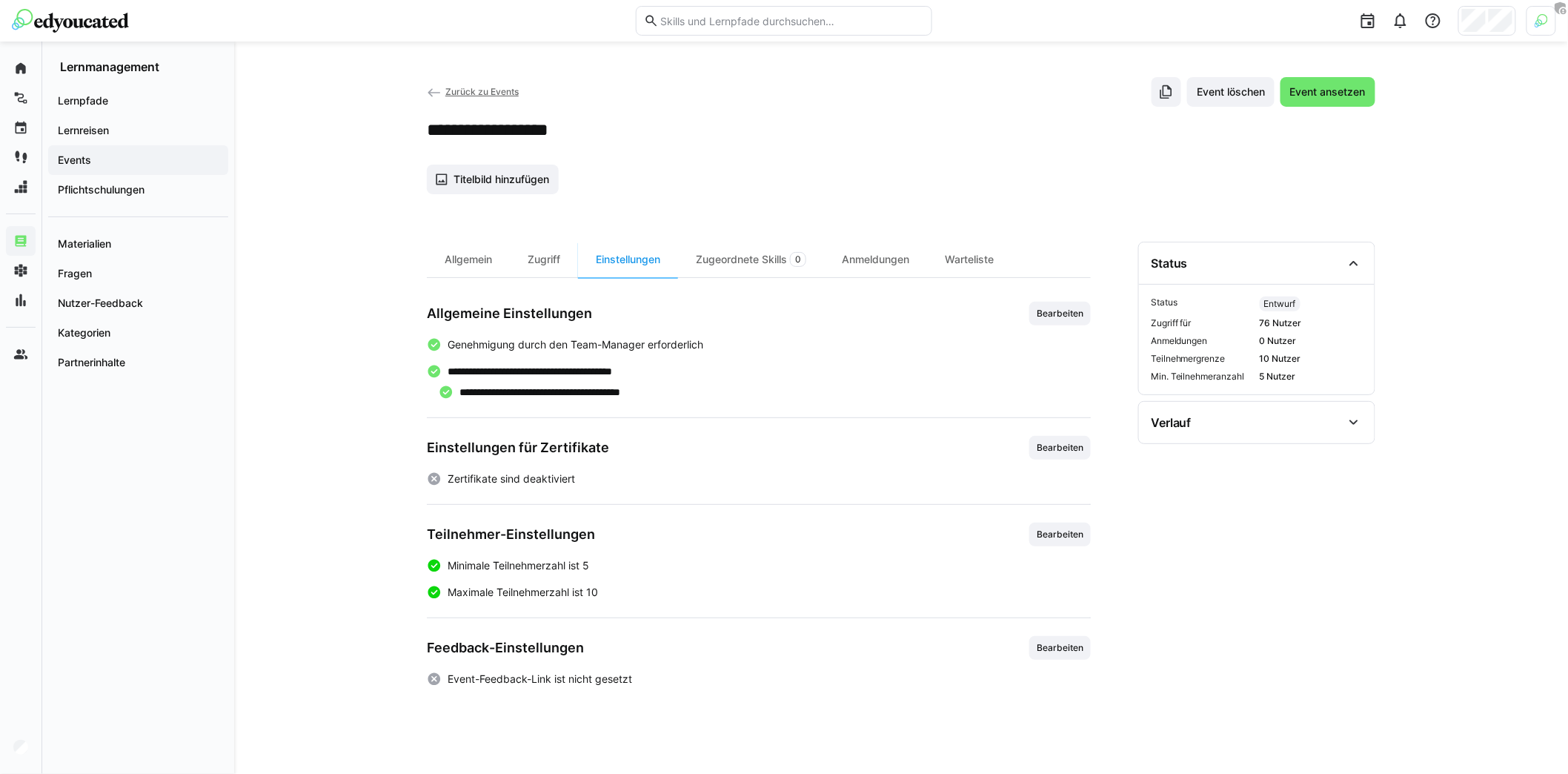
click at [547, 277] on div "**********" at bounding box center [759, 490] width 664 height 497
click at [546, 264] on div "Zugriff" at bounding box center [544, 260] width 68 height 36
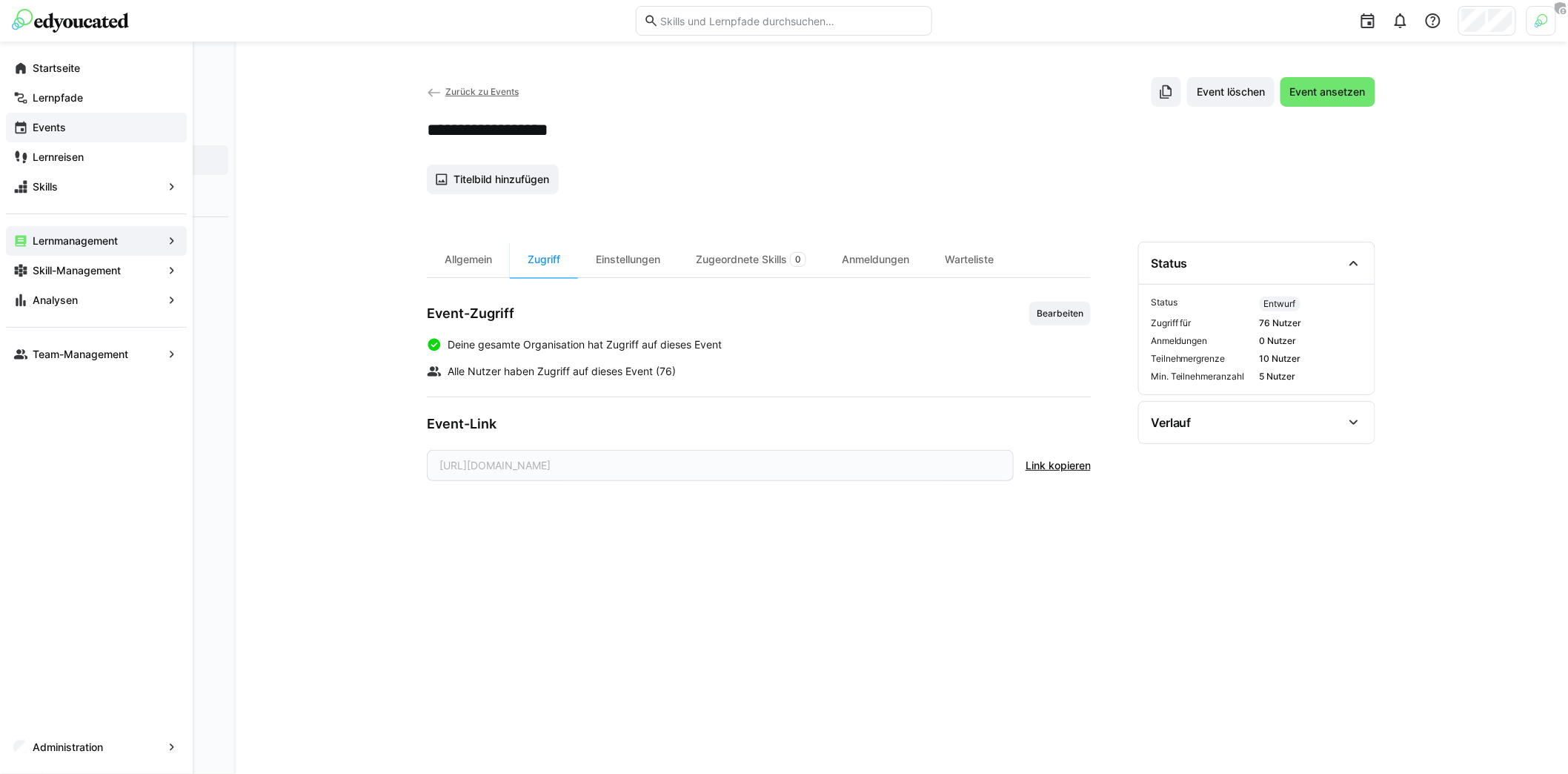
click at [0, 0] on app-navigation-label "Events" at bounding box center [0, 0] width 0 height 0
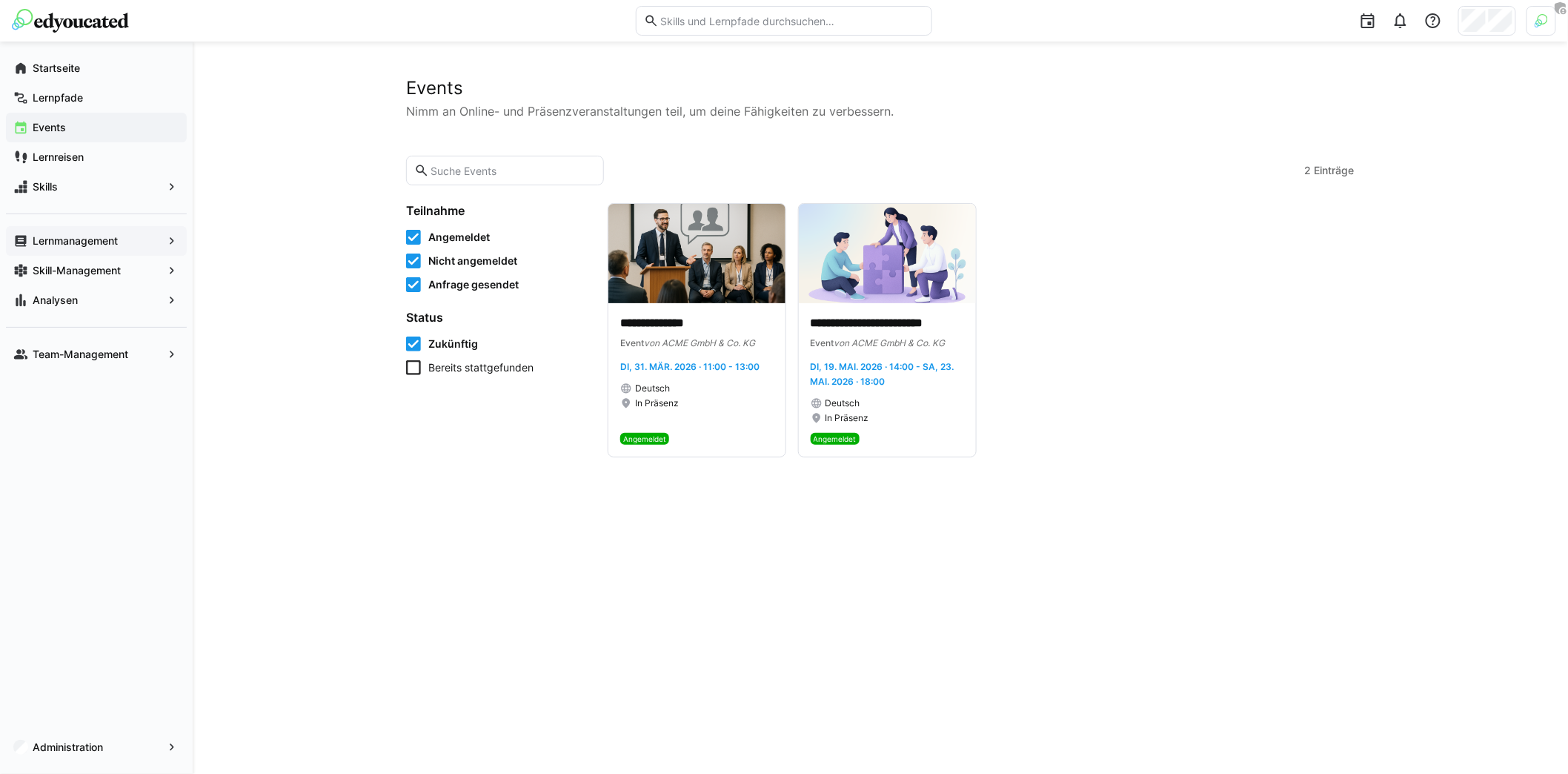
click at [0, 0] on app-navigation-label "Lernmanagement" at bounding box center [0, 0] width 0 height 0
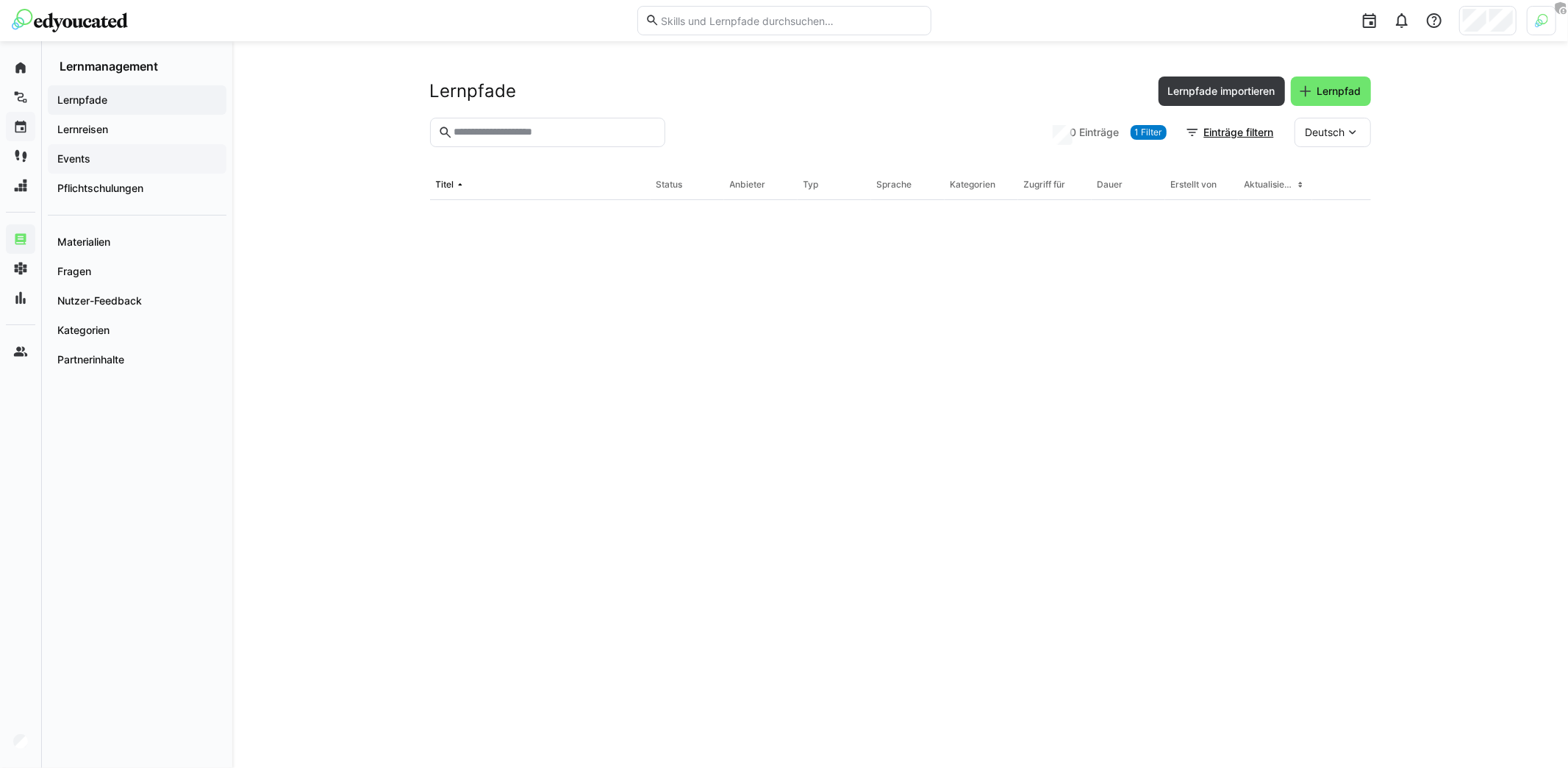
click at [108, 164] on span "Events" at bounding box center [137, 159] width 164 height 15
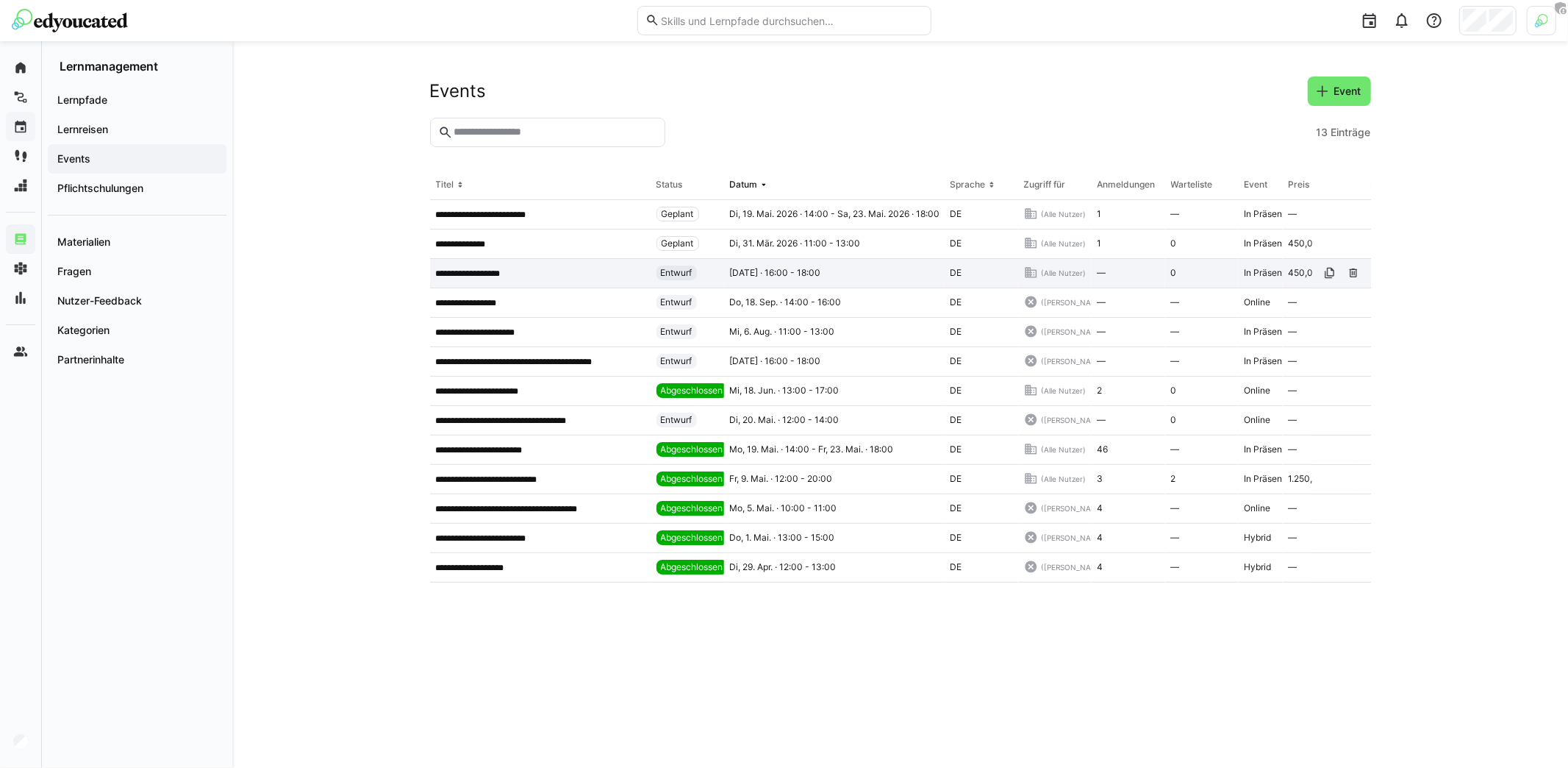
click at [536, 274] on app-table-first-column "**********" at bounding box center [541, 274] width 209 height 12
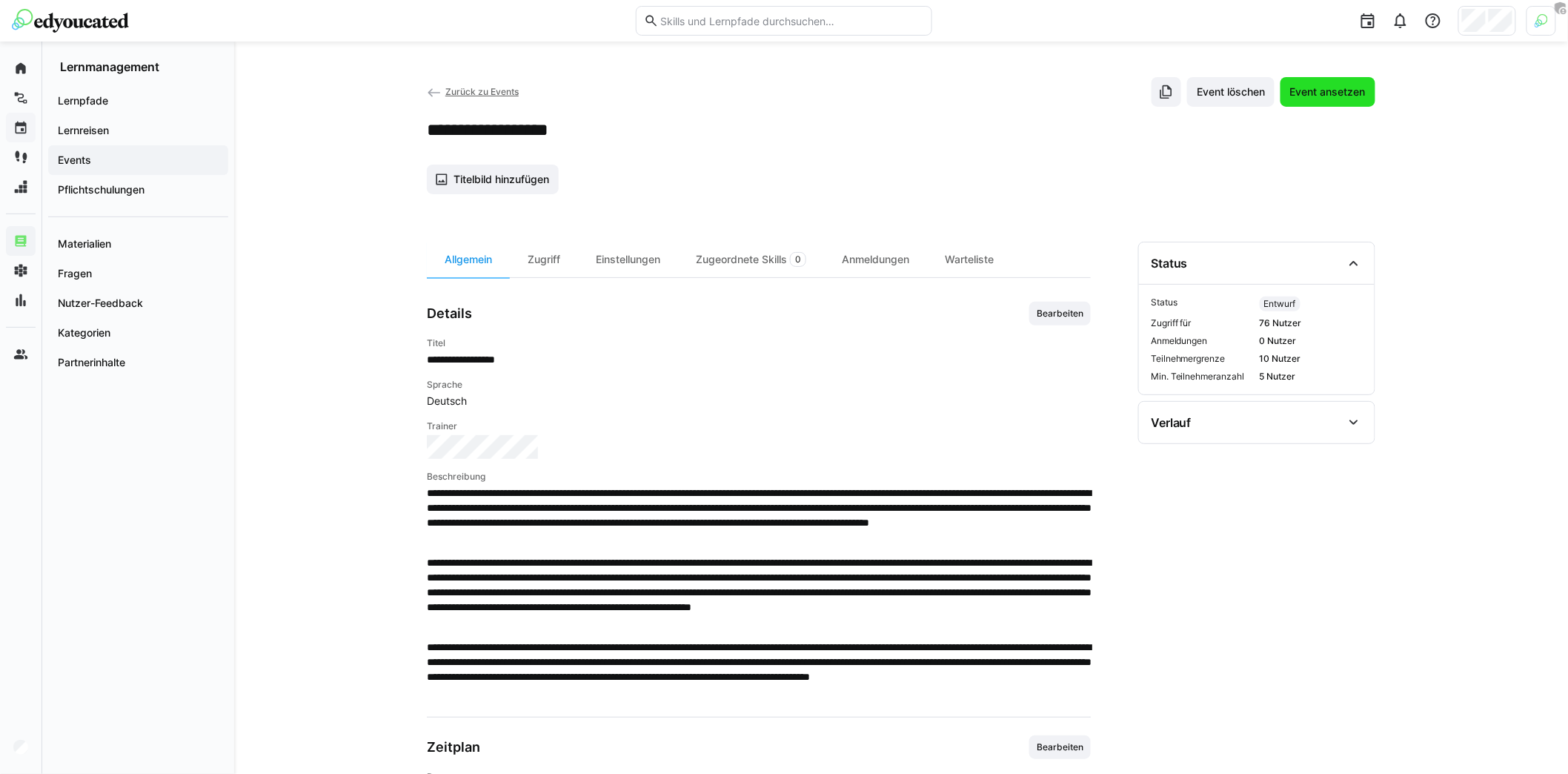
click at [1321, 99] on span "Event ansetzen" at bounding box center [1327, 92] width 95 height 30
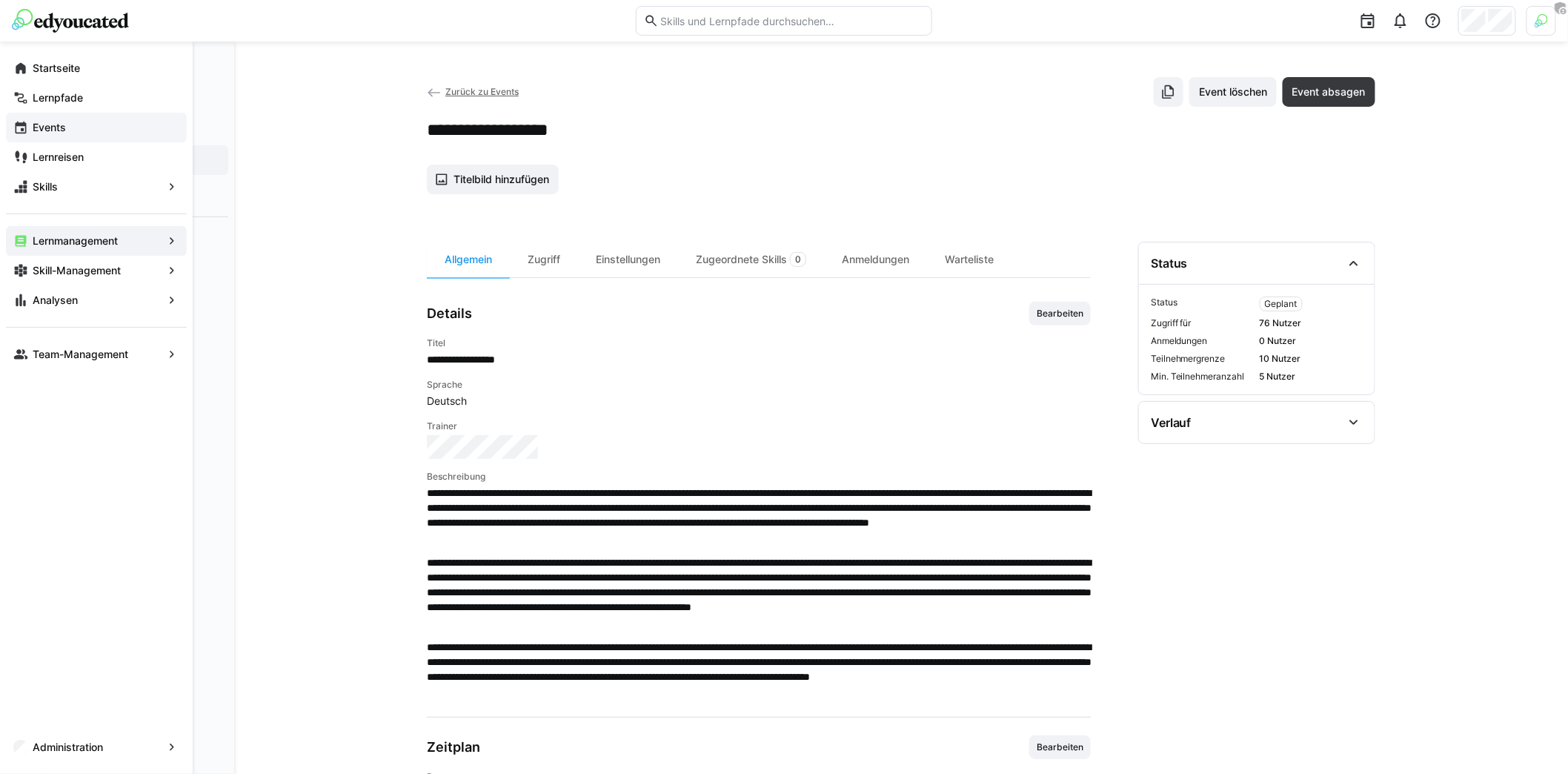
click at [70, 127] on span "Events" at bounding box center [104, 127] width 149 height 15
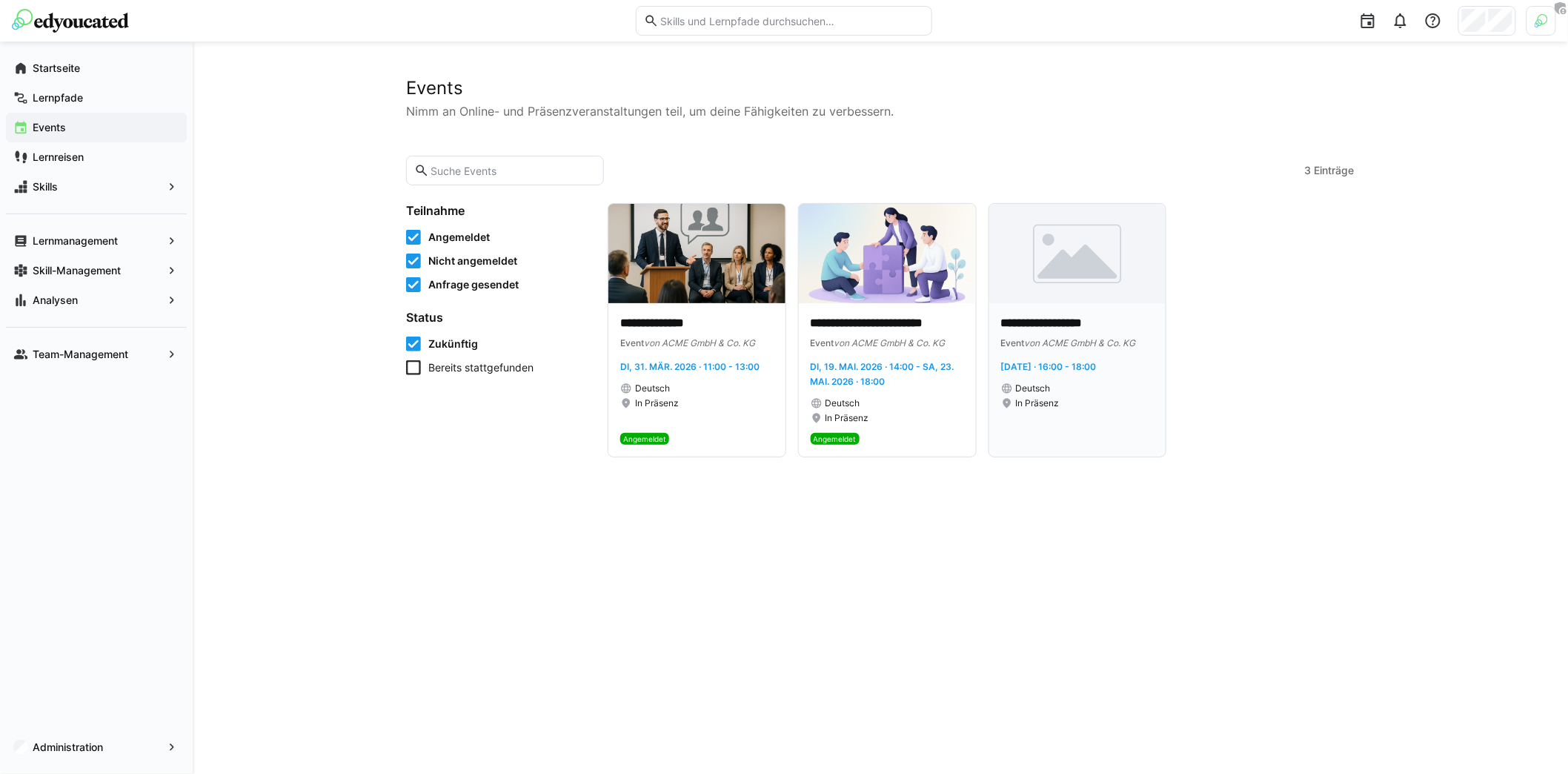
click at [1092, 319] on p "**********" at bounding box center [1076, 323] width 153 height 17
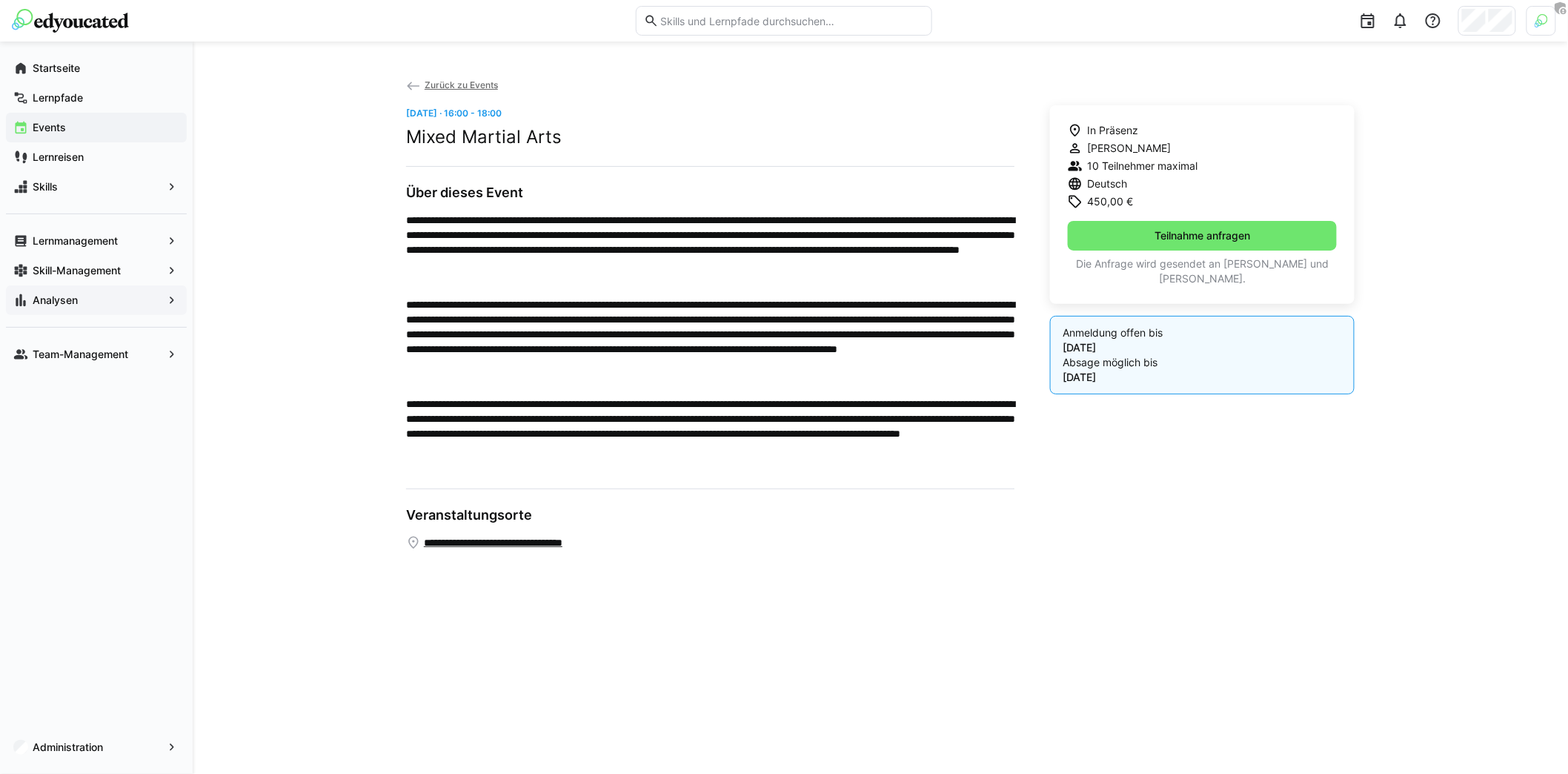
click at [121, 296] on span "Analysen" at bounding box center [96, 300] width 132 height 15
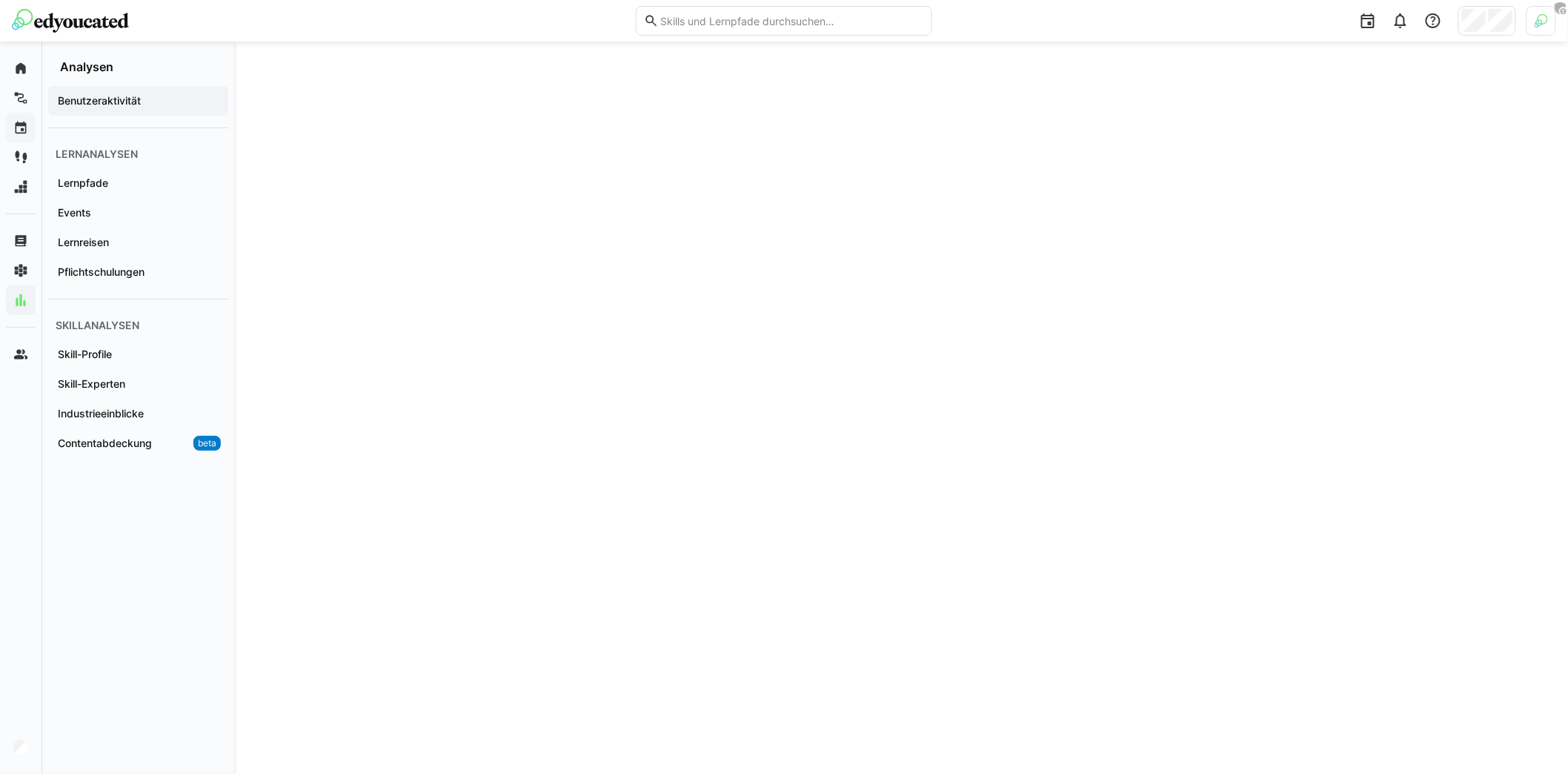
scroll to position [76, 0]
click at [156, 181] on span "Lernpfade" at bounding box center [138, 183] width 165 height 15
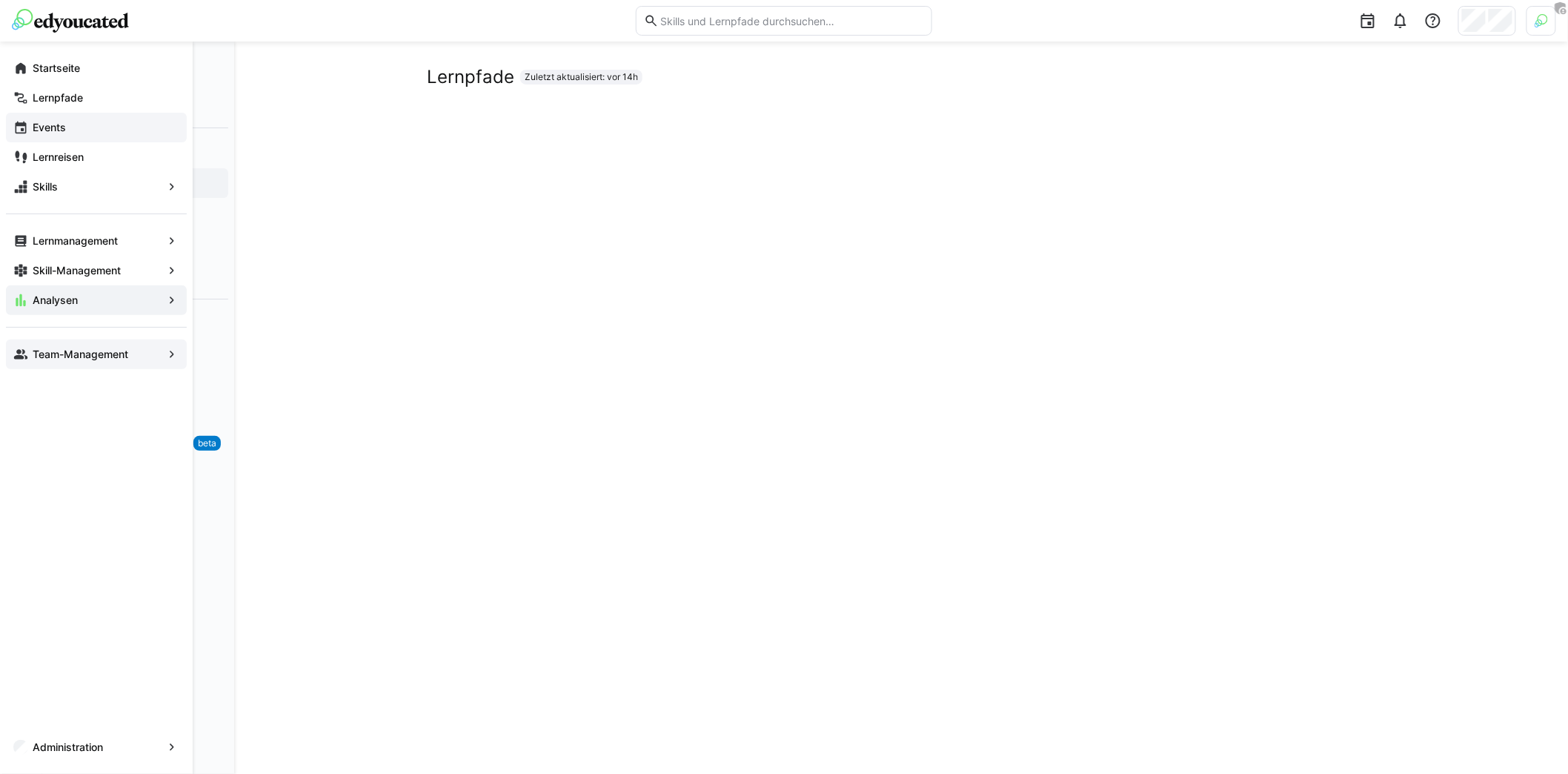
click at [0, 0] on app-navigation-label "Team-Management" at bounding box center [0, 0] width 0 height 0
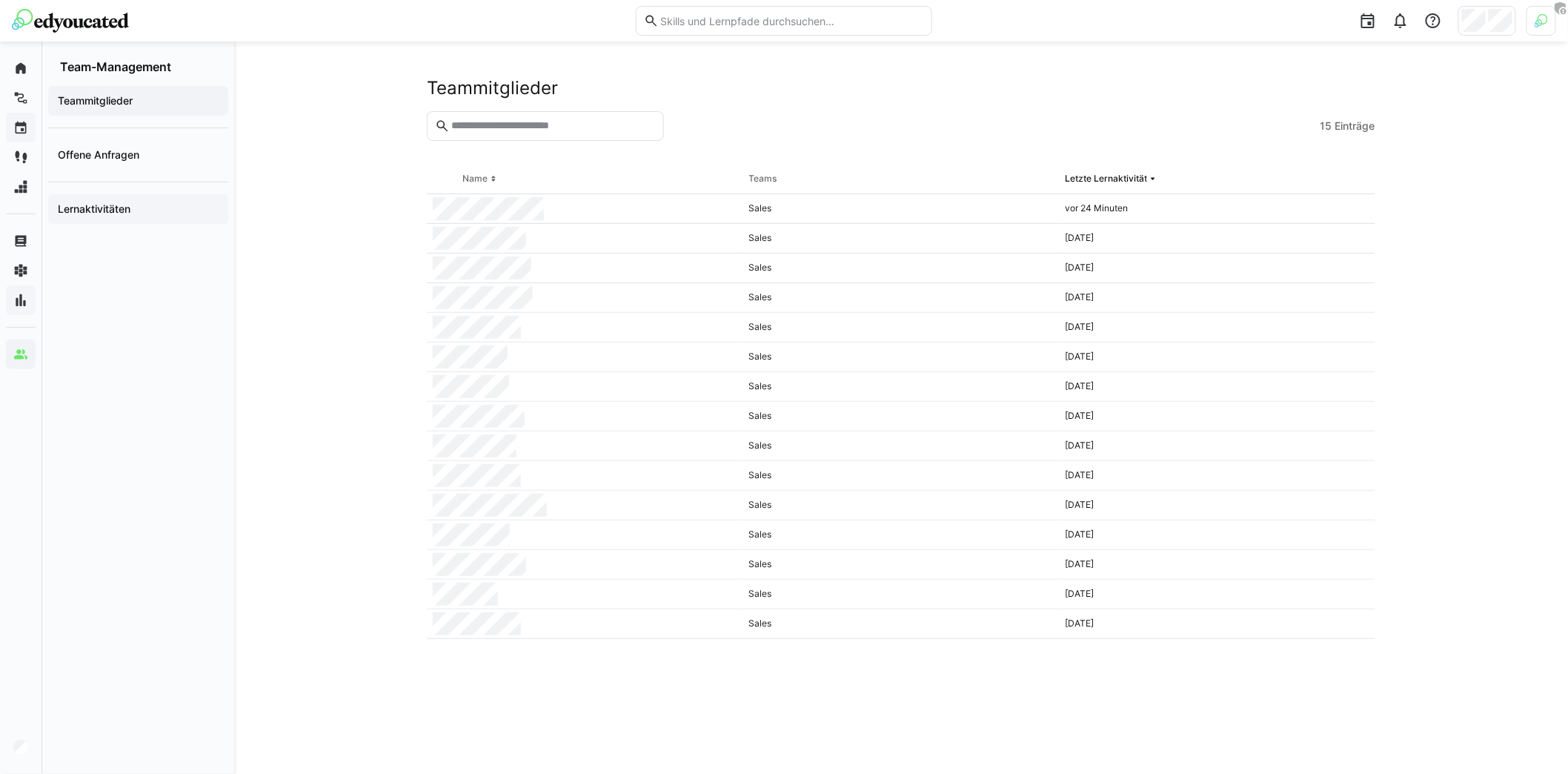
click at [148, 208] on span "Lernaktivitäten" at bounding box center [138, 209] width 165 height 15
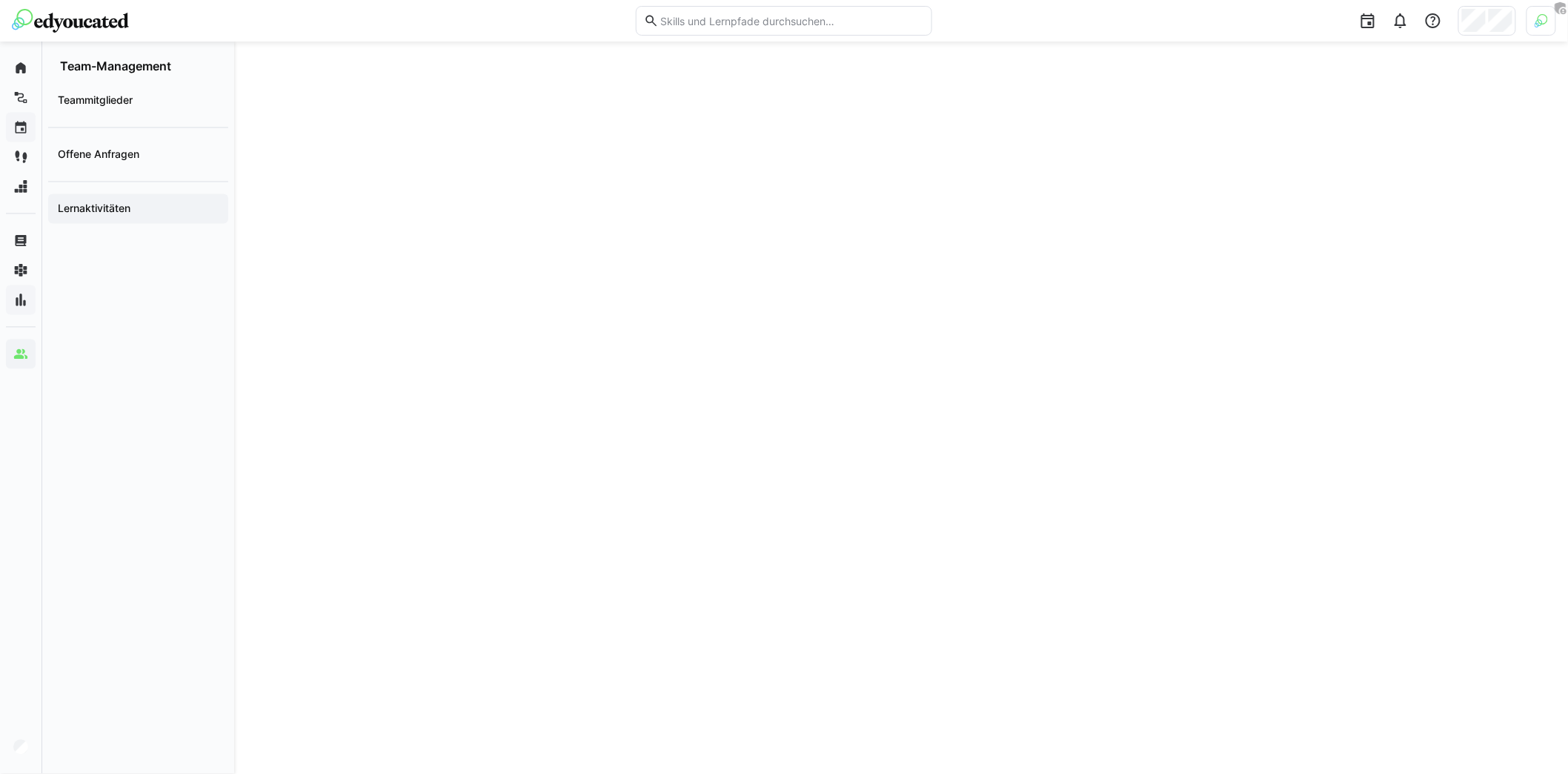
scroll to position [1109, 0]
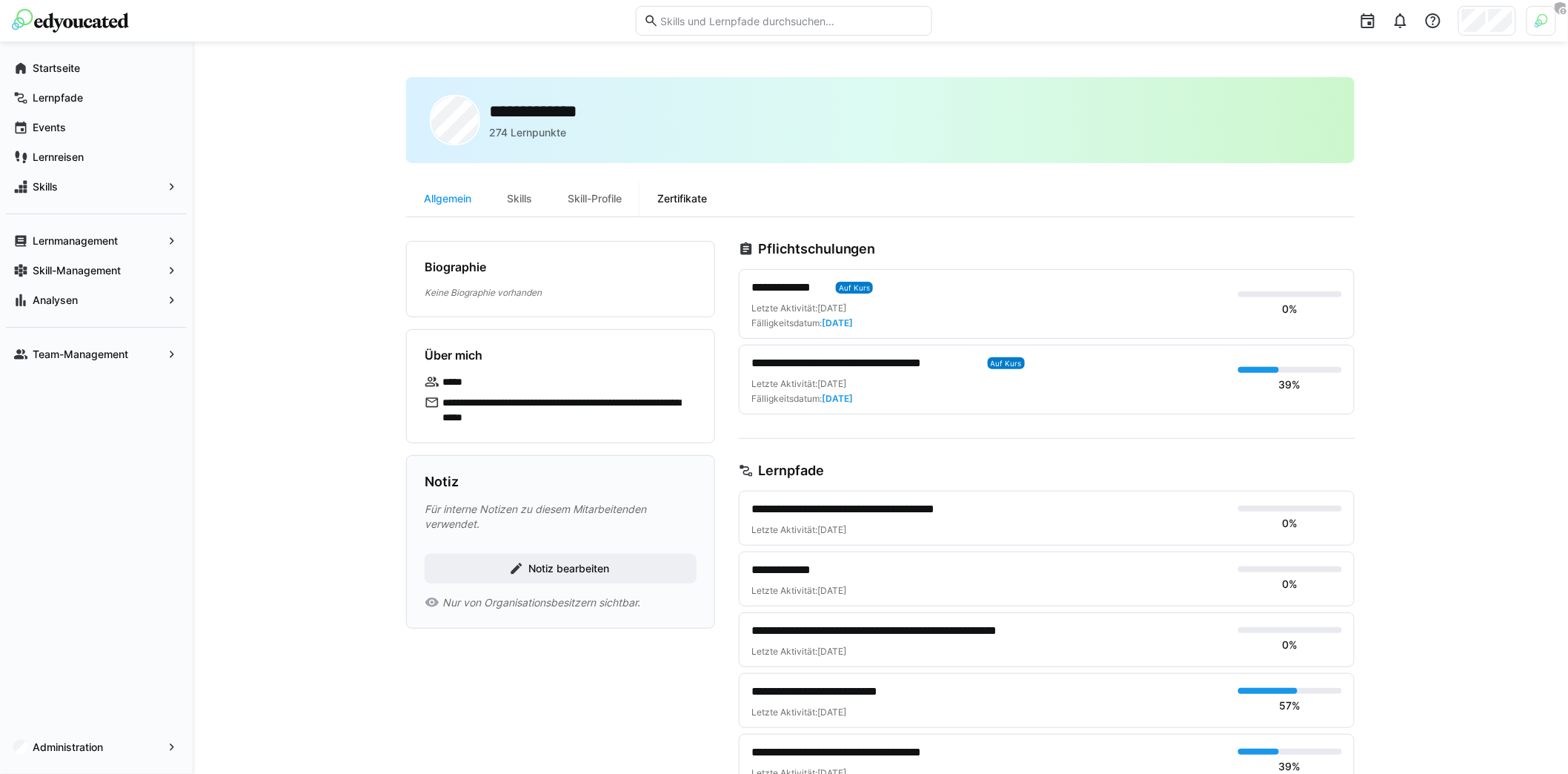
click at [710, 197] on div "Zertifikate" at bounding box center [682, 199] width 85 height 36
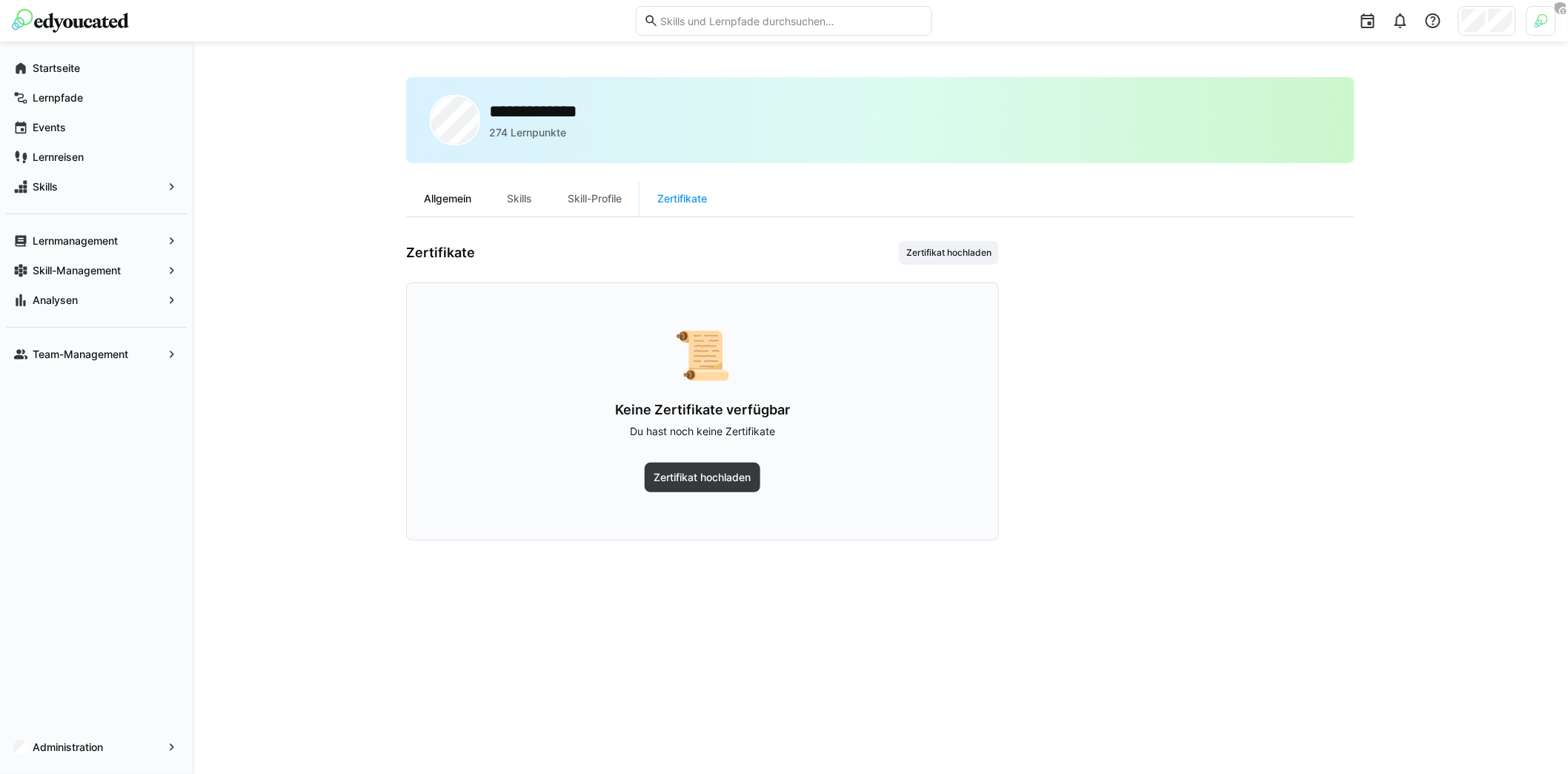
click at [441, 200] on div "Allgemein" at bounding box center [447, 199] width 83 height 36
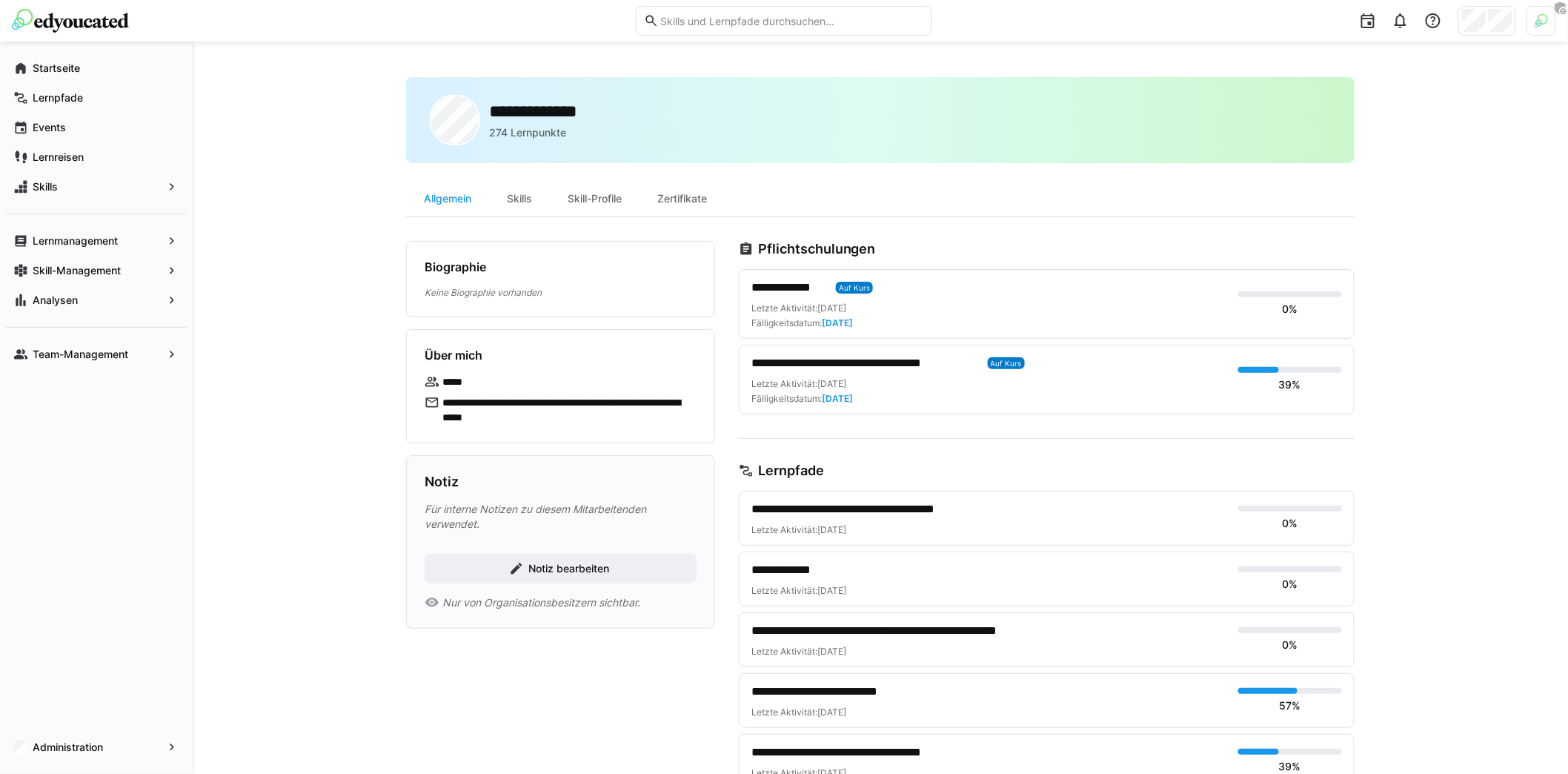
click at [886, 185] on eds-tab-group "Allgemein Skills Skill-Profile Zertifikate" at bounding box center [879, 199] width 948 height 36
click at [686, 185] on div "Zertifikate" at bounding box center [682, 199] width 85 height 36
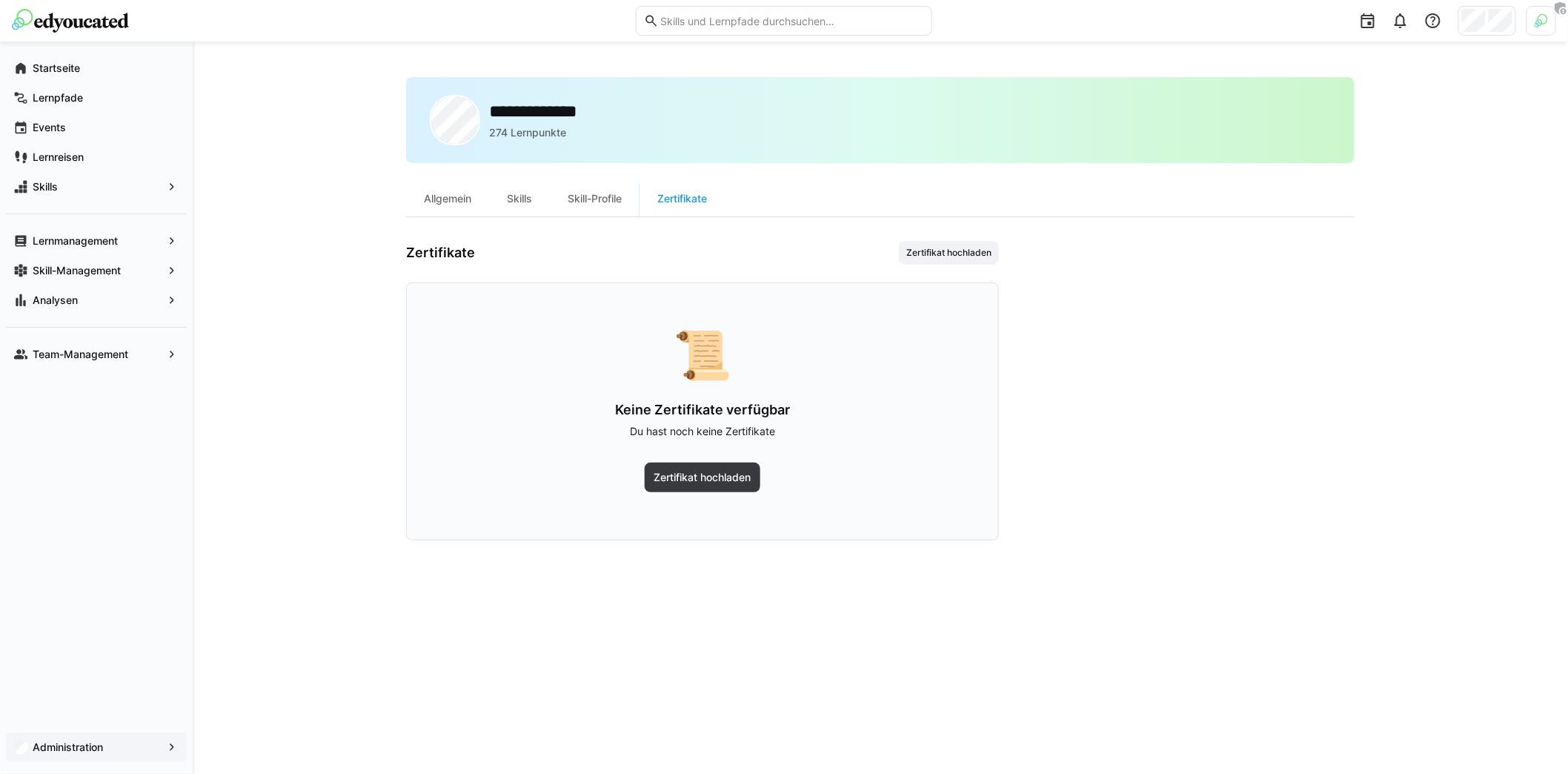
click at [0, 0] on app-navigation-label "Administration" at bounding box center [0, 0] width 0 height 0
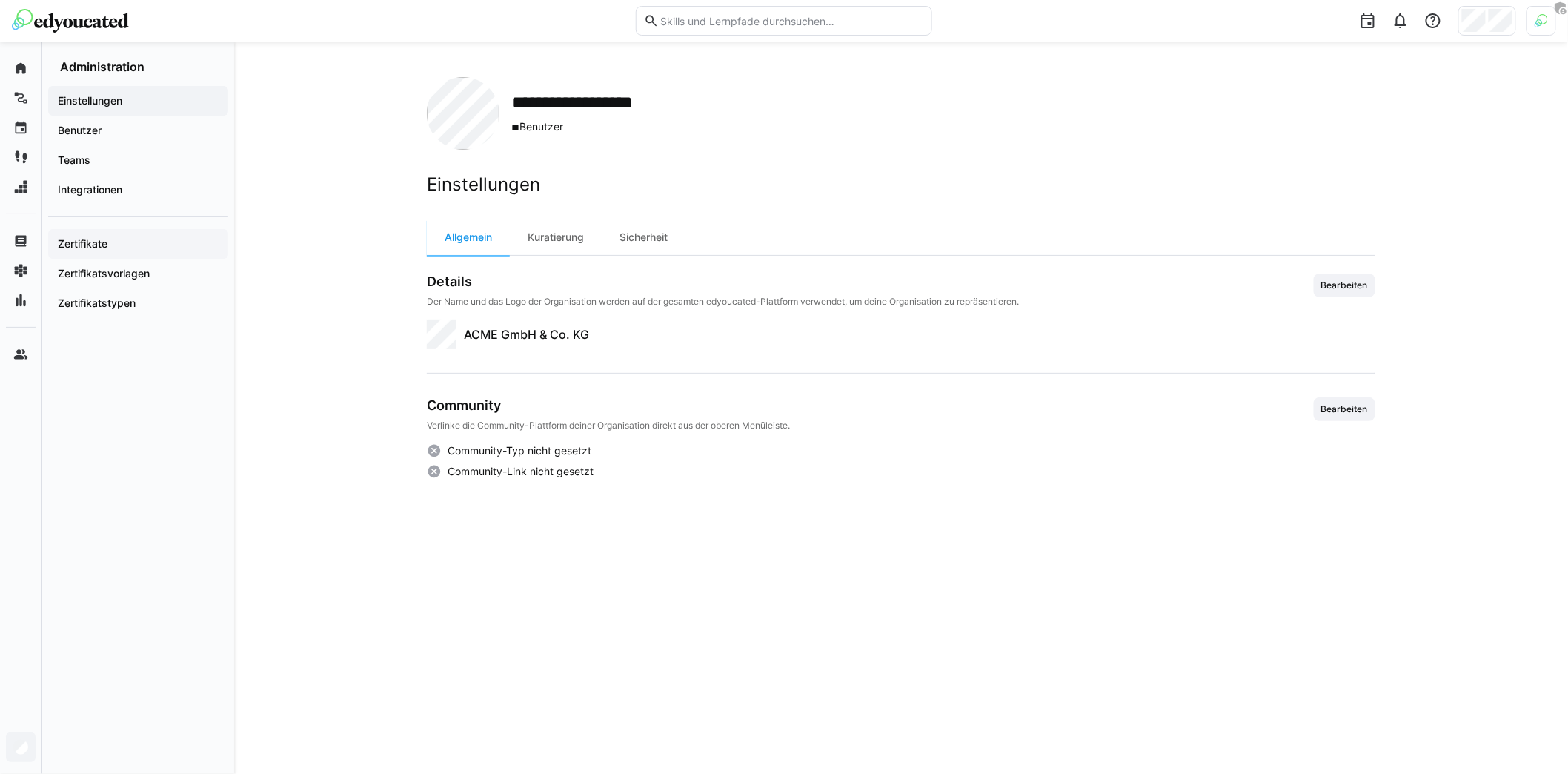
click at [111, 248] on span "Zertifikate" at bounding box center [138, 243] width 165 height 15
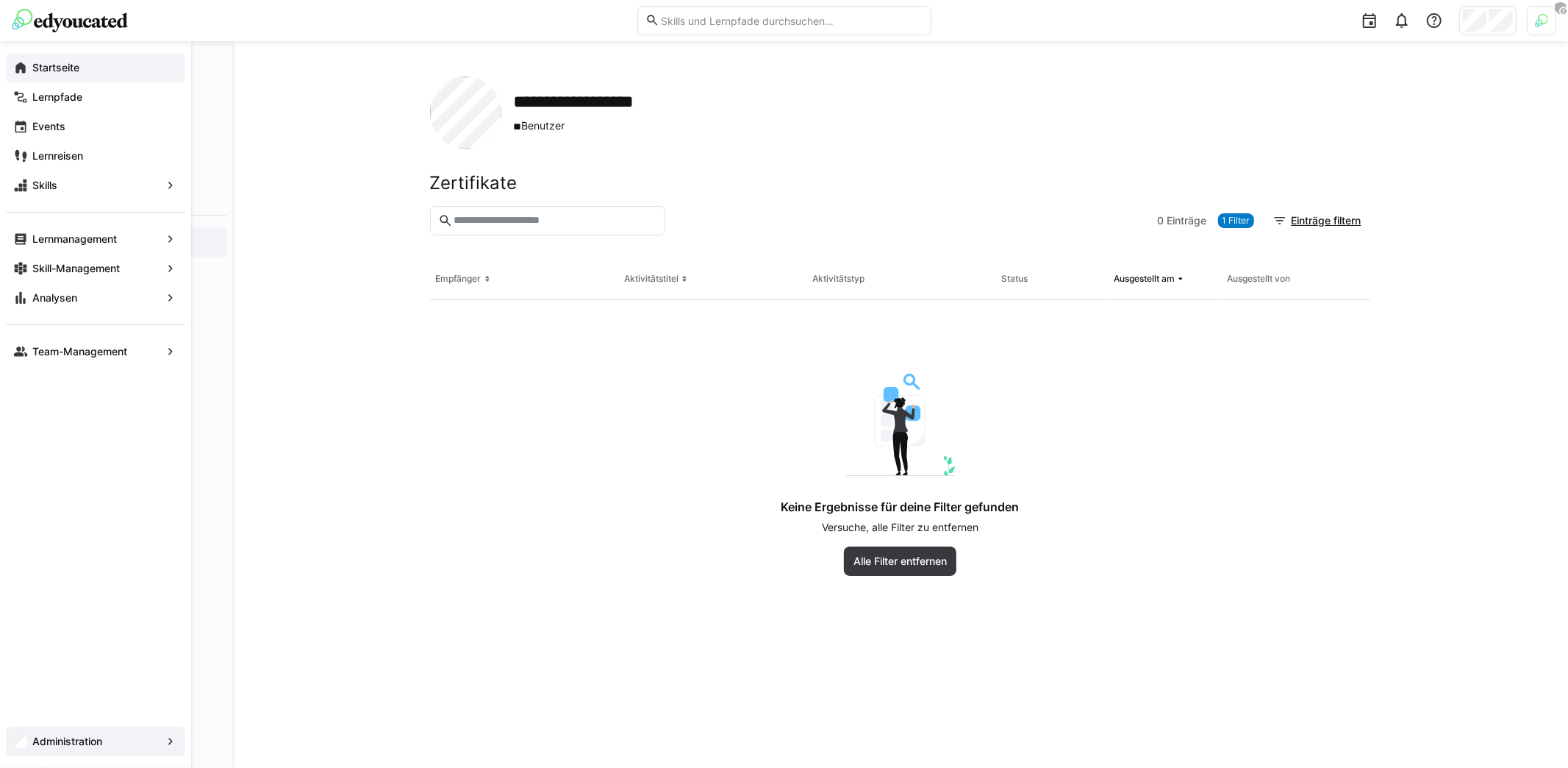
click at [0, 0] on app-navigation-label "Startseite" at bounding box center [0, 0] width 0 height 0
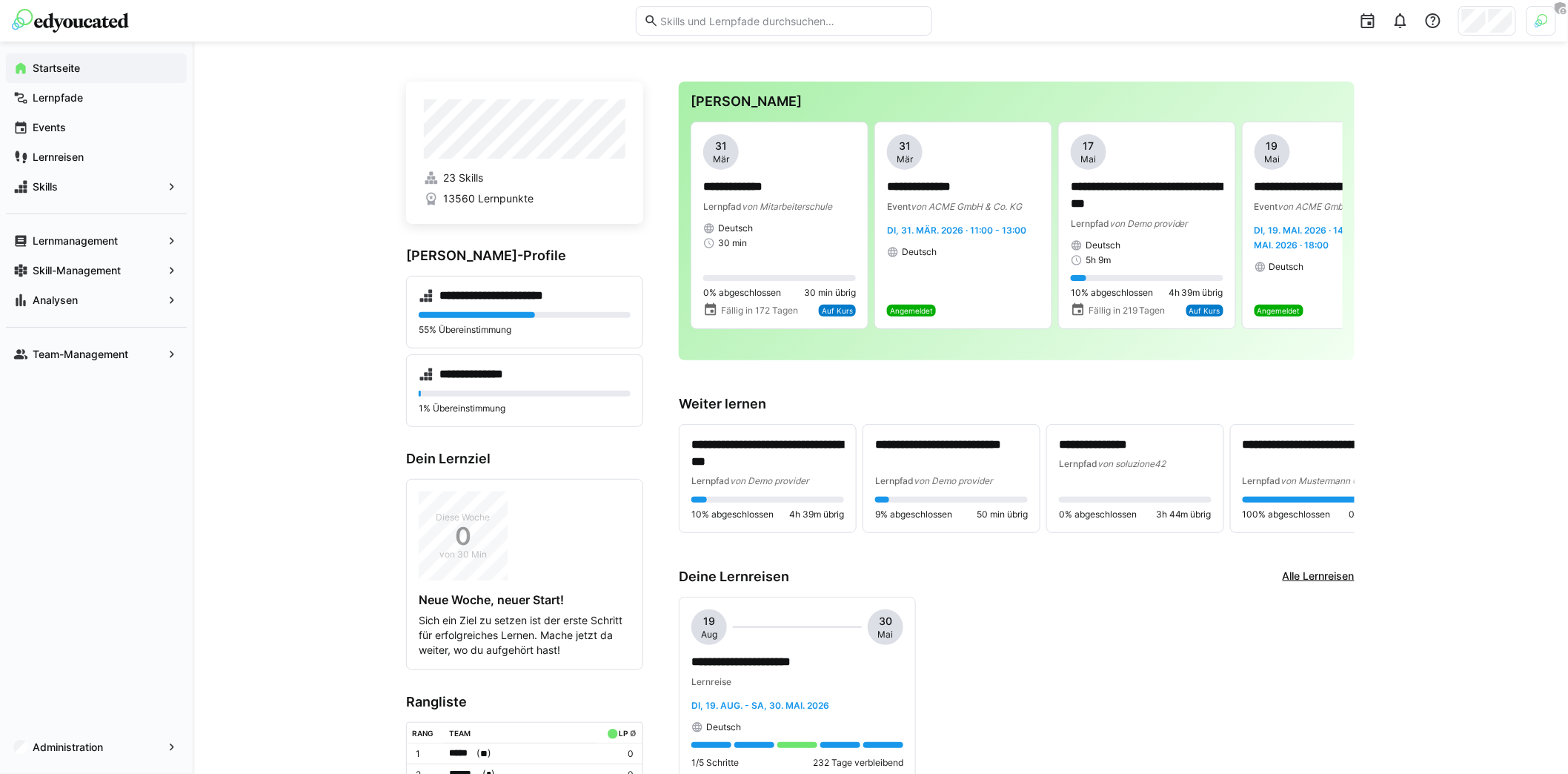
click at [148, 241] on span "Lernmanagement" at bounding box center [96, 241] width 132 height 15
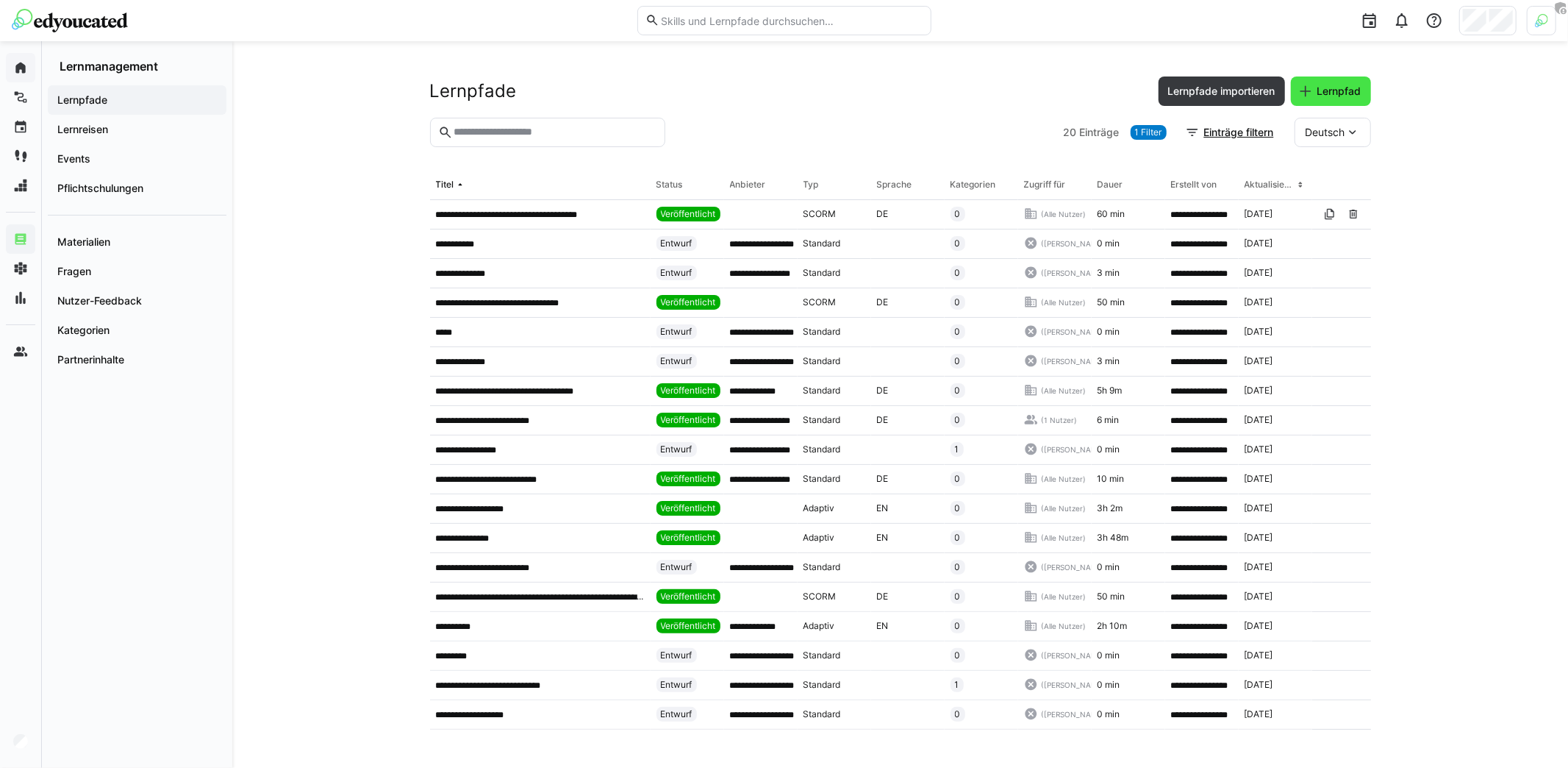
click at [1346, 94] on span "Lernpfad" at bounding box center [1339, 91] width 49 height 15
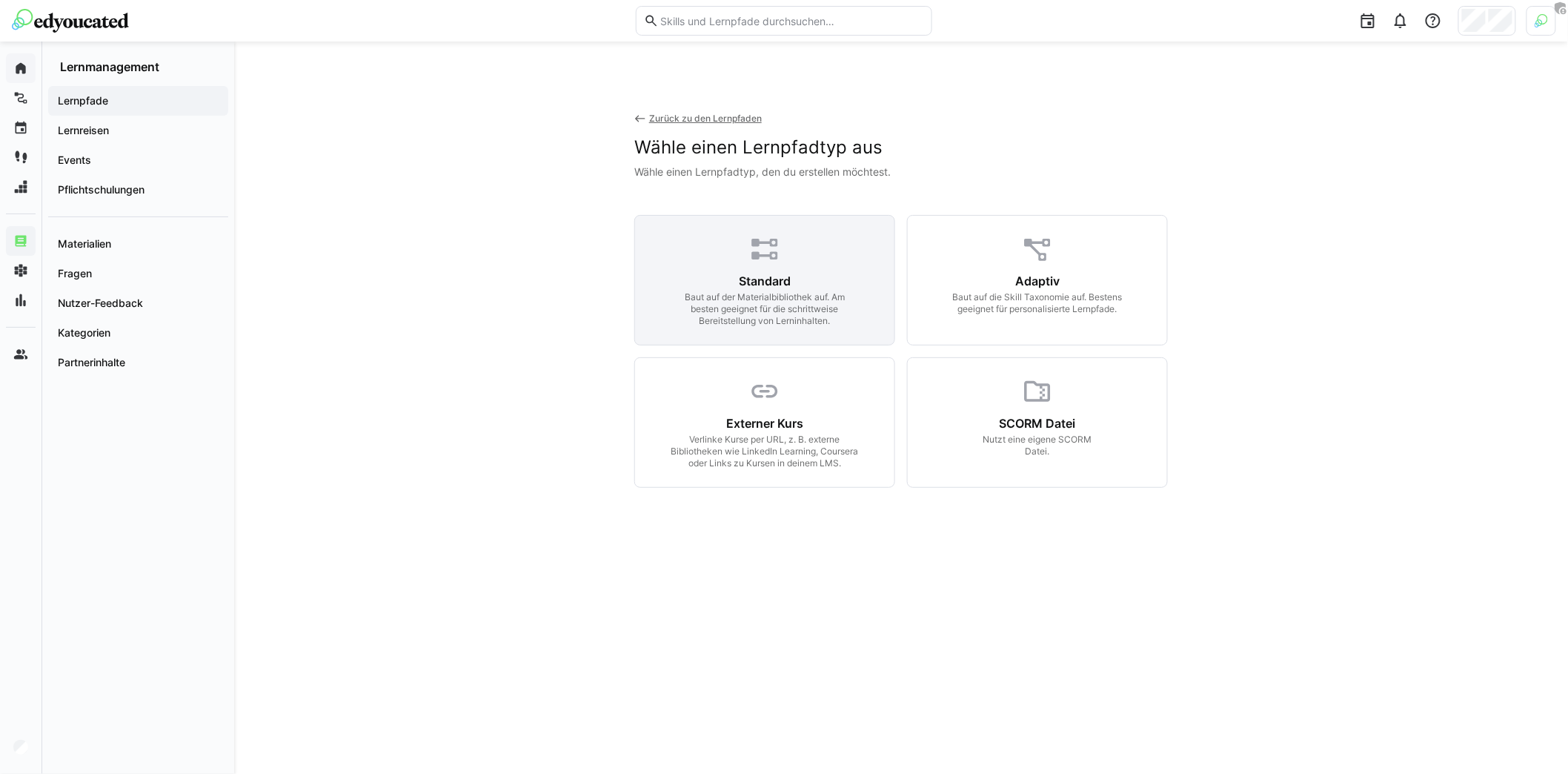
click at [755, 268] on div "Standard Baut auf der Materialbibliothek auf. Am besten geeignet für die schrit…" at bounding box center [765, 280] width 261 height 130
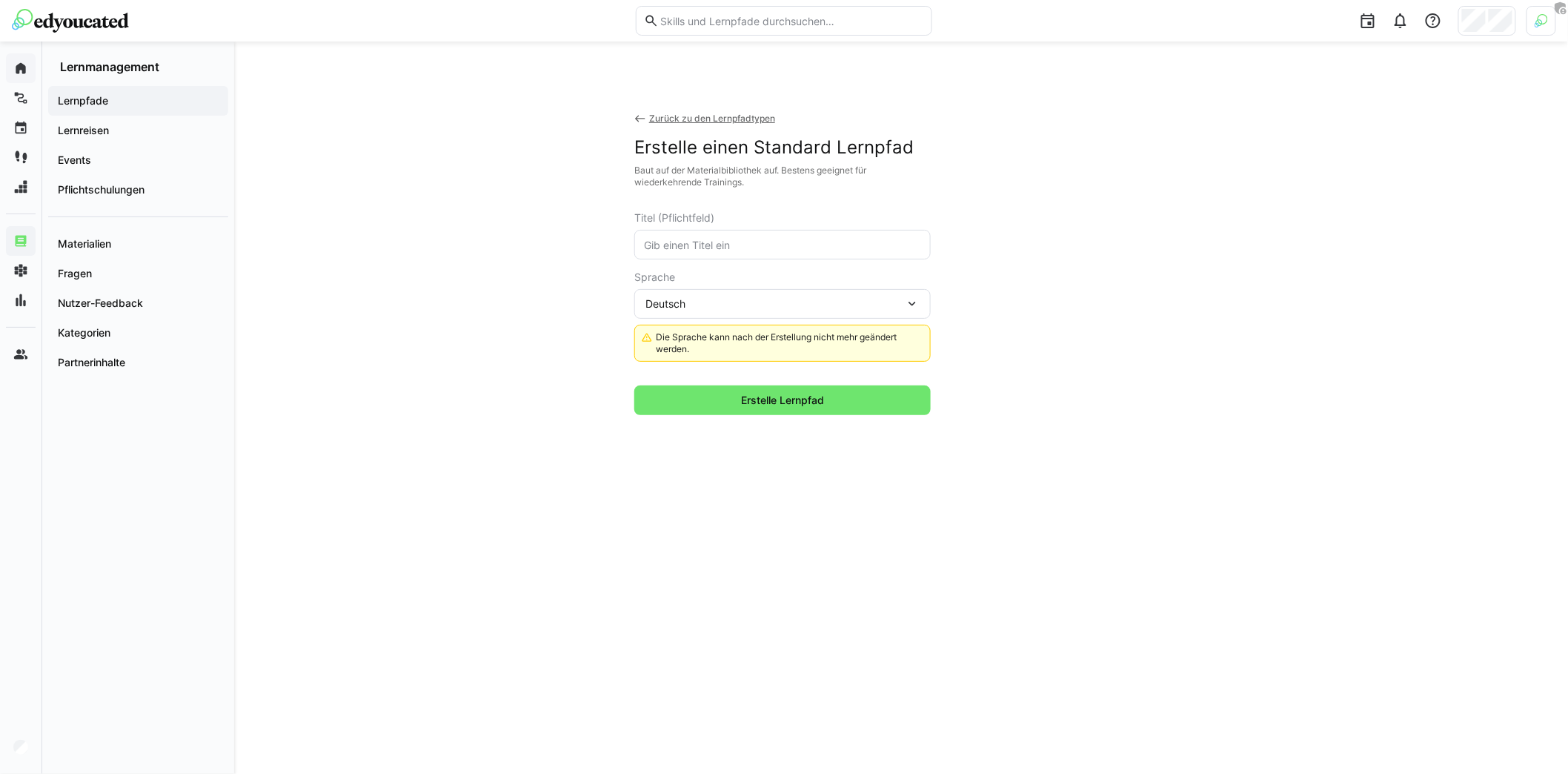
click at [752, 243] on input "text" at bounding box center [783, 244] width 280 height 13
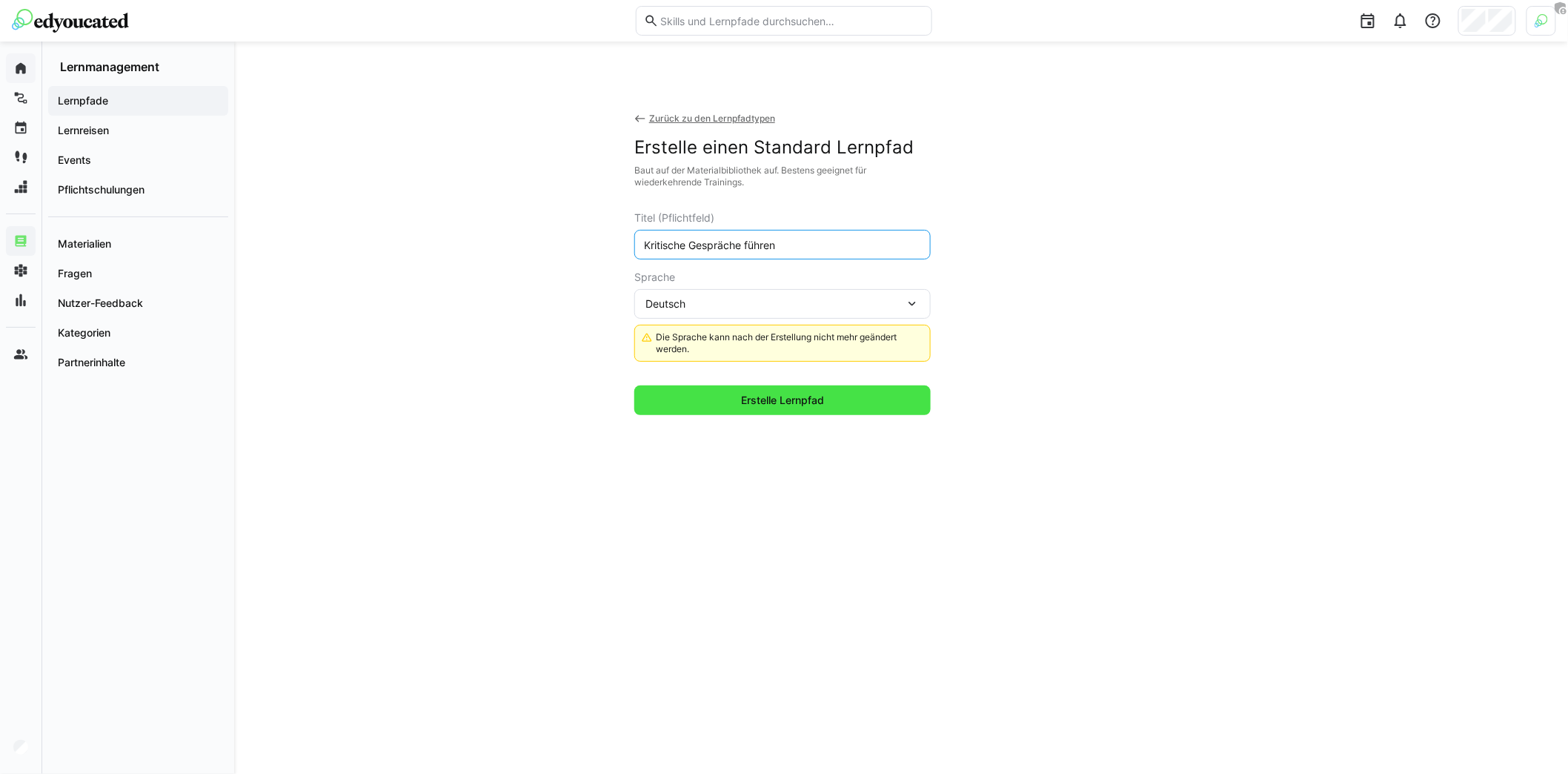
type input "Kritische Gespräche führen"
click at [779, 398] on span "Erstelle Lernpfad" at bounding box center [782, 400] width 87 height 15
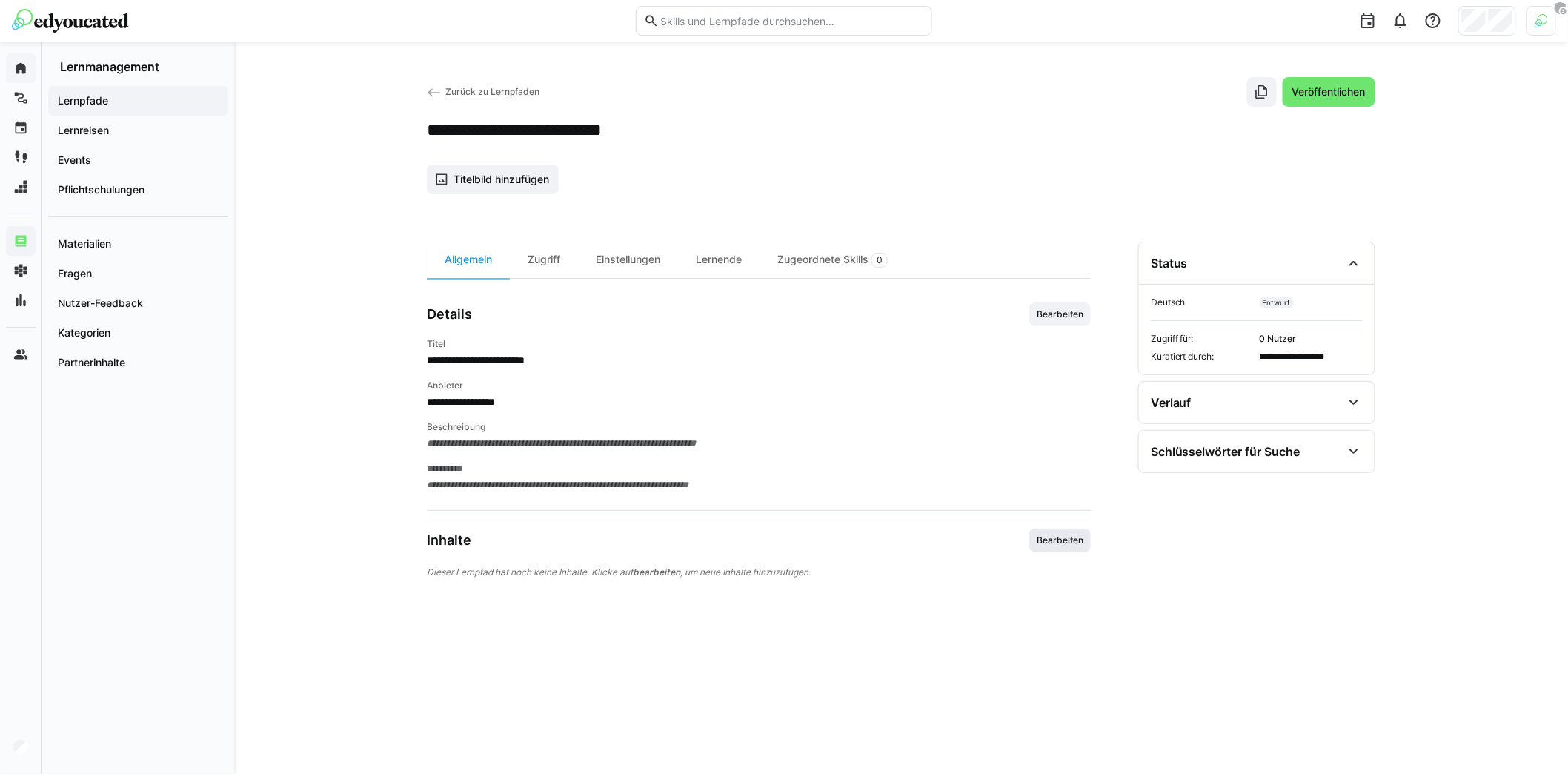
click at [1060, 542] on span "Bearbeiten" at bounding box center [1060, 540] width 50 height 12
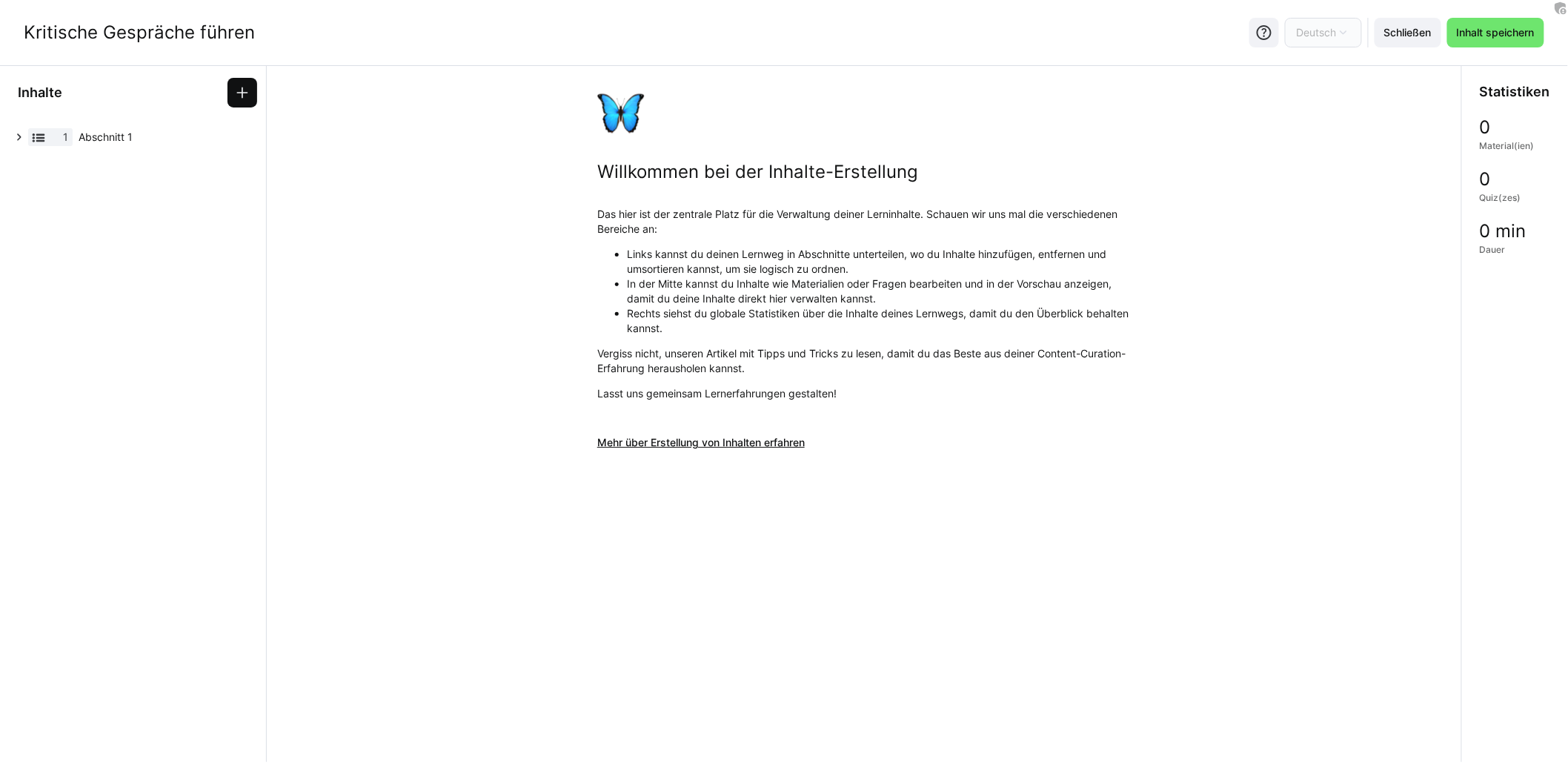
click at [243, 96] on eds-icon at bounding box center [242, 92] width 15 height 15
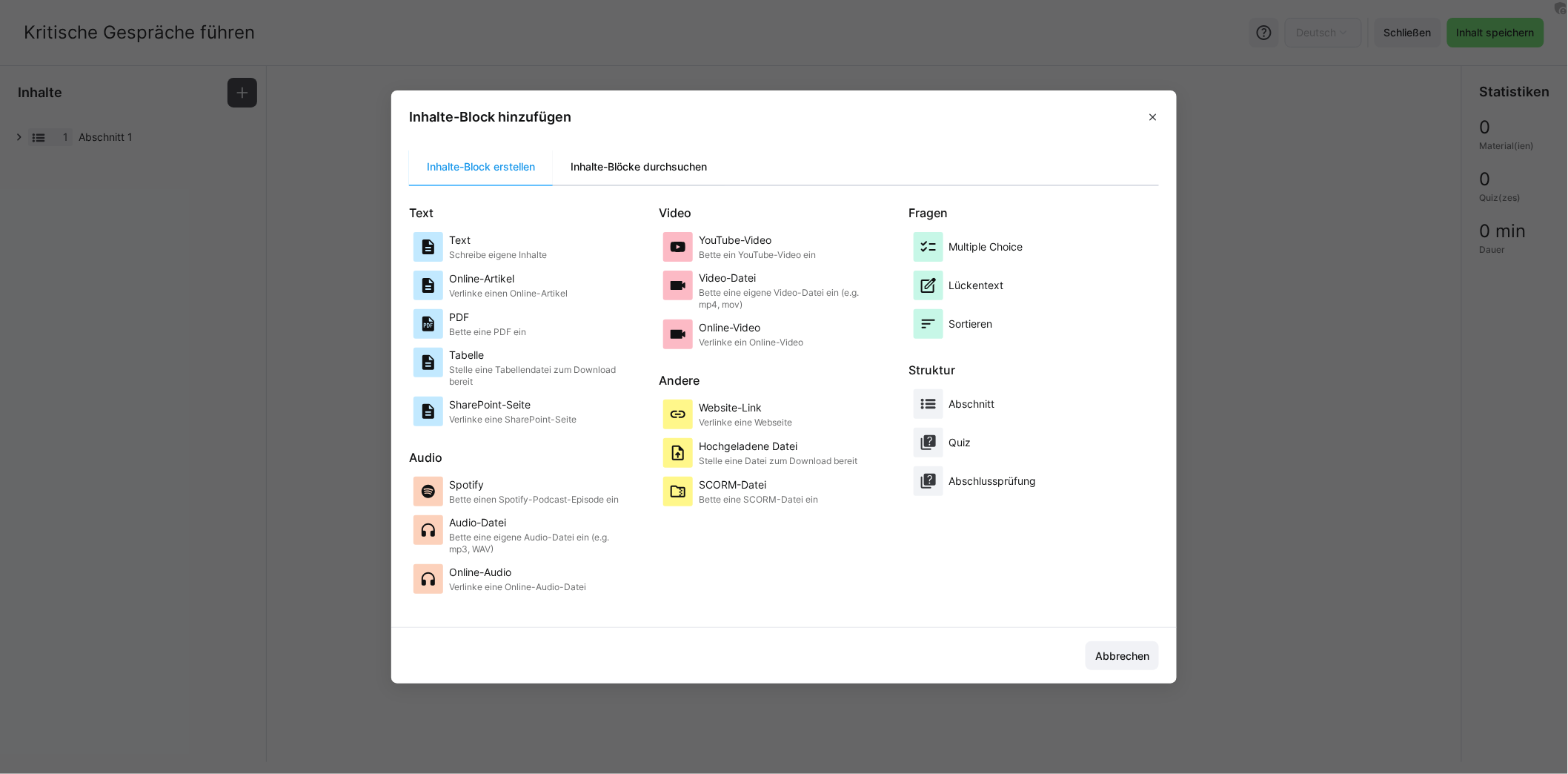
click at [658, 168] on div "Inhalte-Blöcke durchsuchen" at bounding box center [639, 167] width 172 height 36
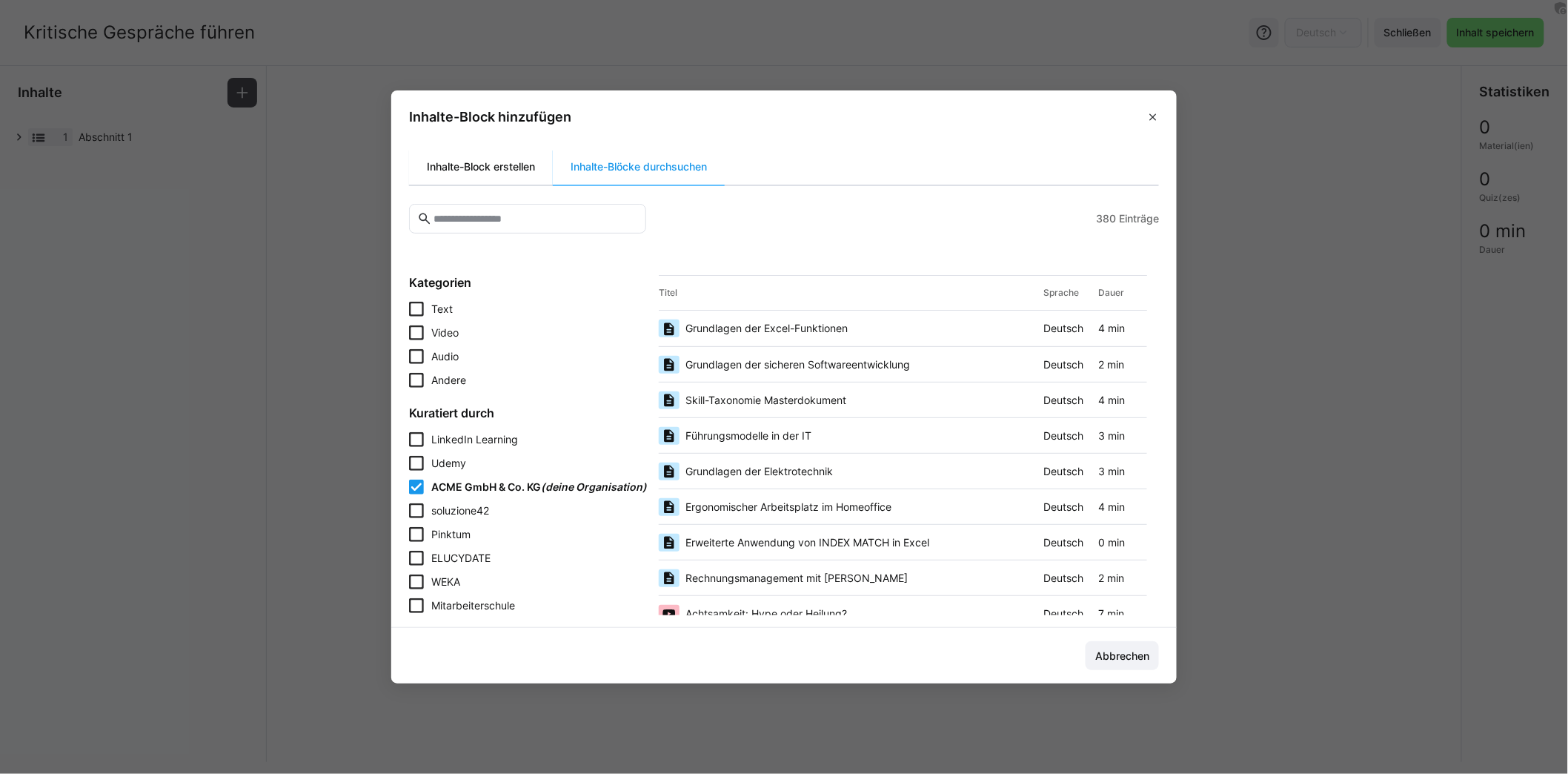
click at [524, 170] on div "Inhalte-Block erstellen" at bounding box center [481, 167] width 144 height 36
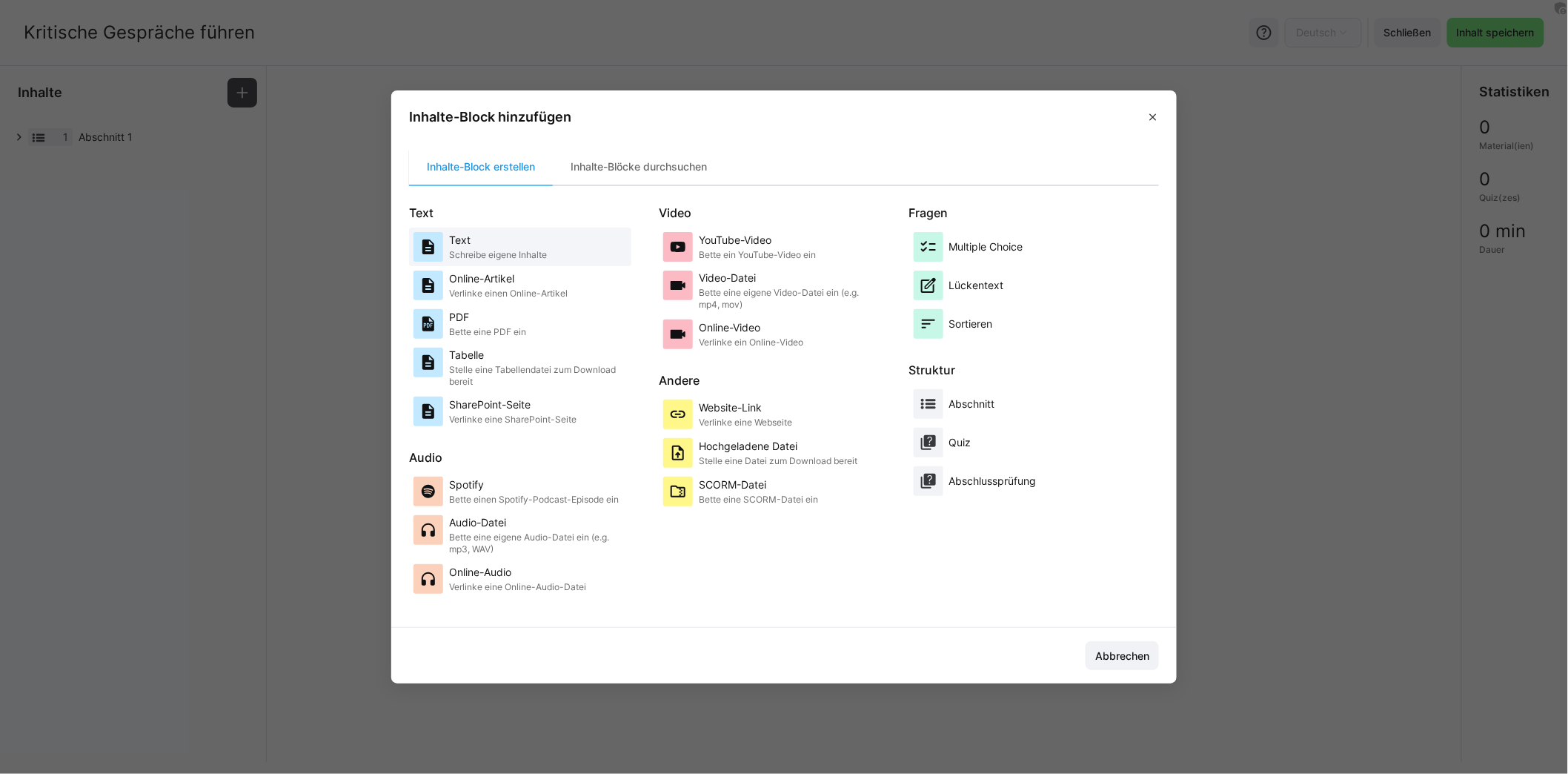
click at [489, 248] on div "Text Schreibe eigene Inhalte" at bounding box center [498, 247] width 98 height 30
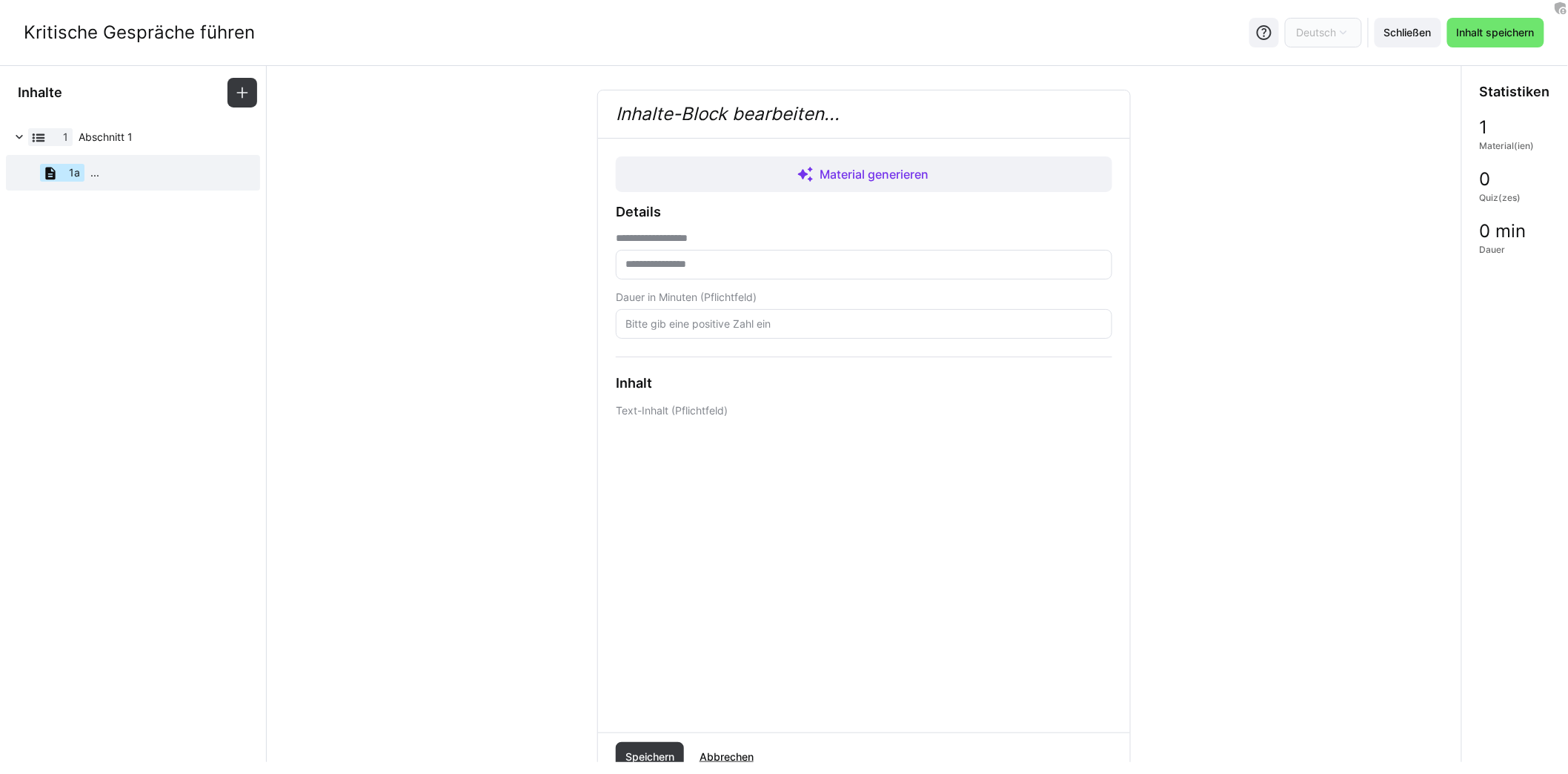
click at [743, 258] on input "text" at bounding box center [863, 264] width 480 height 13
type input "**********"
type input "12"
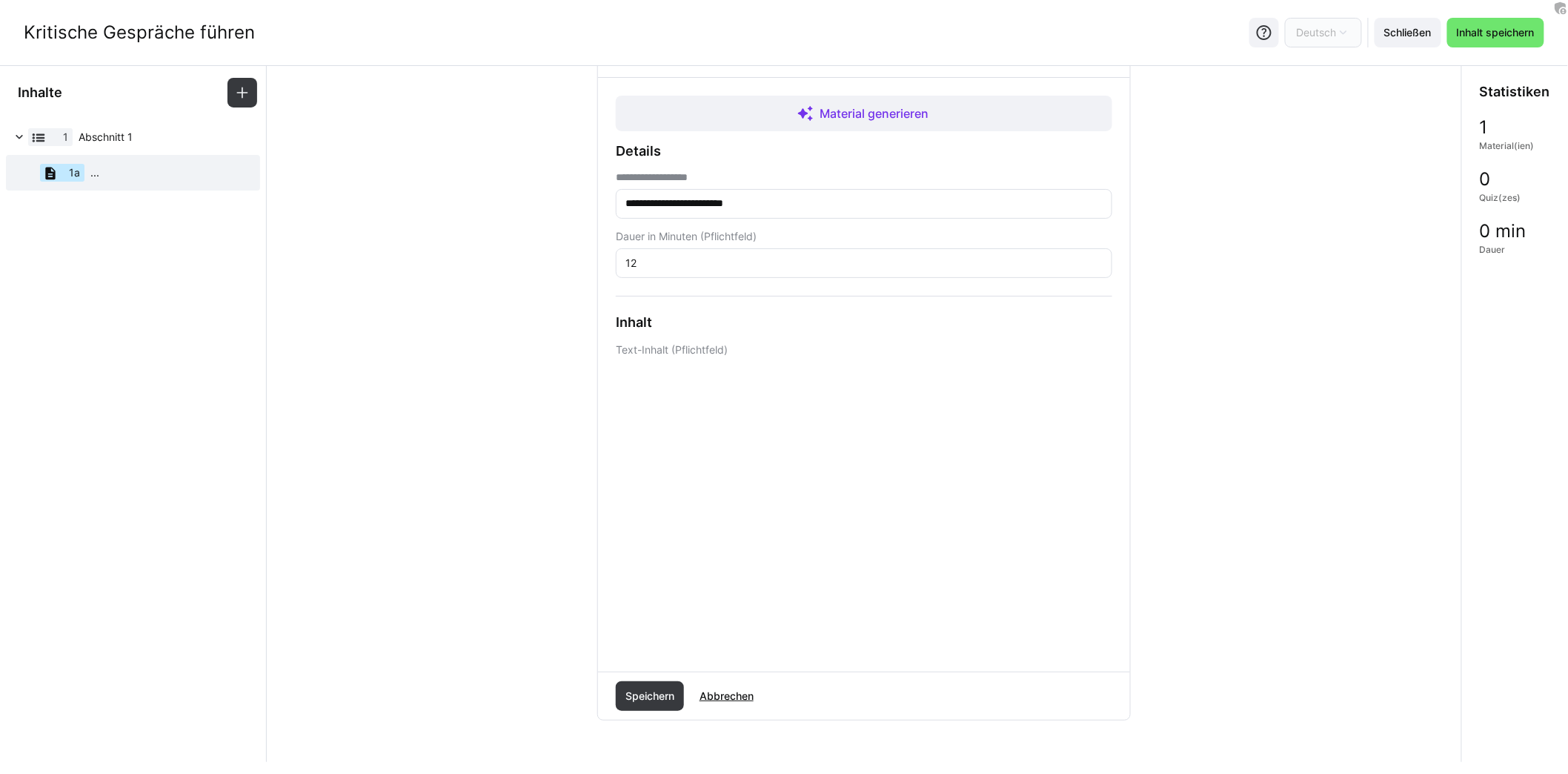
scroll to position [93, 0]
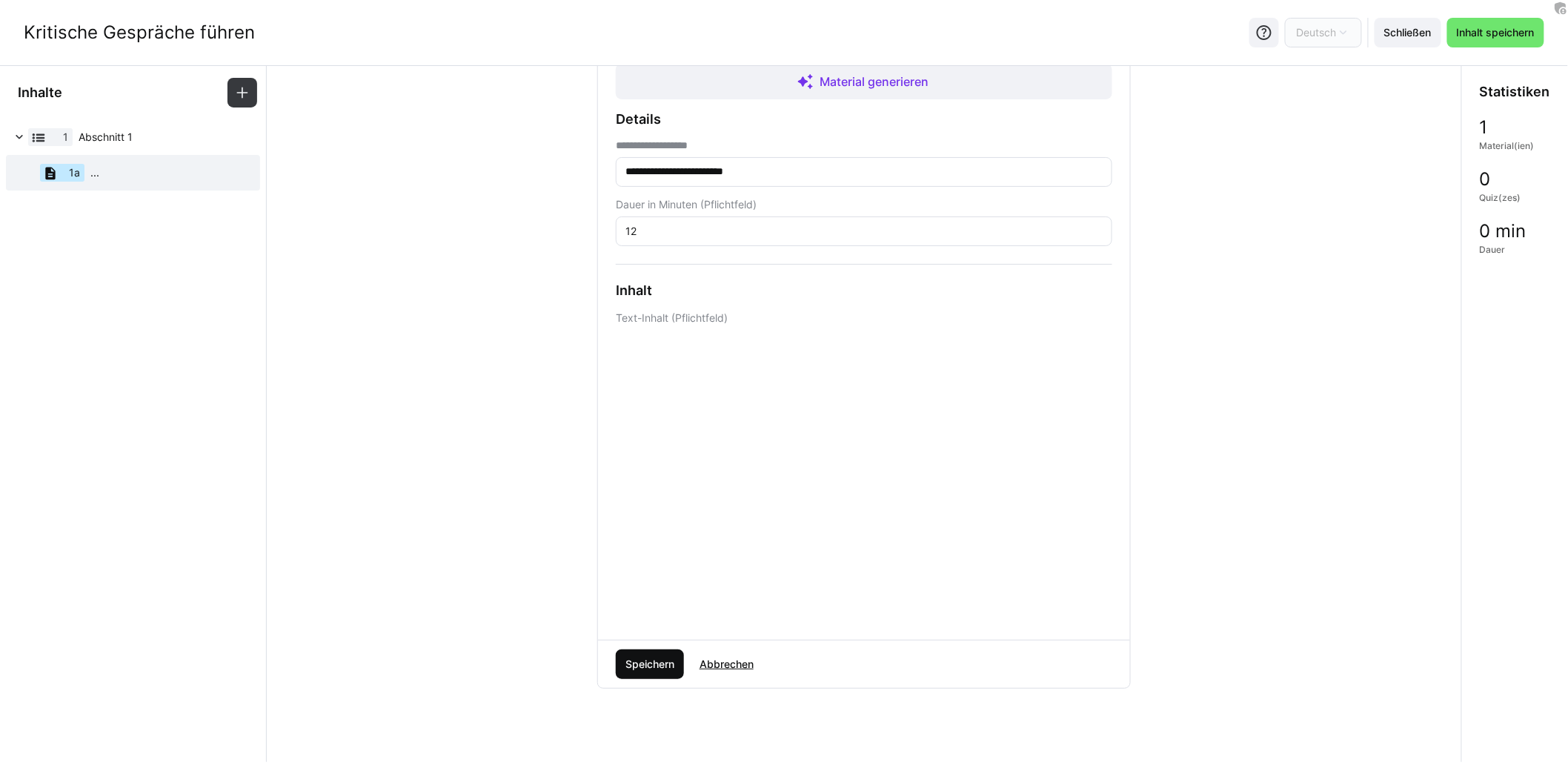
click at [641, 670] on span "Speichern" at bounding box center [650, 664] width 68 height 30
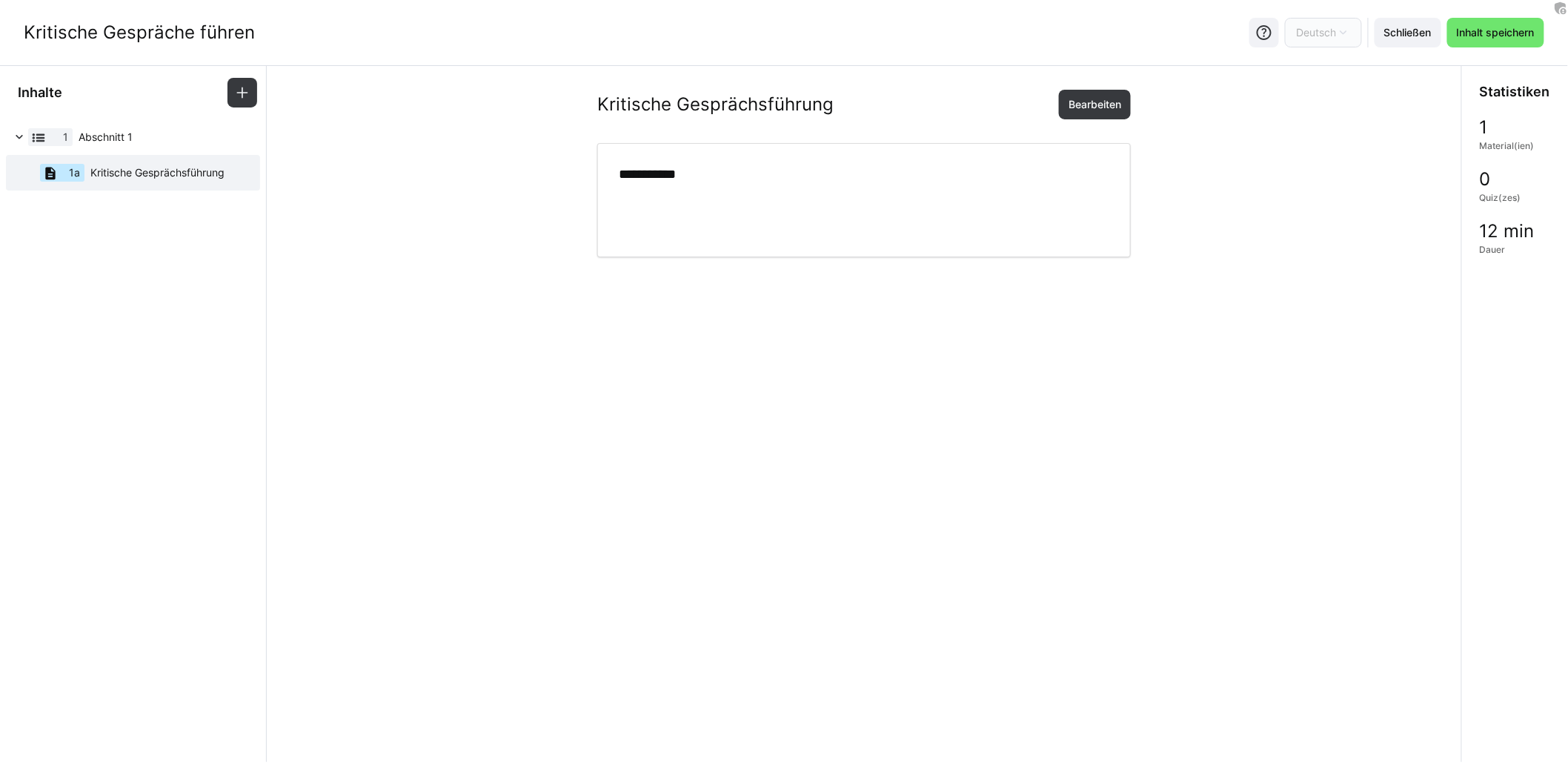
scroll to position [0, 0]
click at [135, 191] on eds-icon at bounding box center [134, 191] width 12 height 12
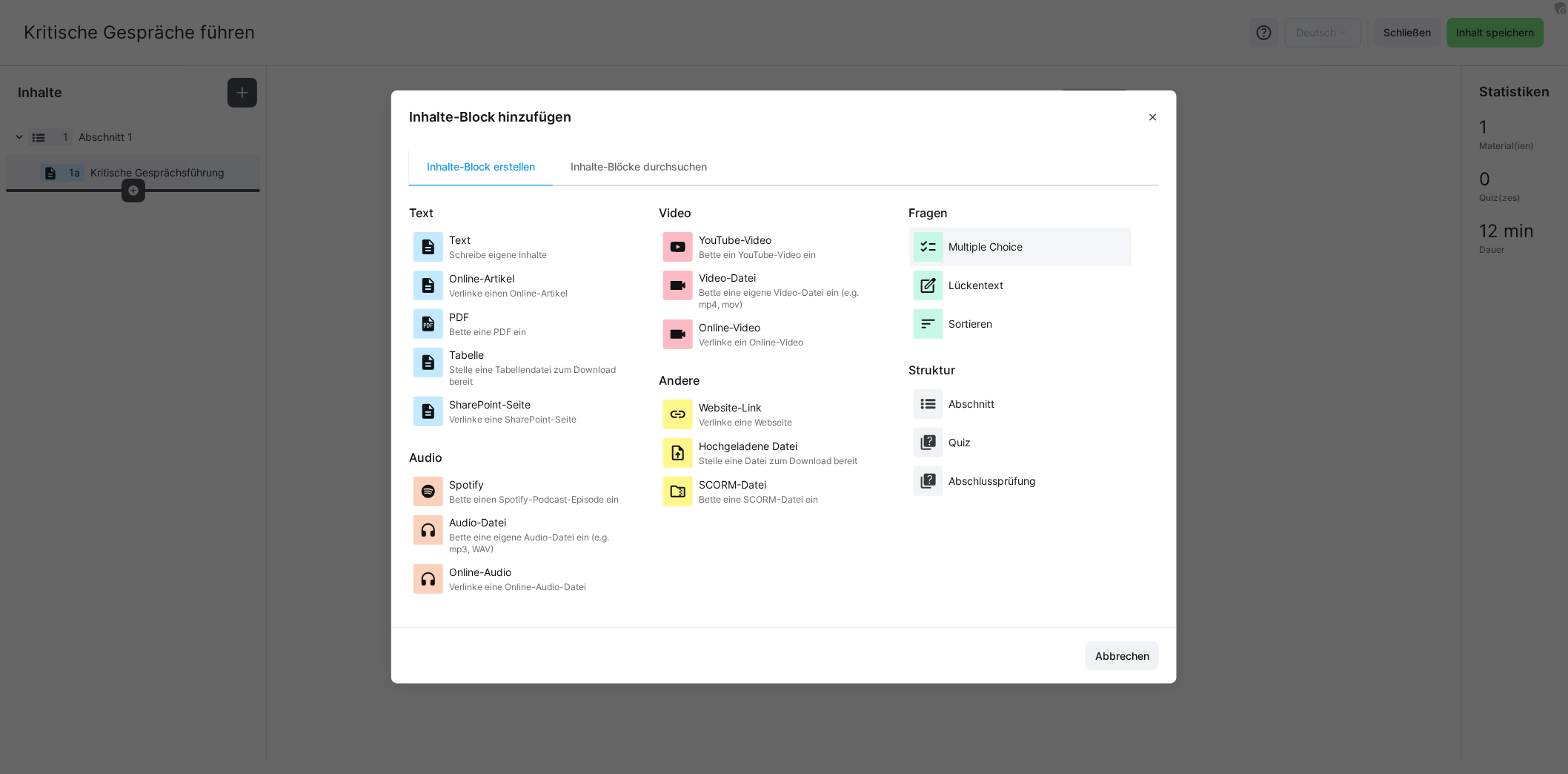
click at [1023, 242] on p "Multiple Choice" at bounding box center [986, 246] width 74 height 15
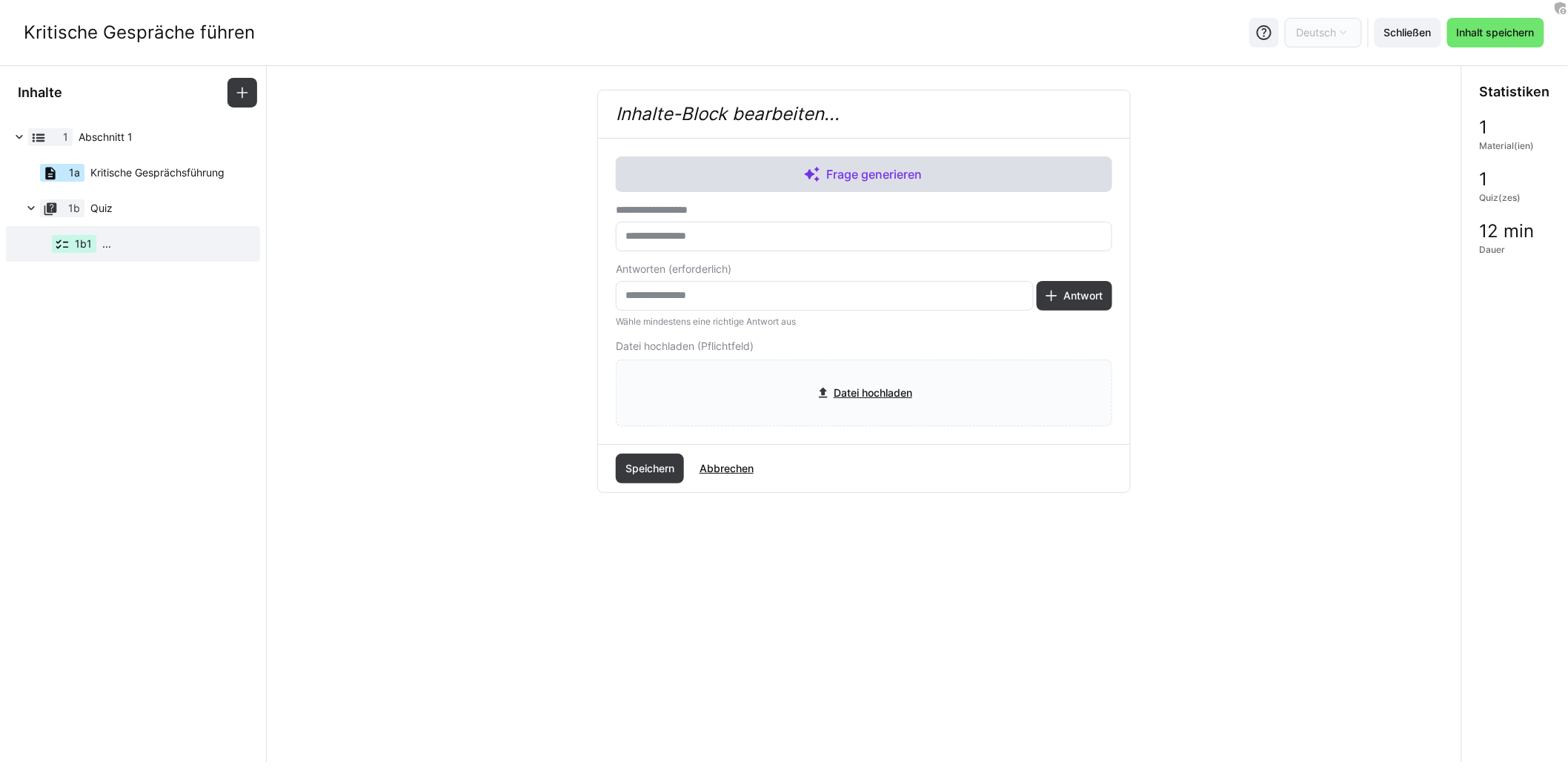
click at [875, 175] on span "Frage generieren" at bounding box center [874, 174] width 102 height 18
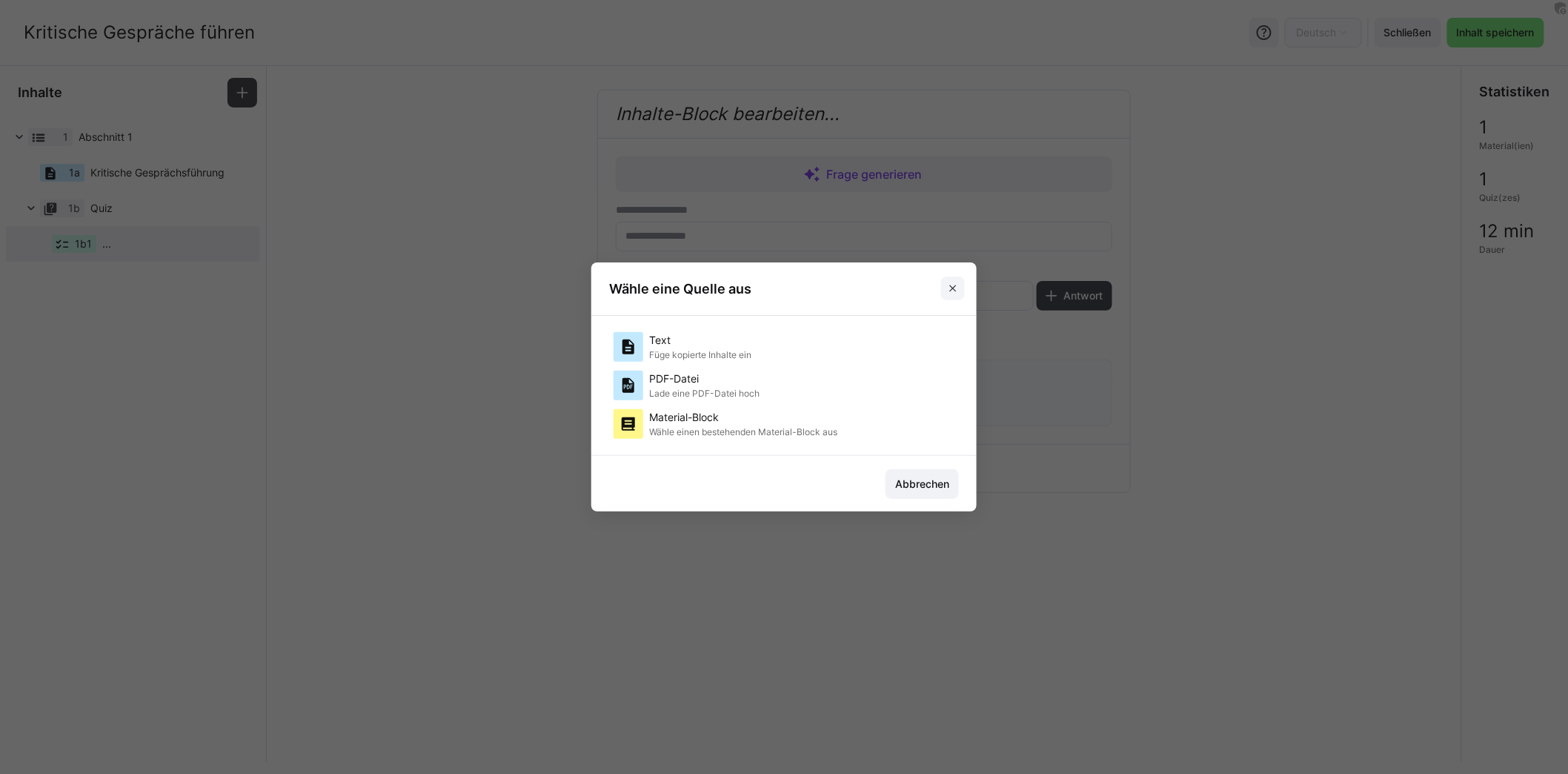
click at [958, 287] on eds-icon at bounding box center [952, 288] width 12 height 12
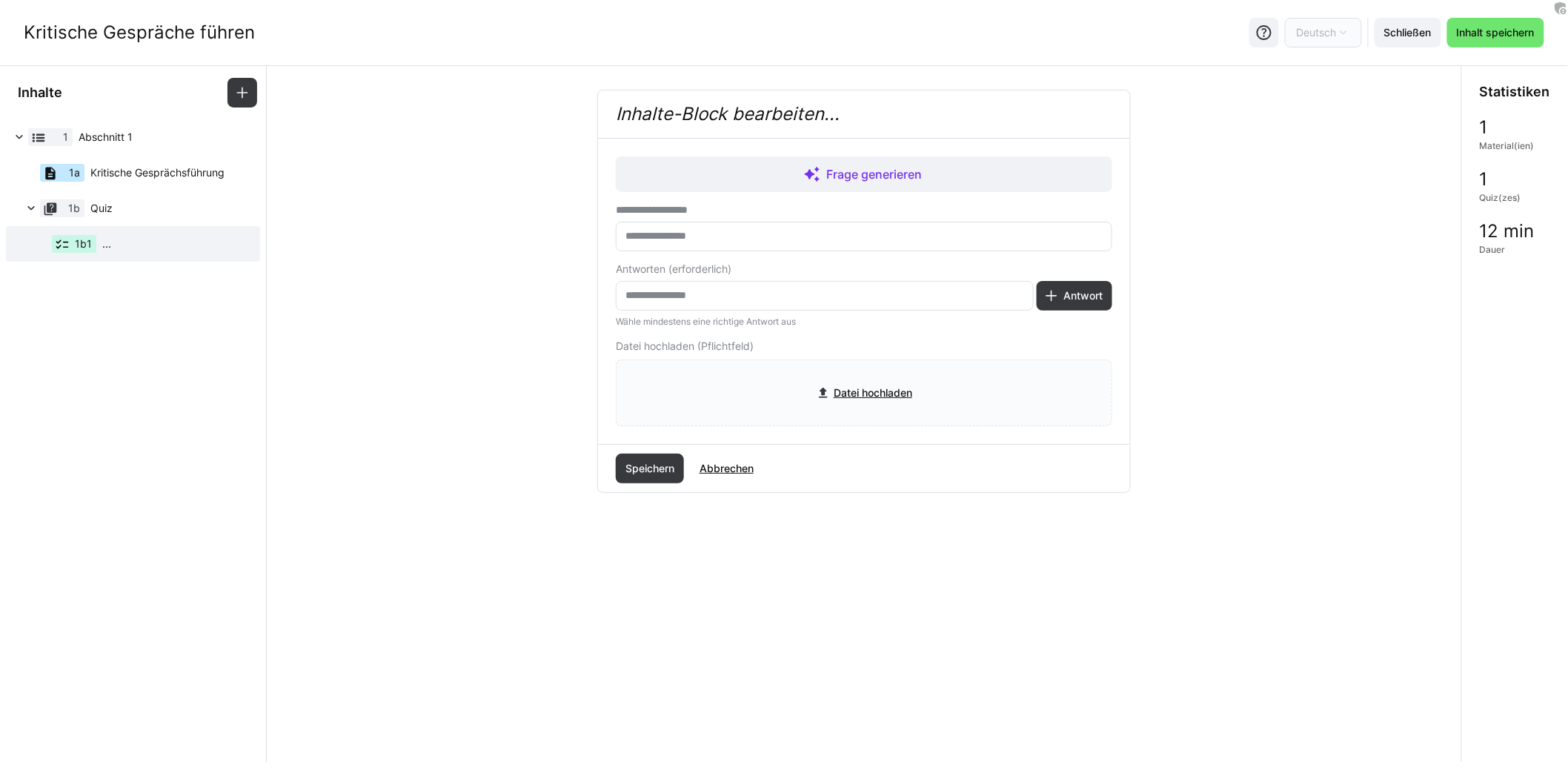
click at [134, 261] on div "1 Abschnitt 1 1a Kritische Gesprächsführung 1b Quiz 1b1 ..." at bounding box center [133, 193] width 266 height 148
click at [128, 257] on eds-icon at bounding box center [134, 262] width 12 height 12
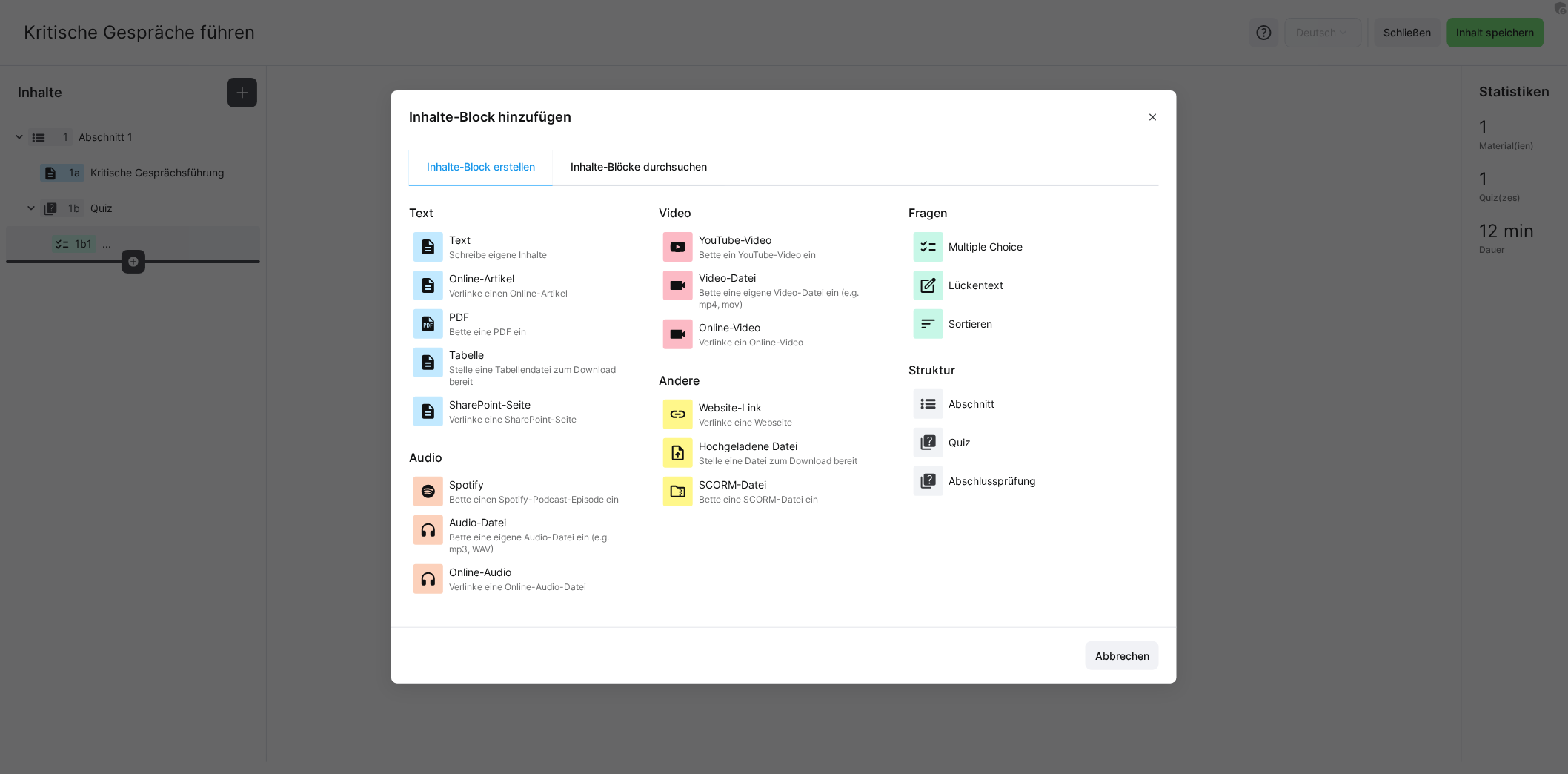
click at [637, 172] on div "Inhalte-Blöcke durchsuchen" at bounding box center [639, 167] width 172 height 36
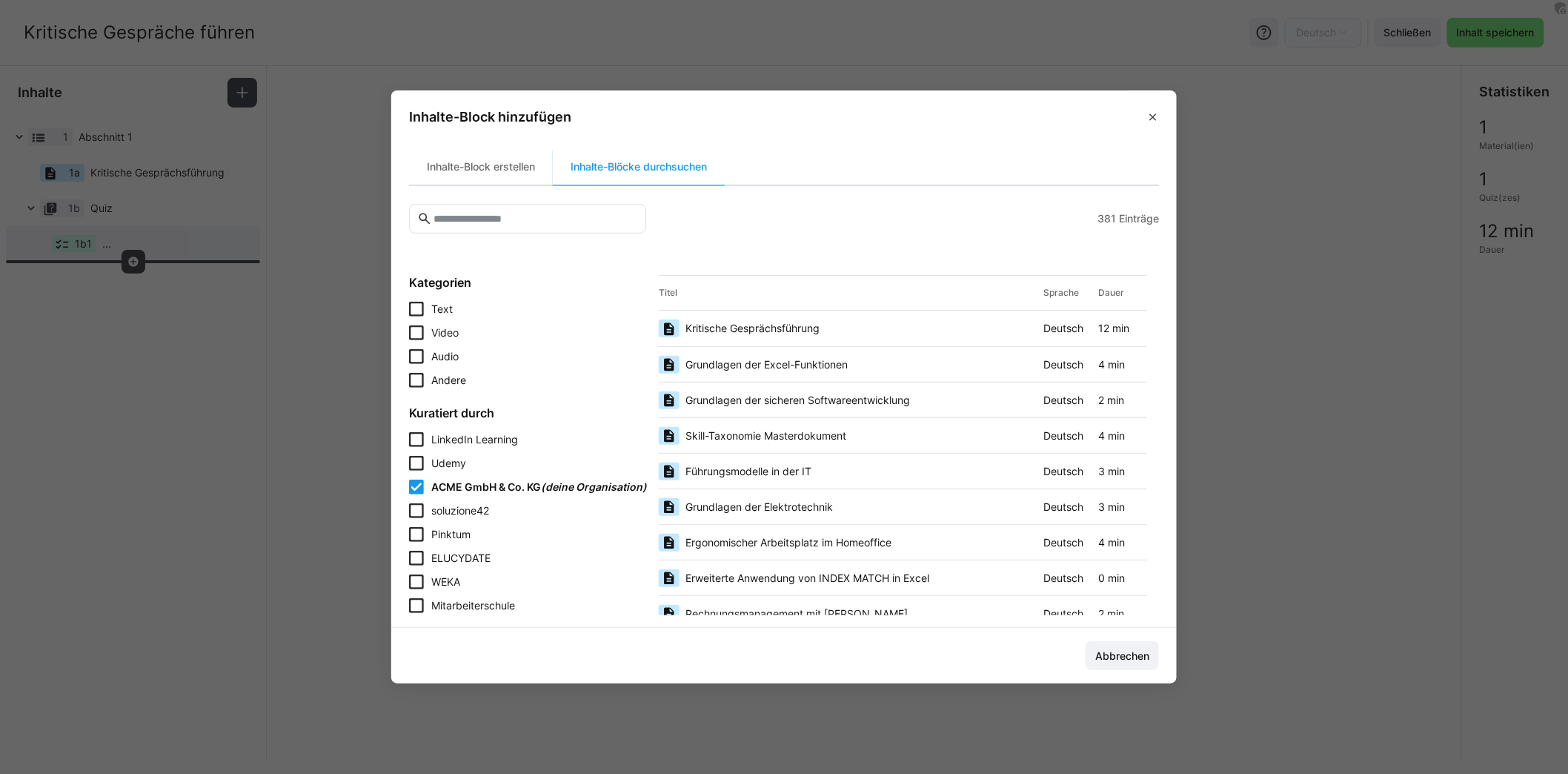
click at [462, 483] on span "ACME GmbH & Co. KG" at bounding box center [486, 486] width 110 height 13
click at [463, 602] on span "Mitarbeiterschule" at bounding box center [473, 605] width 84 height 13
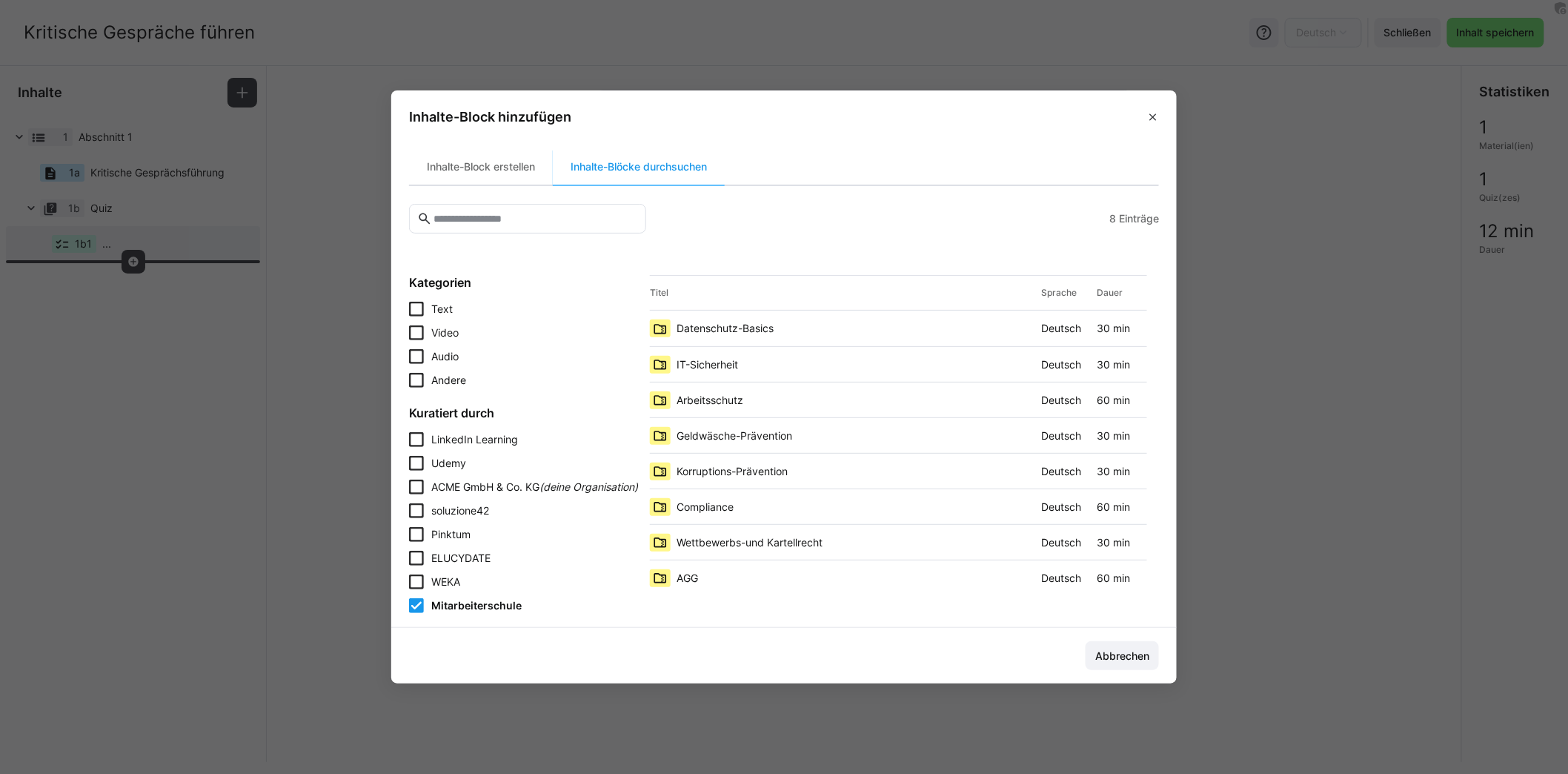
click at [753, 369] on div "IT-Sicherheit" at bounding box center [842, 365] width 386 height 18
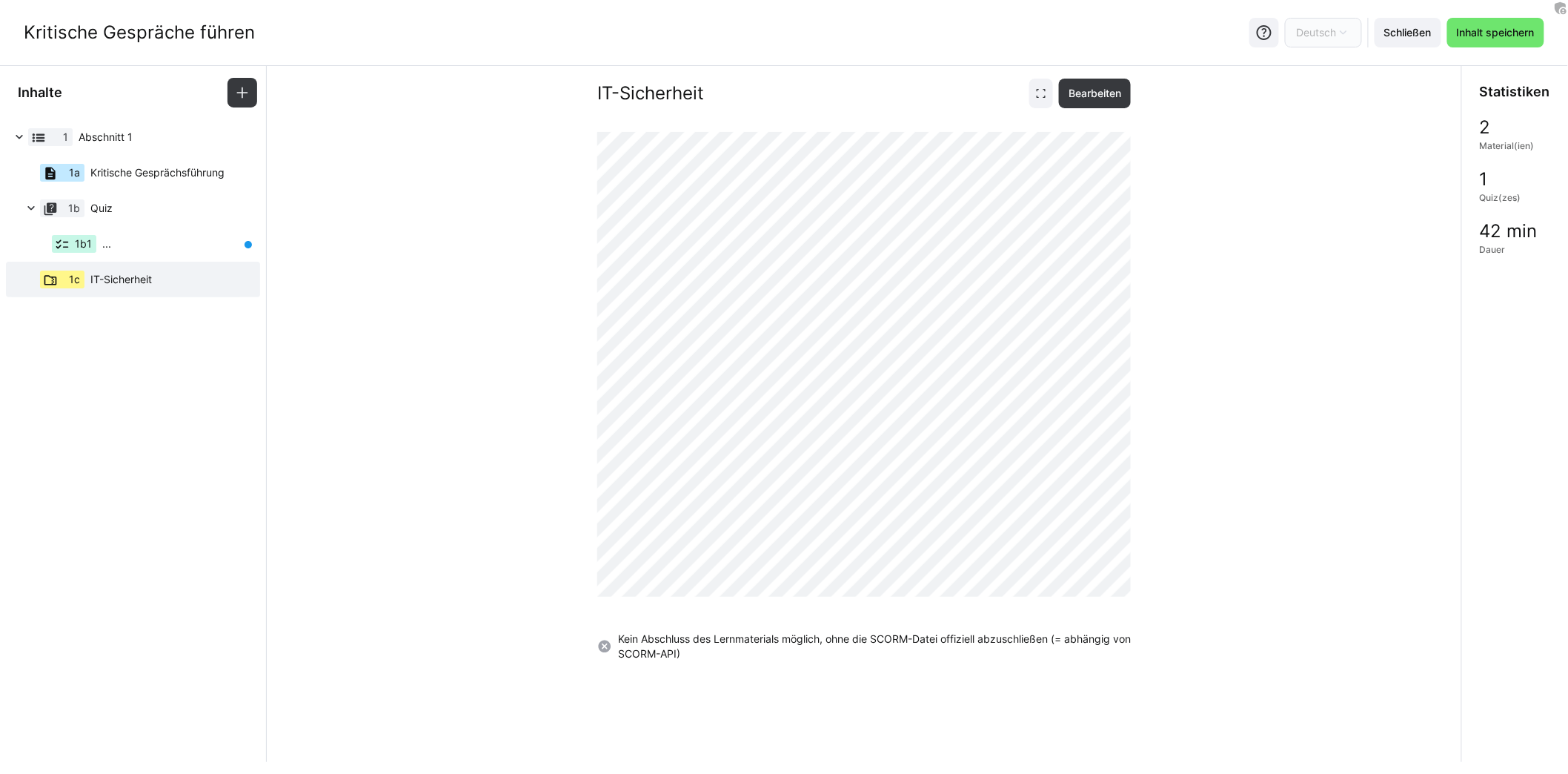
scroll to position [16, 0]
click at [1398, 33] on span "Schließen" at bounding box center [1407, 32] width 52 height 15
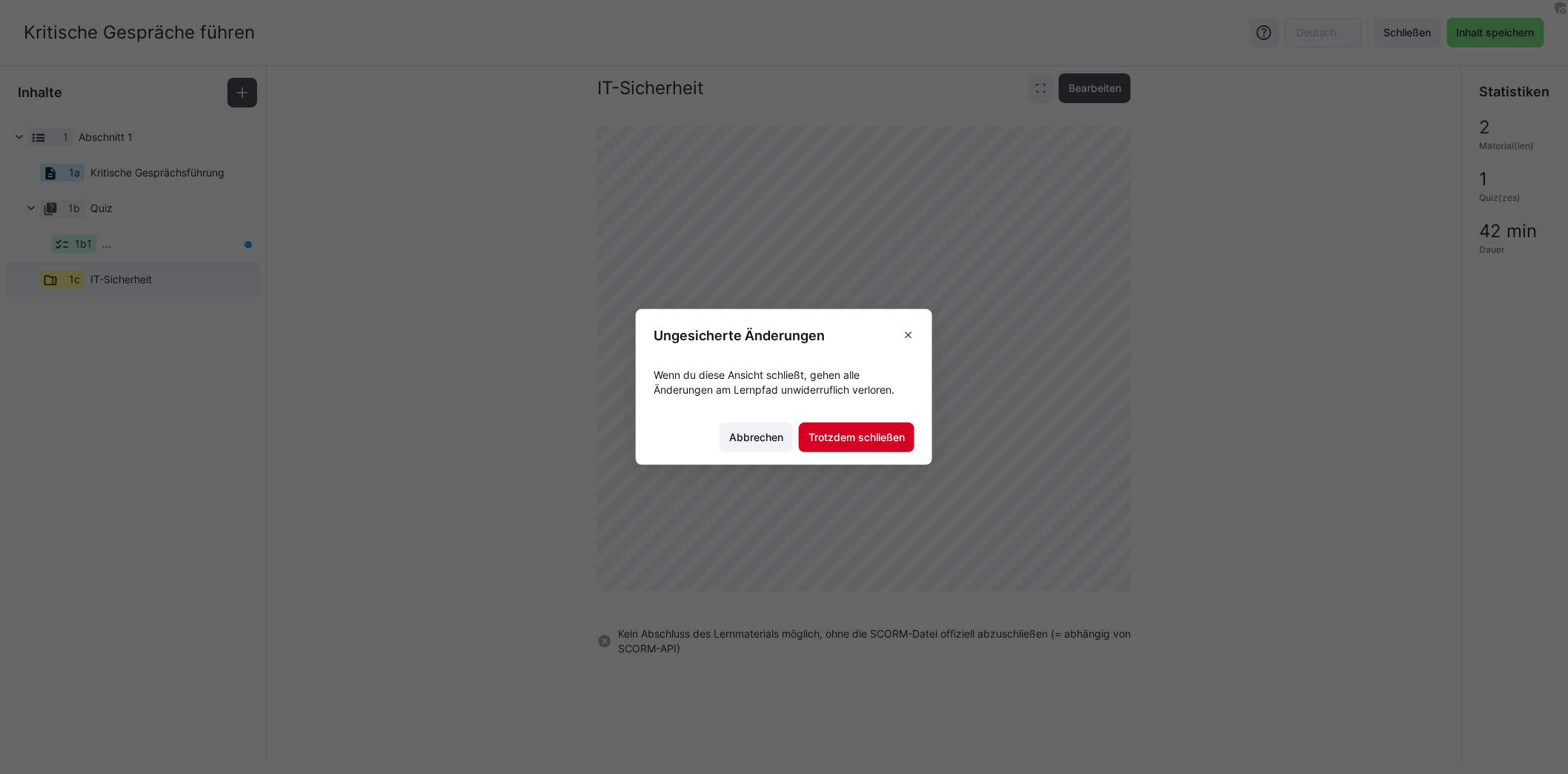
click at [849, 434] on span "Trotzdem schließen" at bounding box center [856, 437] width 101 height 15
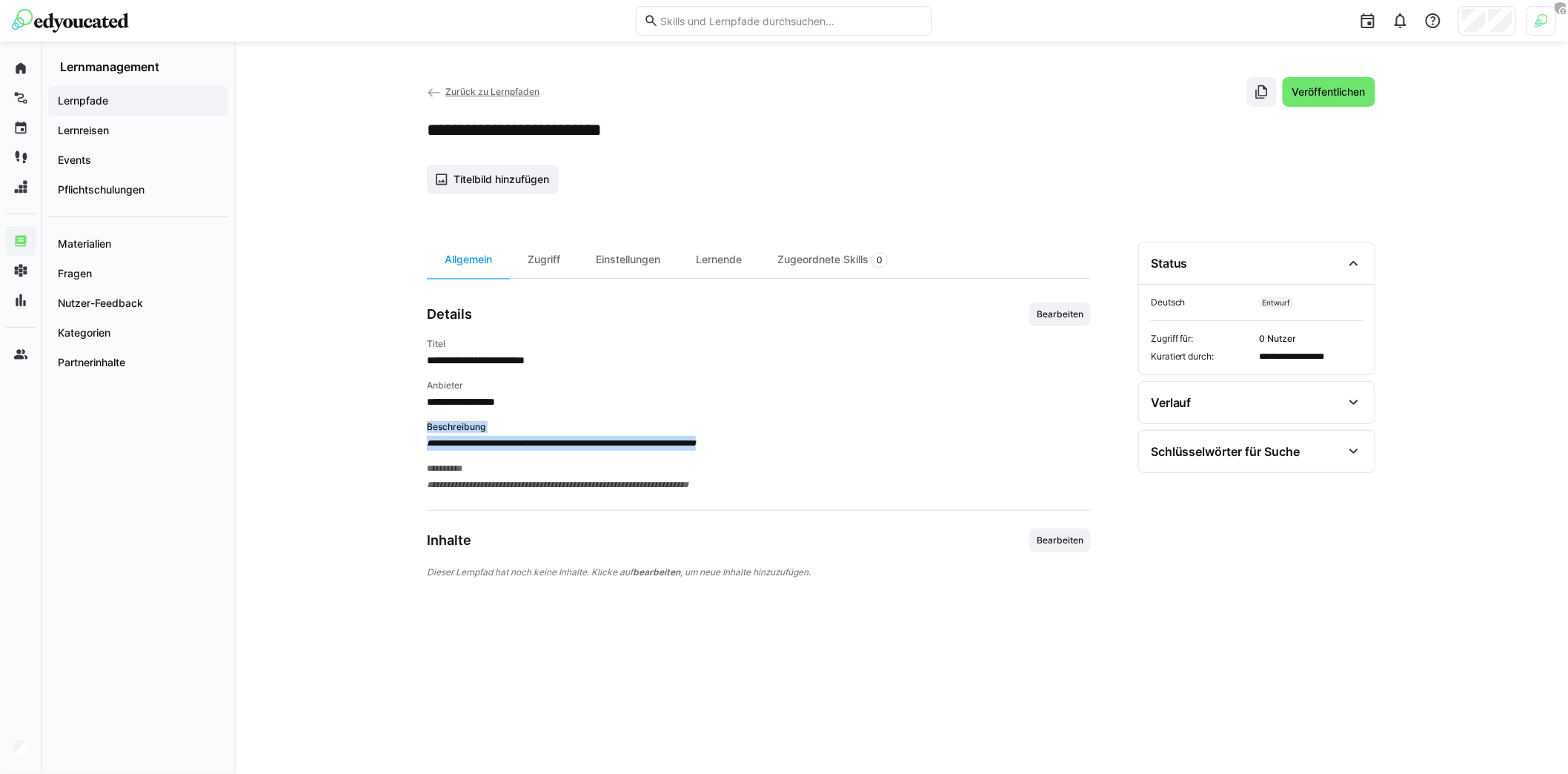
drag, startPoint x: 430, startPoint y: 425, endPoint x: 759, endPoint y: 451, distance: 330.0
click at [759, 451] on div "**********" at bounding box center [759, 415] width 664 height 154
click at [759, 447] on span "**********" at bounding box center [759, 443] width 664 height 15
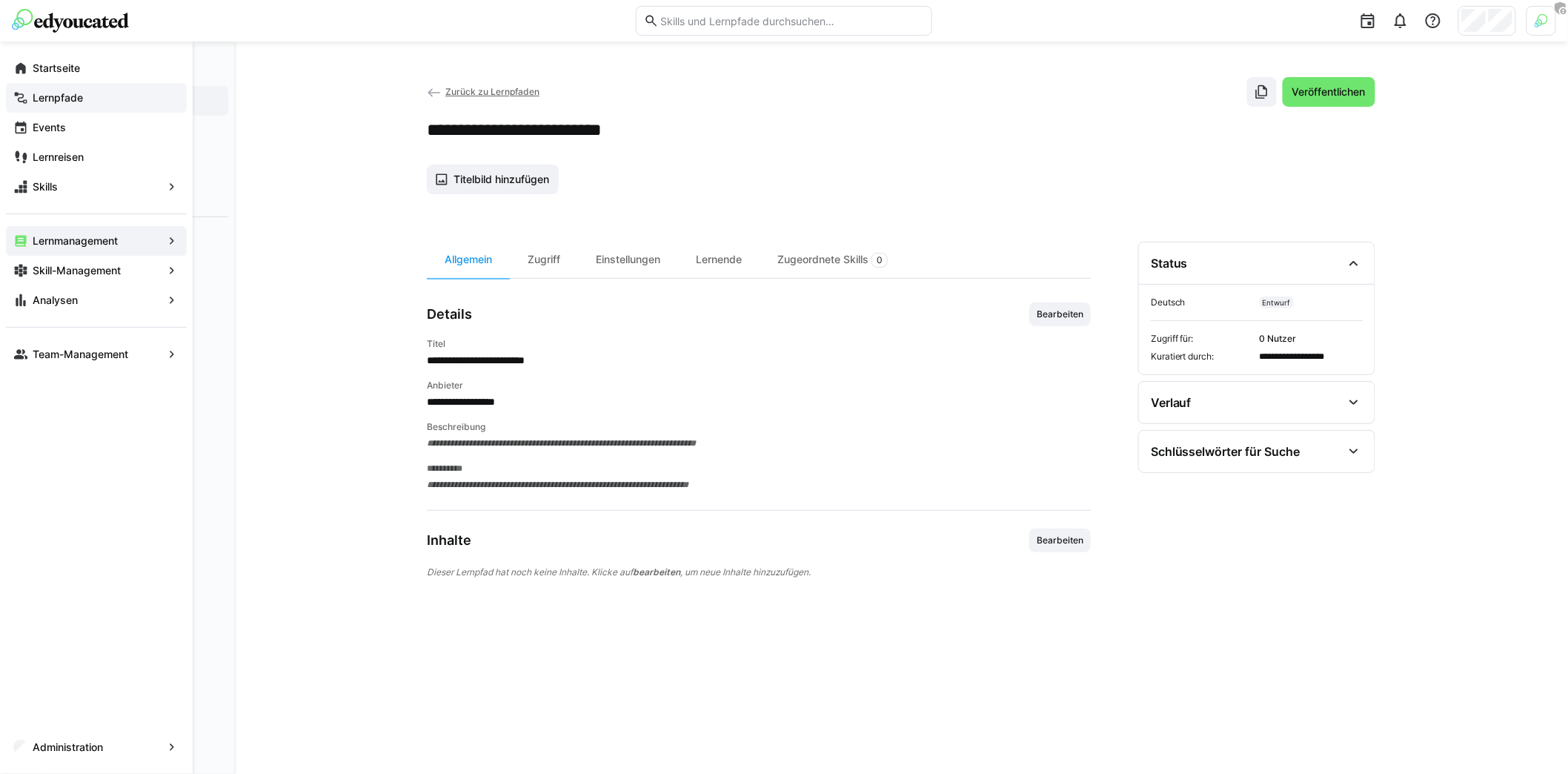
click at [0, 0] on app-navigation-label "Lernpfade" at bounding box center [0, 0] width 0 height 0
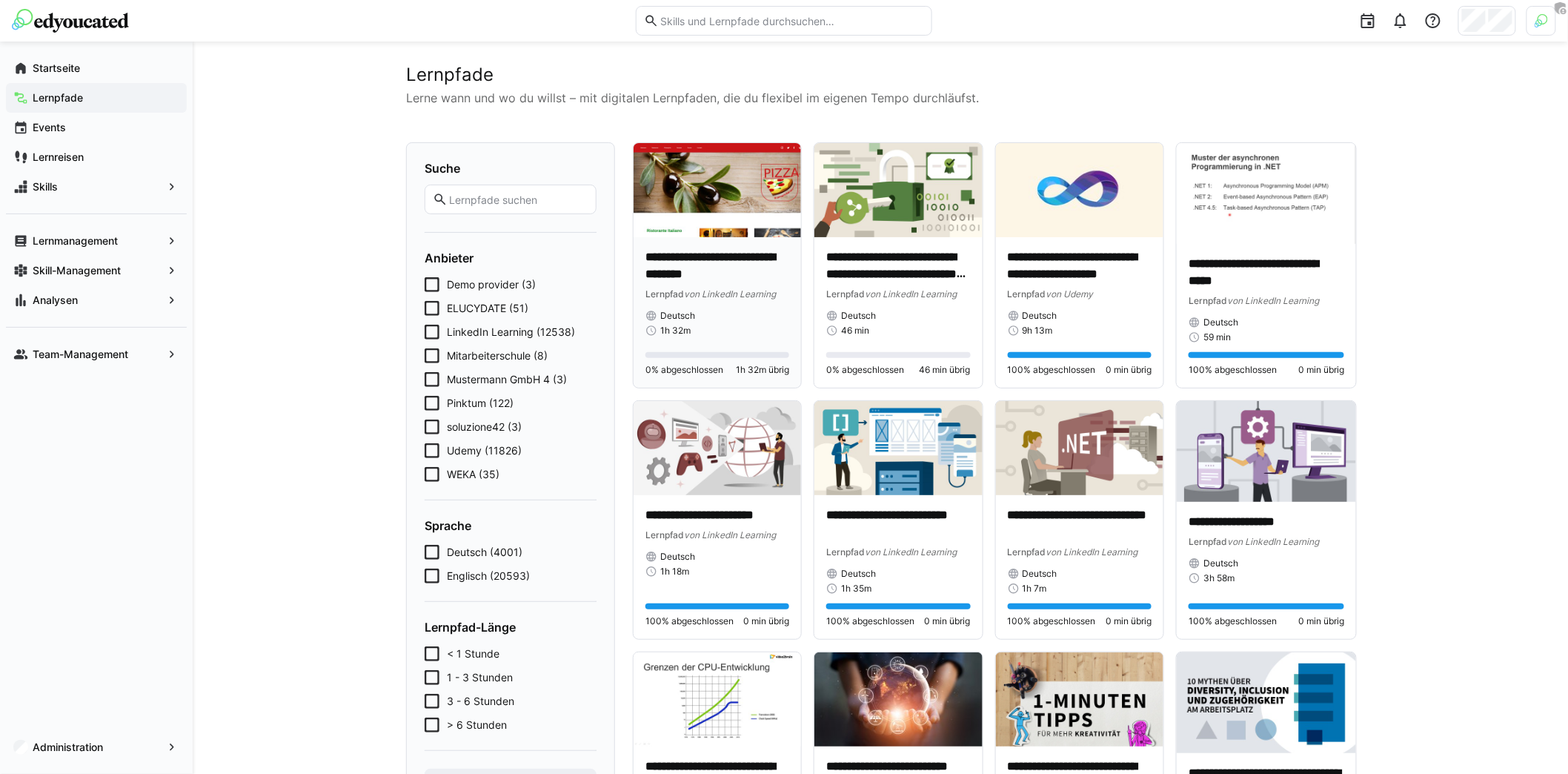
scroll to position [25, 0]
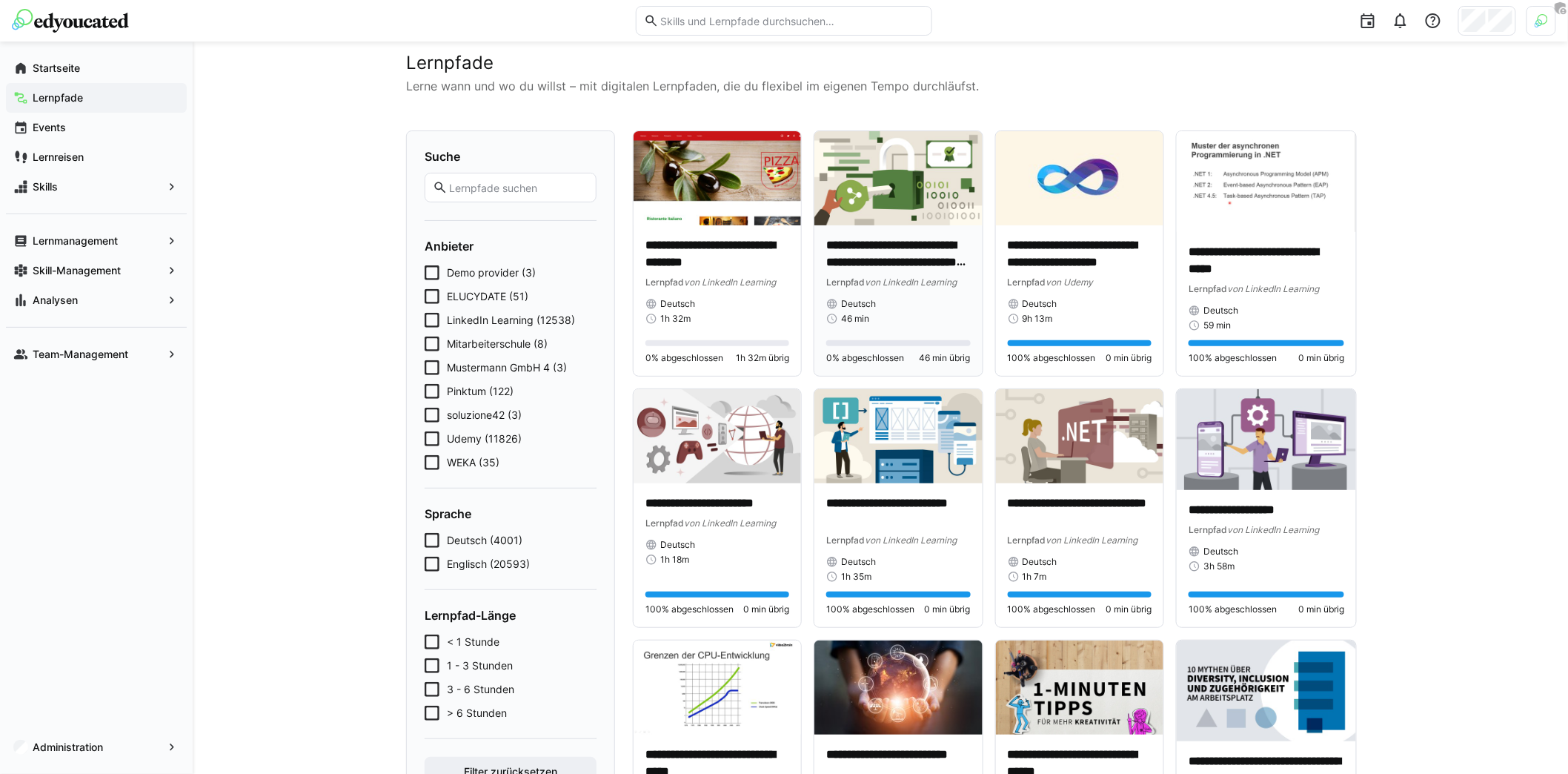
click at [921, 269] on p "**********" at bounding box center [898, 254] width 144 height 34
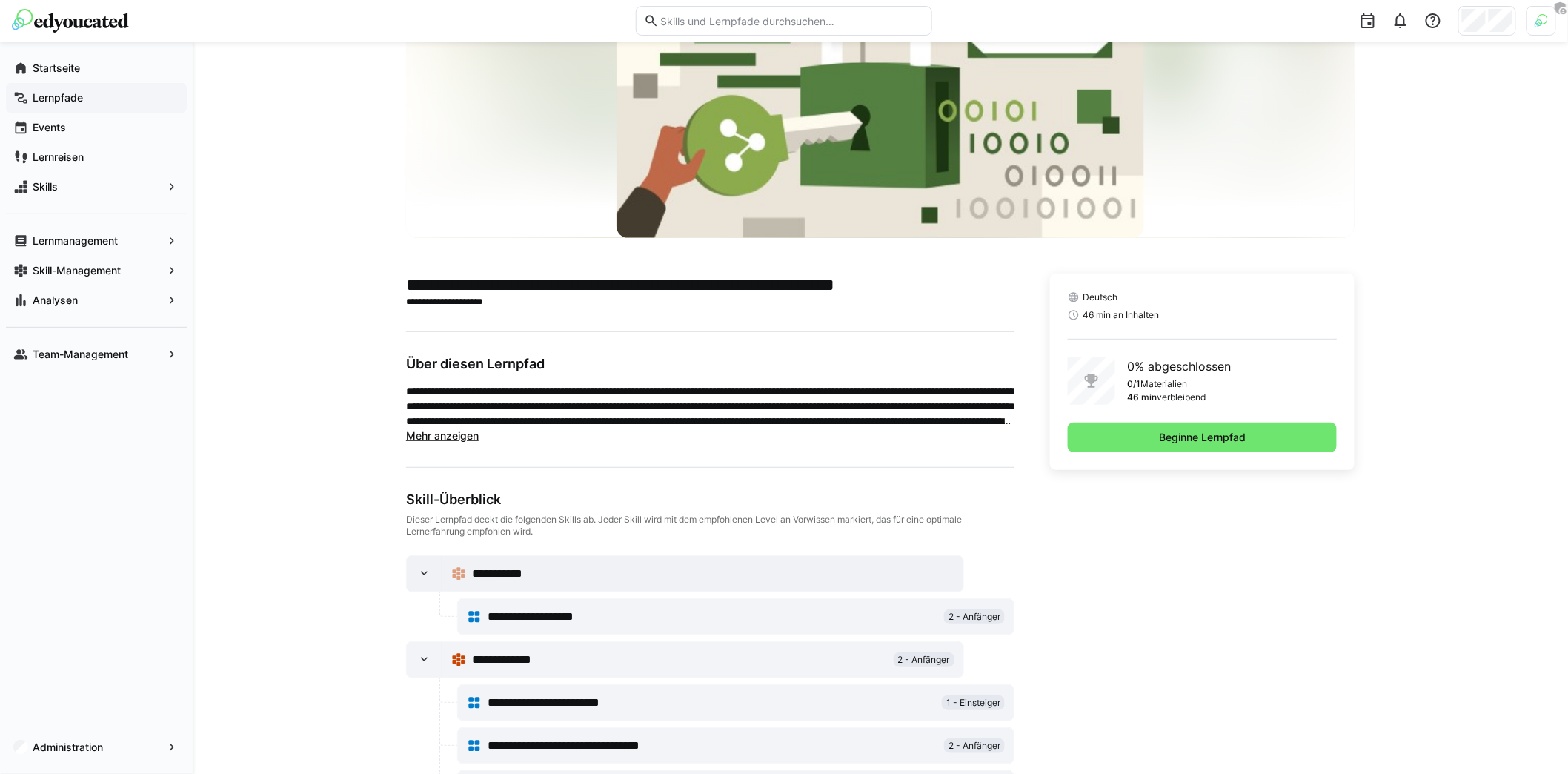
scroll to position [242, 0]
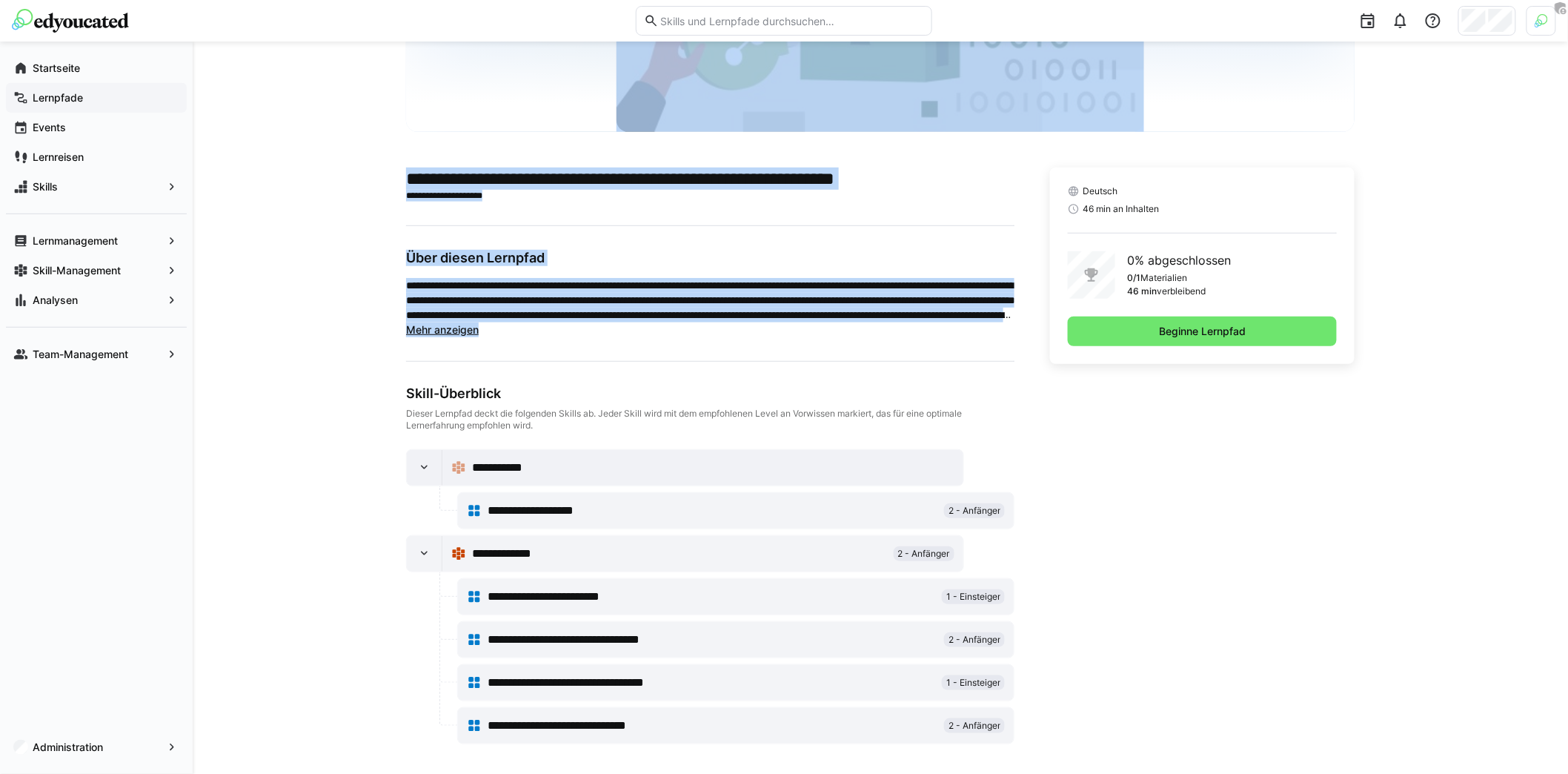
drag, startPoint x: 414, startPoint y: 253, endPoint x: 755, endPoint y: 349, distance: 354.3
click at [755, 349] on div "**********" at bounding box center [880, 290] width 1375 height 980
click at [752, 338] on main "**********" at bounding box center [710, 456] width 609 height 577
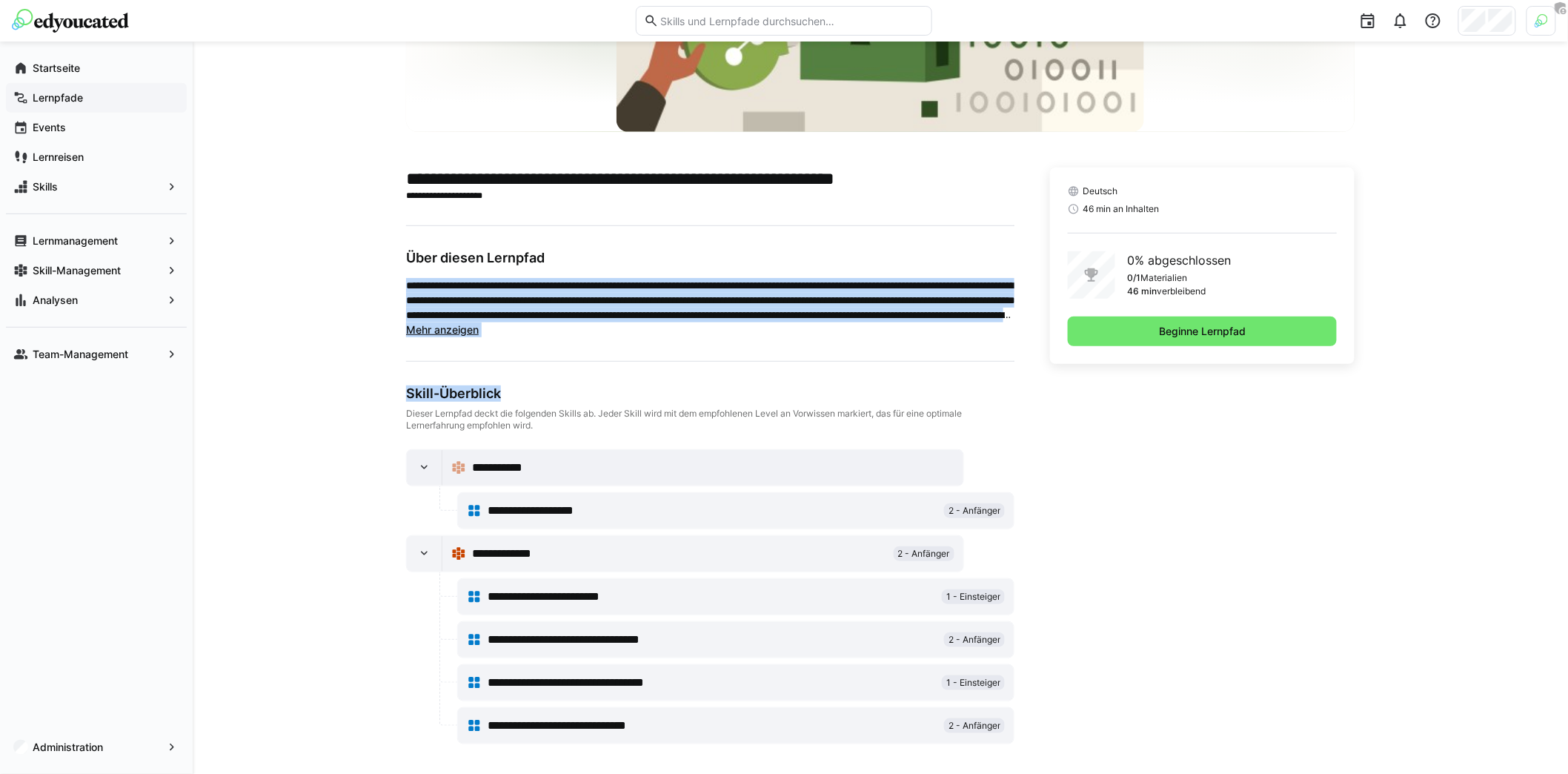
drag, startPoint x: 407, startPoint y: 286, endPoint x: 600, endPoint y: 385, distance: 216.9
click at [600, 385] on main "**********" at bounding box center [710, 456] width 609 height 577
click at [547, 333] on app-truncated-text "**********" at bounding box center [710, 307] width 609 height 59
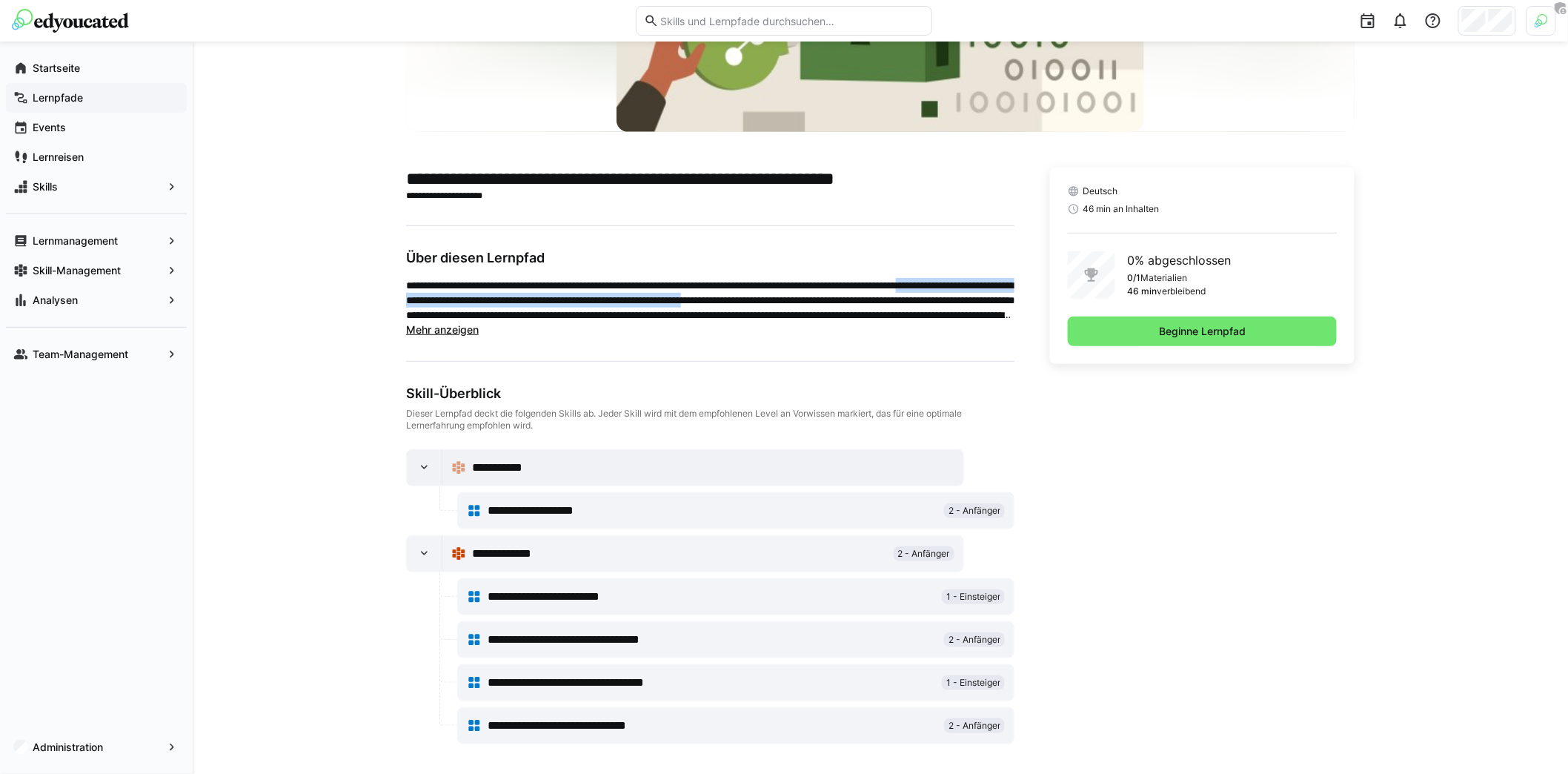
drag, startPoint x: 452, startPoint y: 306, endPoint x: 469, endPoint y: 305, distance: 17.0
click at [469, 305] on p "**********" at bounding box center [710, 300] width 609 height 44
click at [676, 319] on p "**********" at bounding box center [710, 300] width 609 height 44
click at [83, 96] on span "Lernpfade" at bounding box center [104, 97] width 149 height 15
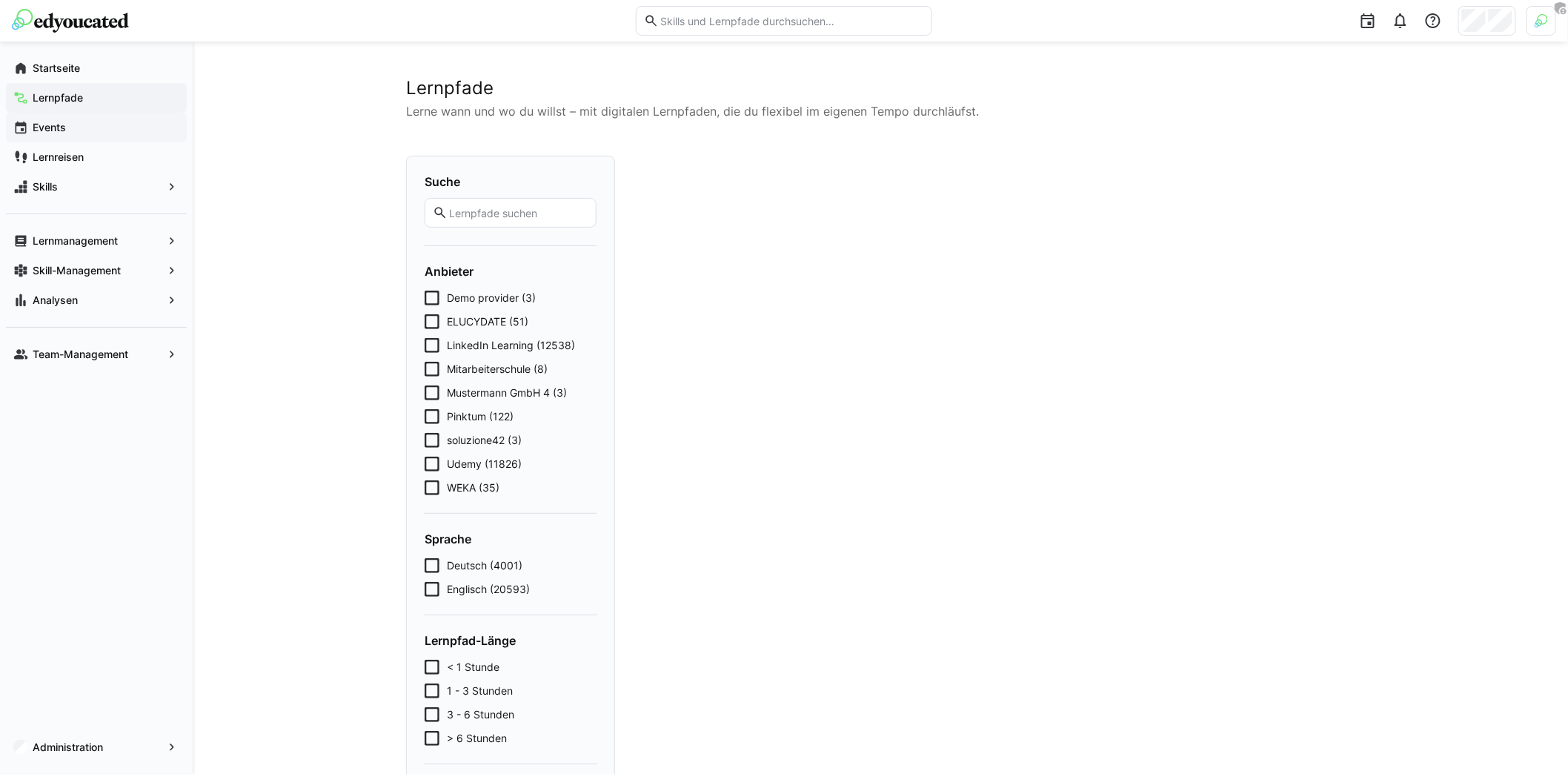
click at [86, 123] on span "Events" at bounding box center [104, 127] width 149 height 15
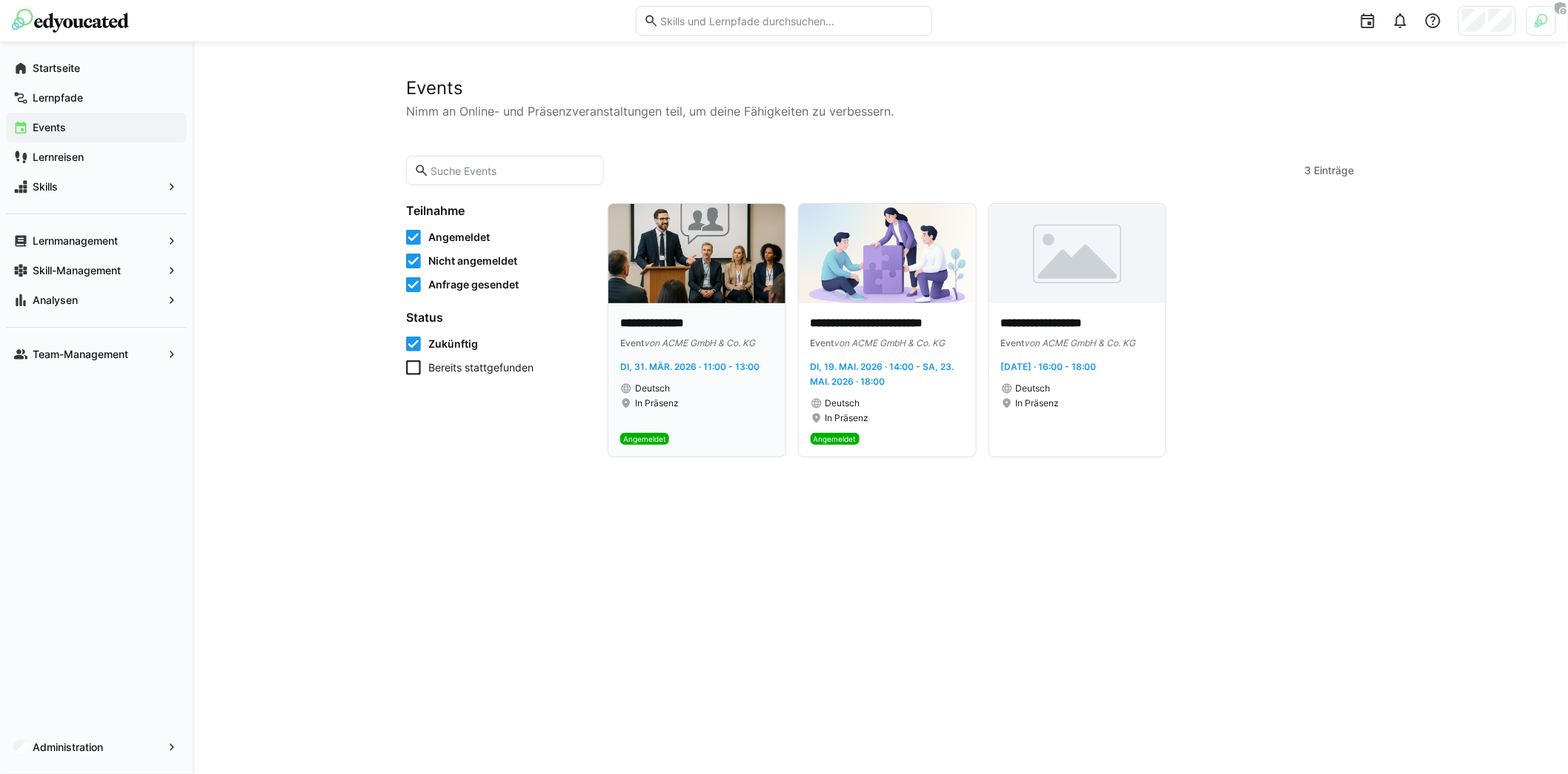
click at [673, 322] on p "**********" at bounding box center [696, 323] width 153 height 17
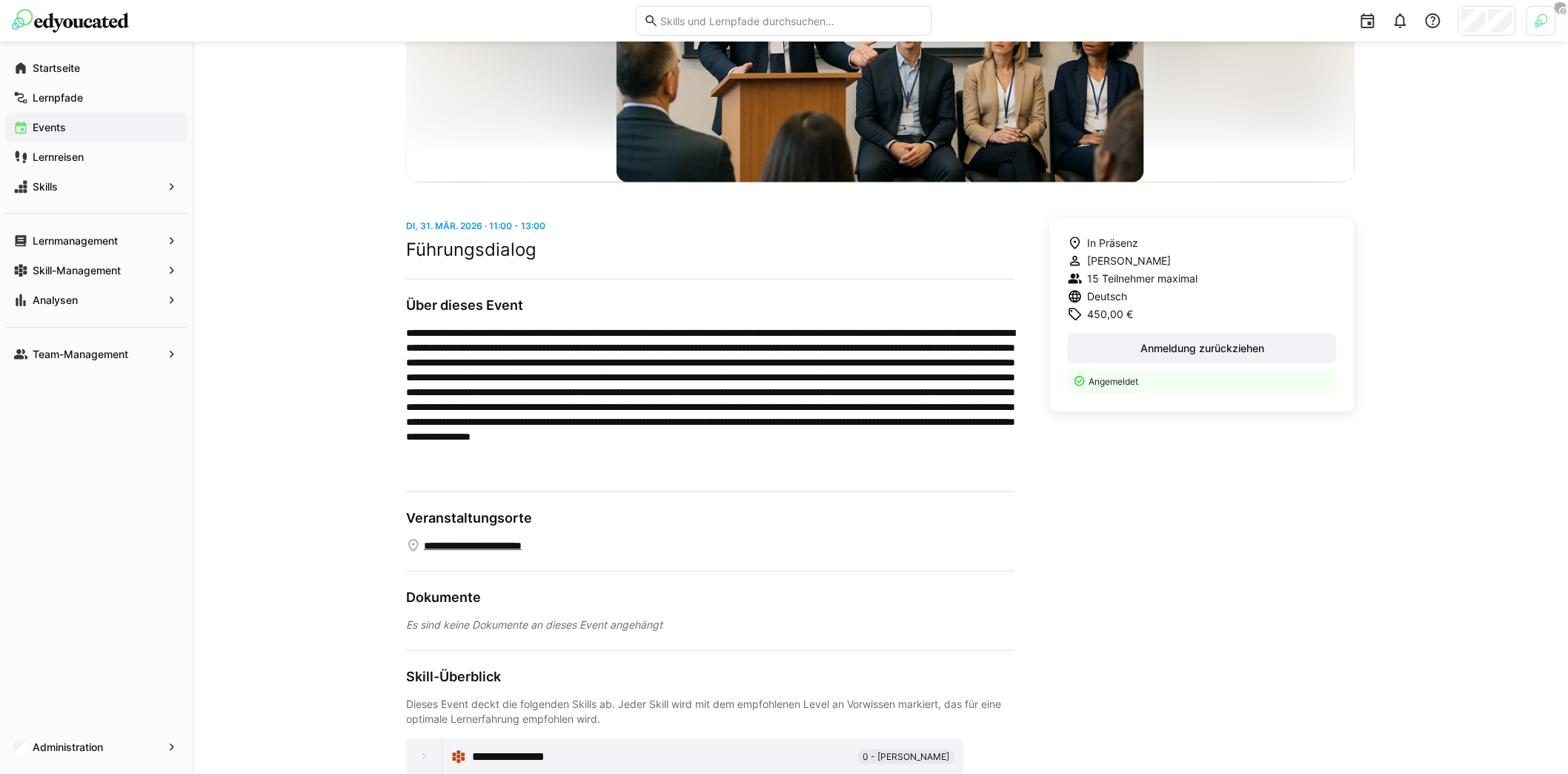
scroll to position [295, 0]
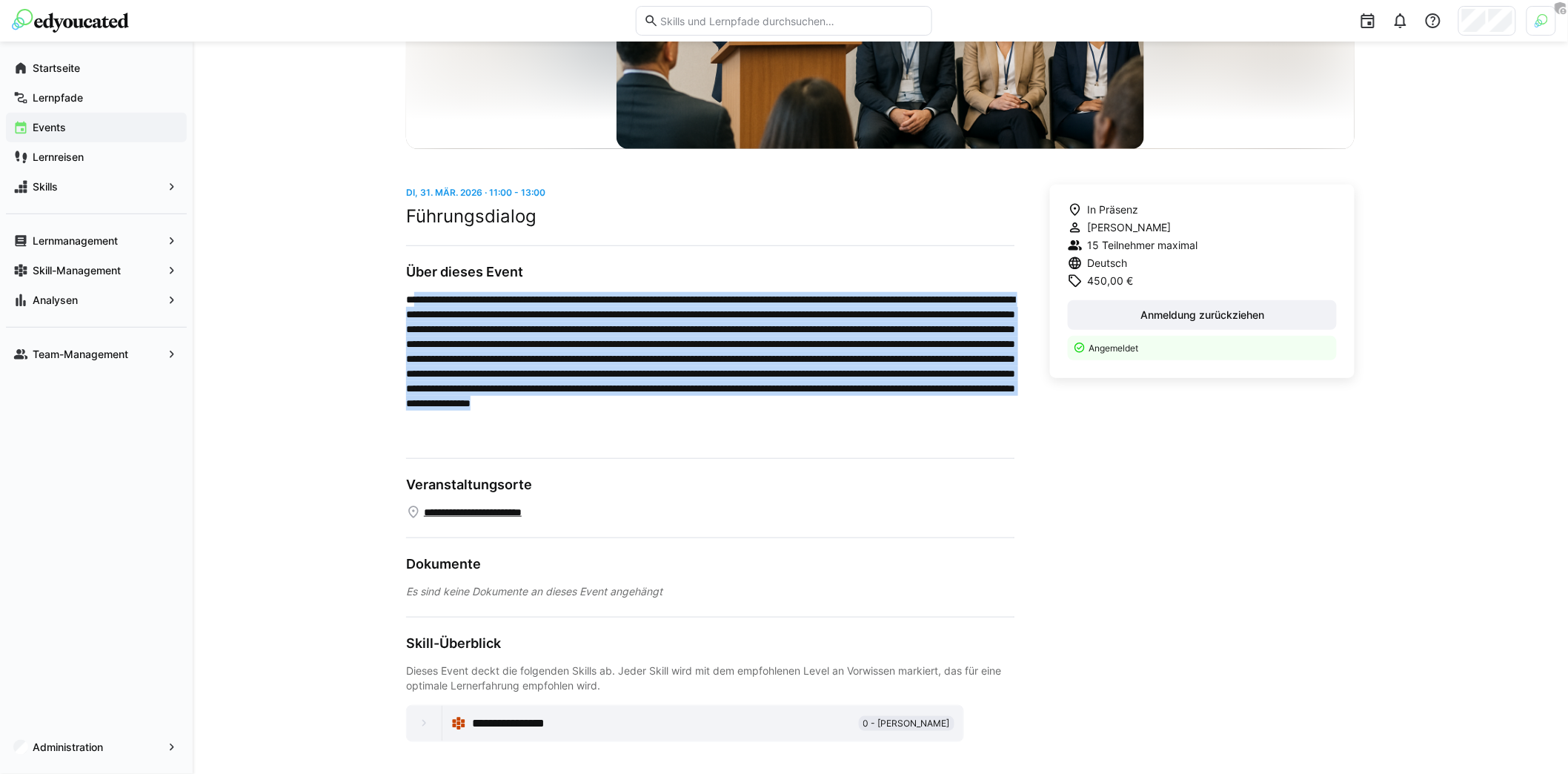
drag, startPoint x: 428, startPoint y: 306, endPoint x: 860, endPoint y: 441, distance: 452.6
click at [857, 456] on div "**********" at bounding box center [710, 463] width 609 height 557
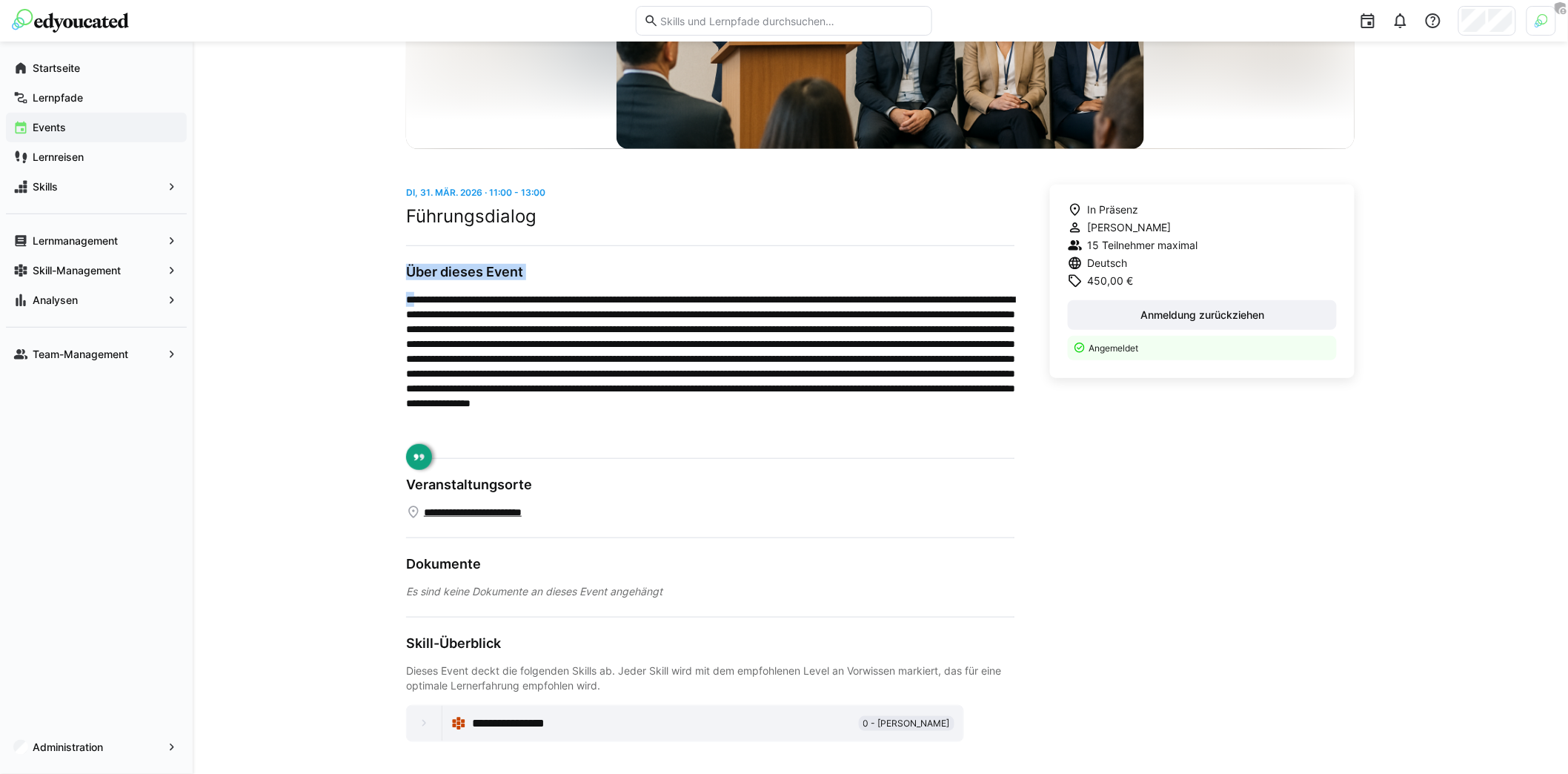
click at [857, 407] on p at bounding box center [710, 366] width 609 height 148
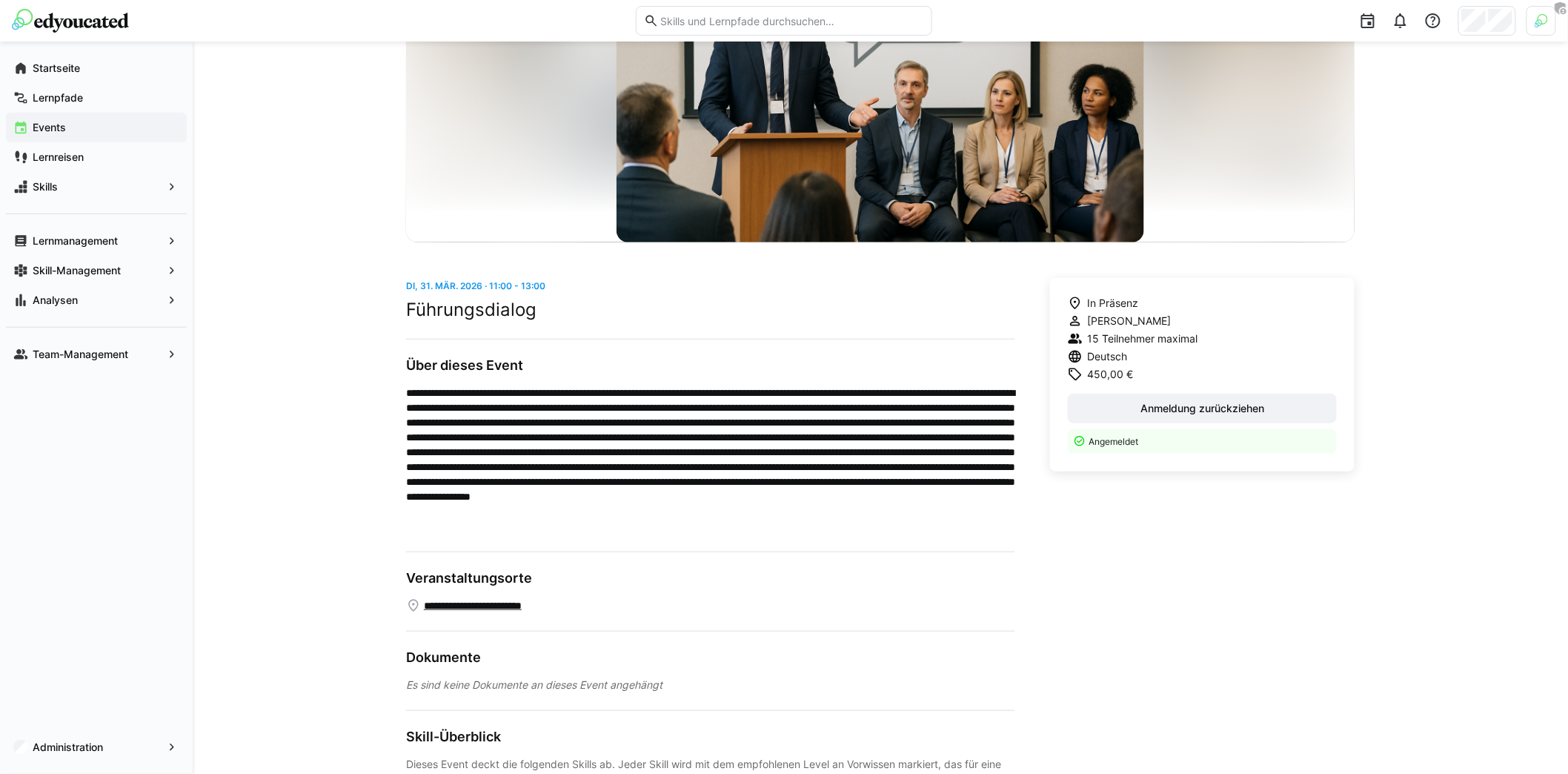
scroll to position [202, 0]
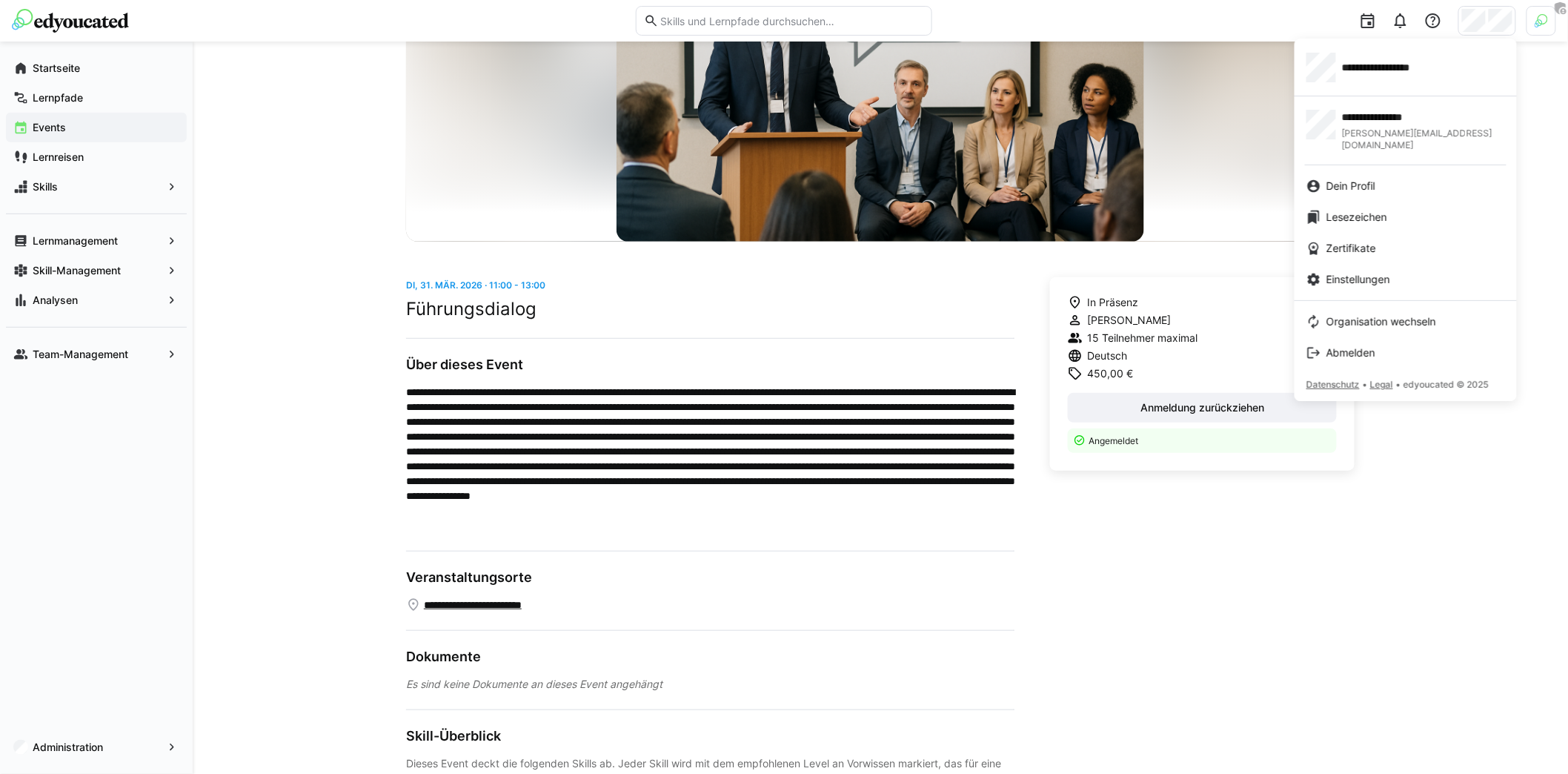
click at [1536, 22] on div at bounding box center [784, 387] width 1568 height 774
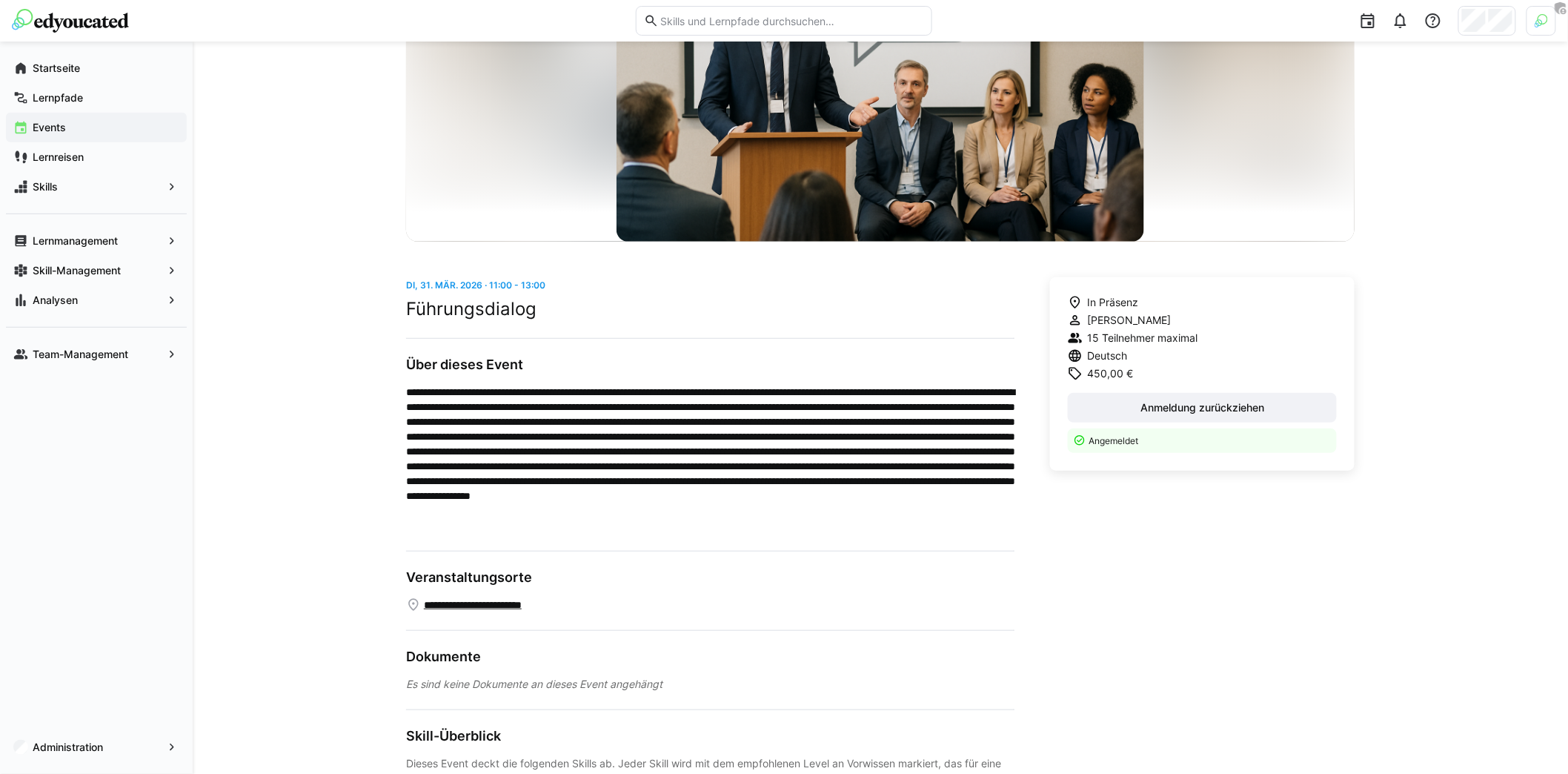
click at [1540, 26] on img at bounding box center [1540, 20] width 13 height 13
click at [1400, 172] on span "Aktivieren" at bounding box center [1379, 174] width 46 height 12
click at [1263, 140] on div at bounding box center [784, 387] width 1568 height 774
click at [59, 43] on div "Startseite Lernpfade Events Lernreisen Skills Lernmanagement Skill-Management A…" at bounding box center [96, 212] width 193 height 340
click at [0, 0] on app-navigation-label "Startseite" at bounding box center [0, 0] width 0 height 0
